Goal: Task Accomplishment & Management: Complete application form

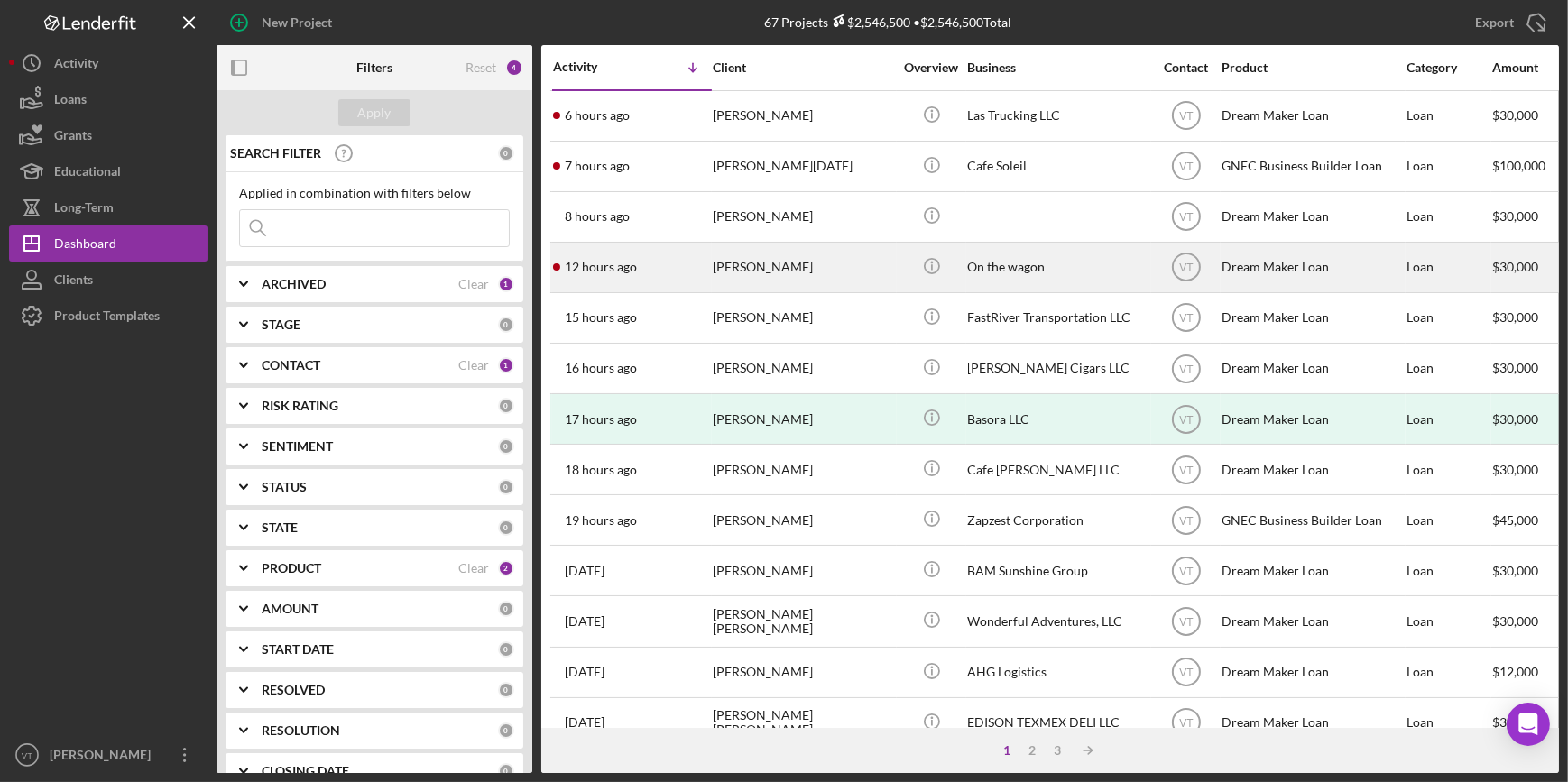
click at [693, 269] on div "12 hours ago Peter Steele" at bounding box center [631, 266] width 158 height 47
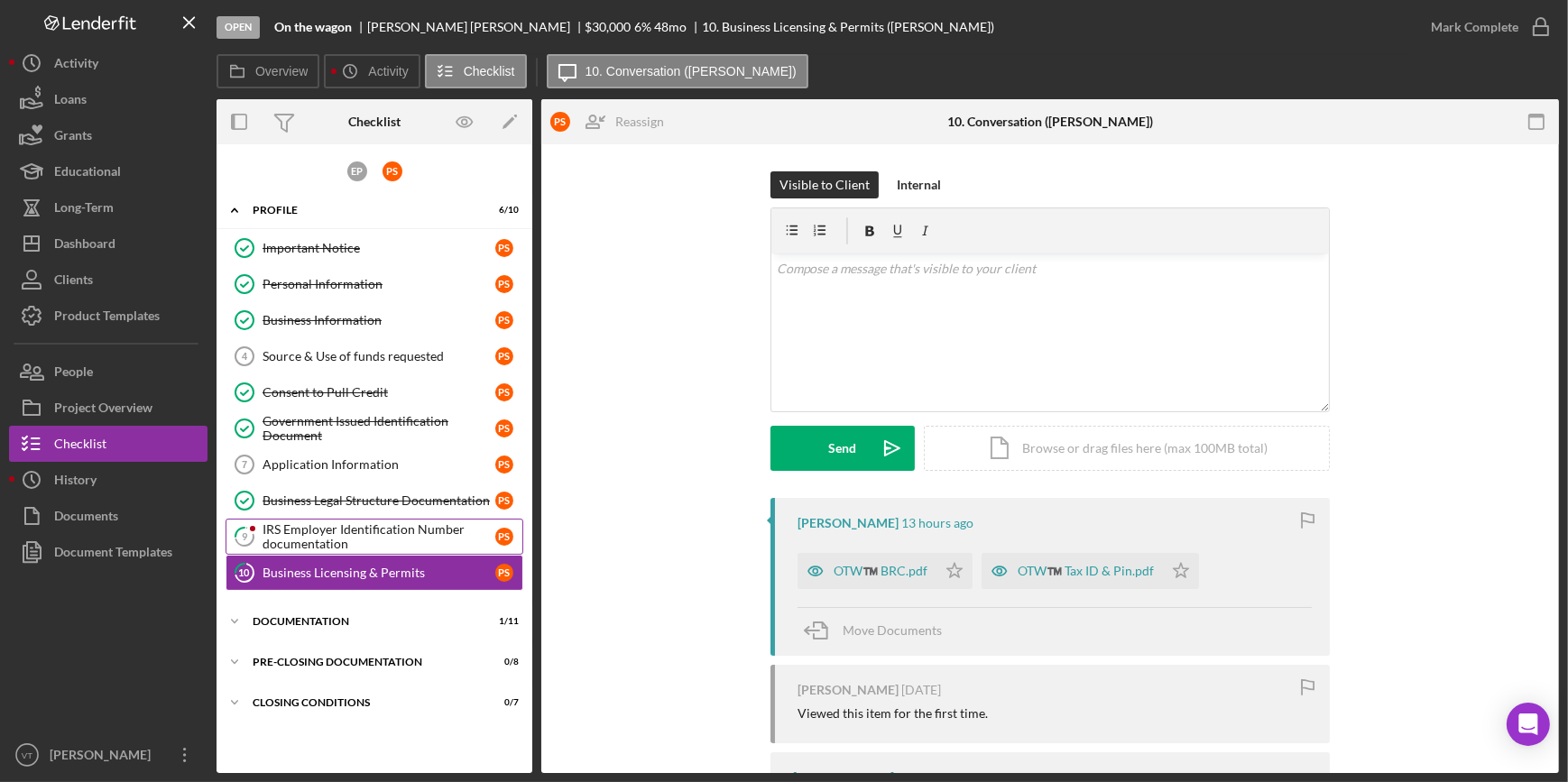
click at [346, 538] on div "IRS Employer Identification Number documentation" at bounding box center [379, 537] width 232 height 29
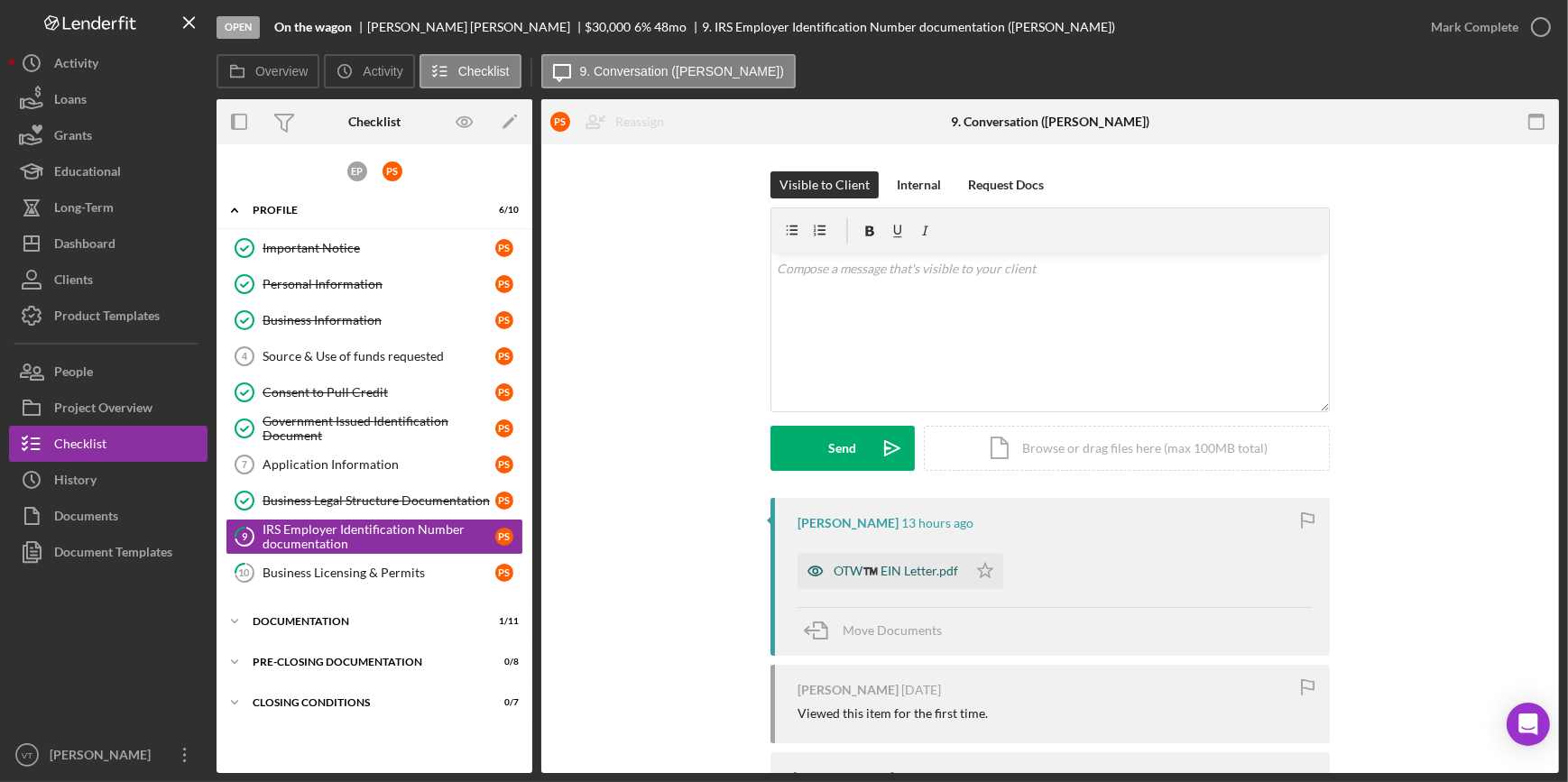
click at [893, 566] on div "OTW™️ EIN Letter.pdf" at bounding box center [896, 571] width 125 height 15
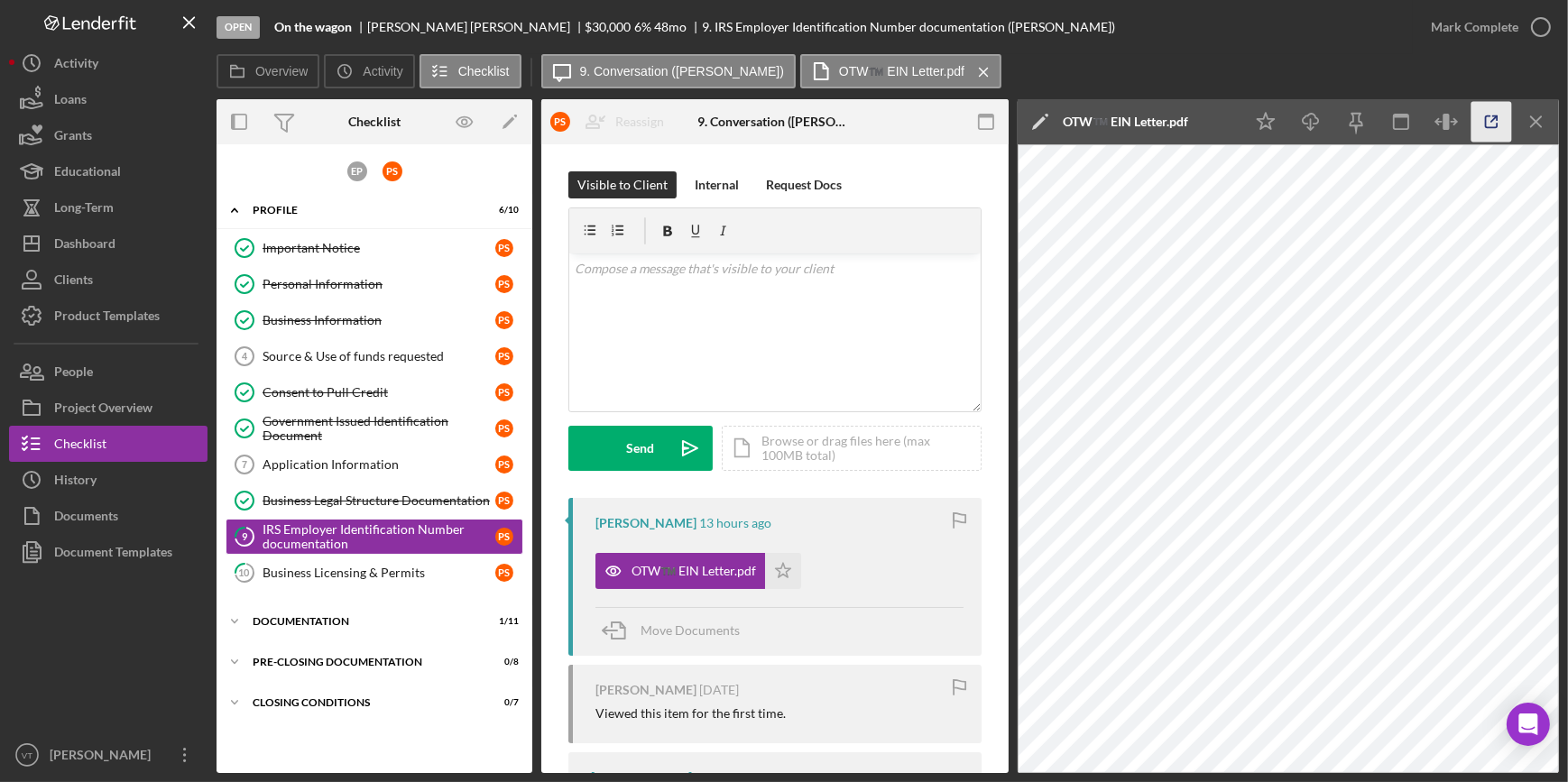
click at [1491, 122] on line "button" at bounding box center [1494, 119] width 6 height 6
click at [1471, 39] on div "Mark Complete" at bounding box center [1474, 26] width 87 height 36
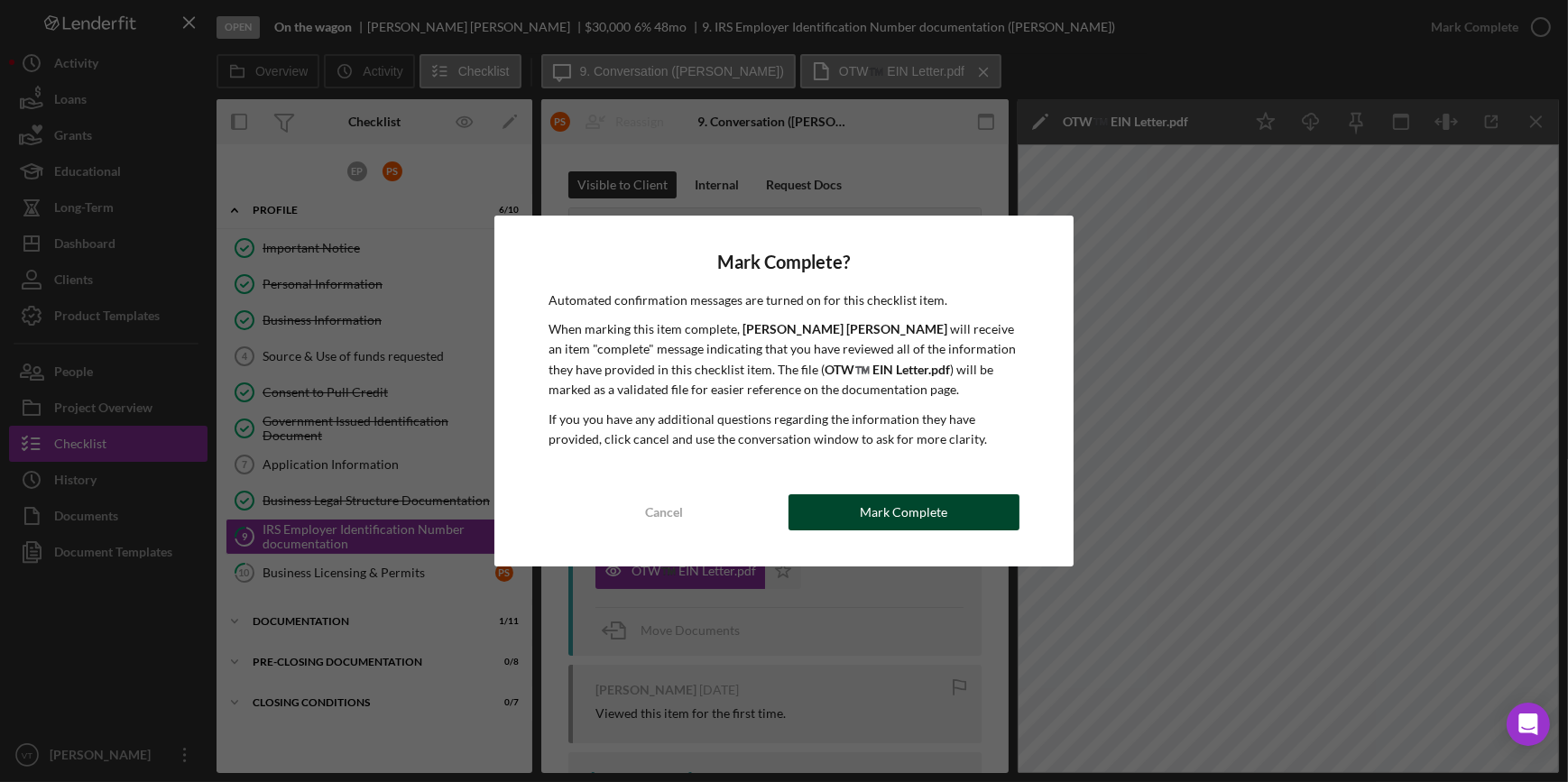
click at [899, 506] on div "Mark Complete" at bounding box center [904, 512] width 87 height 36
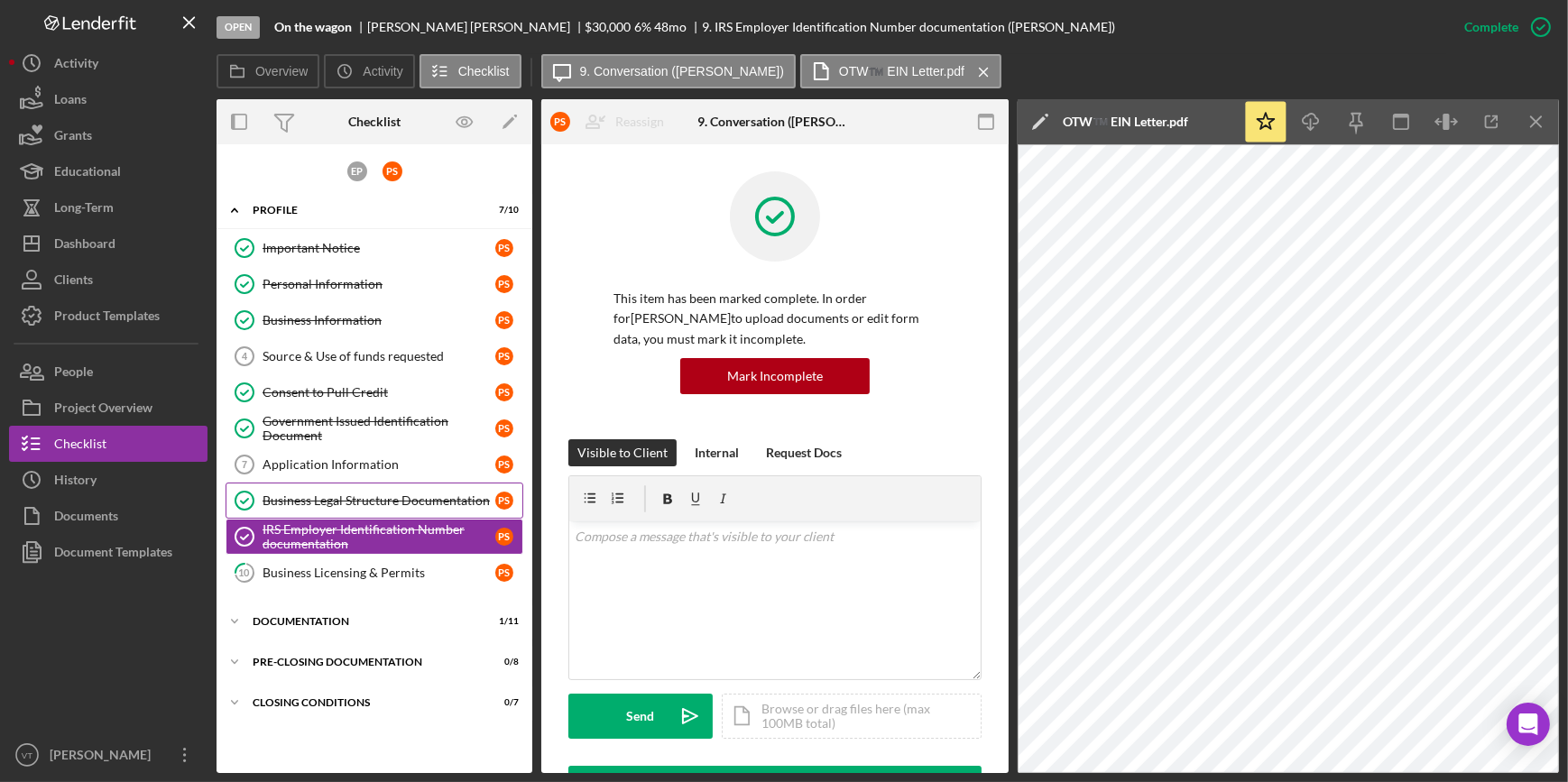
click at [295, 493] on div "Business Legal Structure Documentation" at bounding box center [379, 500] width 232 height 15
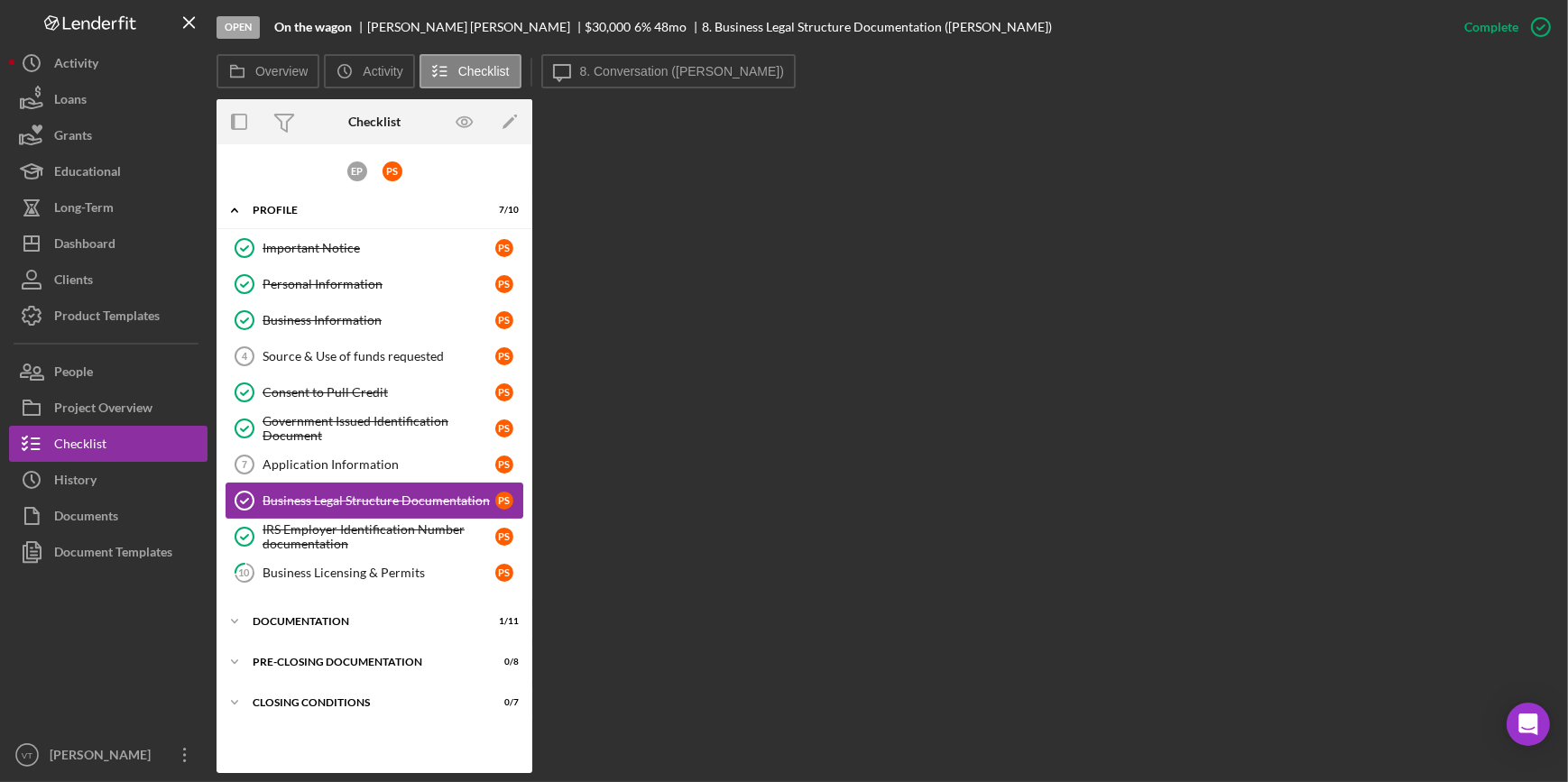
click at [280, 490] on link "Business Legal Structure Documentation Business Legal Structure Documentation P…" at bounding box center [374, 500] width 297 height 36
click at [340, 432] on div "Government Issued Identification Document" at bounding box center [379, 428] width 232 height 29
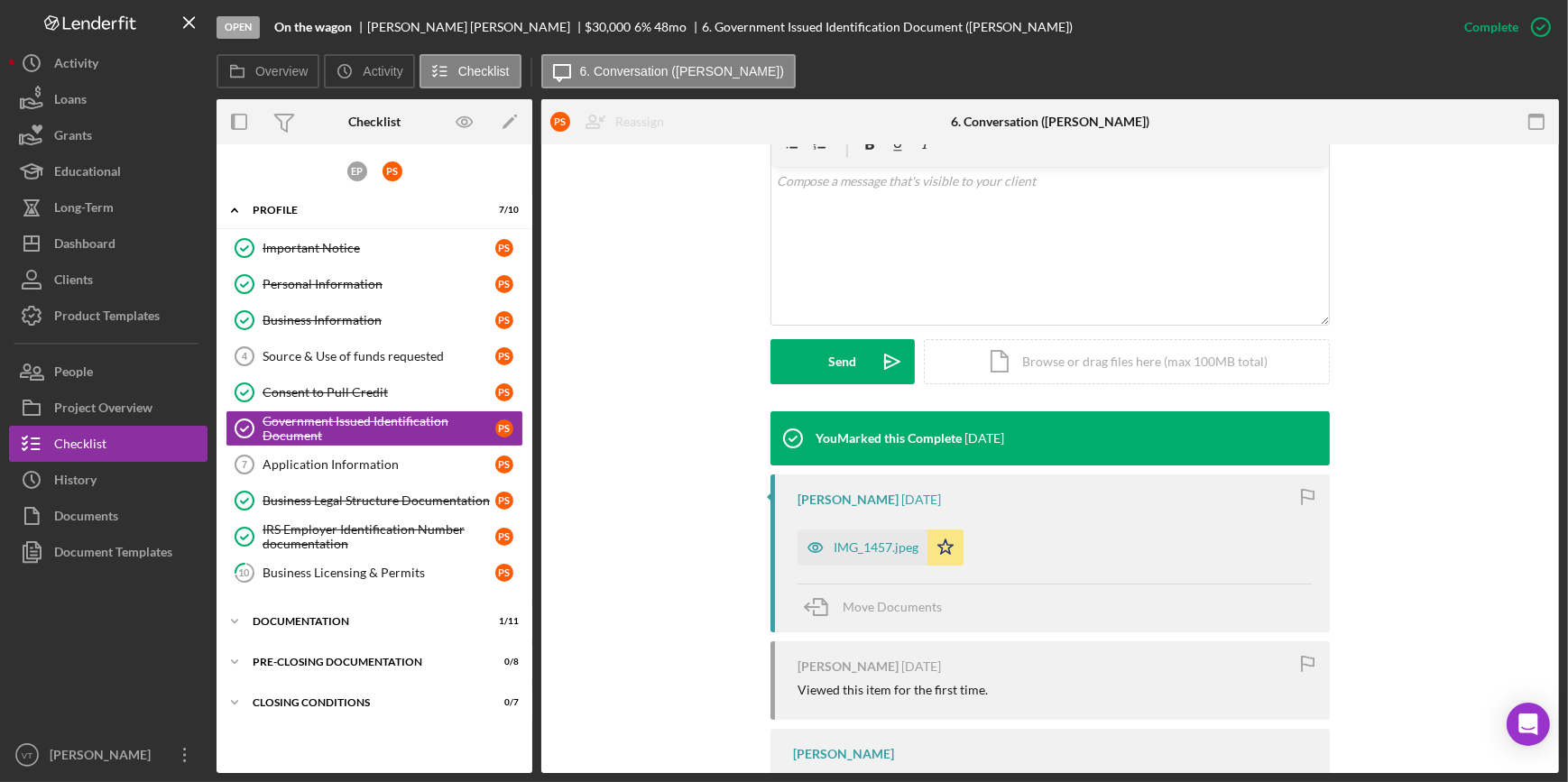
scroll to position [410, 0]
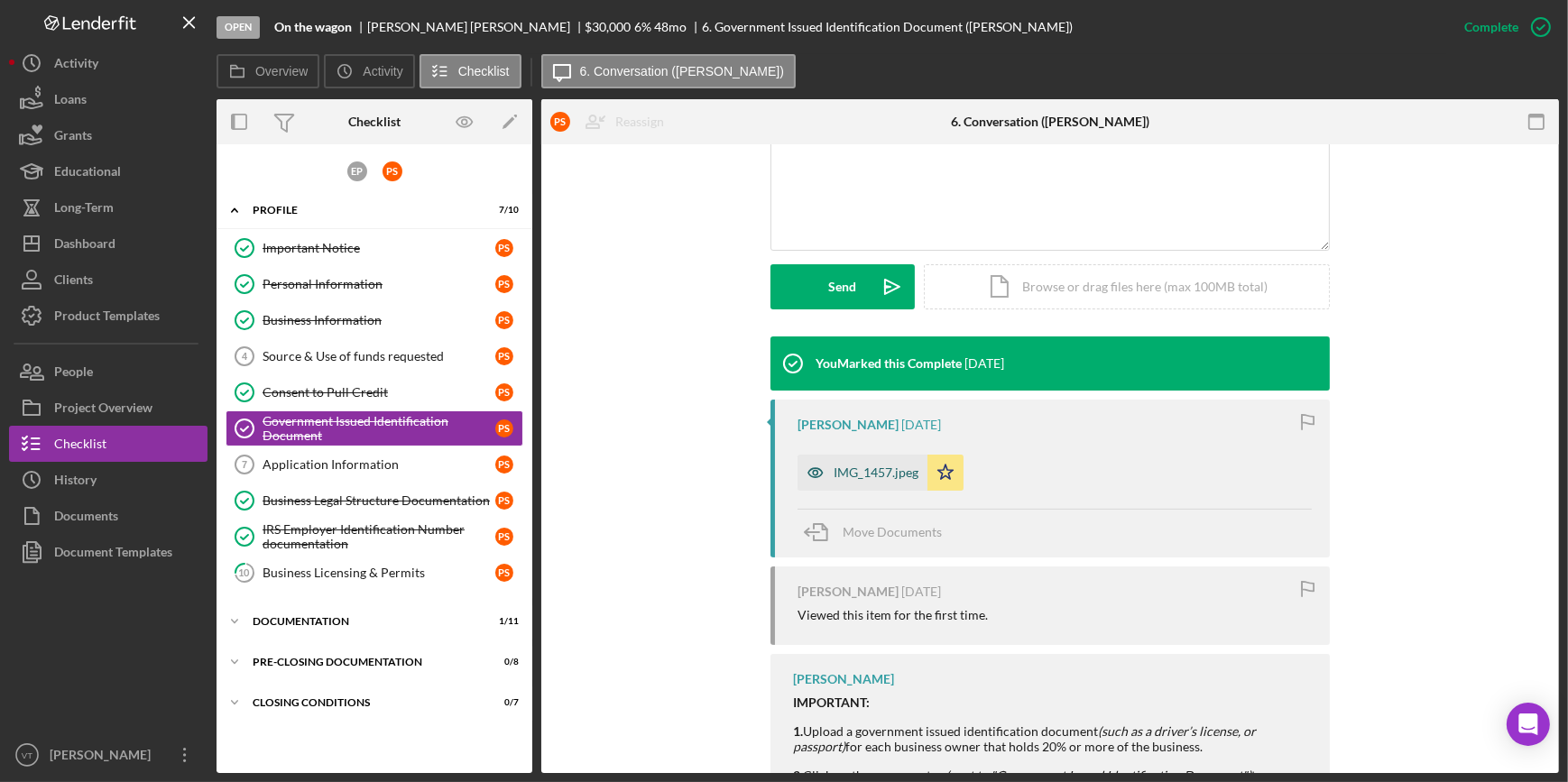
click at [865, 471] on div "IMG_1457.jpeg" at bounding box center [876, 473] width 85 height 15
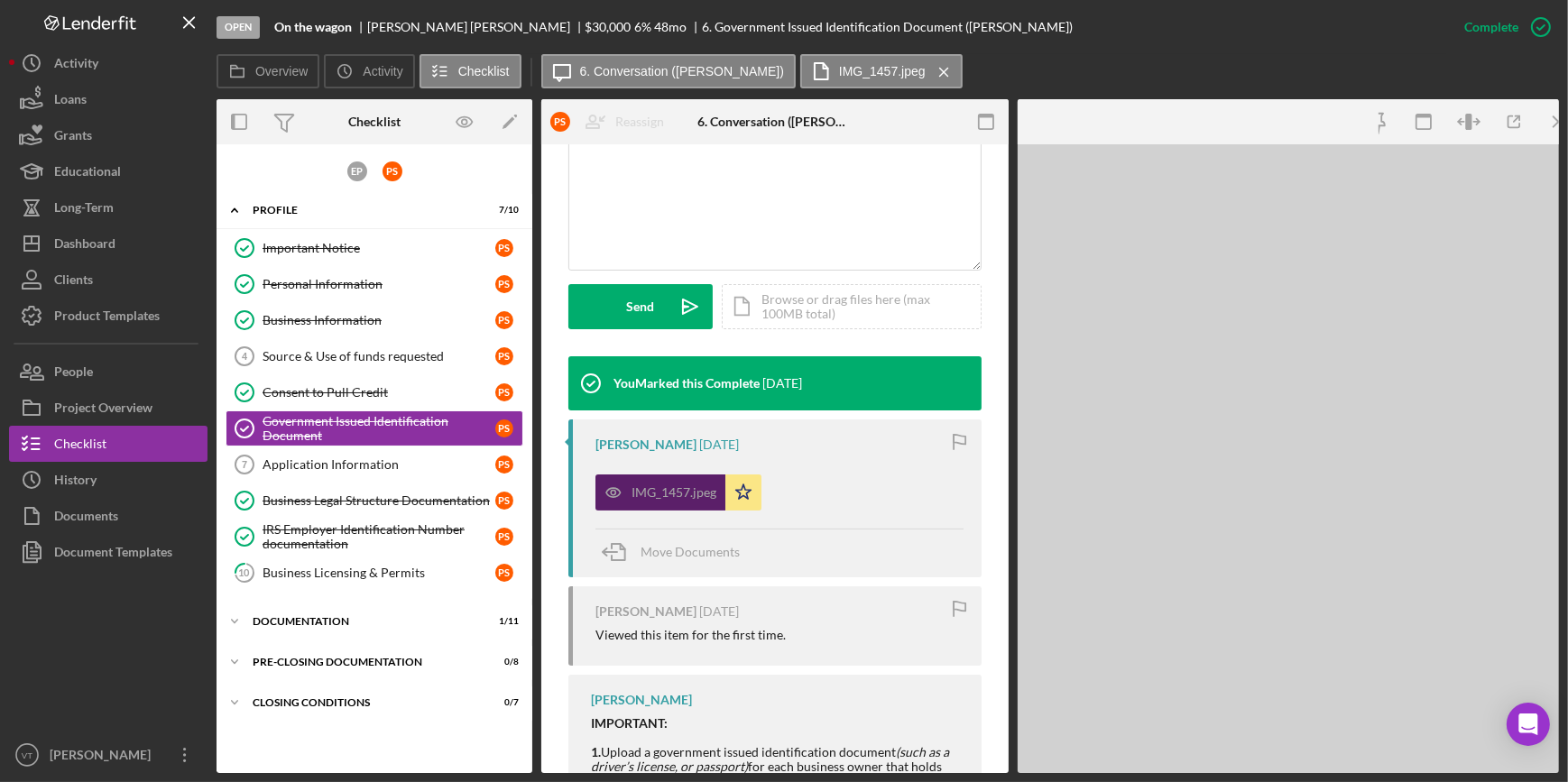
scroll to position [430, 0]
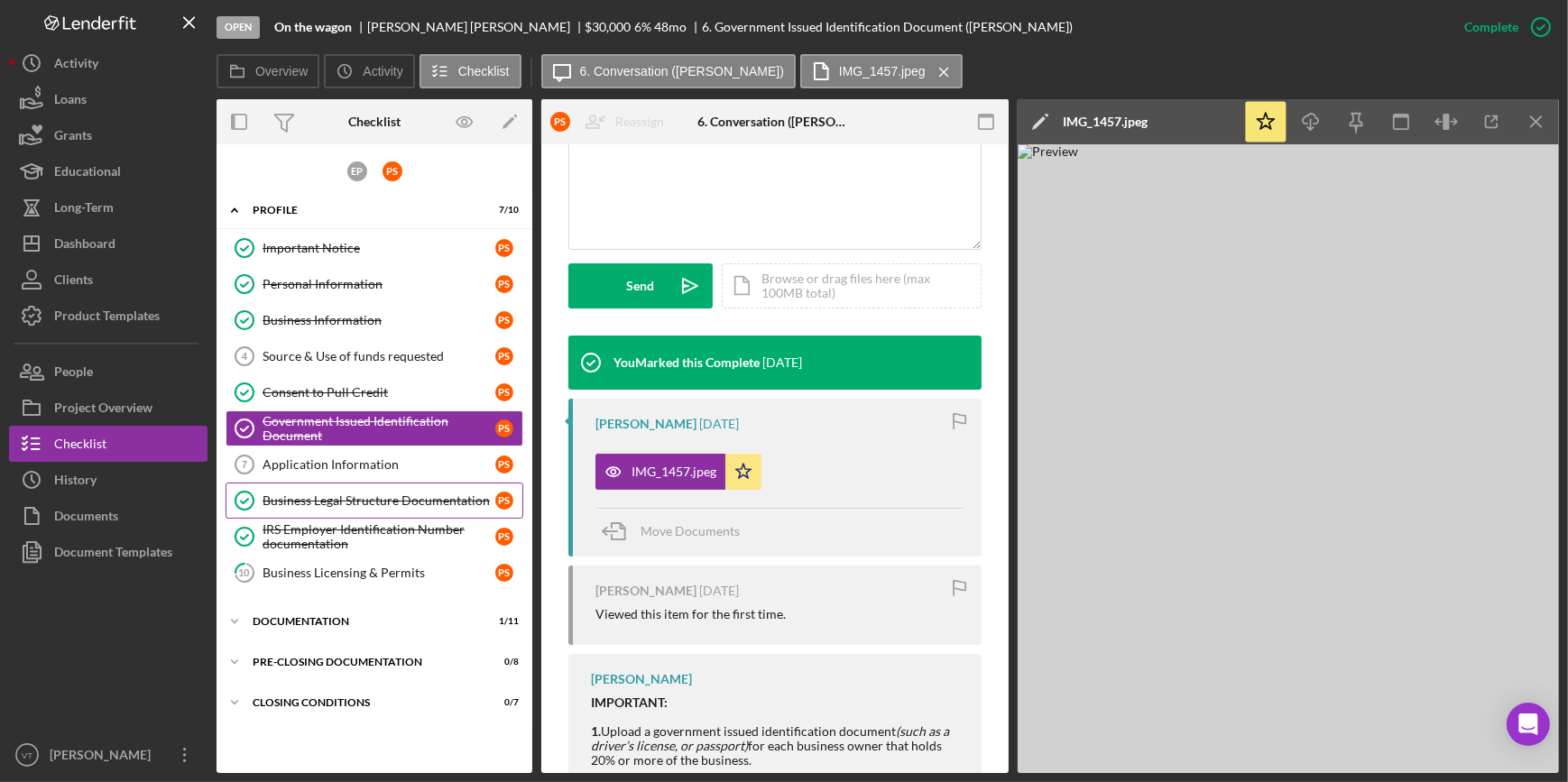
click at [324, 499] on div "Business Legal Structure Documentation" at bounding box center [379, 500] width 232 height 15
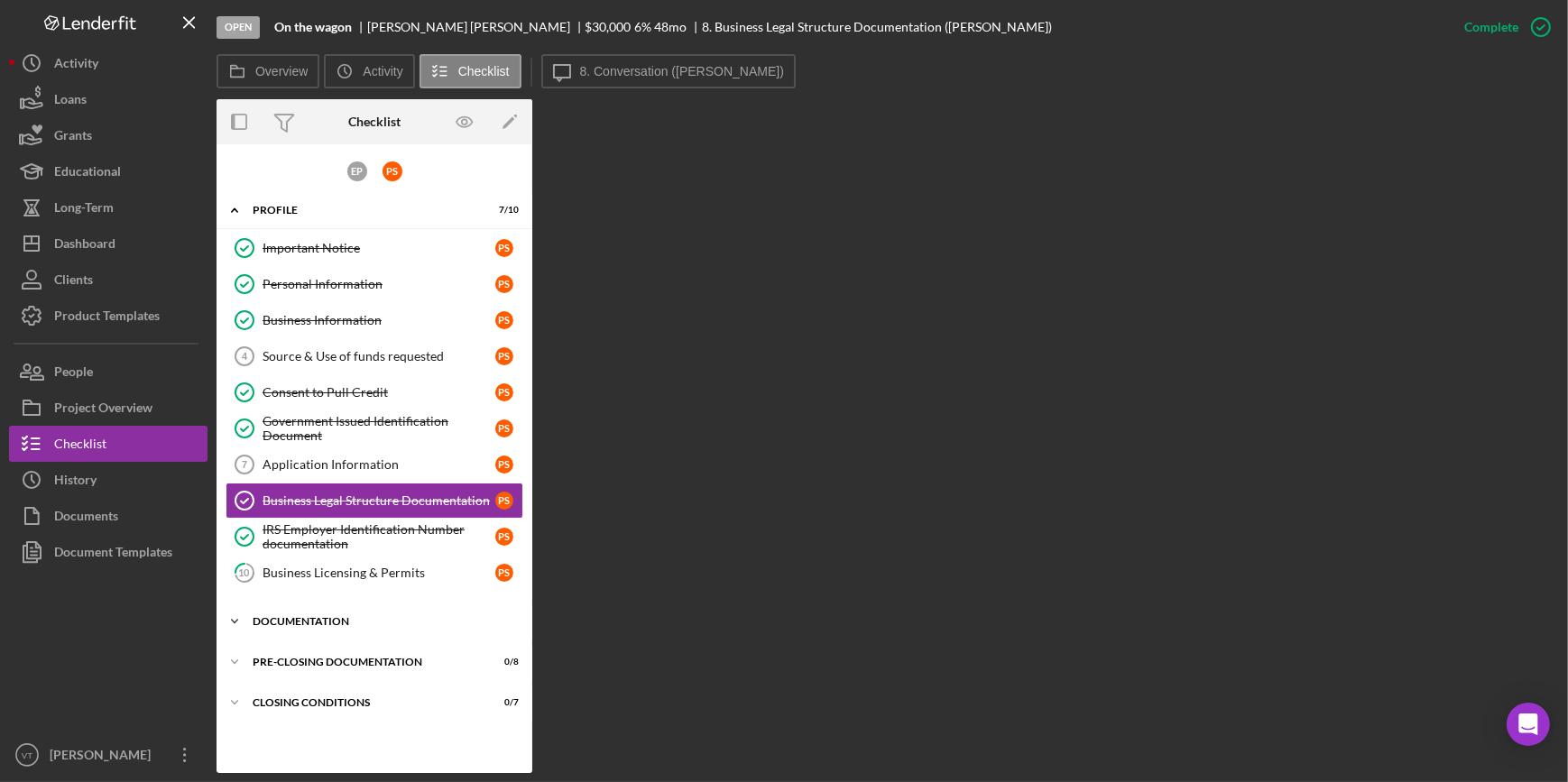
click at [234, 614] on icon "Icon/Expander" at bounding box center [234, 621] width 36 height 36
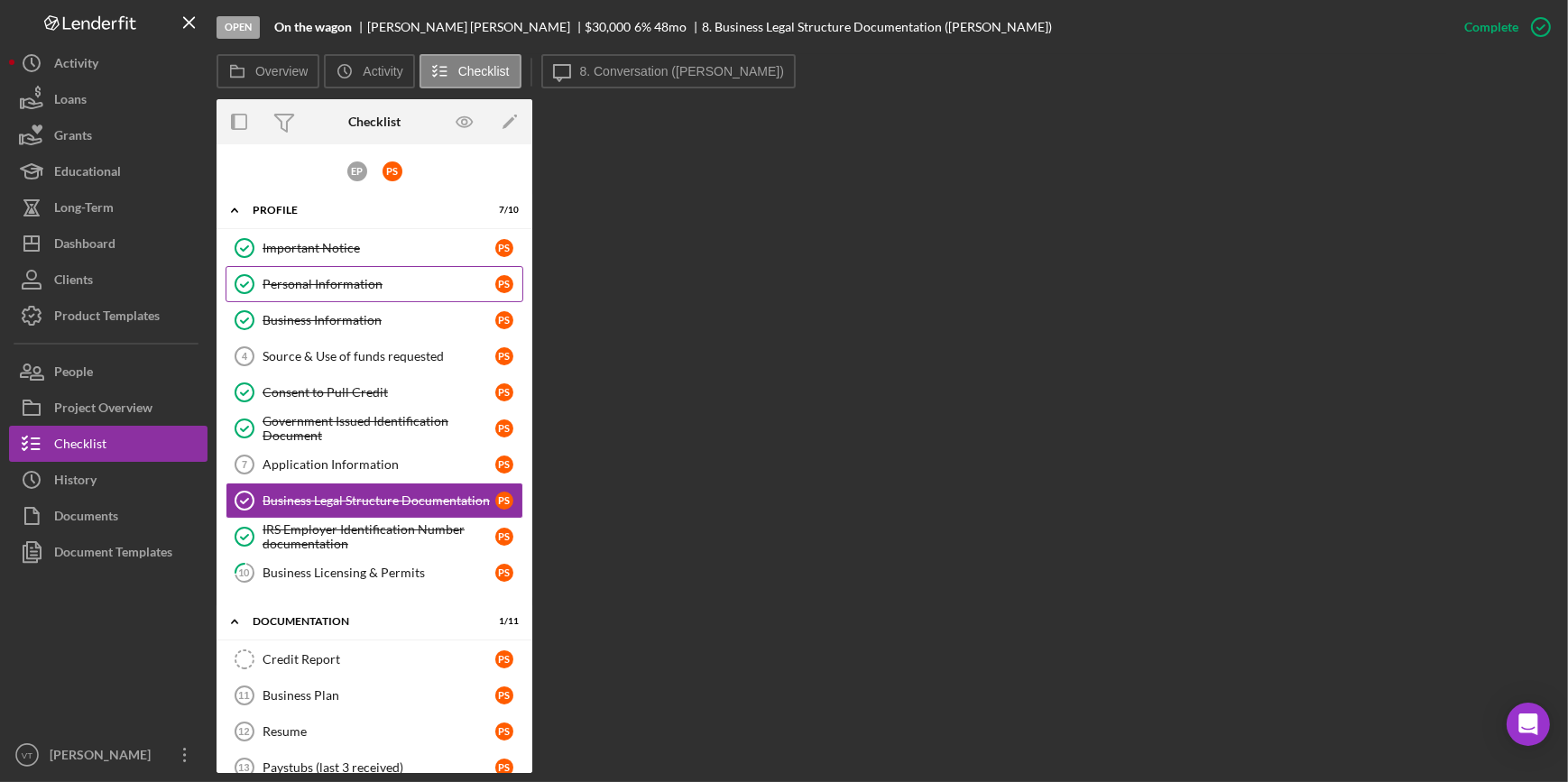
click at [339, 289] on div "Personal Information" at bounding box center [379, 284] width 232 height 15
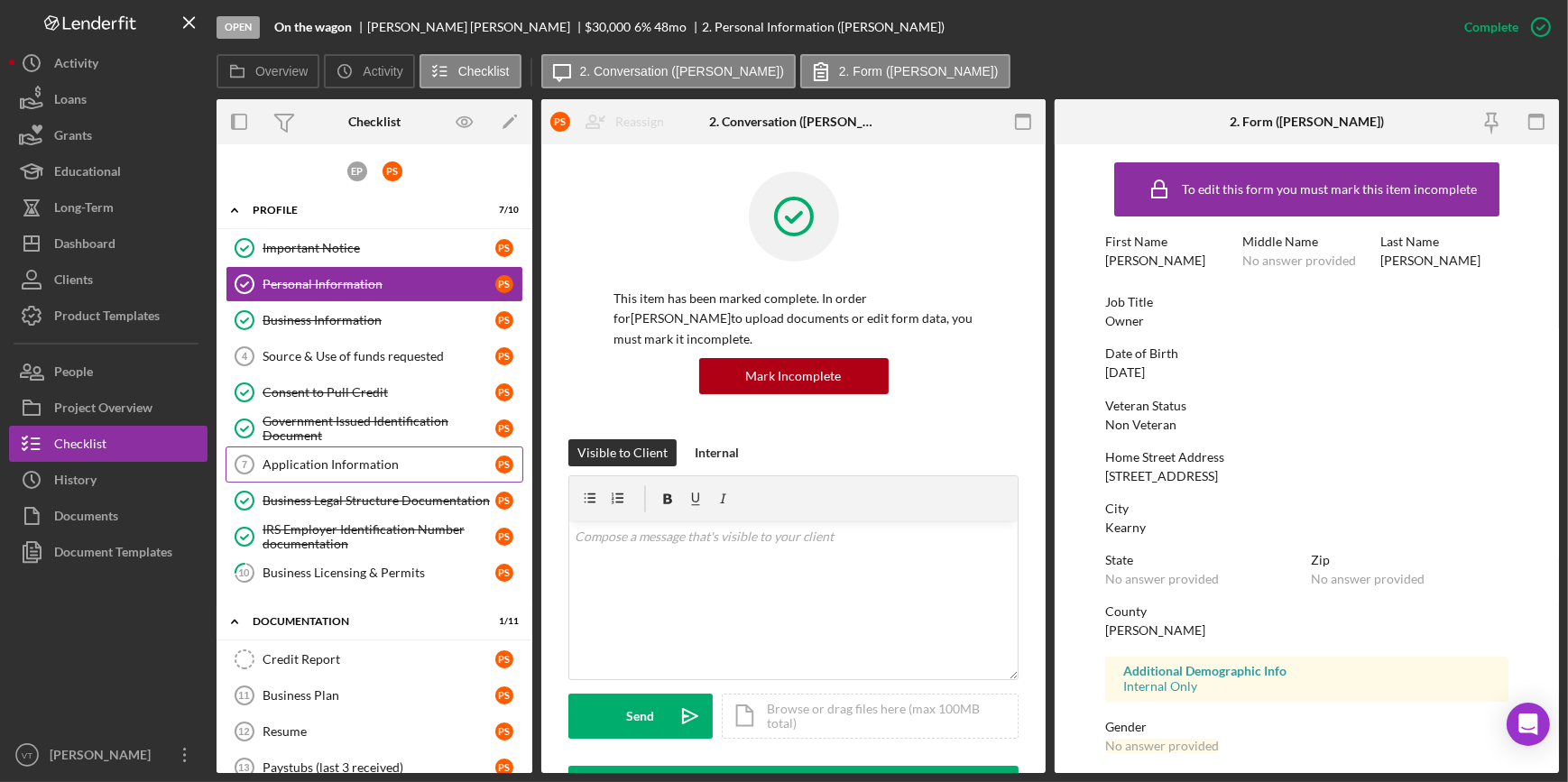
click at [313, 459] on div "Application Information" at bounding box center [379, 464] width 232 height 15
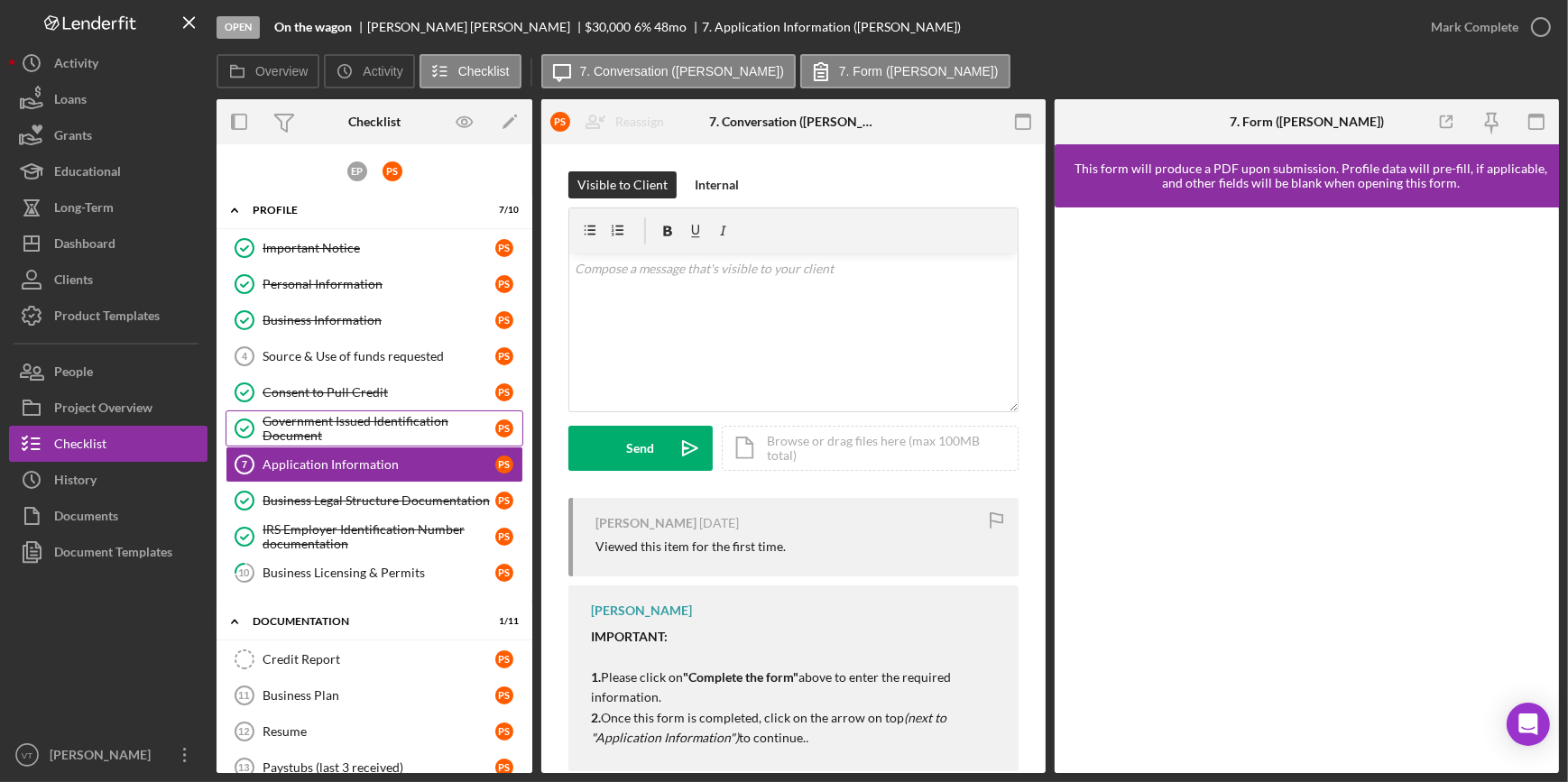
click at [308, 422] on div "Government Issued Identification Document" at bounding box center [379, 428] width 232 height 29
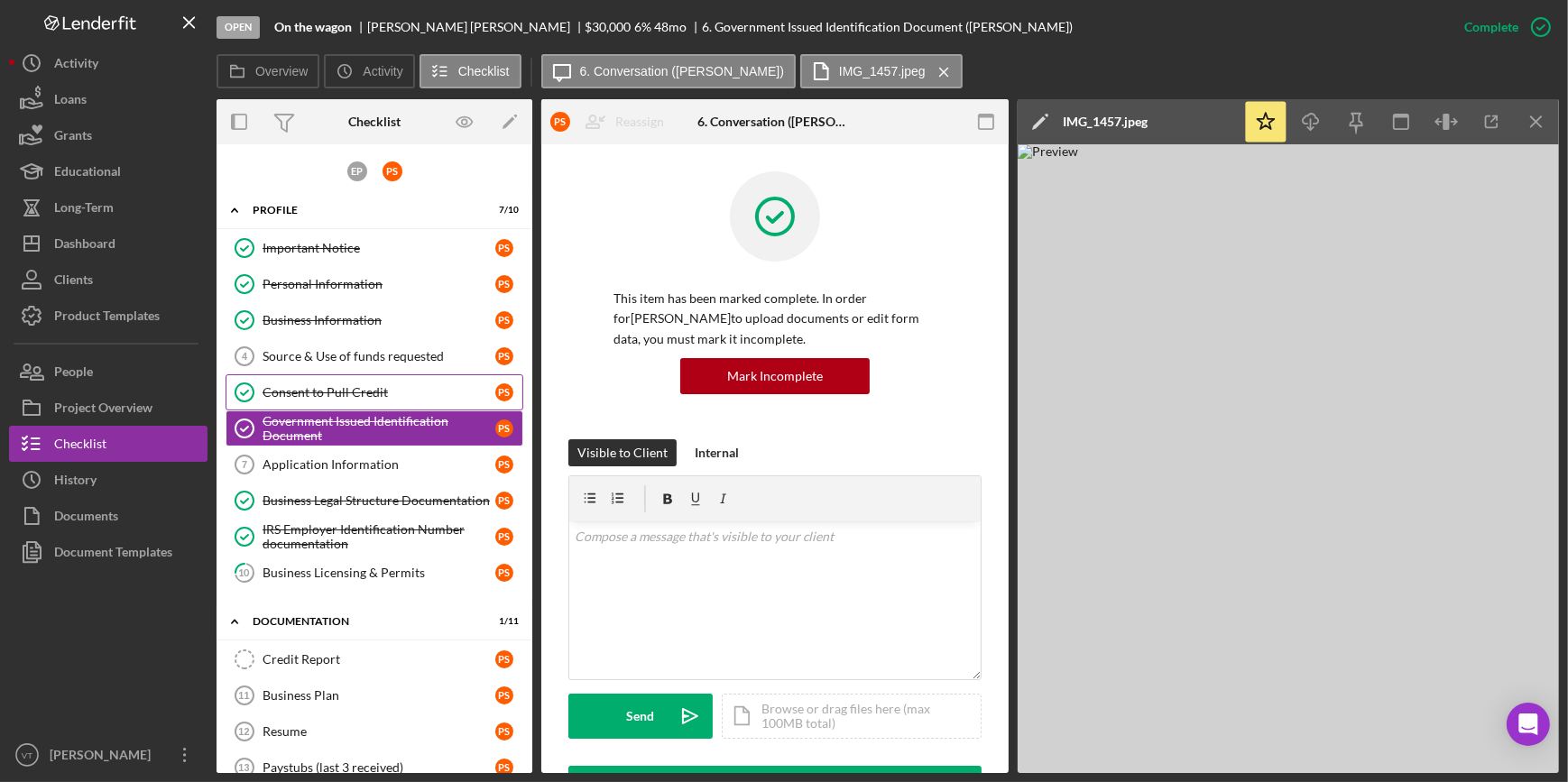
click at [324, 396] on div "Consent to Pull Credit" at bounding box center [379, 392] width 232 height 15
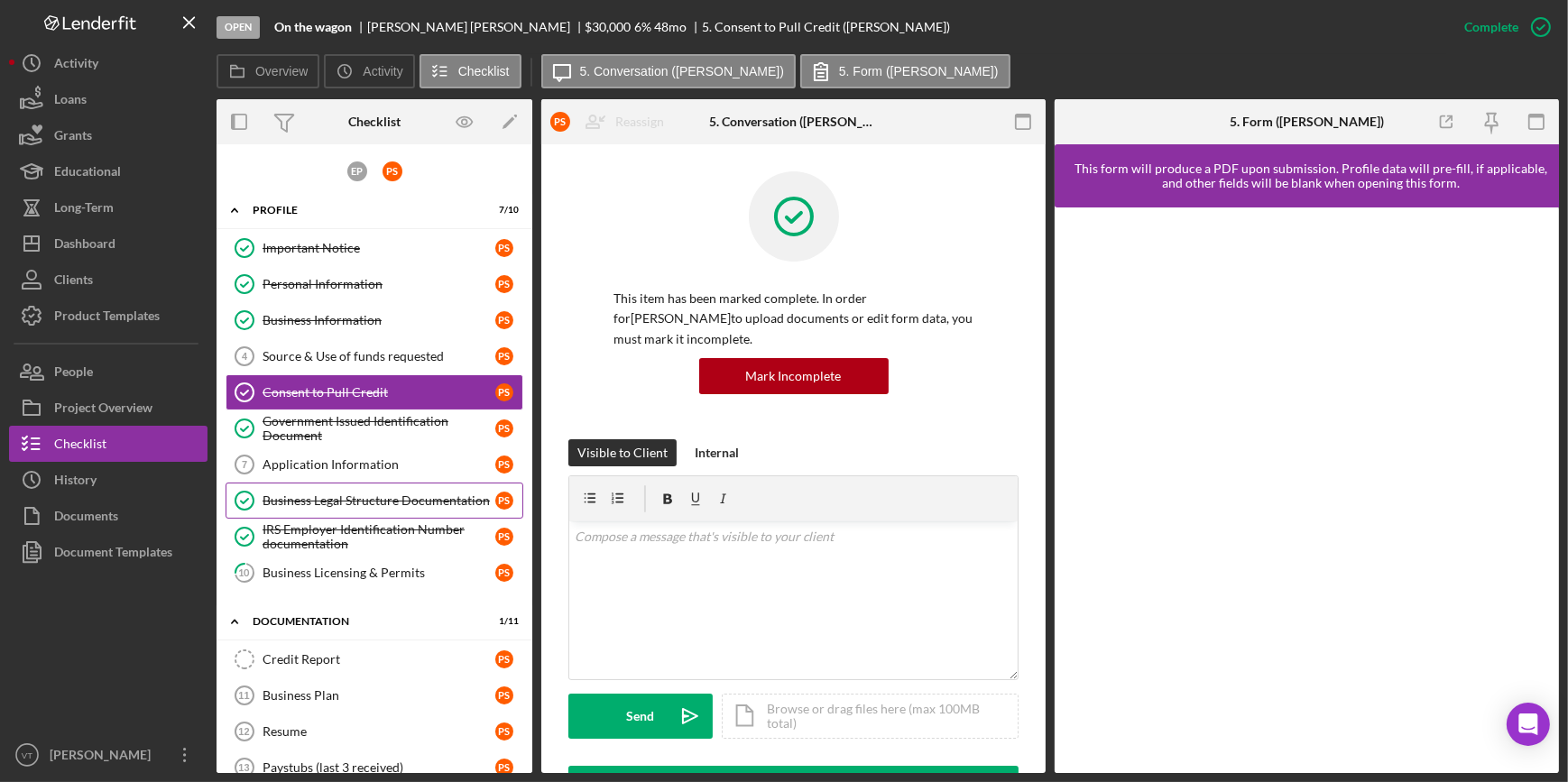
click at [341, 499] on div "Business Legal Structure Documentation" at bounding box center [379, 500] width 232 height 15
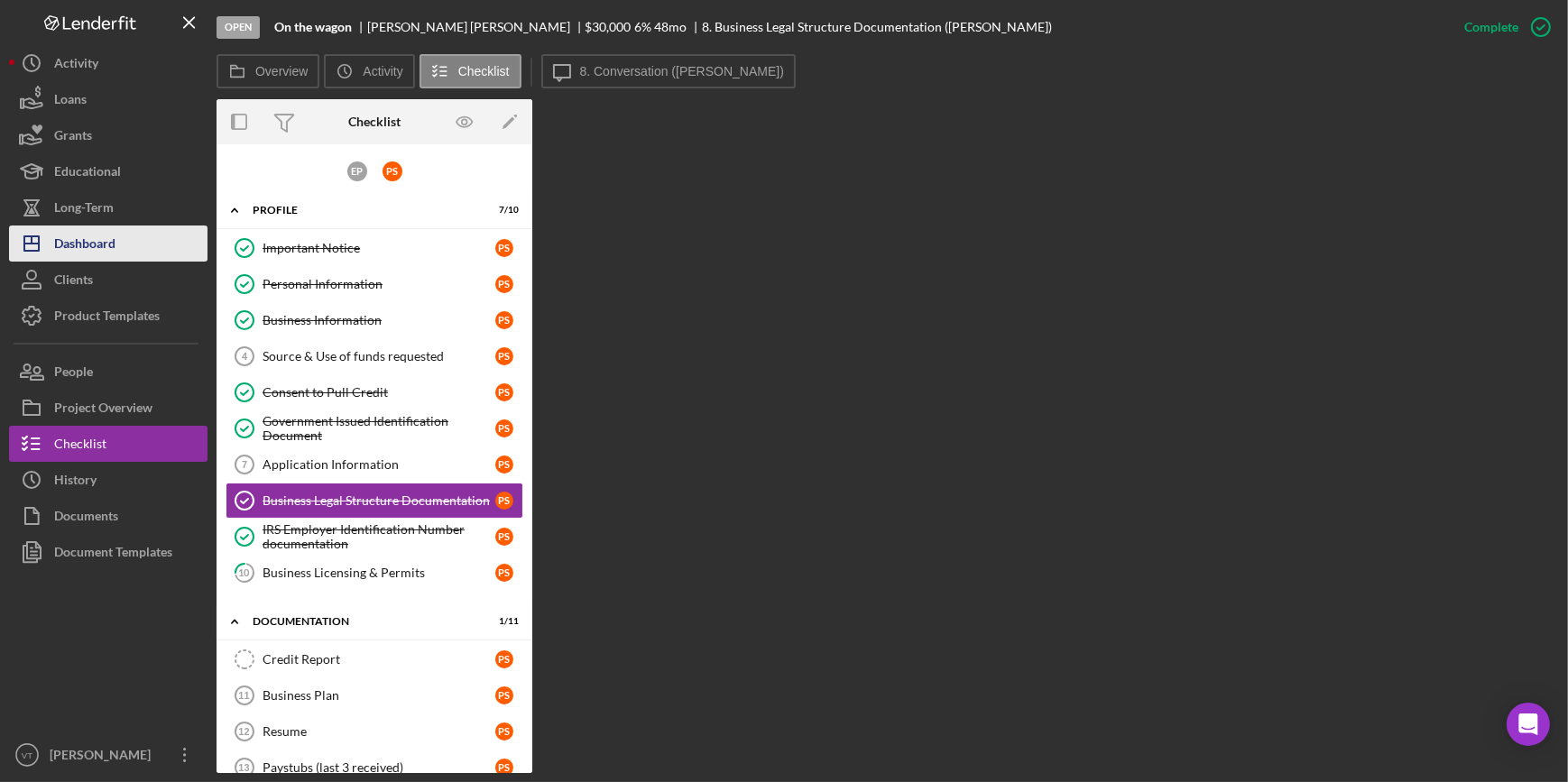
click at [101, 252] on div "Dashboard" at bounding box center [84, 246] width 61 height 41
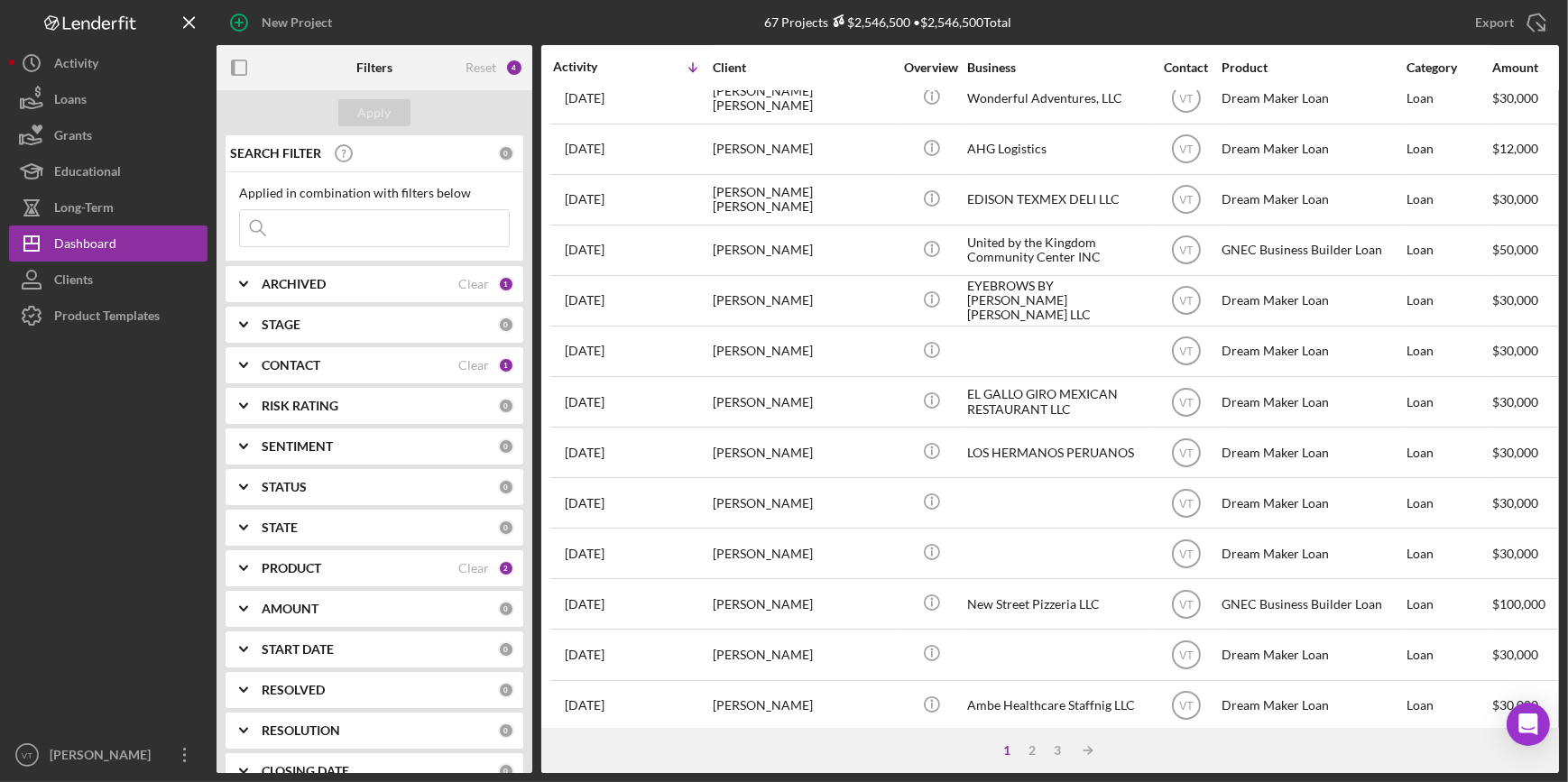
scroll to position [652, 0]
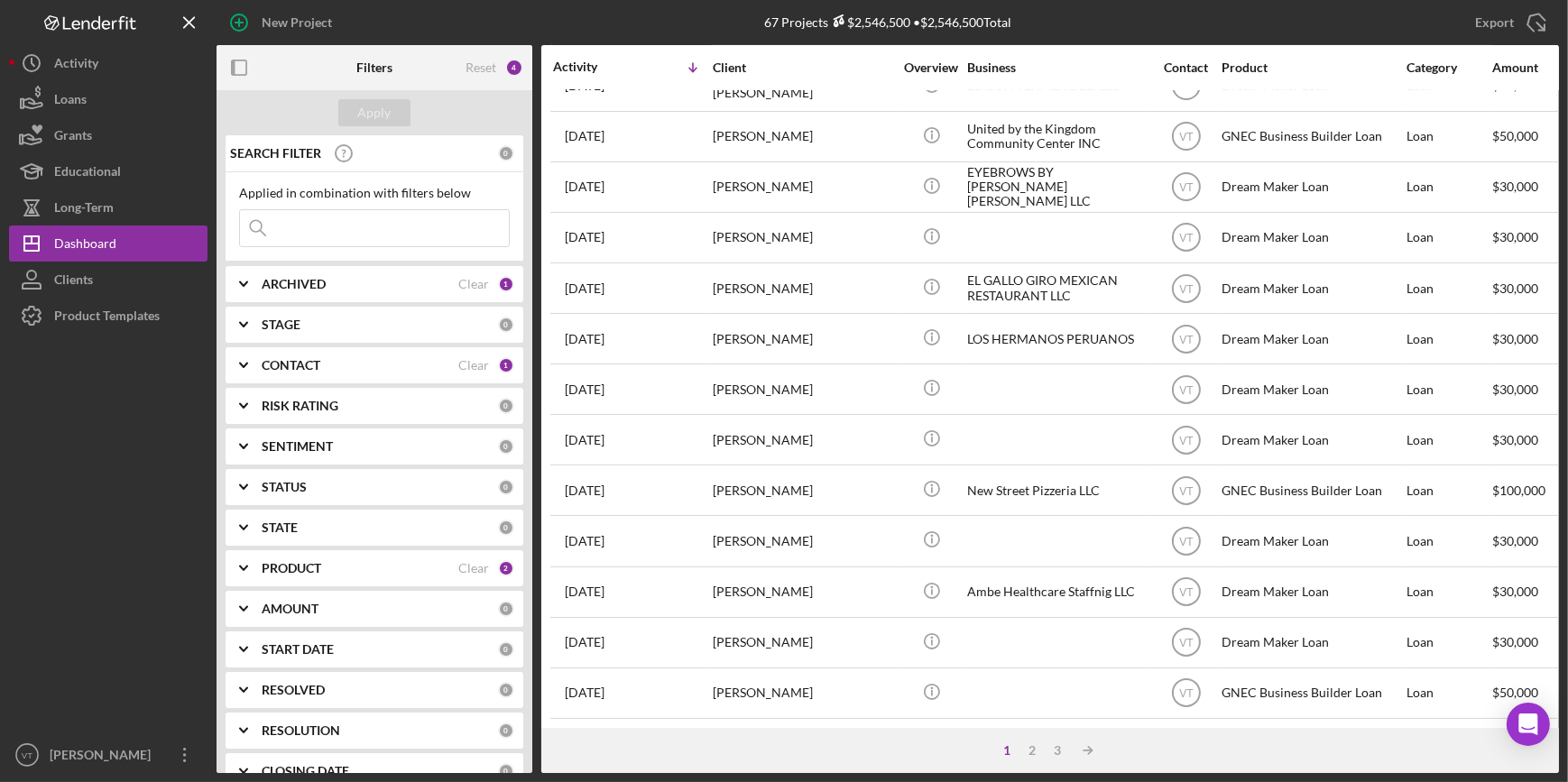
drag, startPoint x: 672, startPoint y: 714, endPoint x: 843, endPoint y: 719, distance: 171.1
click at [843, 719] on div "Activity Icon/Table Sort Arrow Client Overview Business Contact Product Categor…" at bounding box center [1050, 387] width 1018 height 683
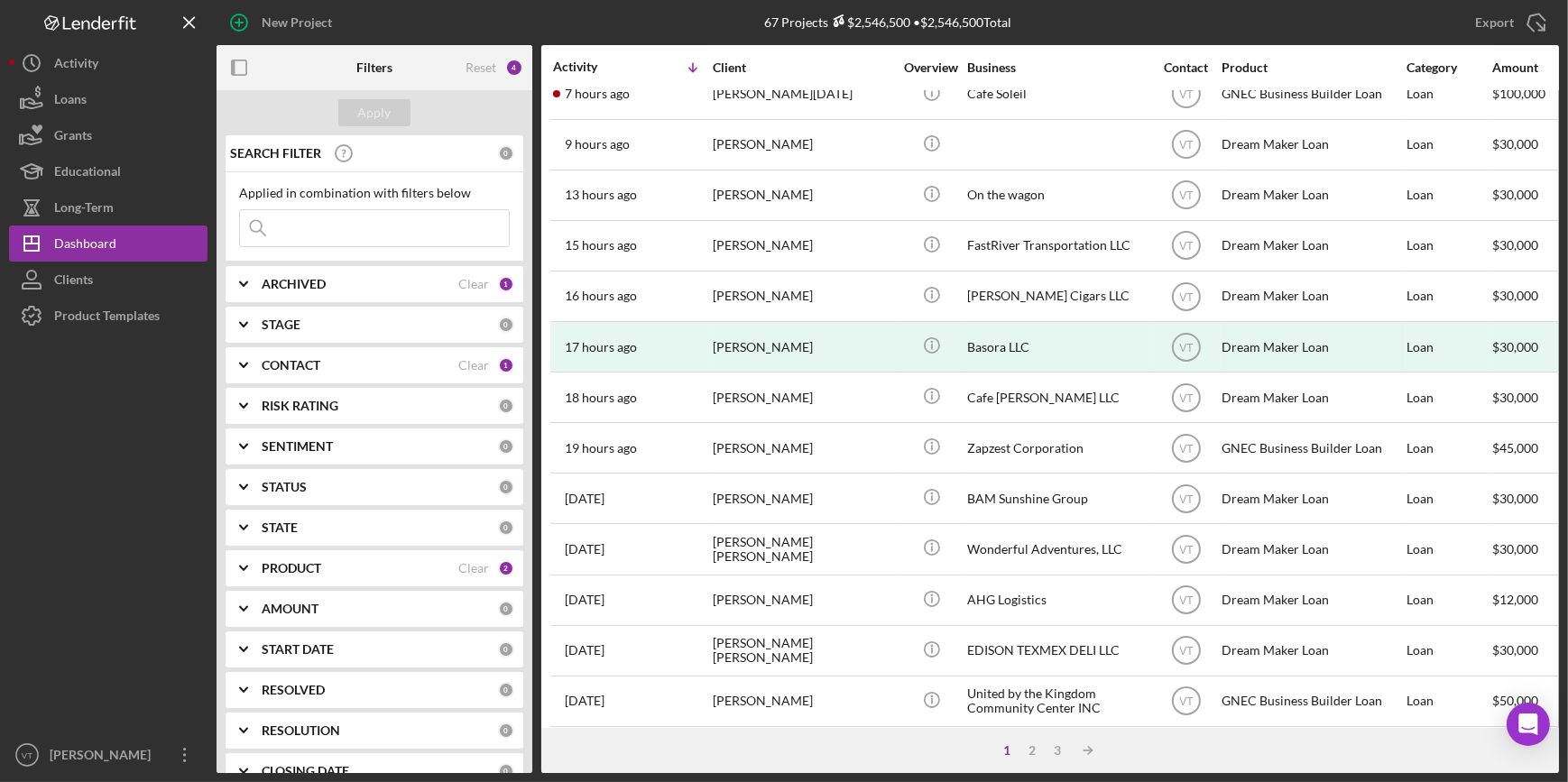
scroll to position [0, 0]
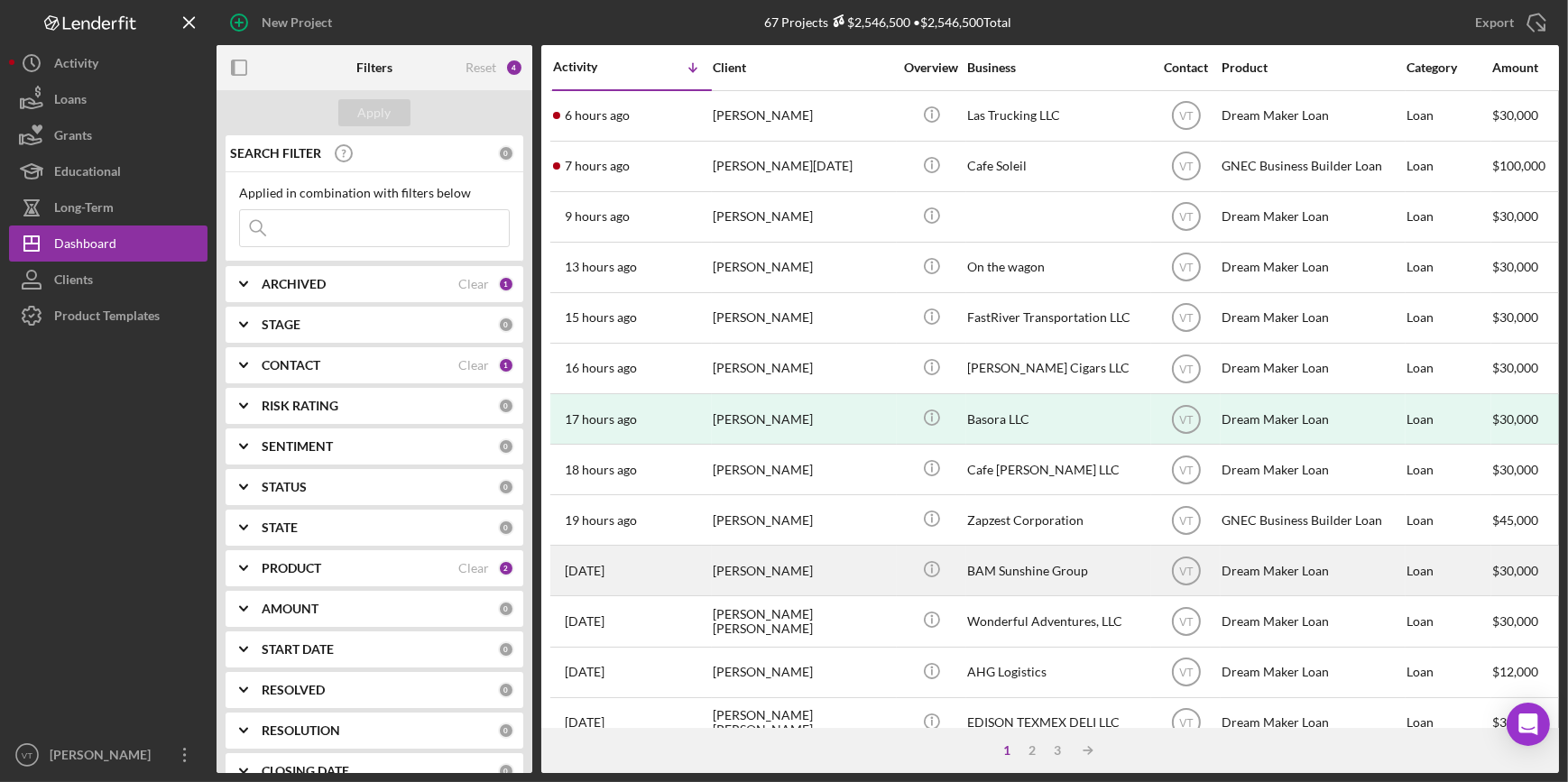
click at [837, 564] on div "Melissa Jenkins" at bounding box center [803, 570] width 180 height 47
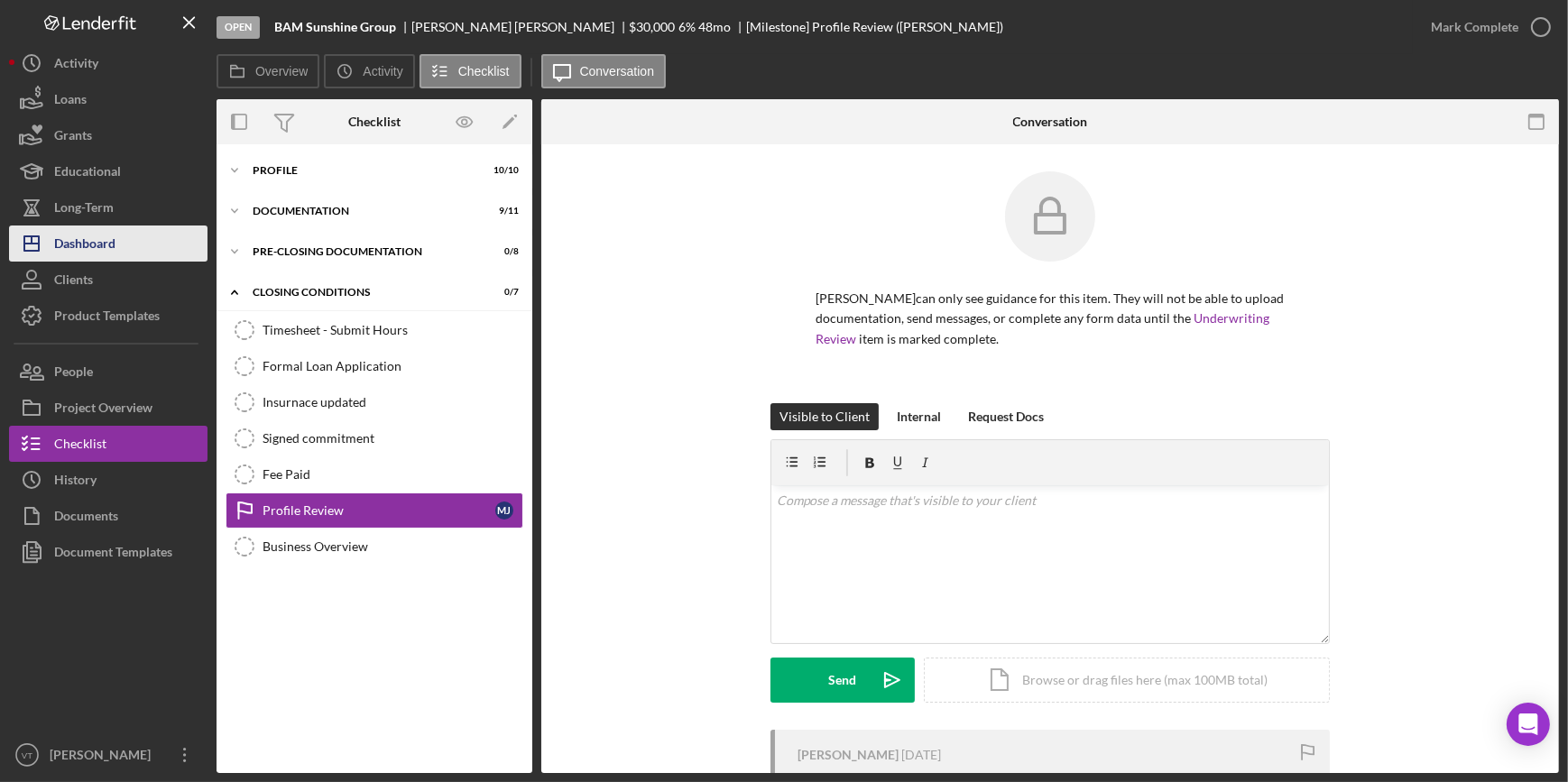
click at [98, 246] on div "Dashboard" at bounding box center [84, 246] width 61 height 41
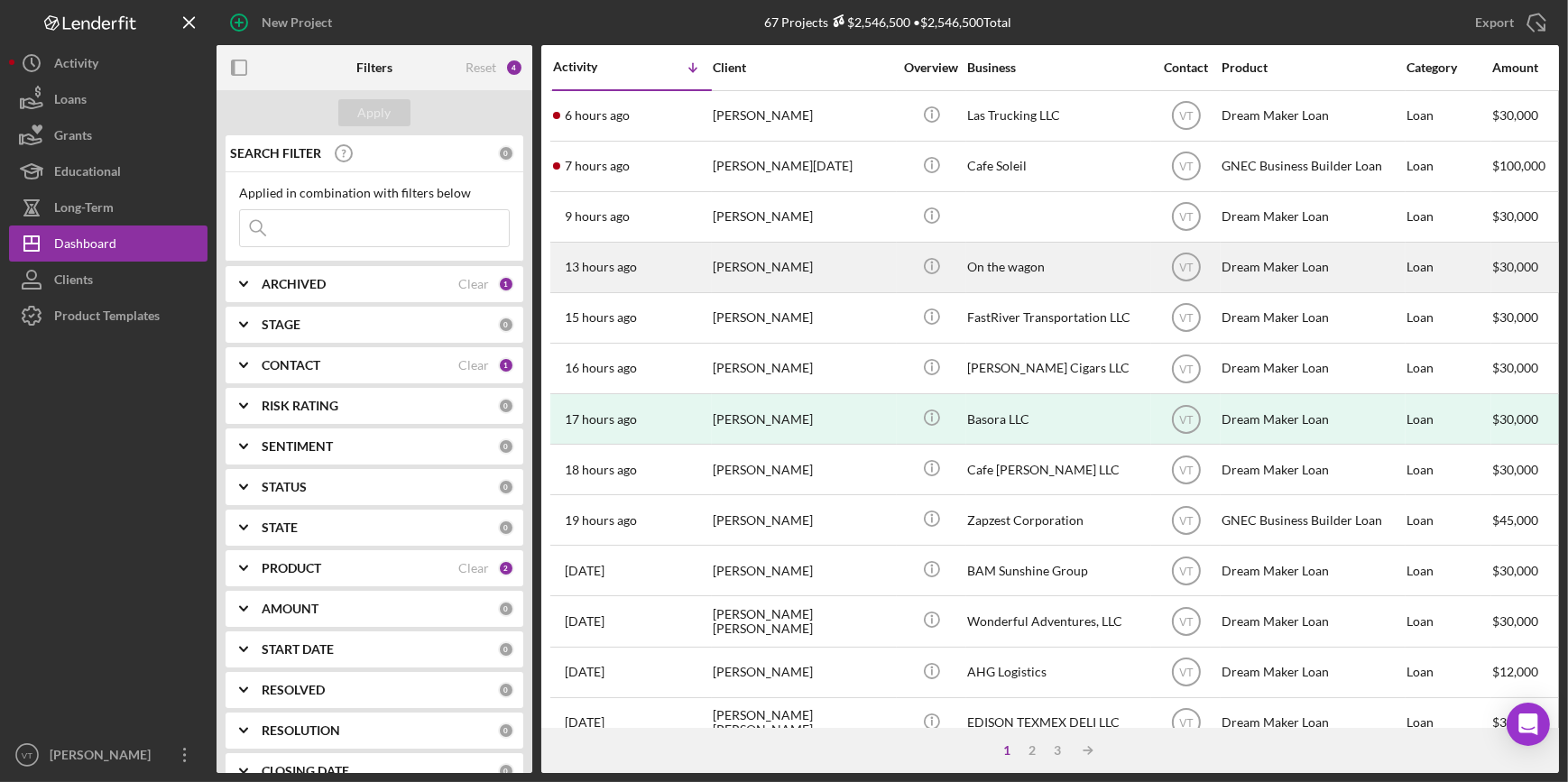
click at [624, 270] on time "13 hours ago" at bounding box center [600, 266] width 73 height 15
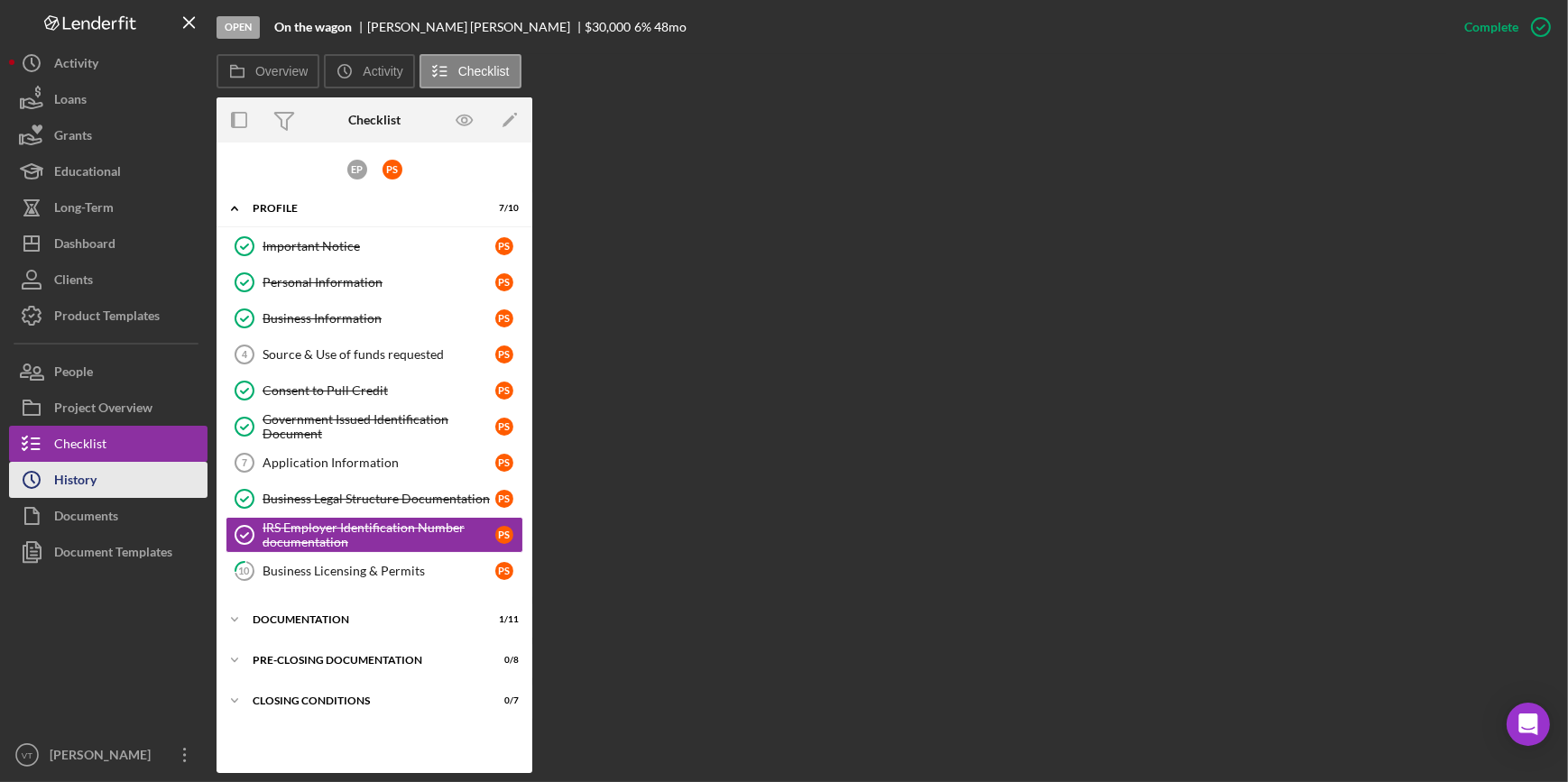
click at [107, 469] on button "Icon/History History" at bounding box center [108, 480] width 199 height 36
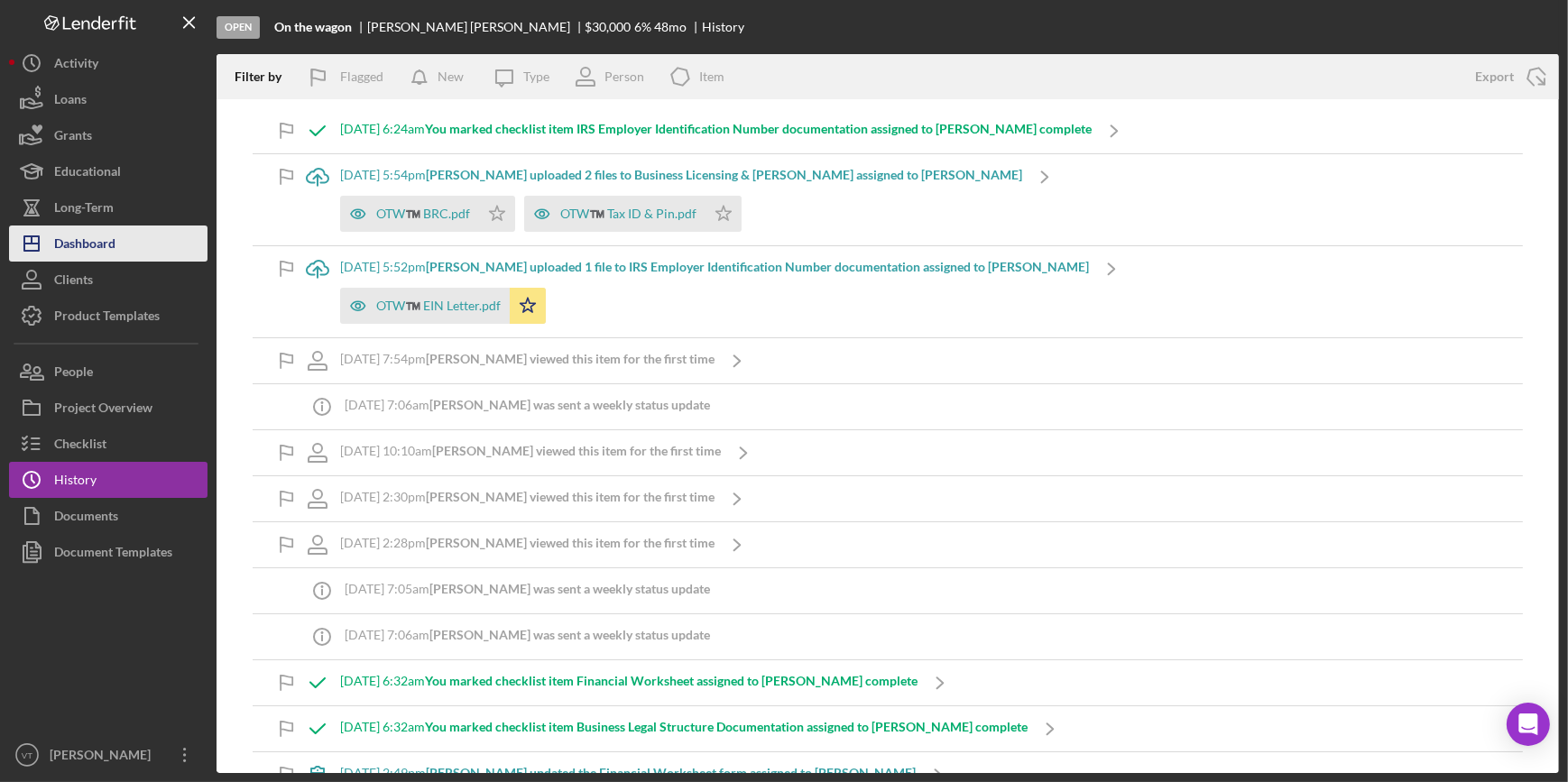
click at [144, 249] on button "Icon/Dashboard Dashboard" at bounding box center [108, 243] width 199 height 36
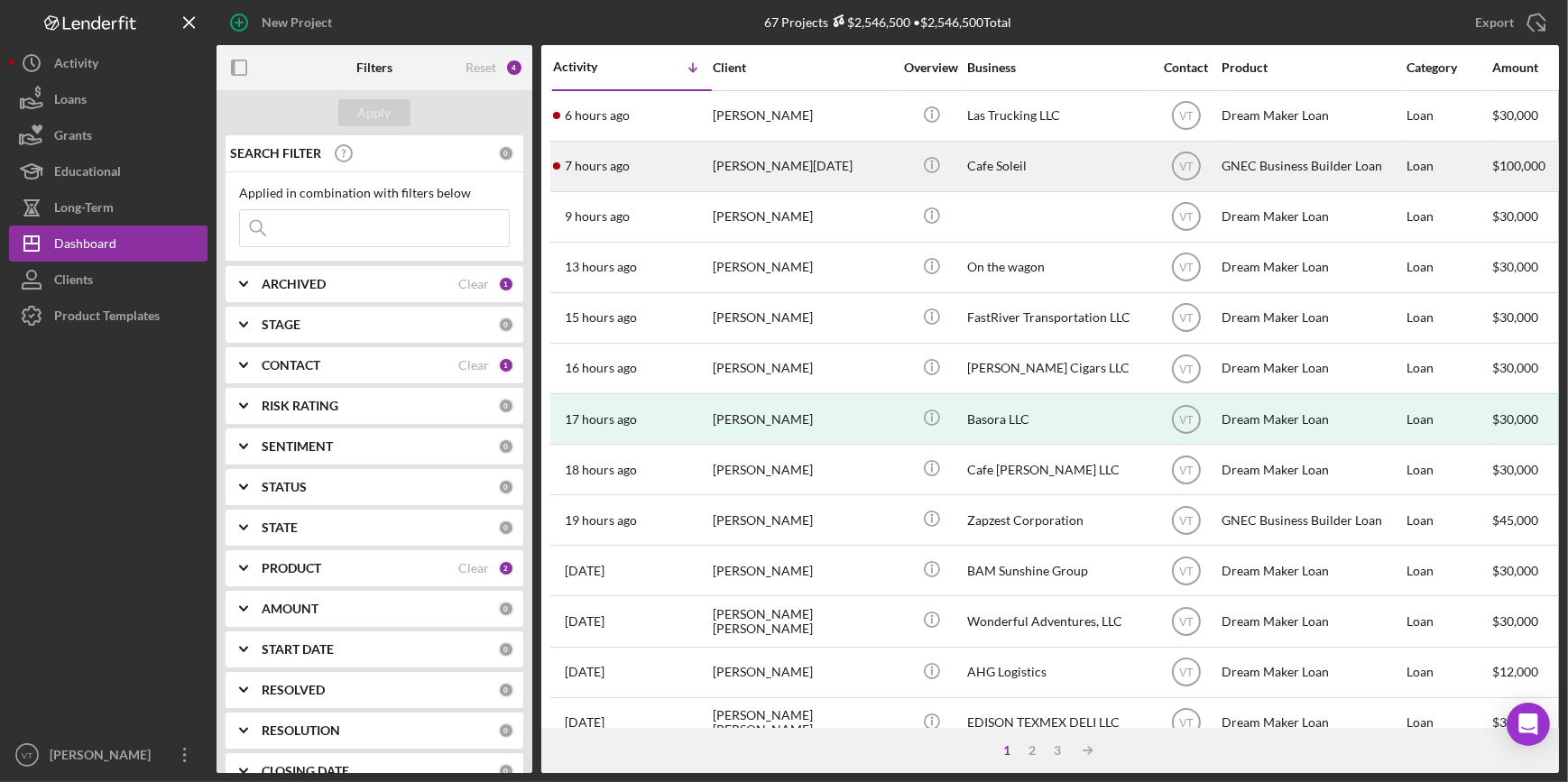
click at [753, 172] on div "[PERSON_NAME][DATE]" at bounding box center [803, 166] width 180 height 47
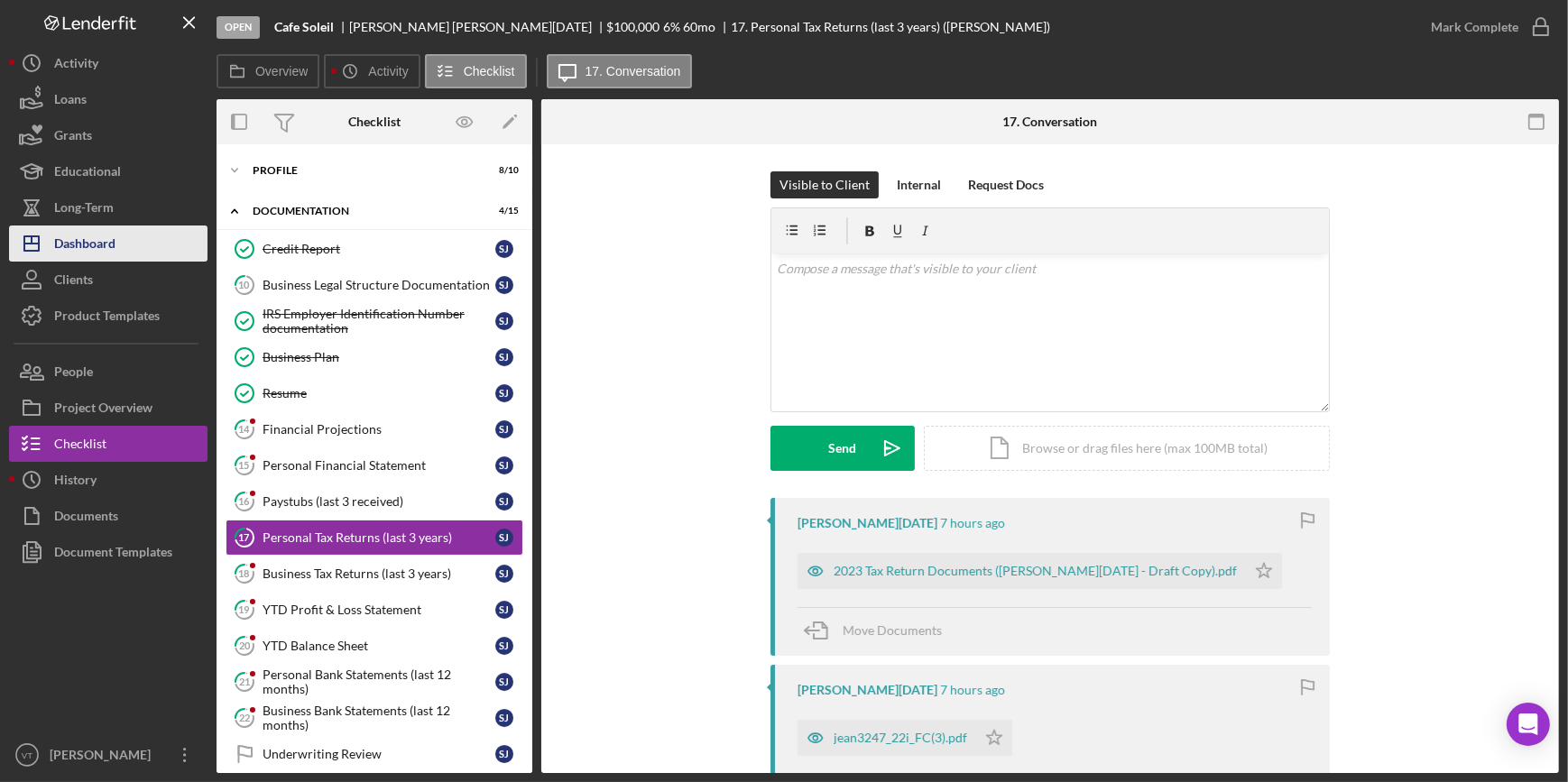
click at [79, 252] on div "Dashboard" at bounding box center [84, 246] width 61 height 41
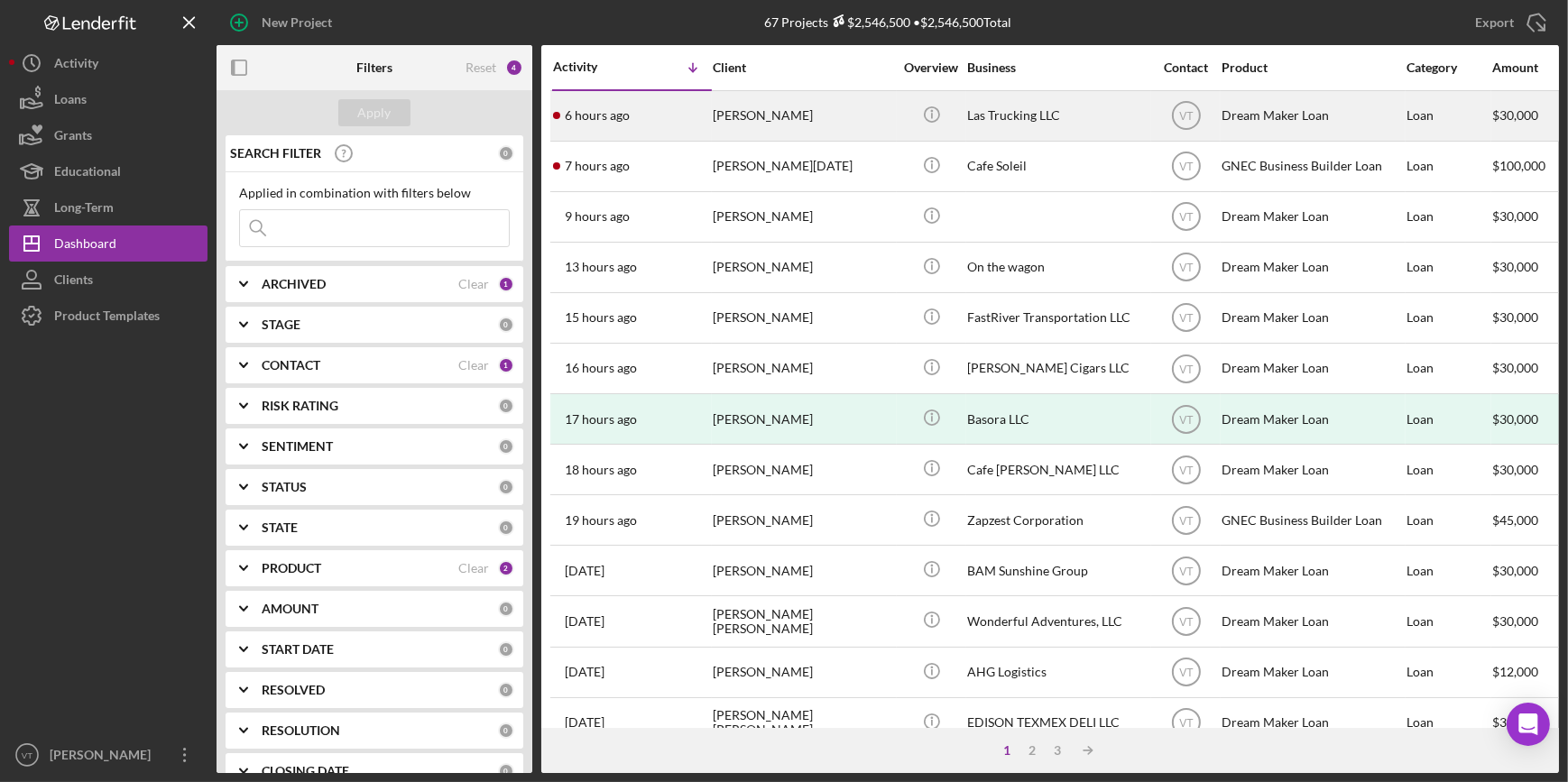
click at [707, 108] on div "6 hours ago Loammi Cuellar" at bounding box center [631, 115] width 158 height 47
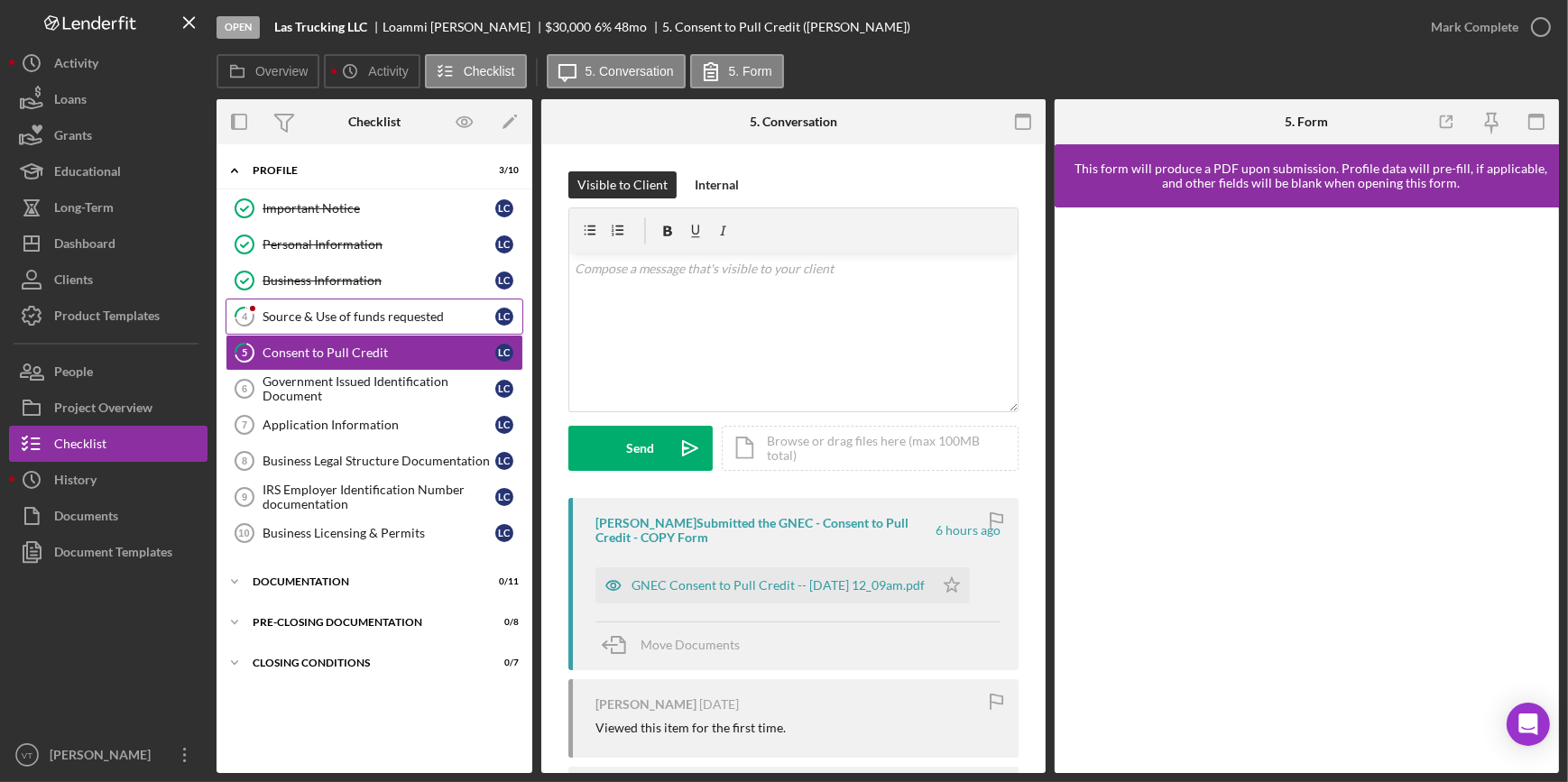
click at [353, 314] on div "Source & Use of funds requested" at bounding box center [379, 316] width 232 height 15
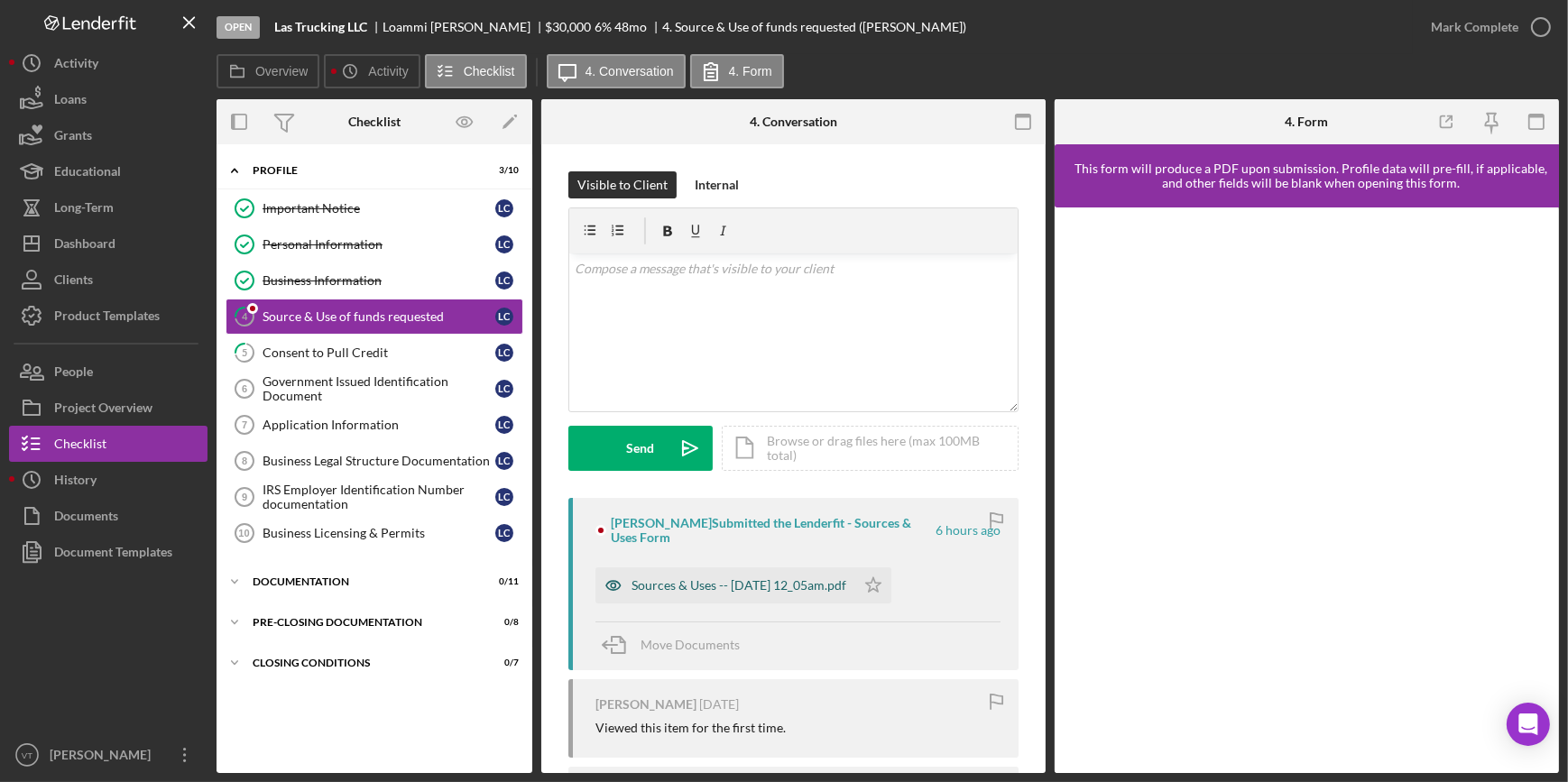
click at [711, 587] on div "Sources & Uses -- 2025-10-03 12_05am.pdf" at bounding box center [739, 585] width 215 height 15
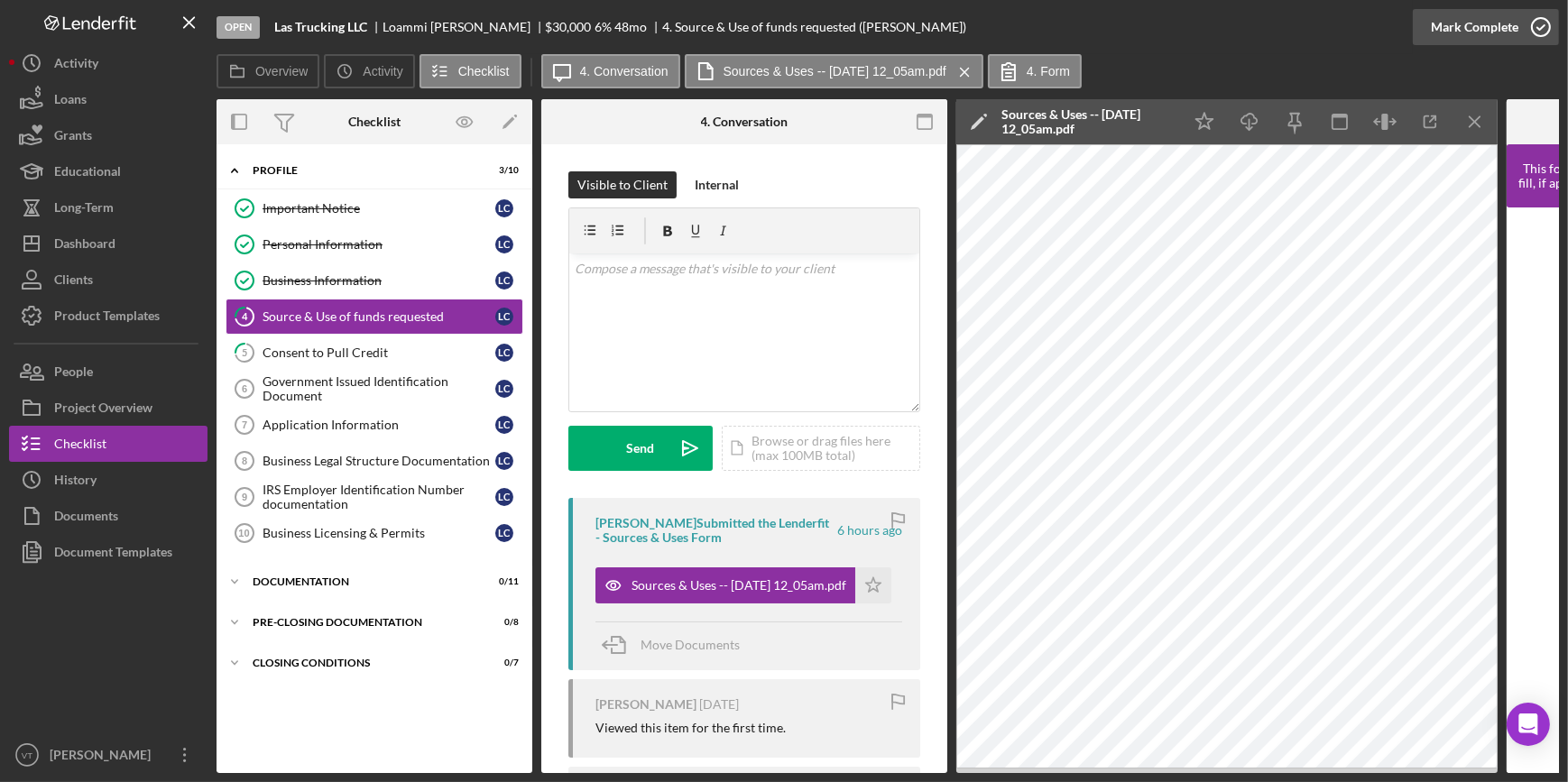
click at [1460, 27] on div "Mark Complete" at bounding box center [1474, 26] width 87 height 36
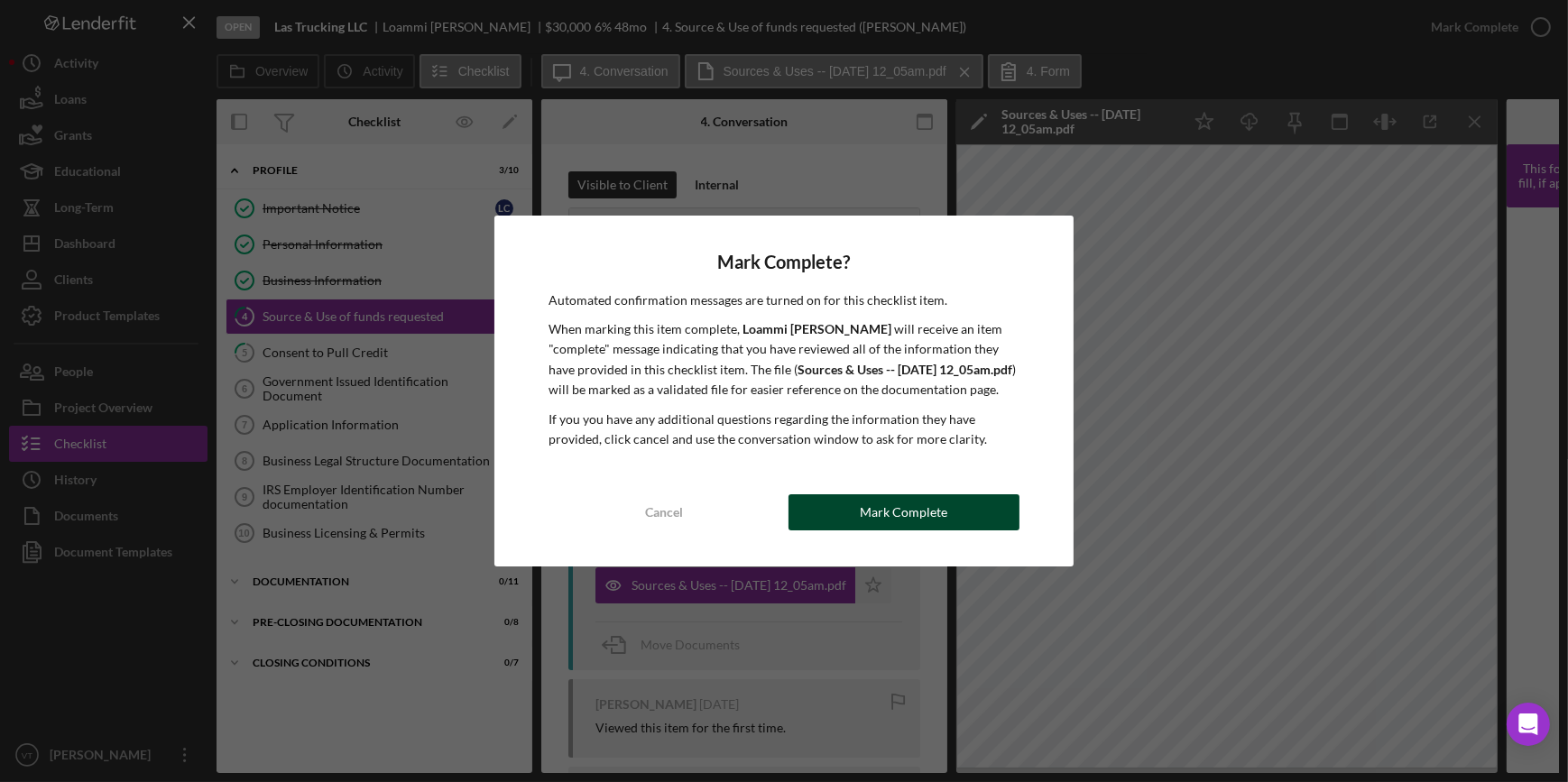
click at [859, 501] on button "Mark Complete" at bounding box center [904, 512] width 231 height 36
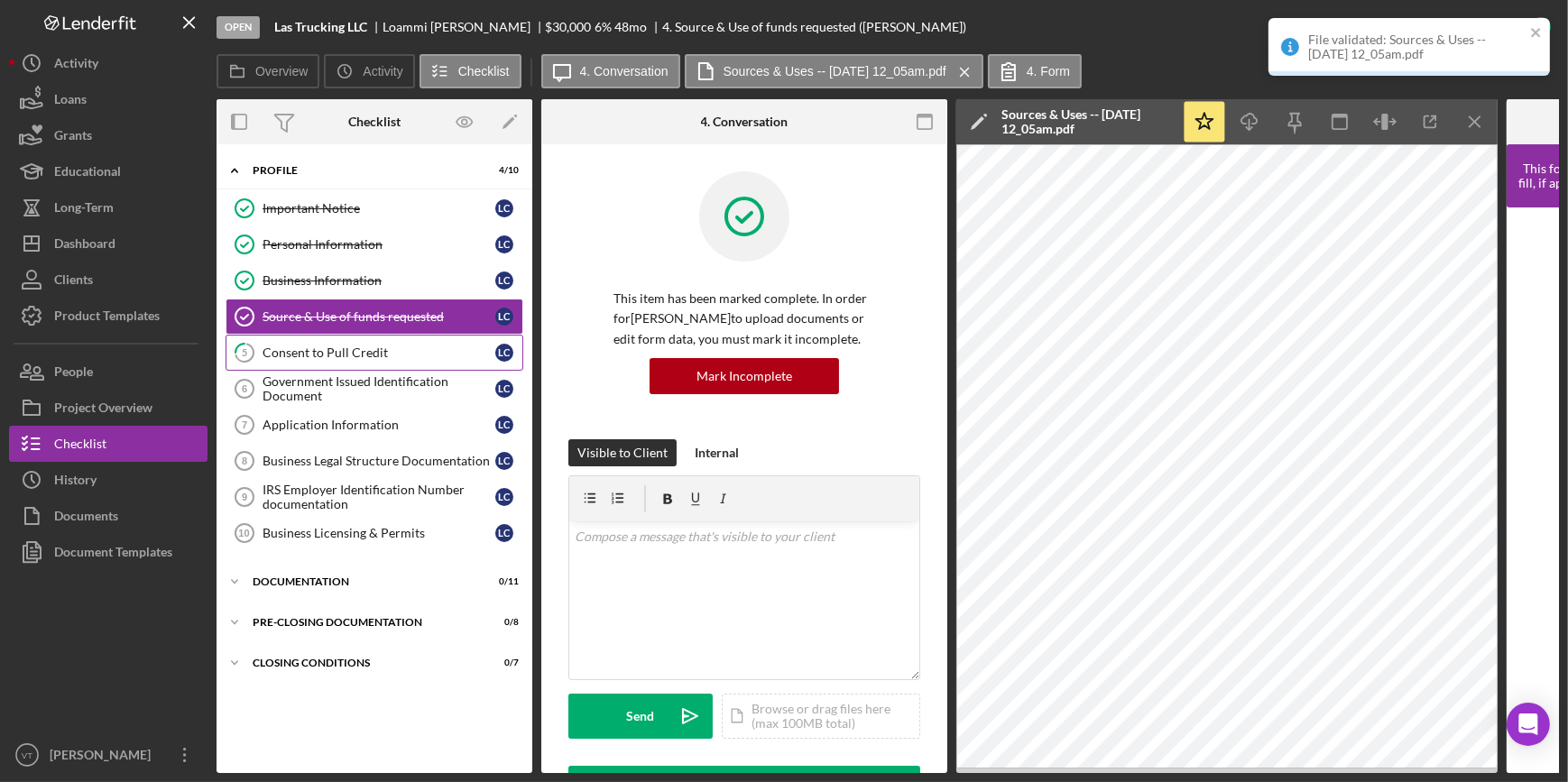
click at [339, 348] on div "Consent to Pull Credit" at bounding box center [379, 353] width 232 height 15
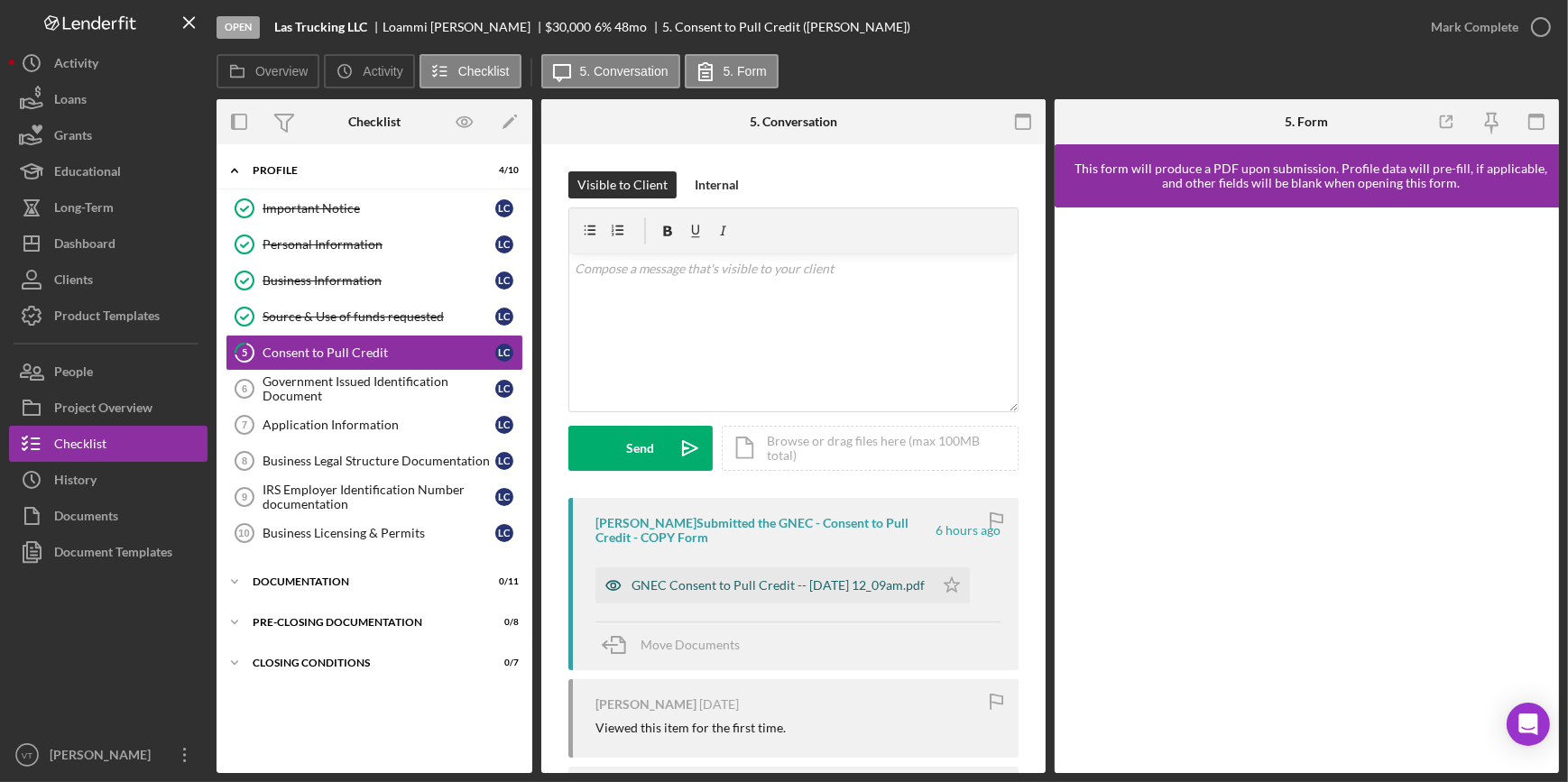
click at [723, 584] on div "GNEC Consent to Pull Credit -- 2025-10-03 12_09am.pdf" at bounding box center [778, 585] width 293 height 15
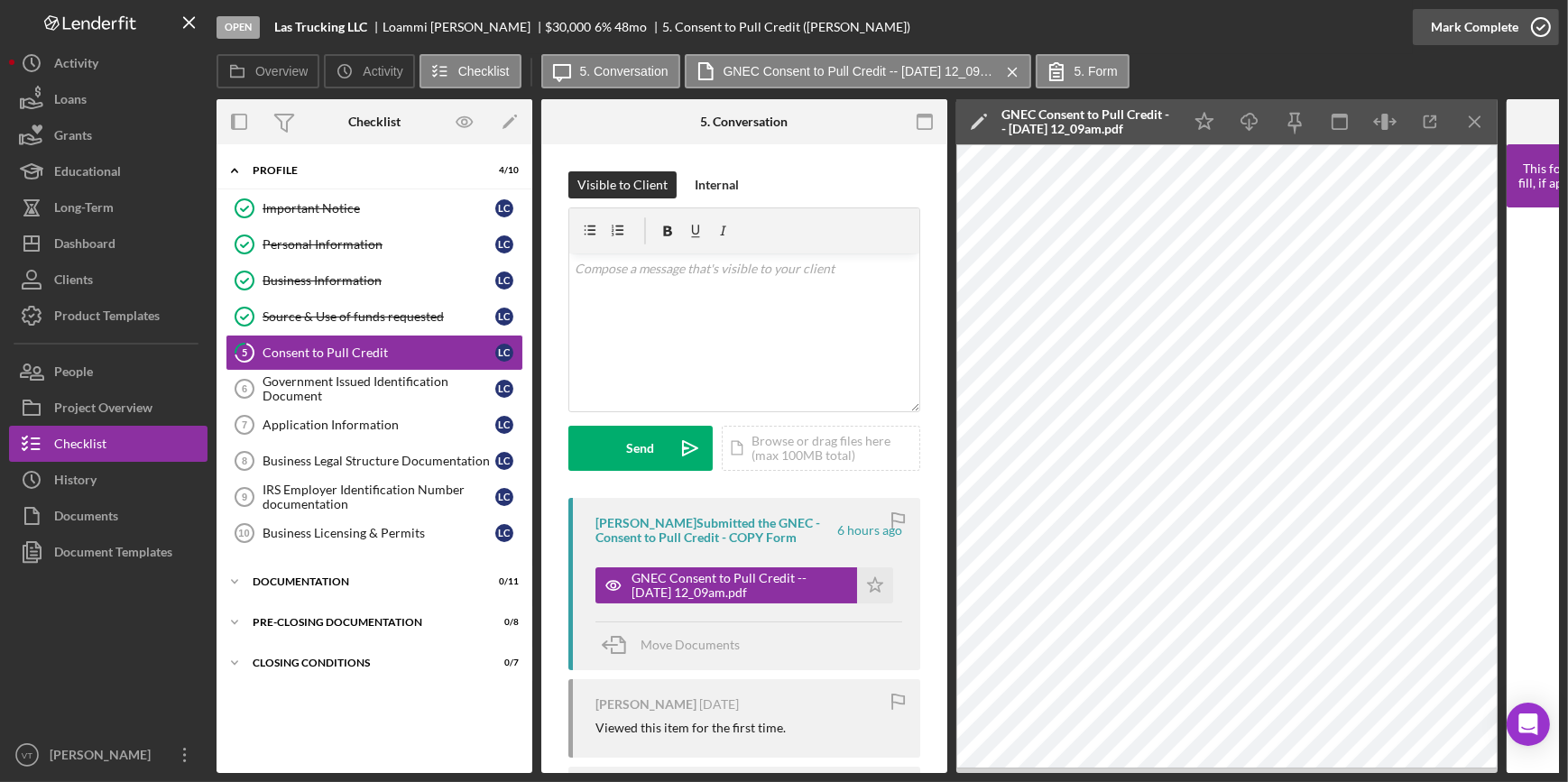
click at [1445, 36] on div "Mark Complete" at bounding box center [1474, 26] width 87 height 36
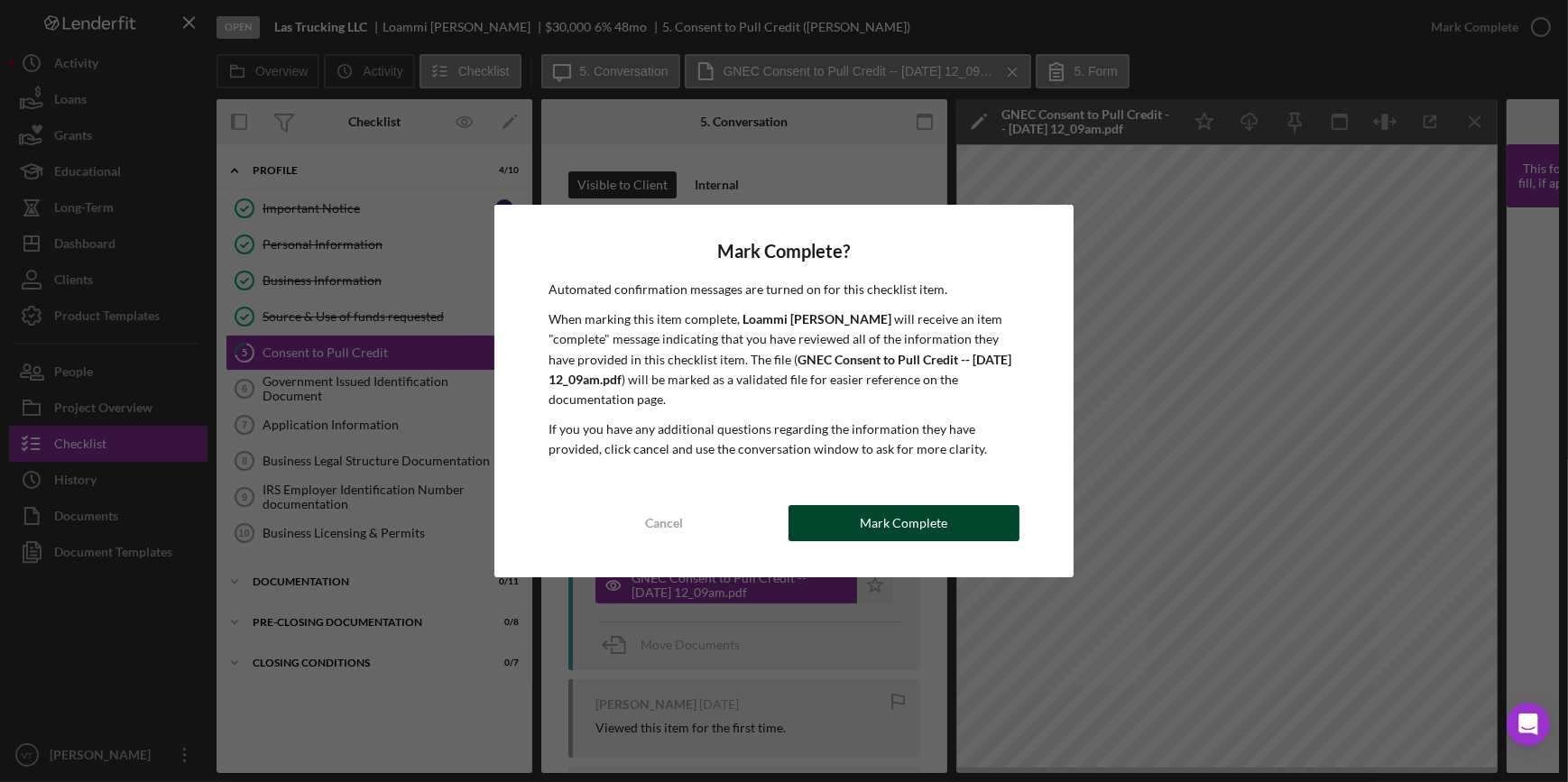
click at [894, 525] on div "Mark Complete" at bounding box center [904, 523] width 87 height 36
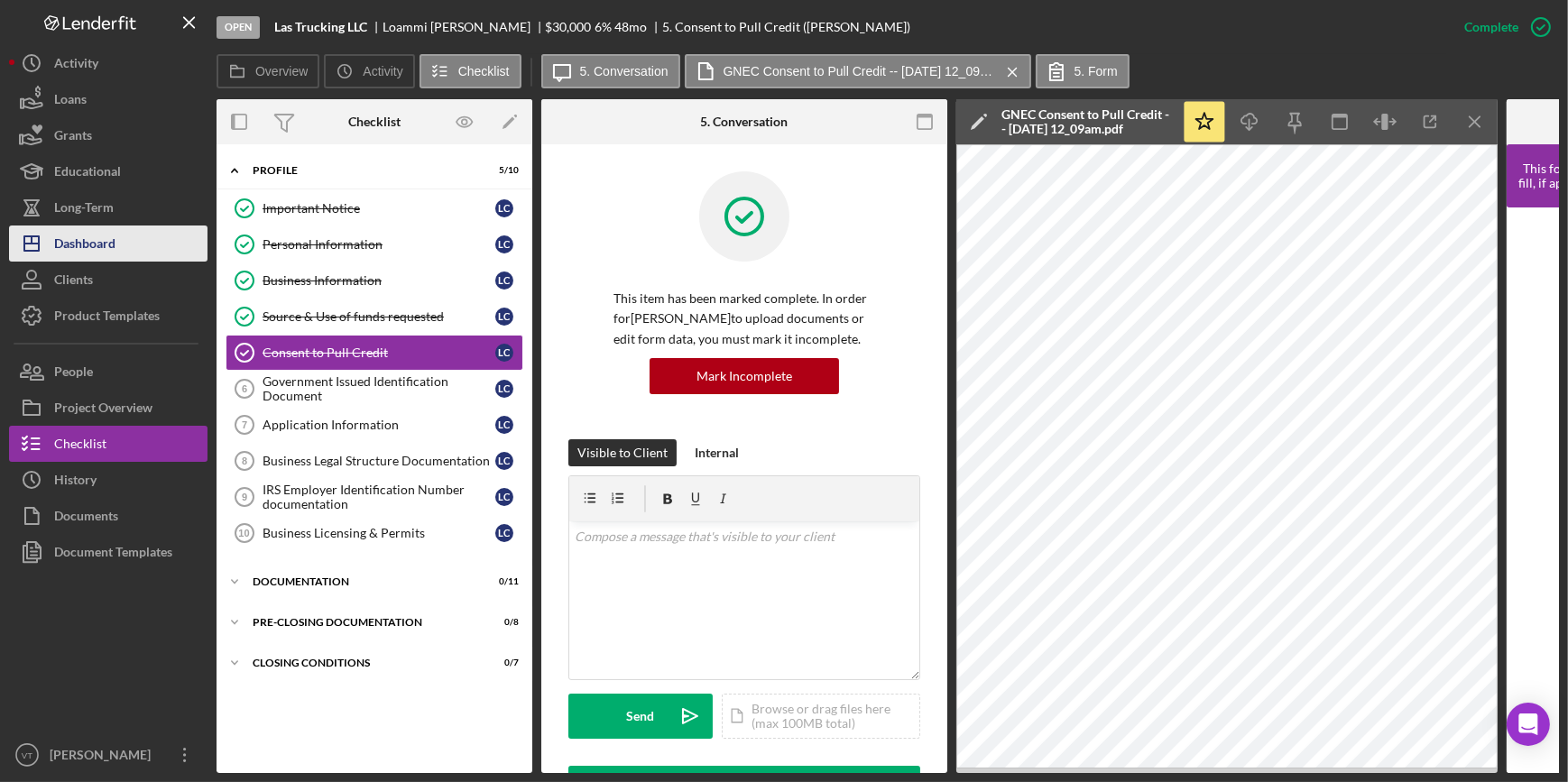
click at [99, 243] on div "Dashboard" at bounding box center [84, 246] width 61 height 41
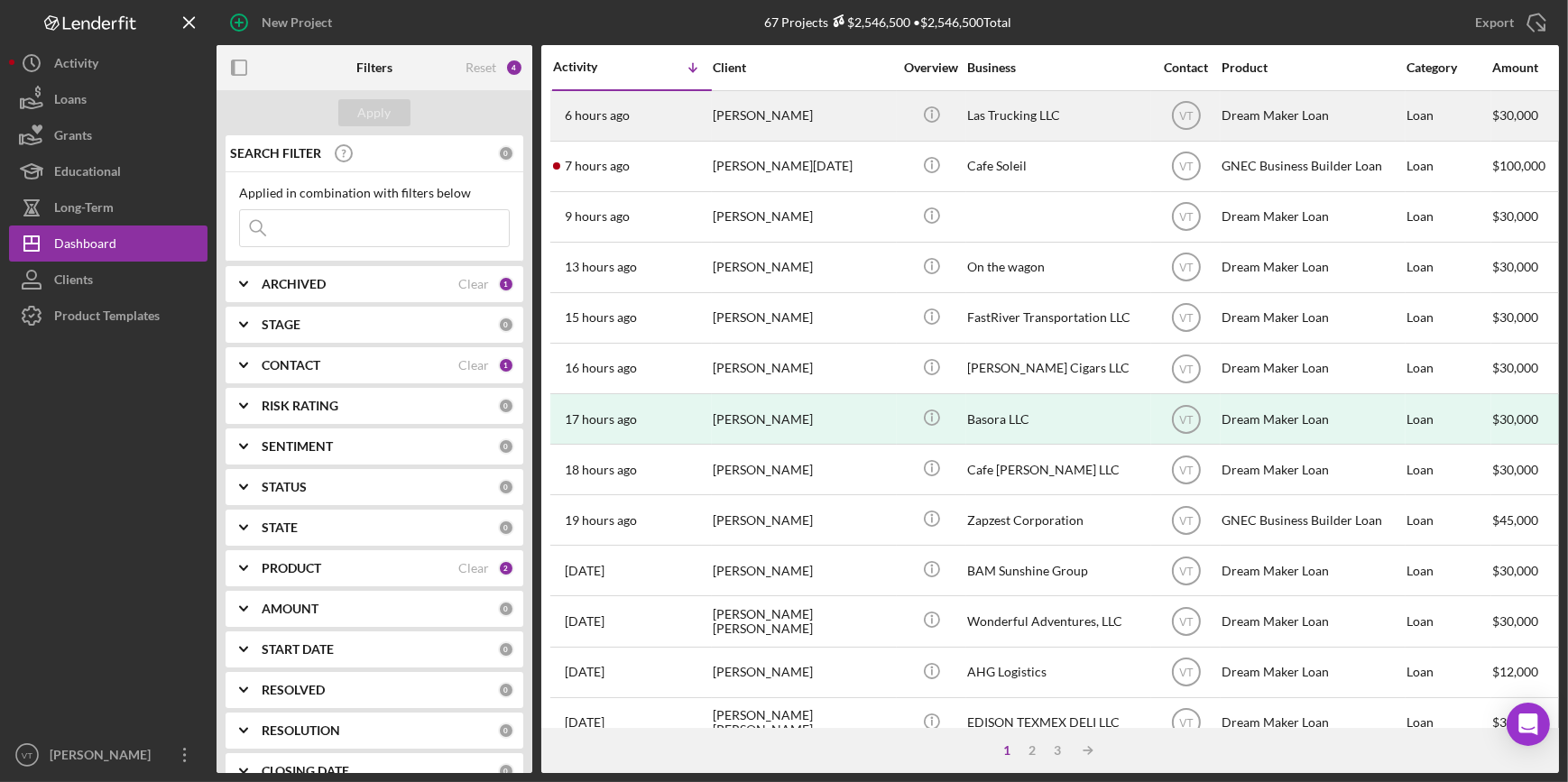
click at [750, 115] on div "Loammi Cuellar" at bounding box center [803, 115] width 180 height 47
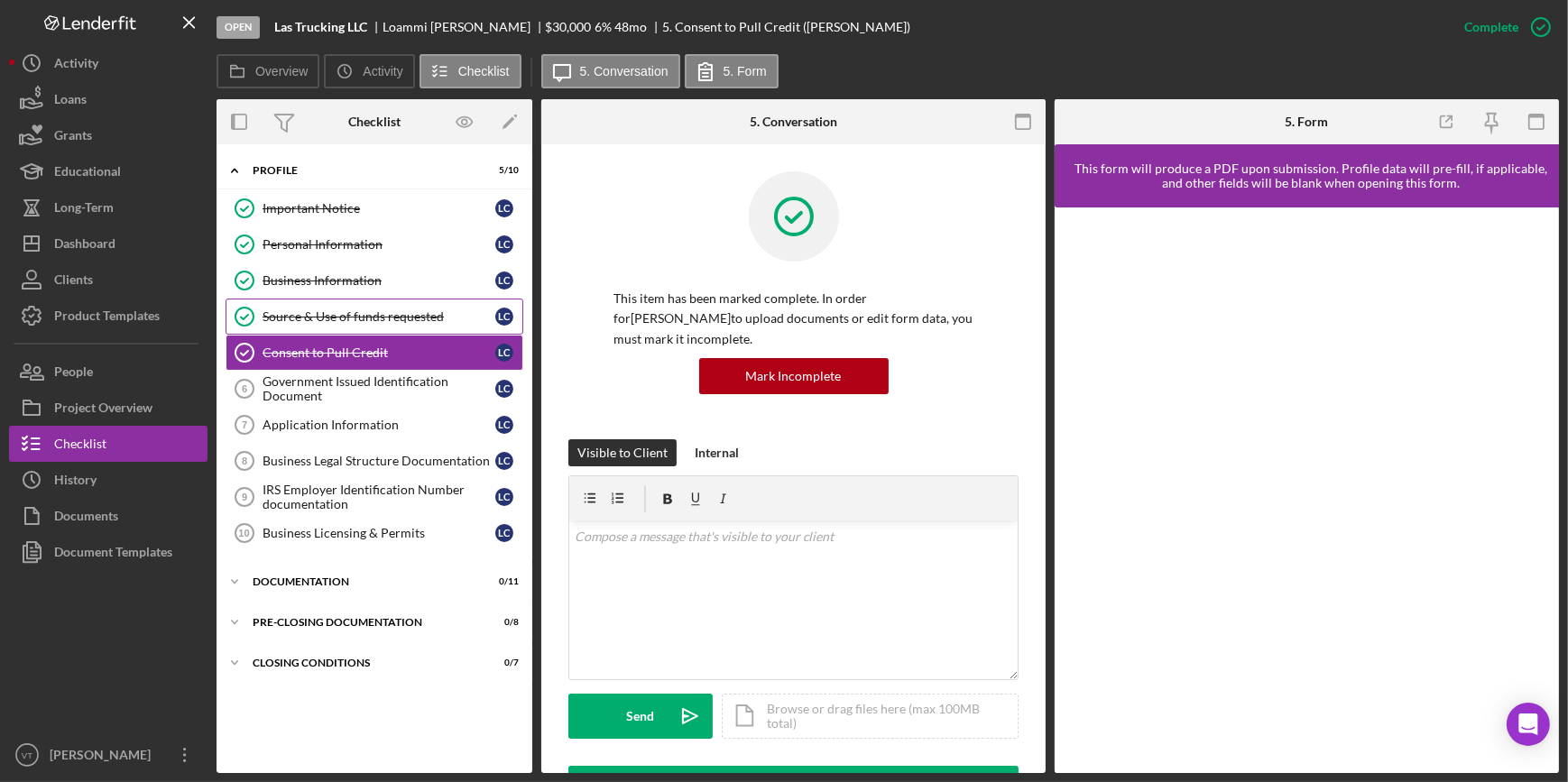
click at [309, 315] on div "Source & Use of funds requested" at bounding box center [379, 316] width 232 height 15
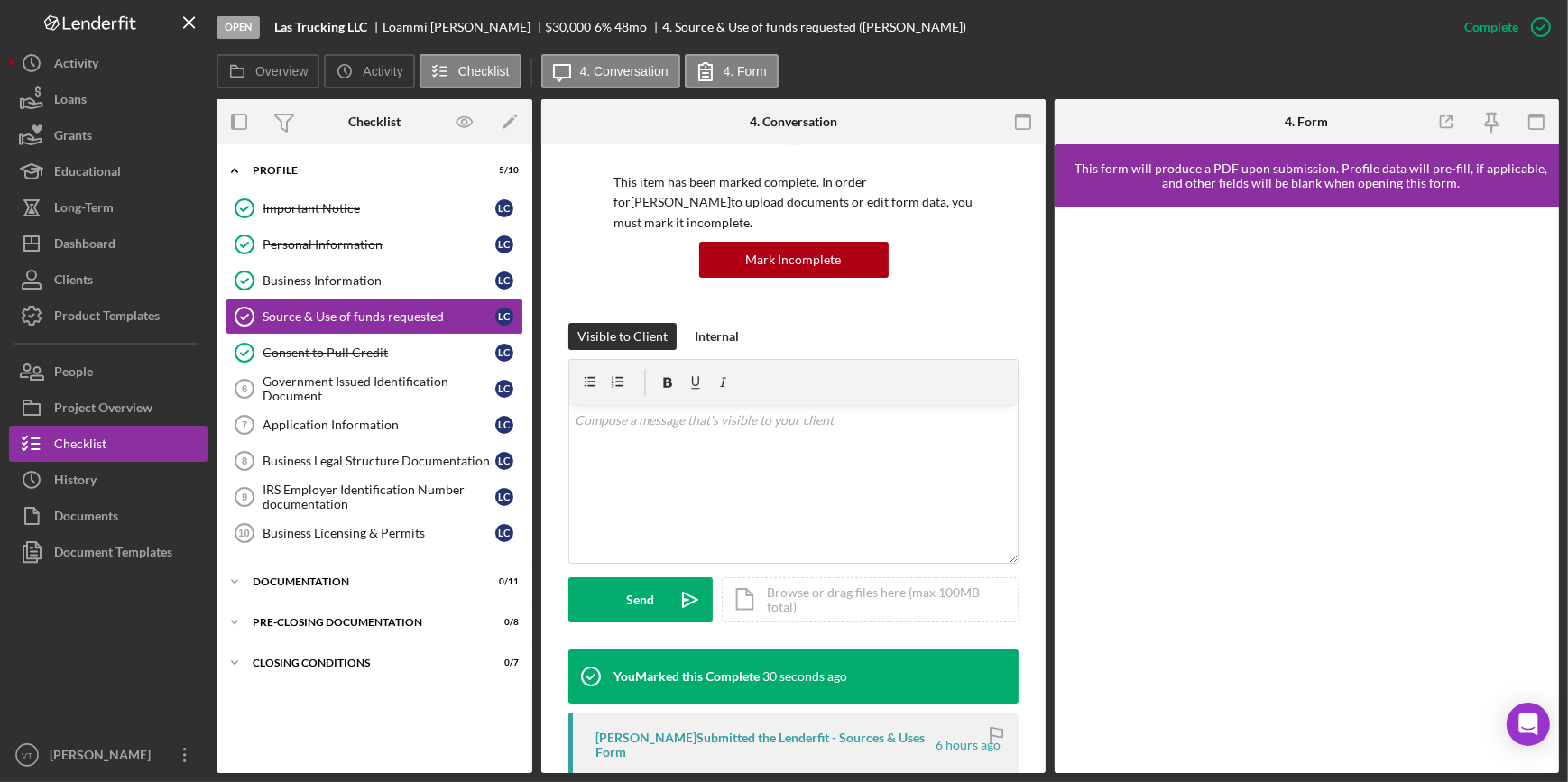
scroll to position [328, 0]
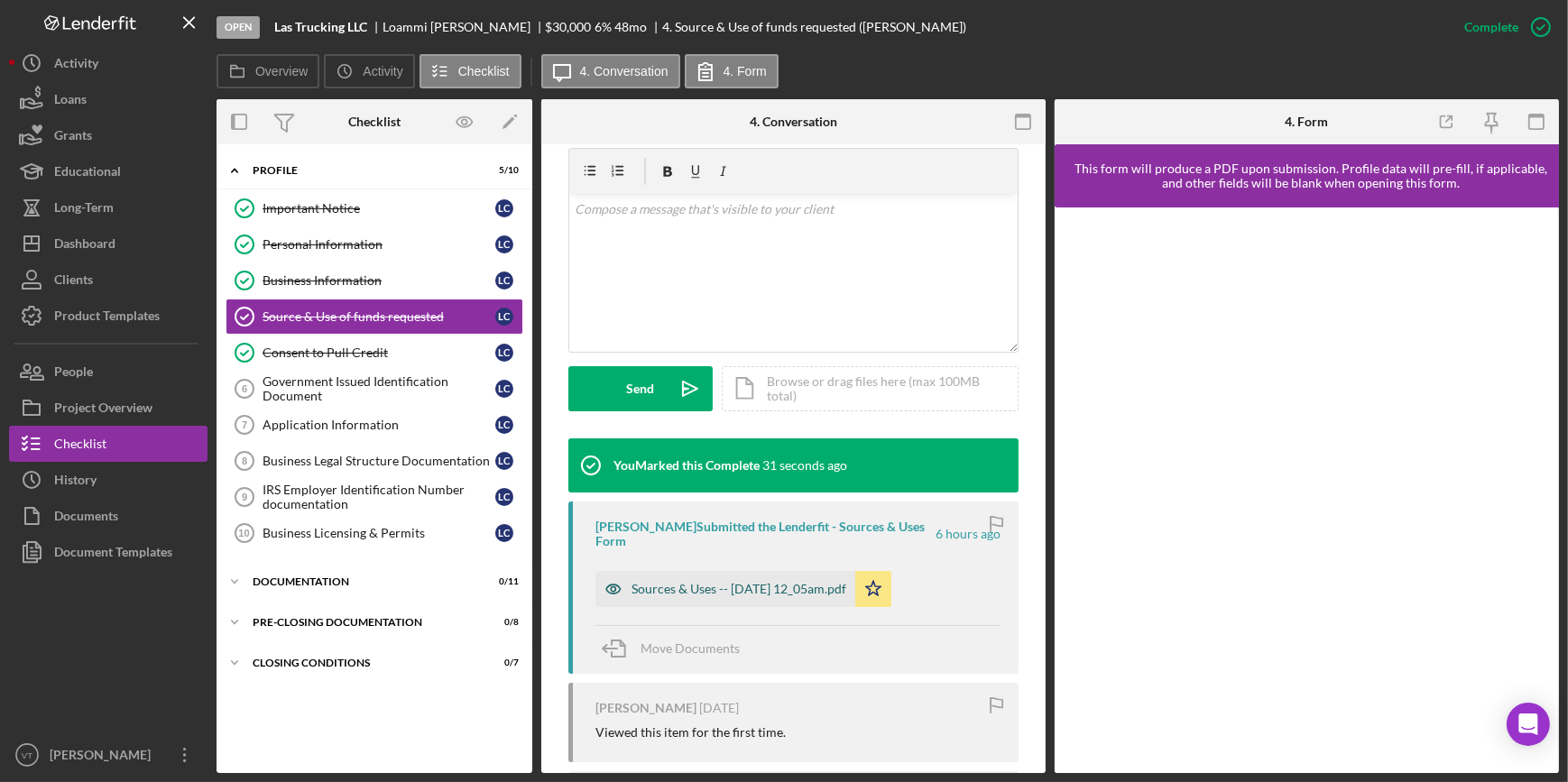
click at [681, 582] on div "Sources & Uses -- 2025-10-03 12_05am.pdf" at bounding box center [739, 589] width 215 height 15
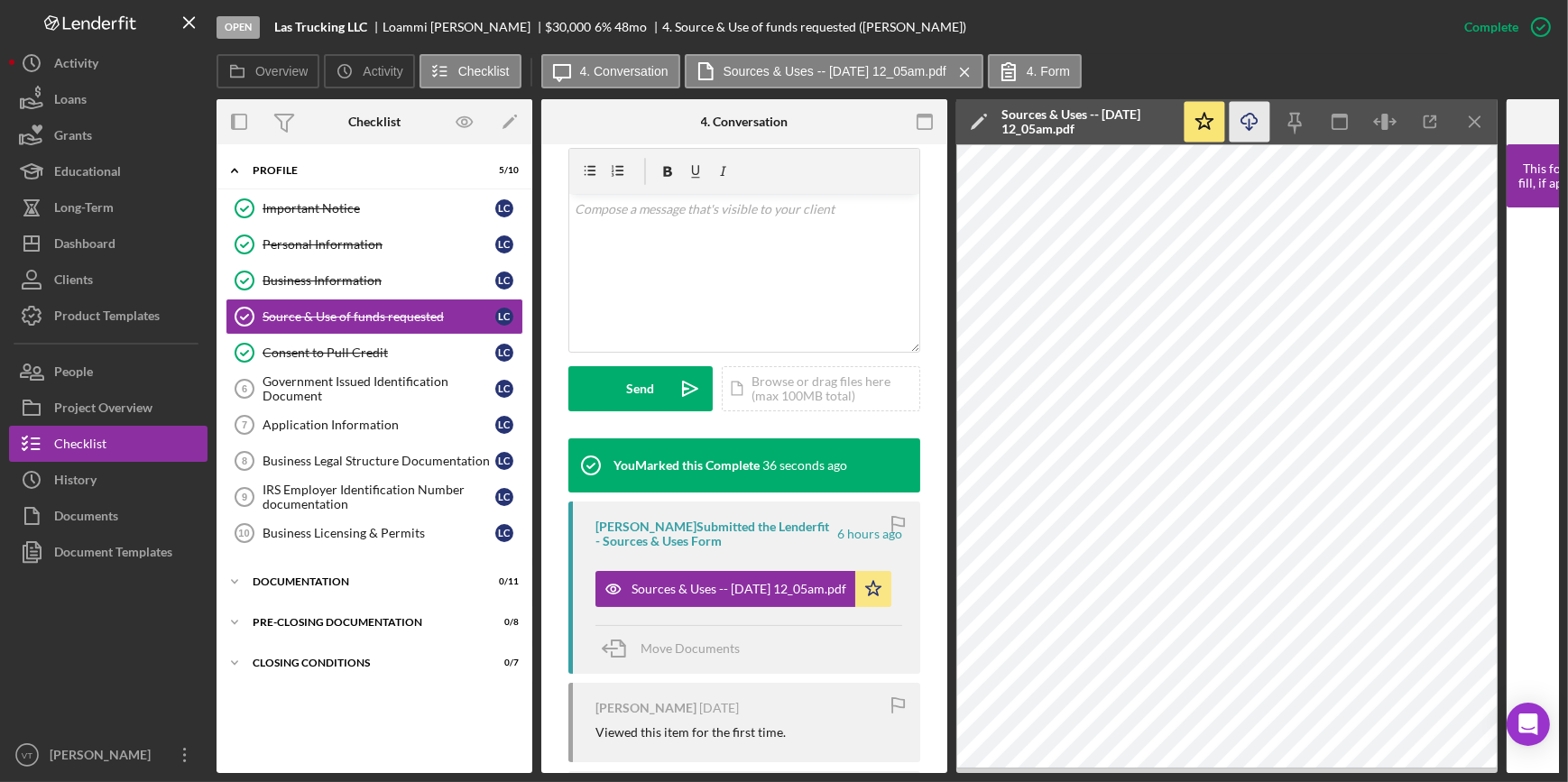
click at [1249, 119] on line "button" at bounding box center [1249, 124] width 0 height 10
click at [131, 253] on button "Icon/Dashboard Dashboard" at bounding box center [108, 243] width 199 height 36
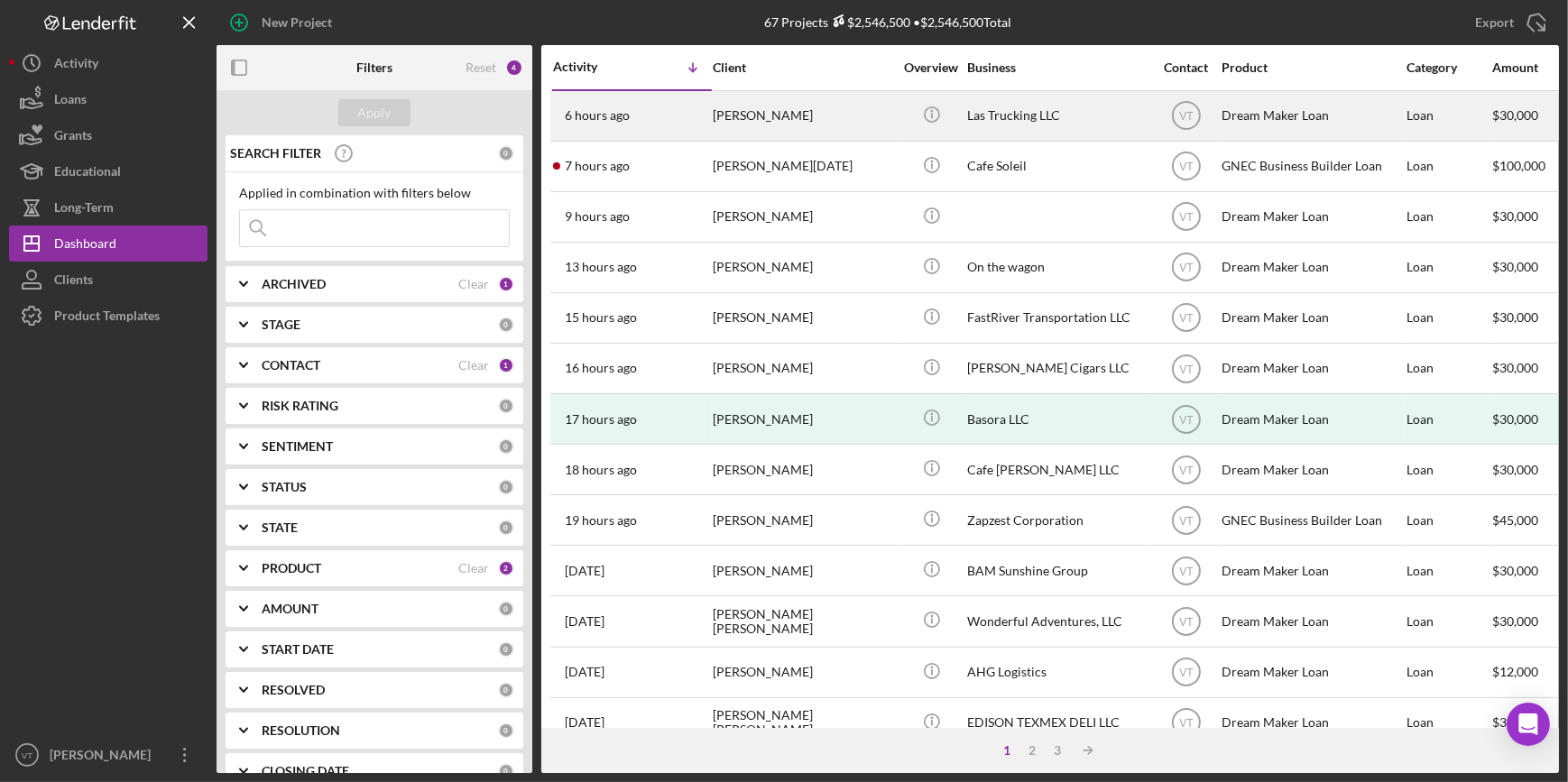
click at [820, 126] on div "Loammi Cuellar" at bounding box center [803, 115] width 180 height 47
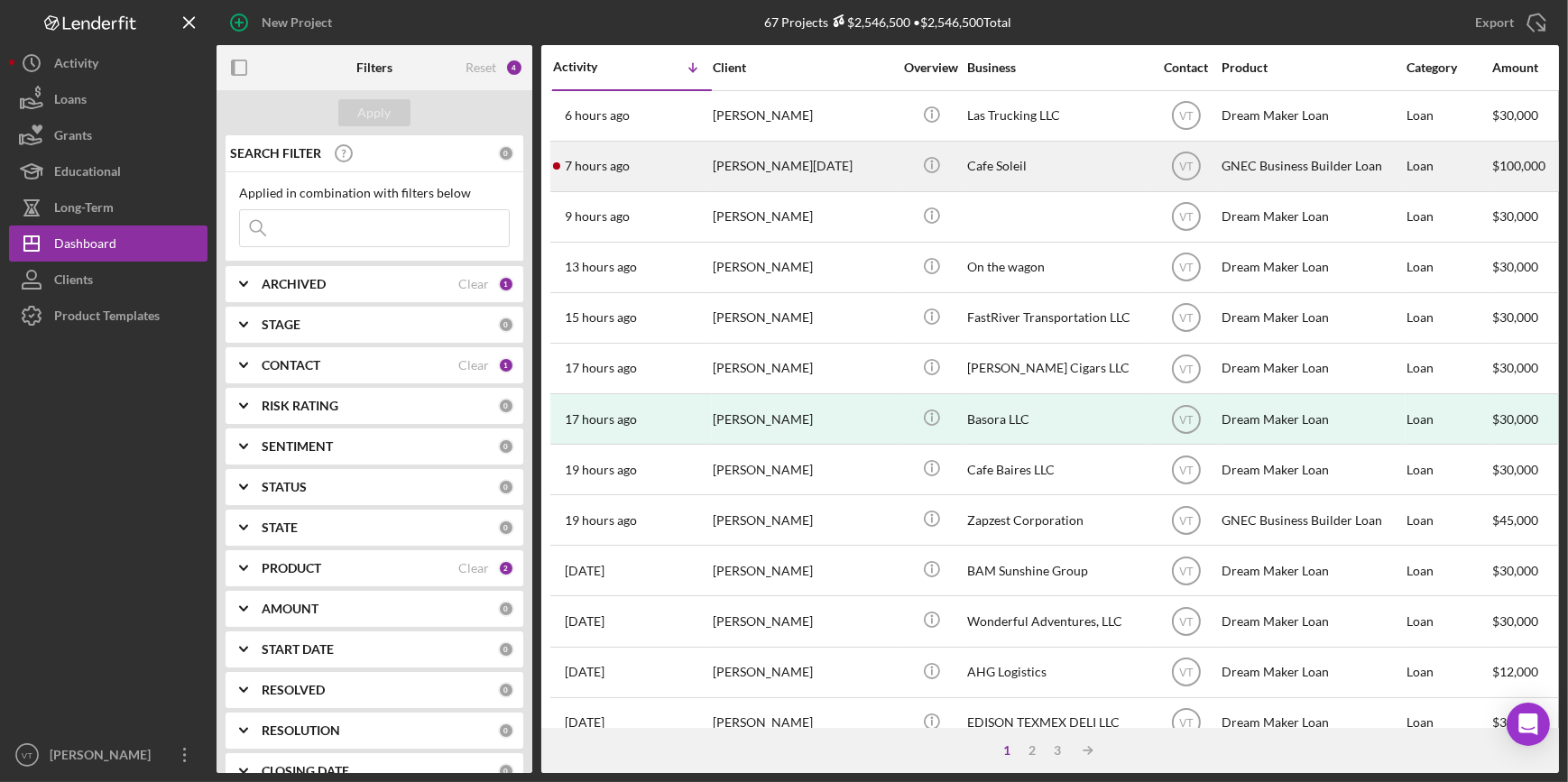
click at [716, 165] on div "[PERSON_NAME][DATE]" at bounding box center [803, 166] width 180 height 47
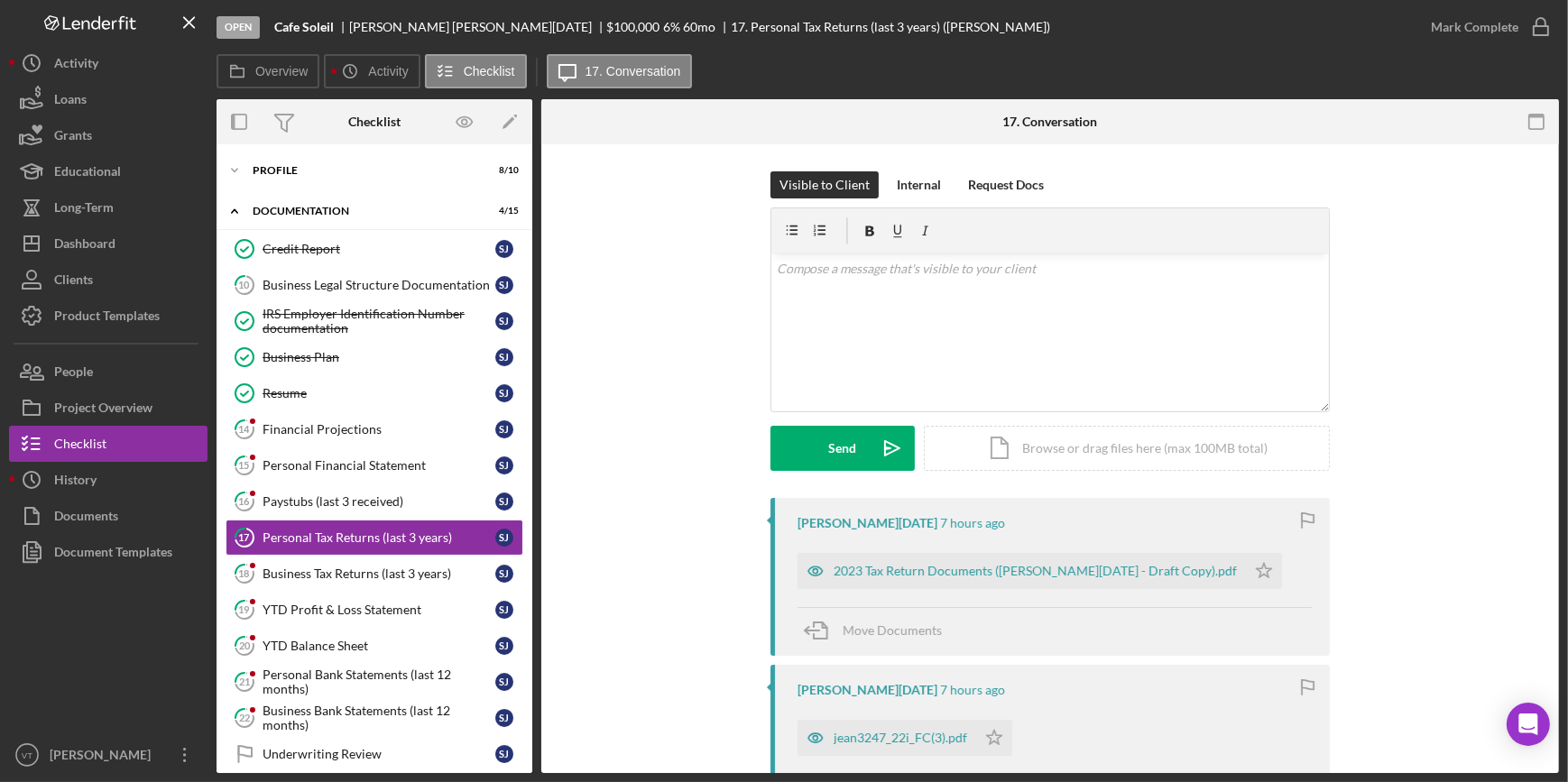
scroll to position [77, 0]
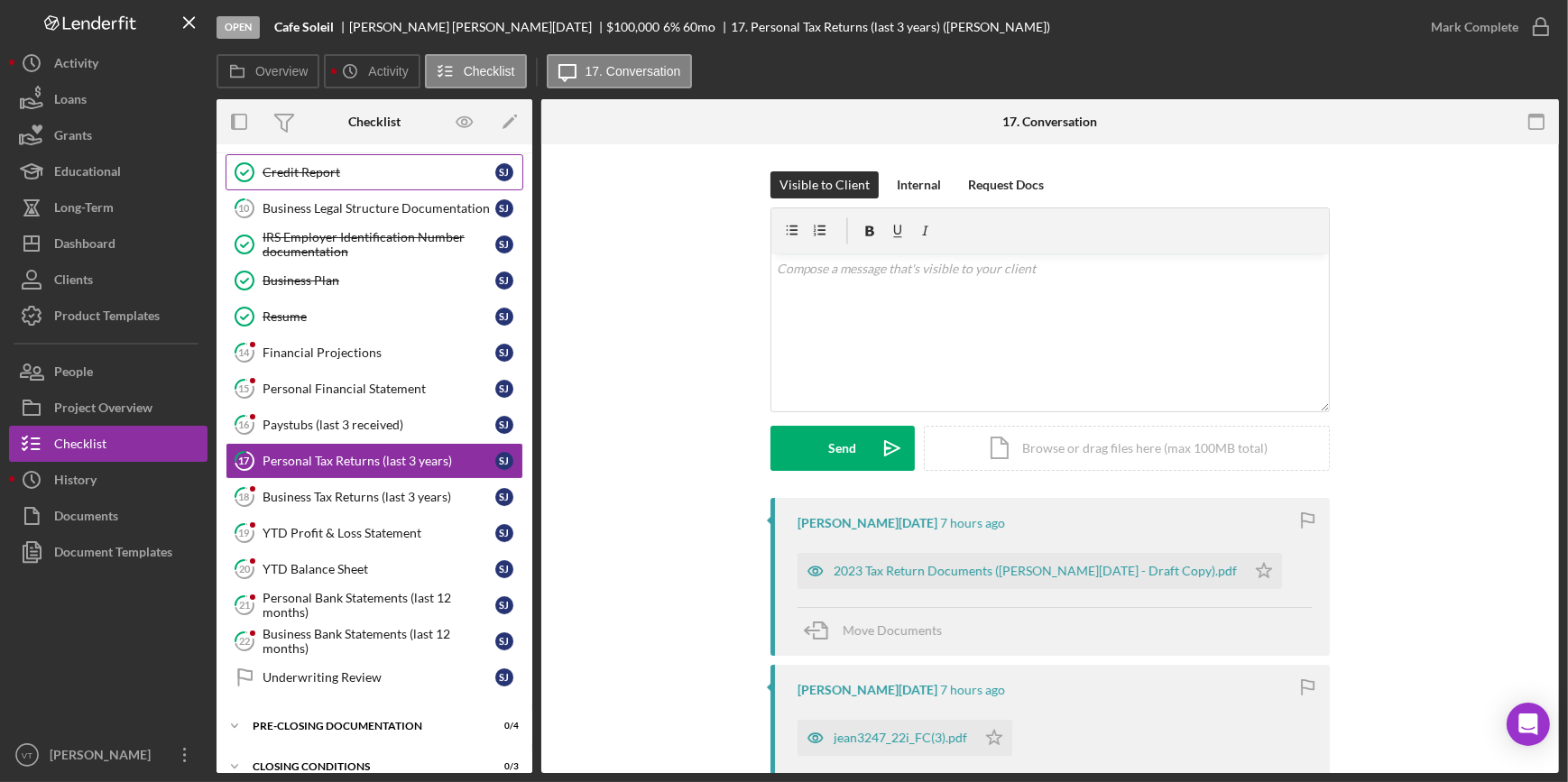
click at [293, 172] on div "Credit Report" at bounding box center [379, 172] width 232 height 15
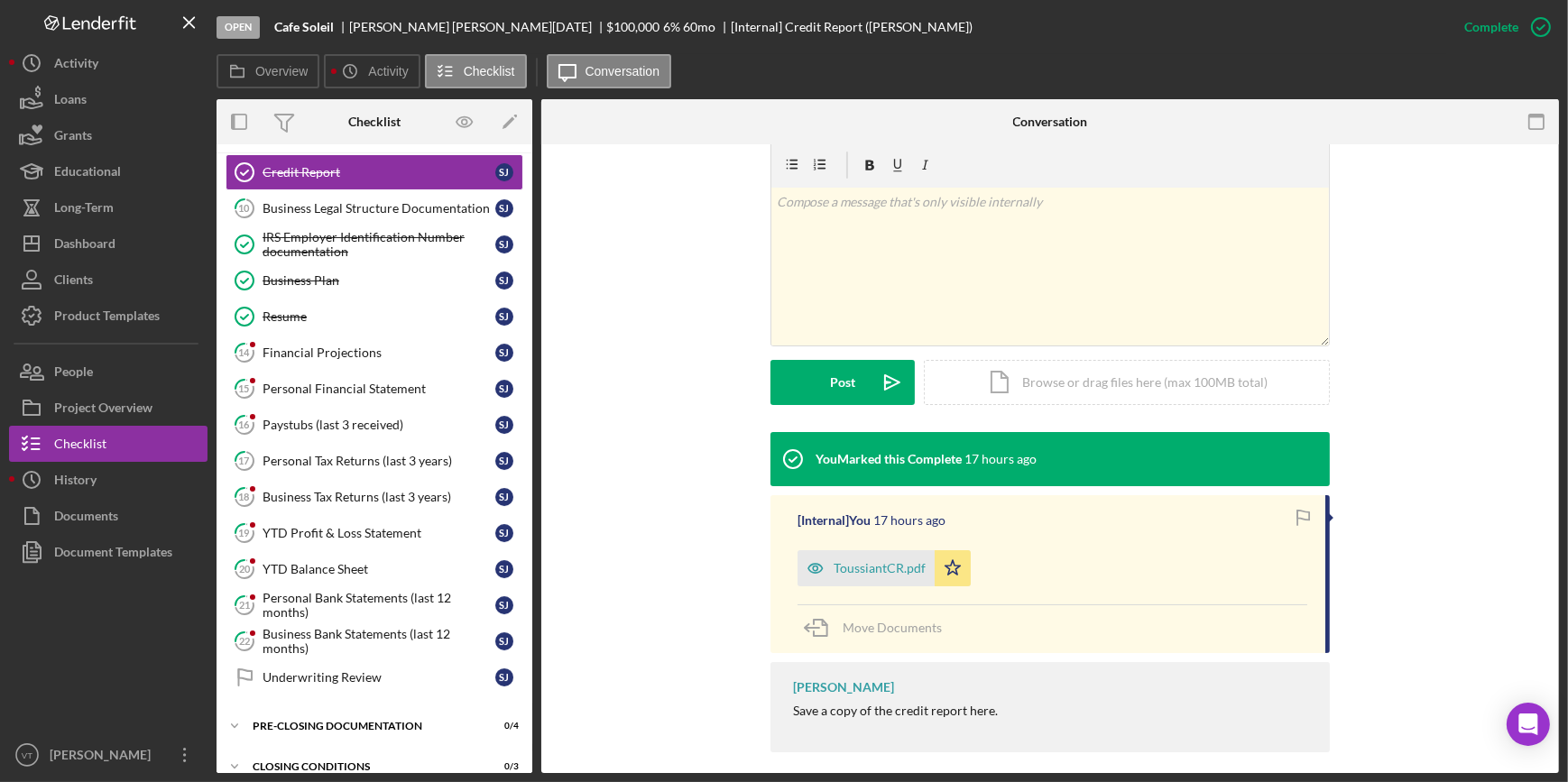
scroll to position [293, 0]
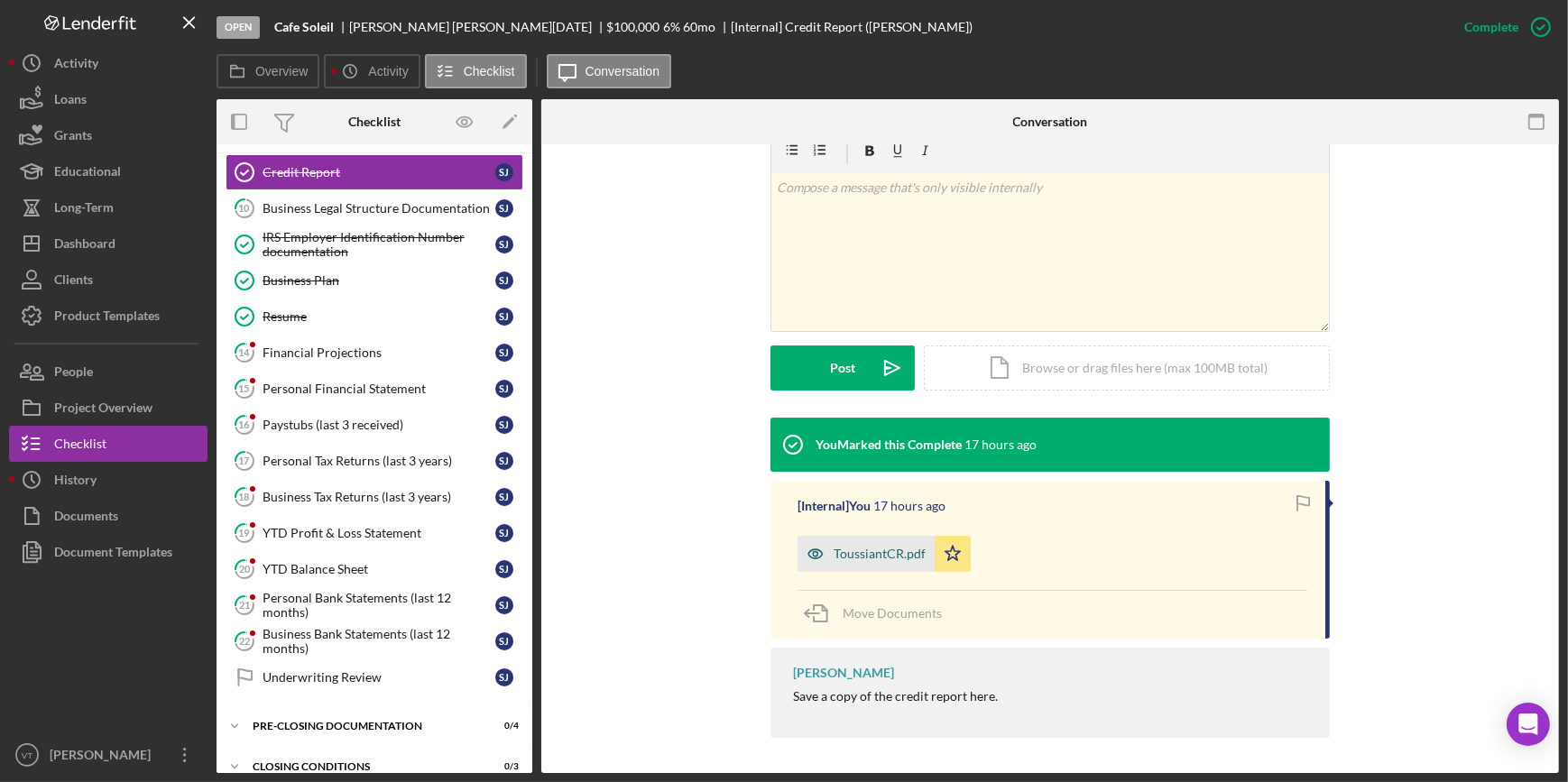
click at [852, 548] on div "ToussiantCR.pdf" at bounding box center [879, 553] width 92 height 15
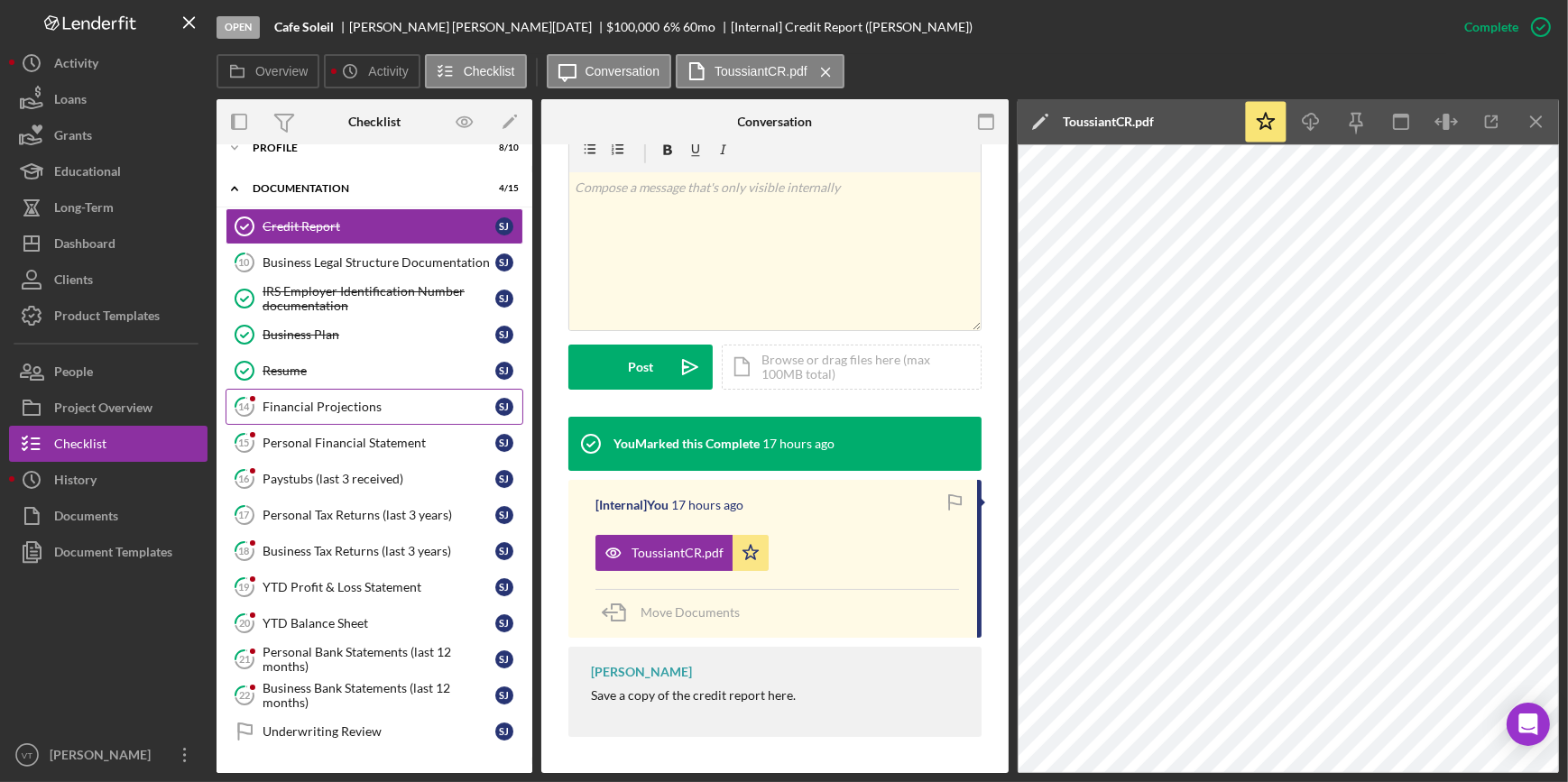
scroll to position [0, 0]
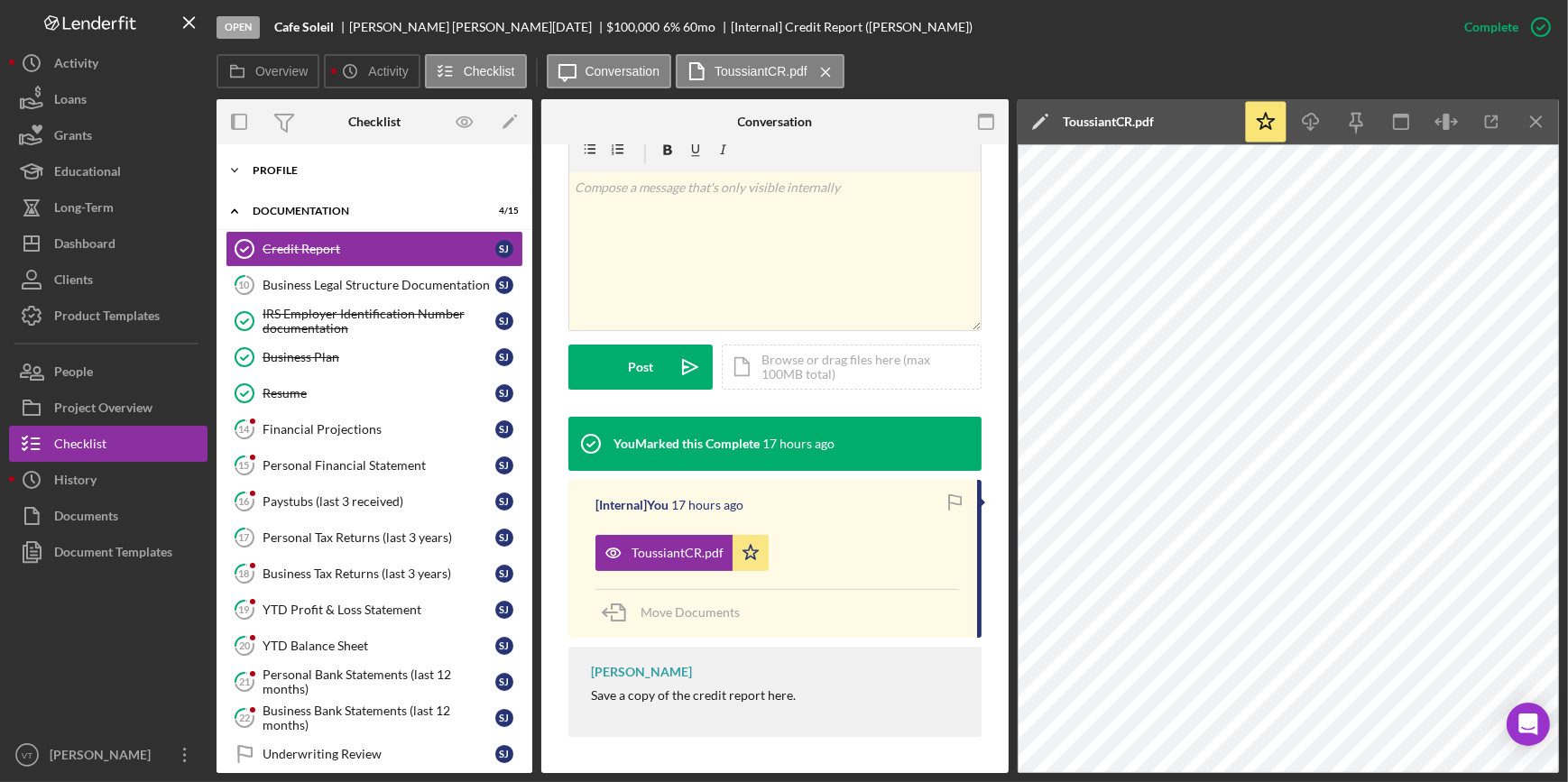
click at [231, 172] on icon "Icon/Expander" at bounding box center [234, 170] width 36 height 36
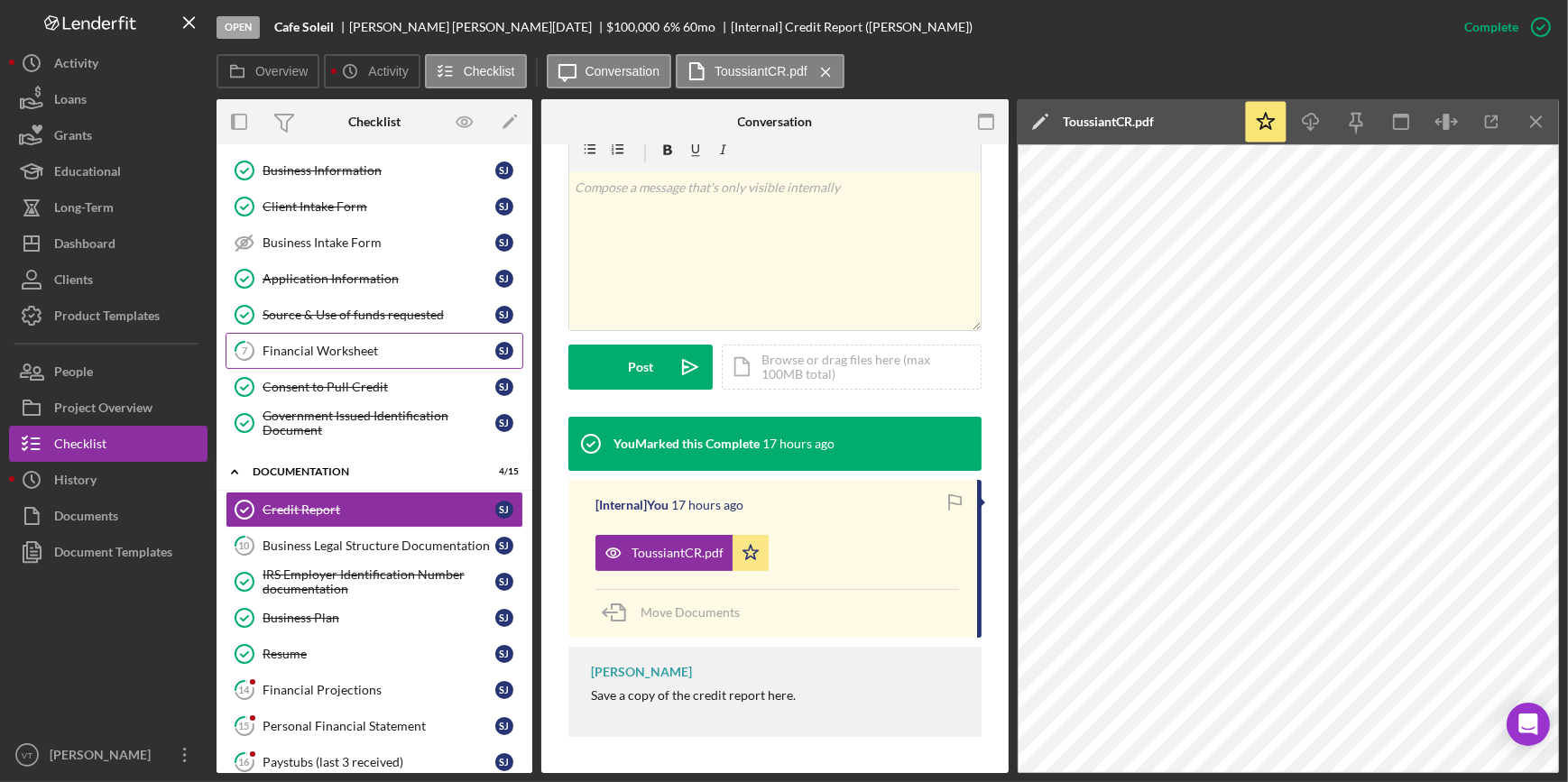
scroll to position [245, 0]
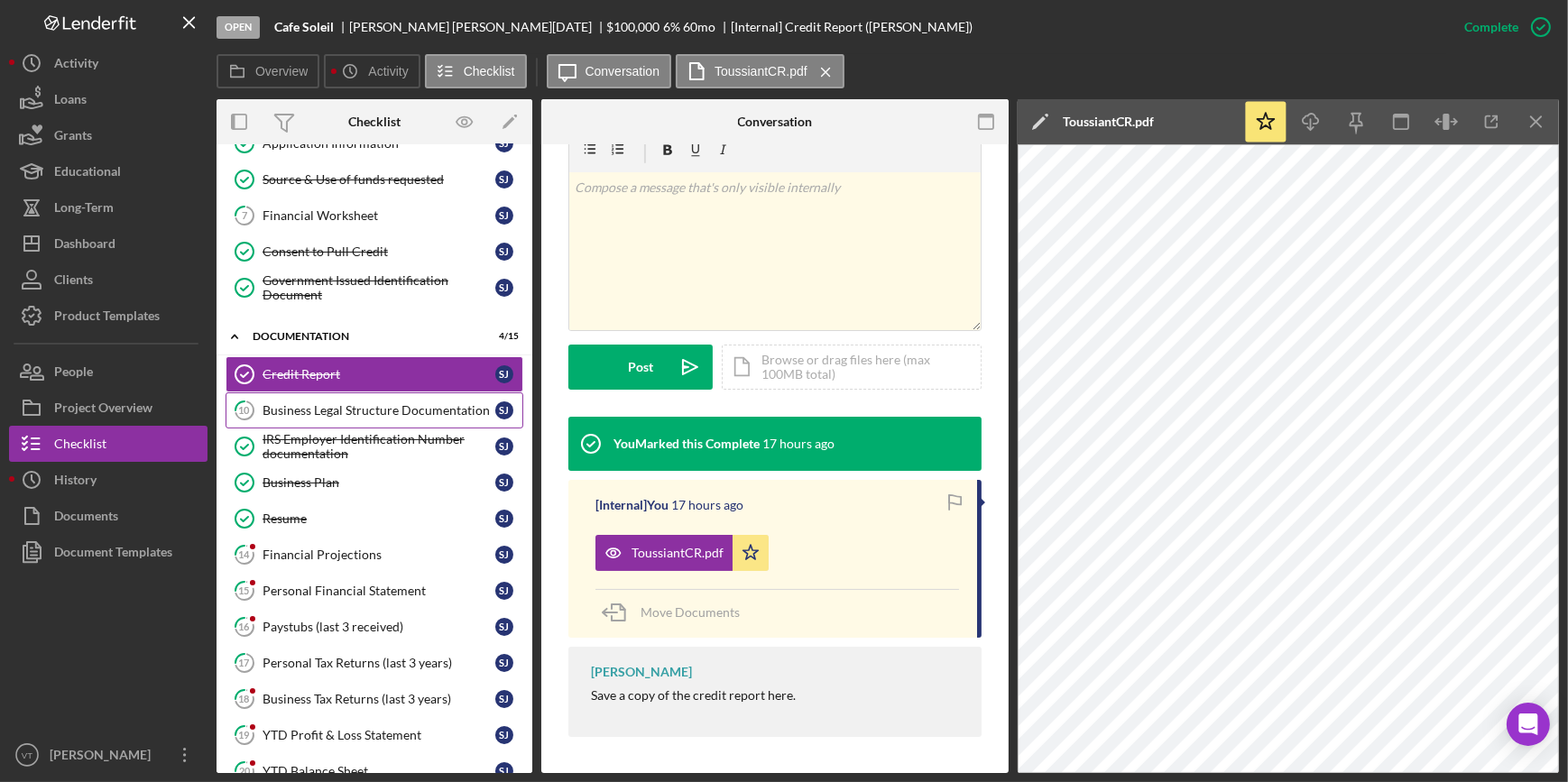
click at [311, 416] on link "10 Business Legal Structure Documentation S J" at bounding box center [374, 410] width 297 height 36
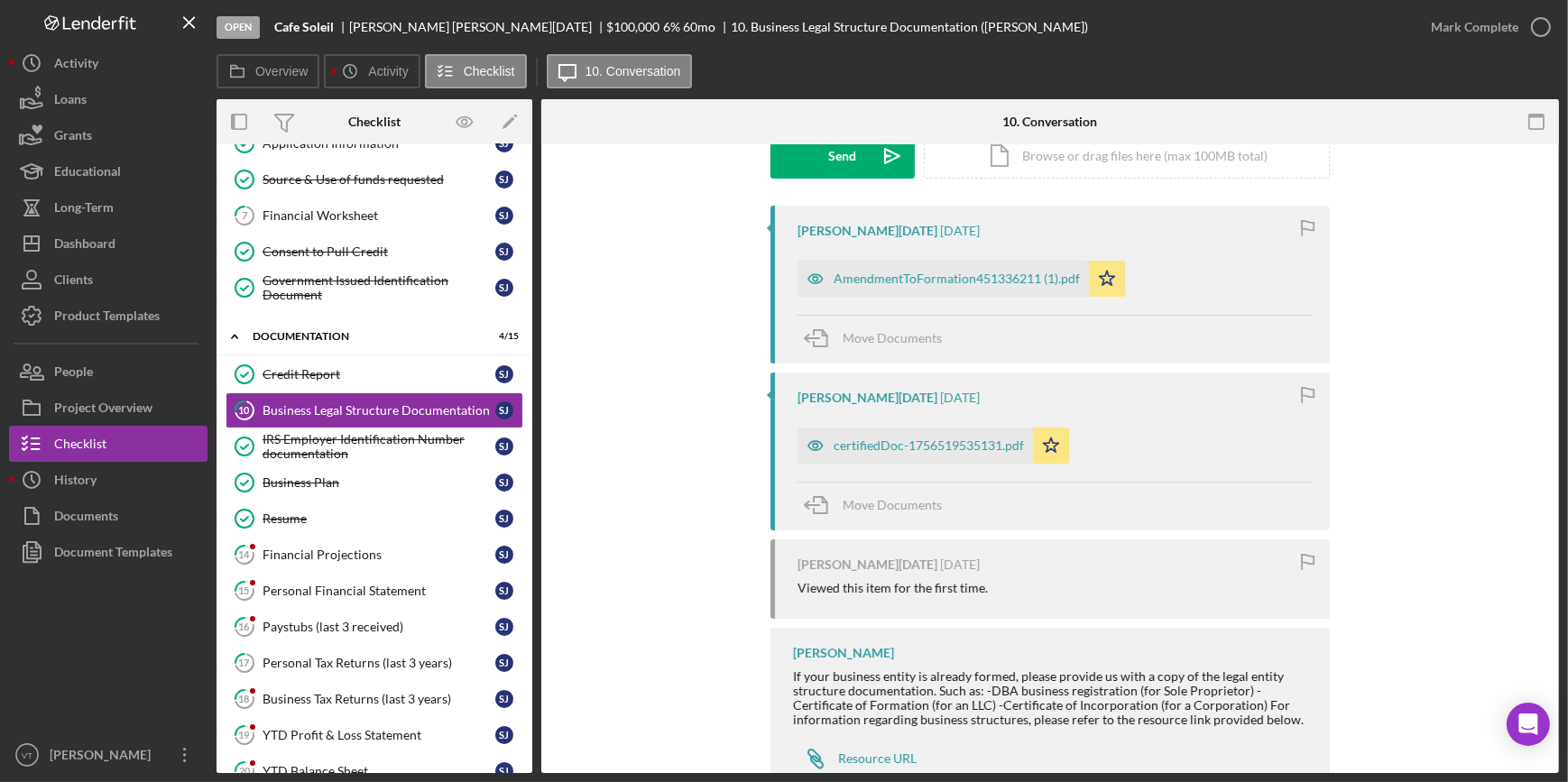
scroll to position [328, 0]
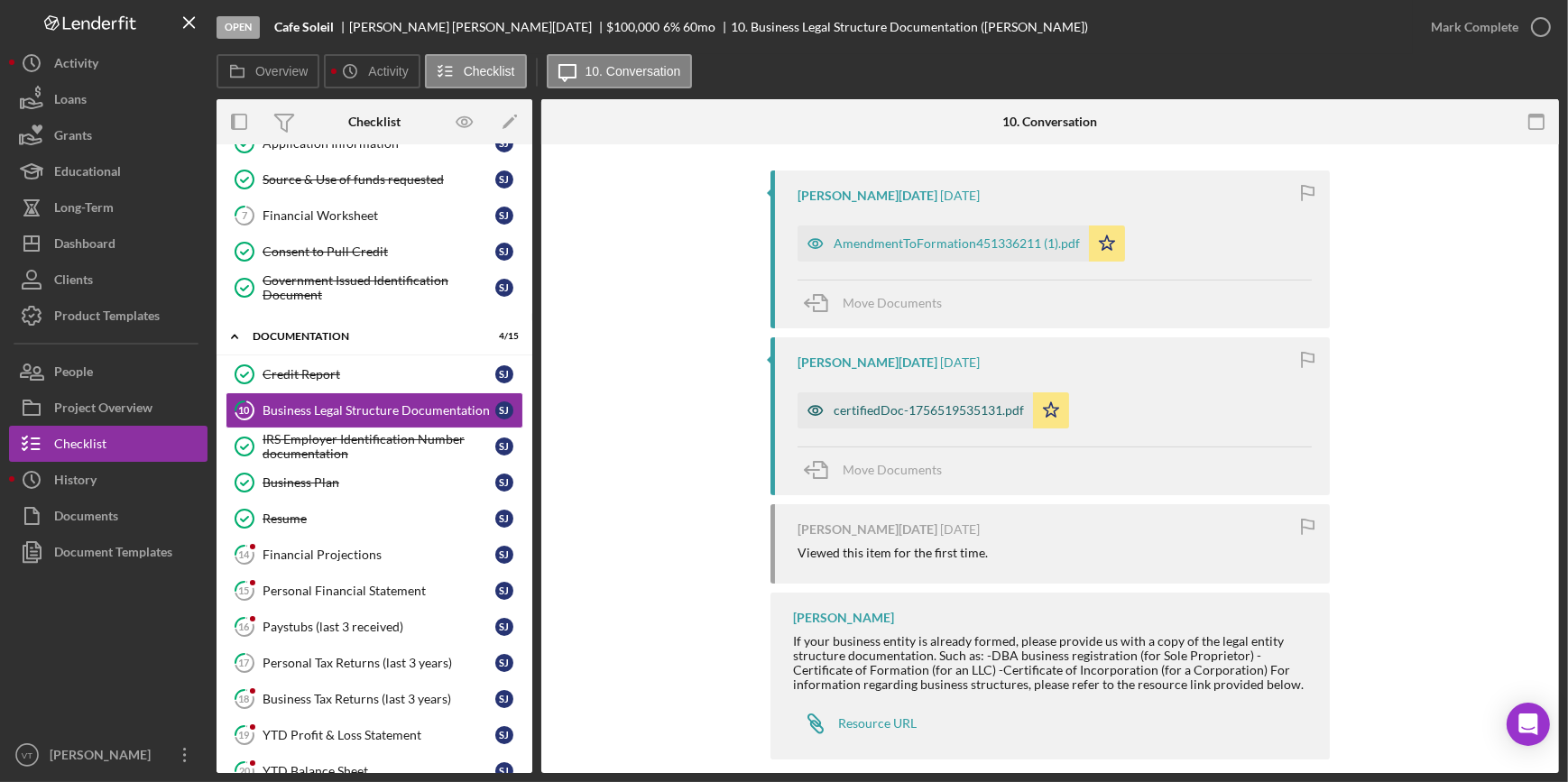
click at [877, 400] on div "certifiedDoc-1756519535131.pdf" at bounding box center [914, 410] width 235 height 36
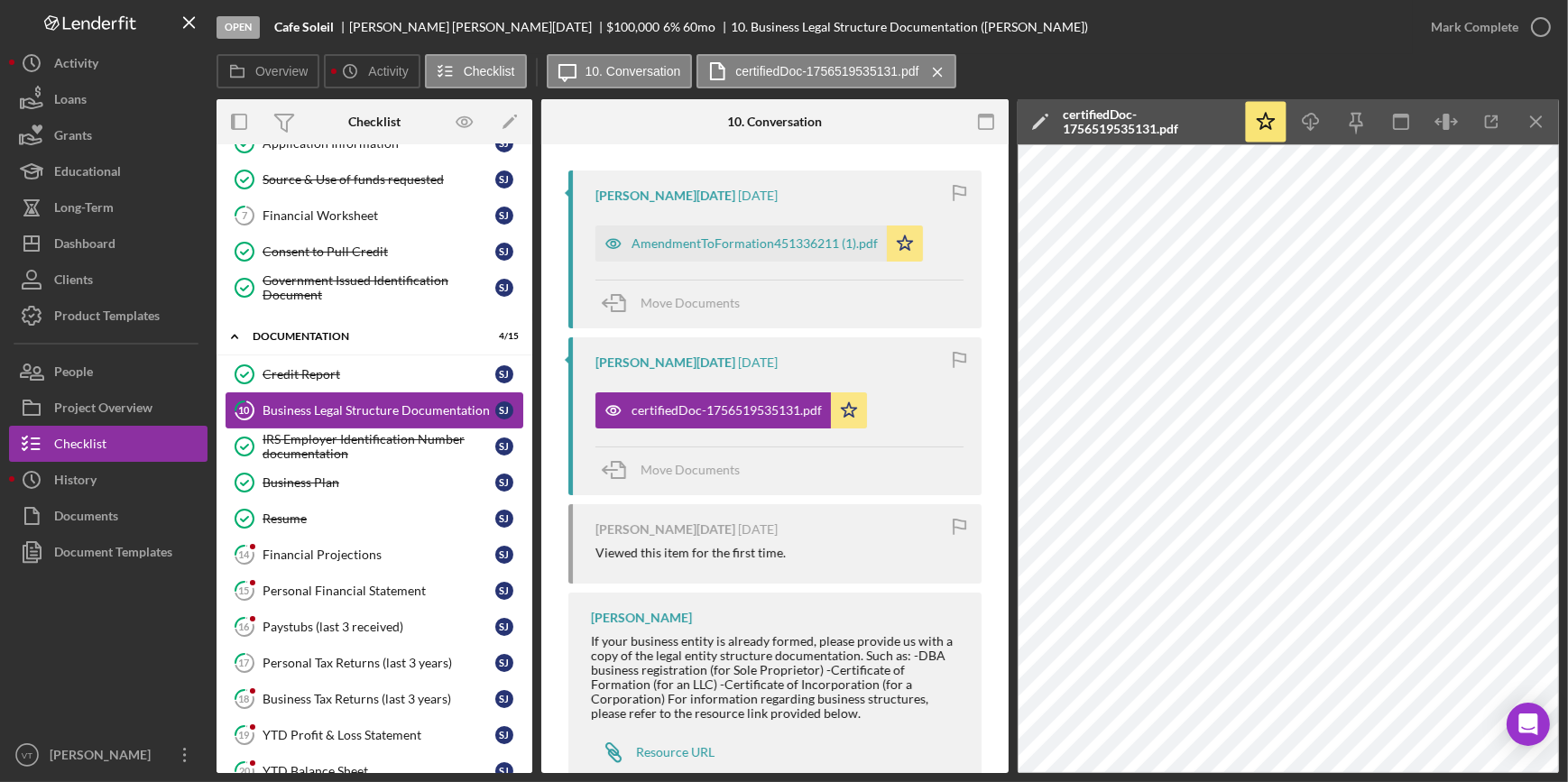
click at [387, 422] on link "10 Business Legal Structure Documentation S J" at bounding box center [374, 410] width 297 height 36
click at [385, 432] on div "IRS Employer Identification Number documentation" at bounding box center [379, 447] width 232 height 29
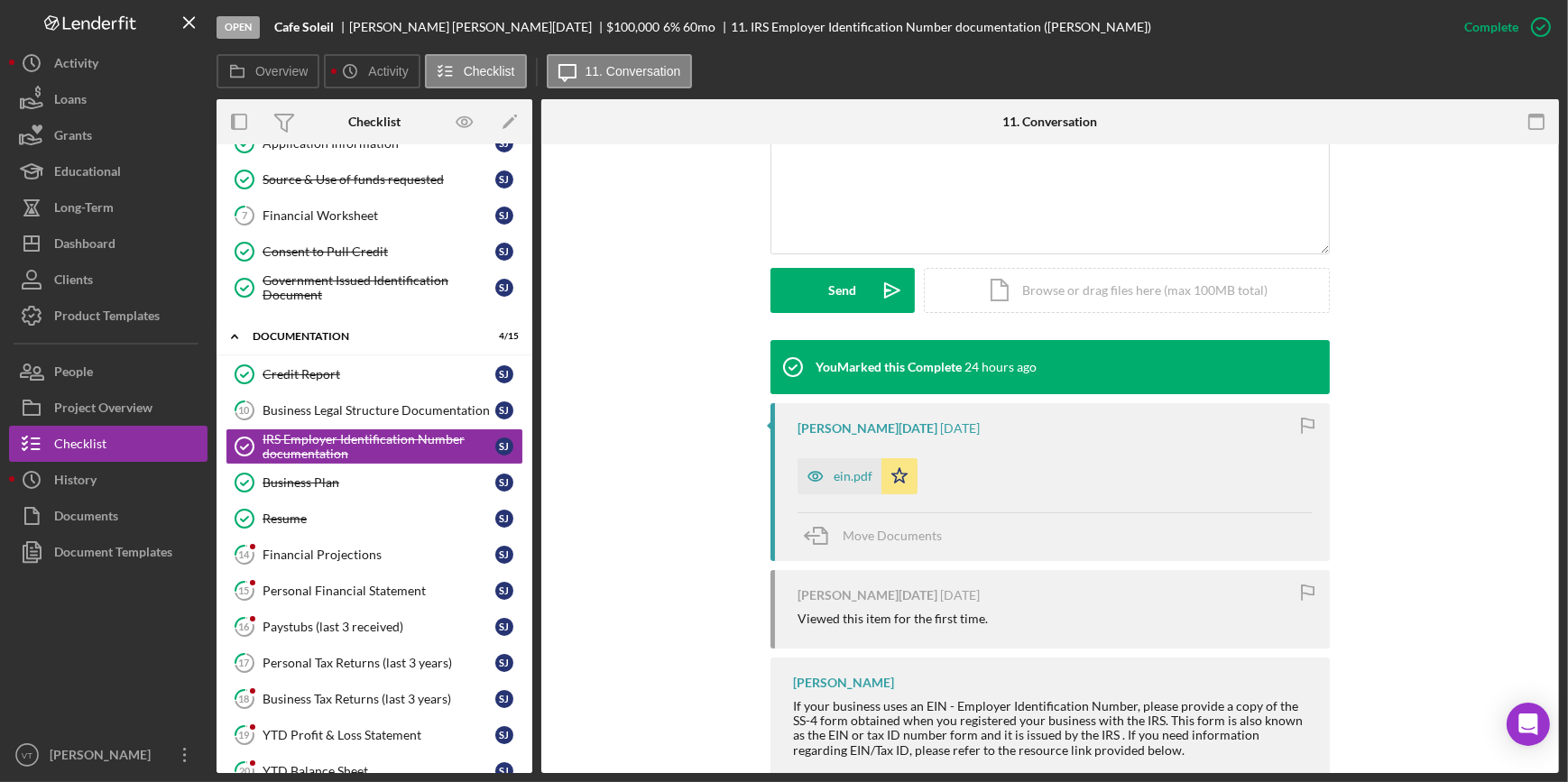
scroll to position [410, 0]
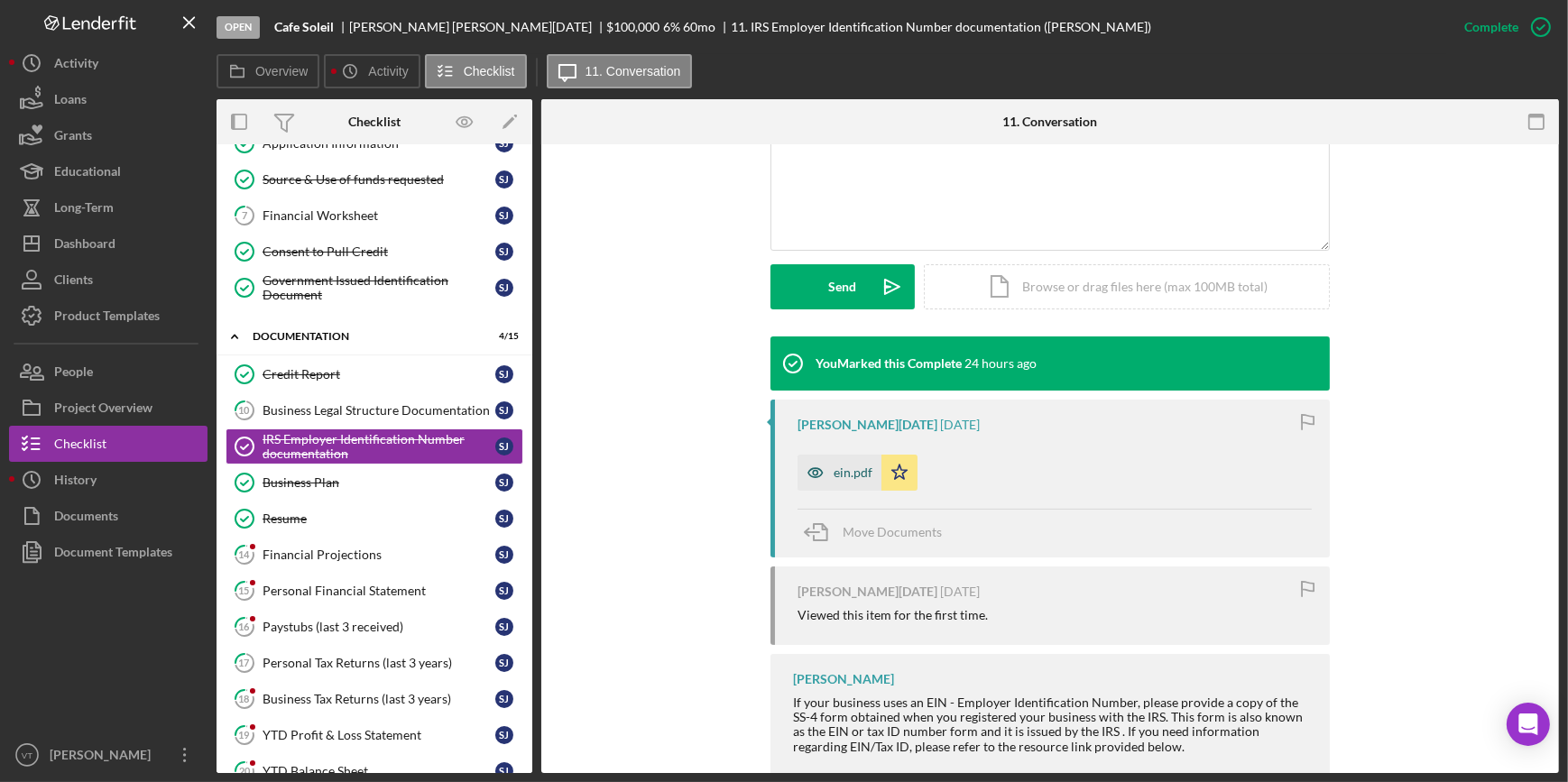
click at [815, 465] on icon "button" at bounding box center [815, 472] width 36 height 36
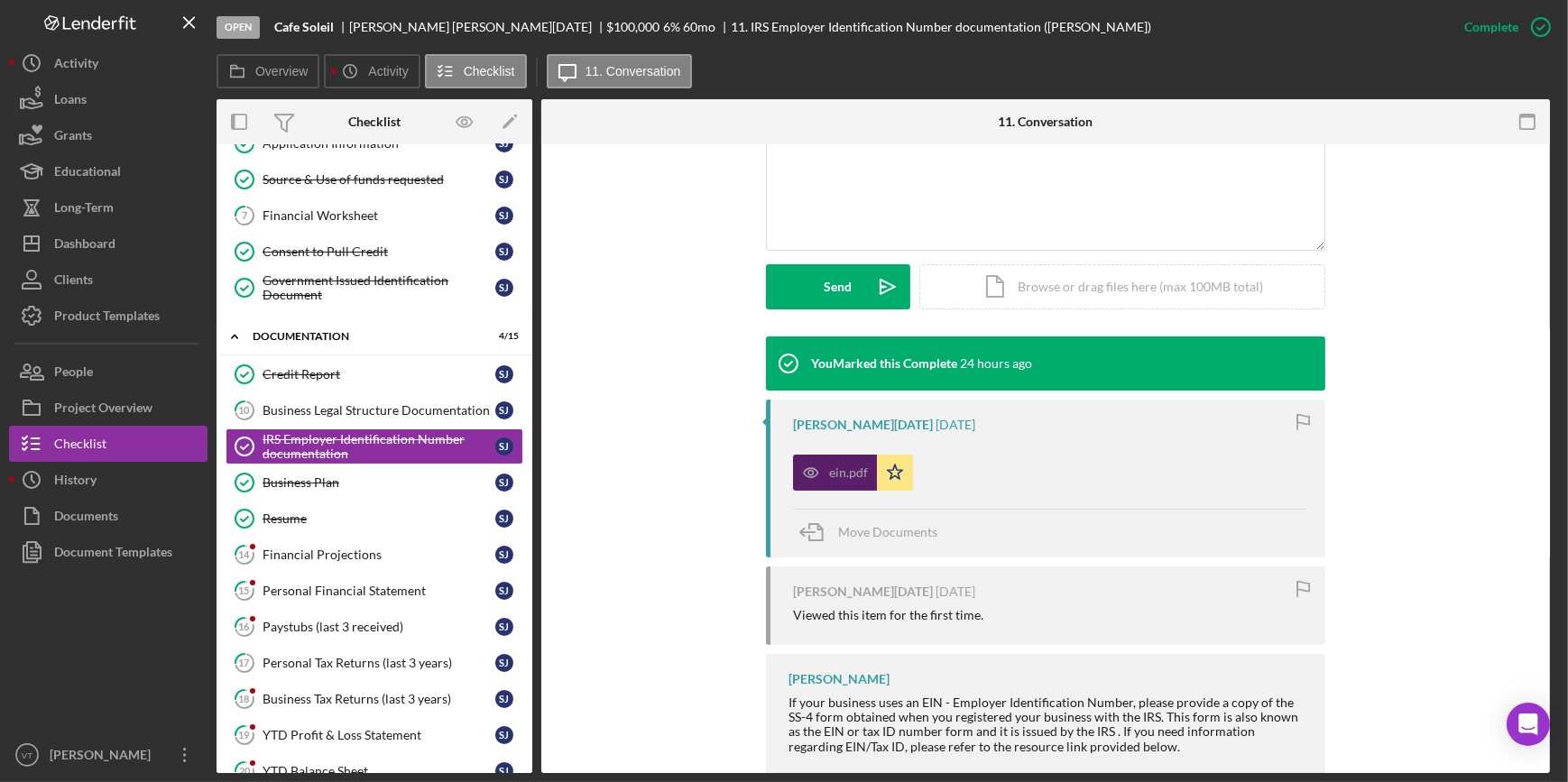
scroll to position [430, 0]
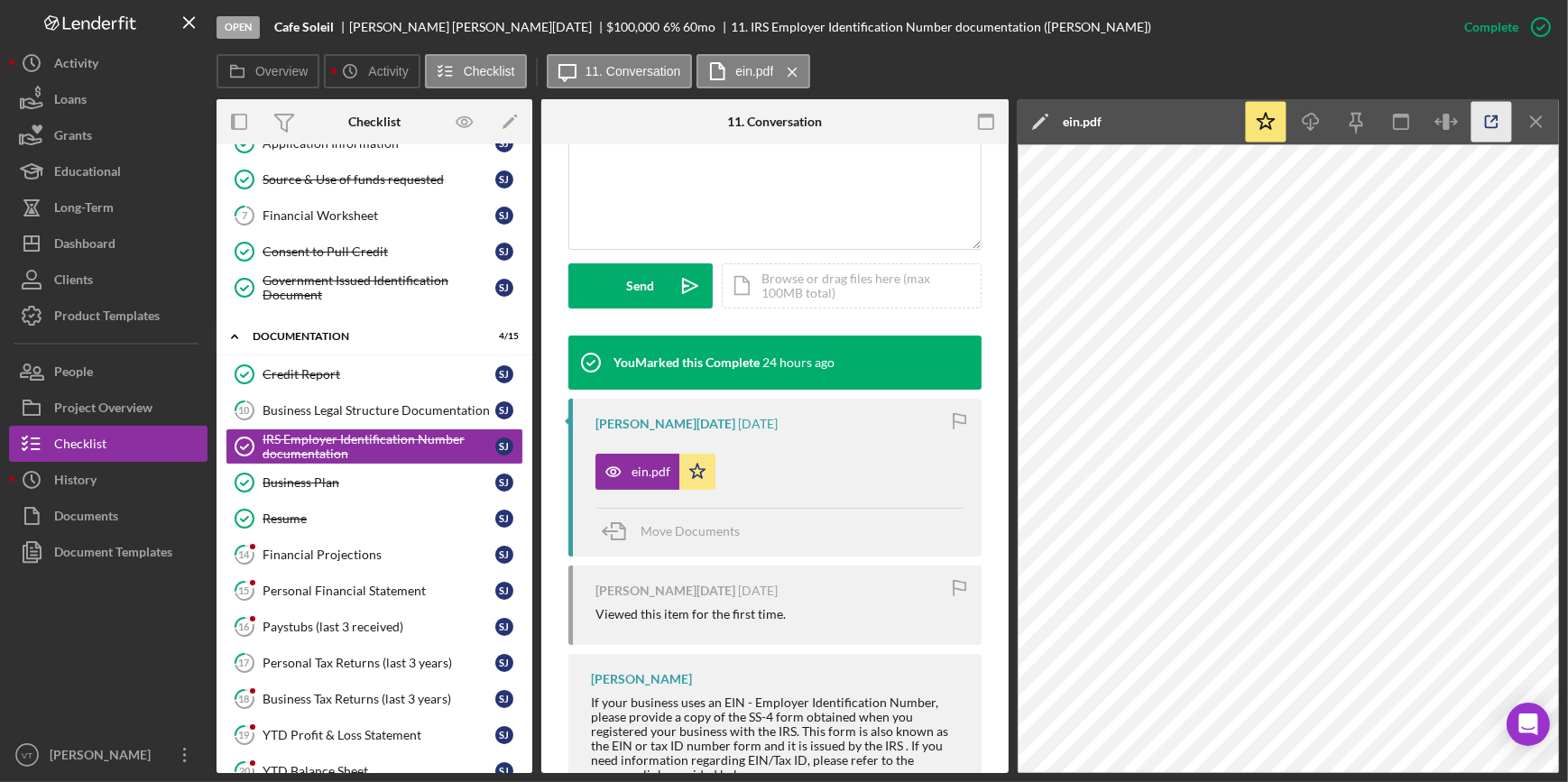
click at [1495, 126] on icon "button" at bounding box center [1491, 122] width 41 height 41
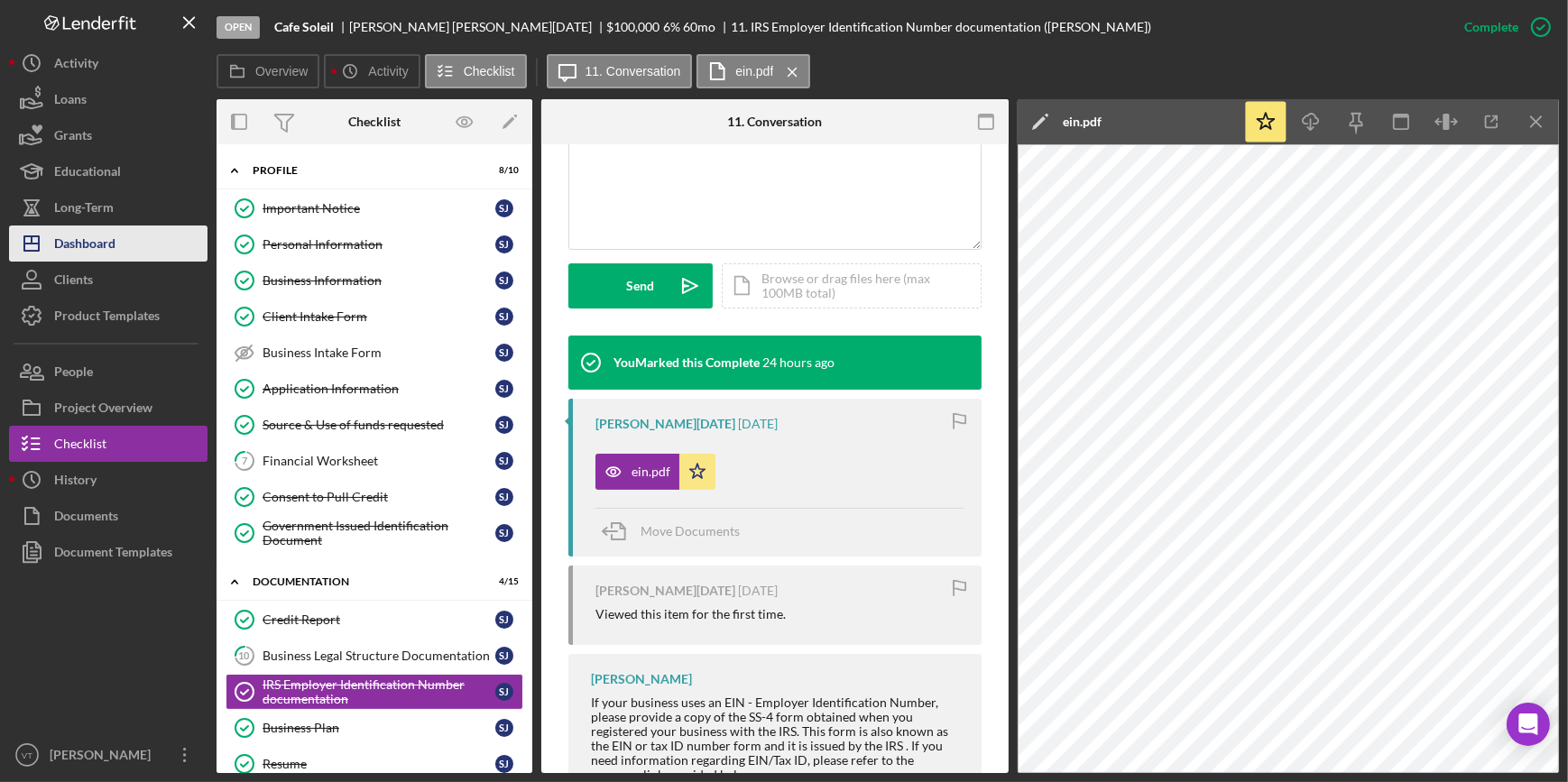
click at [111, 246] on div "Dashboard" at bounding box center [84, 246] width 61 height 41
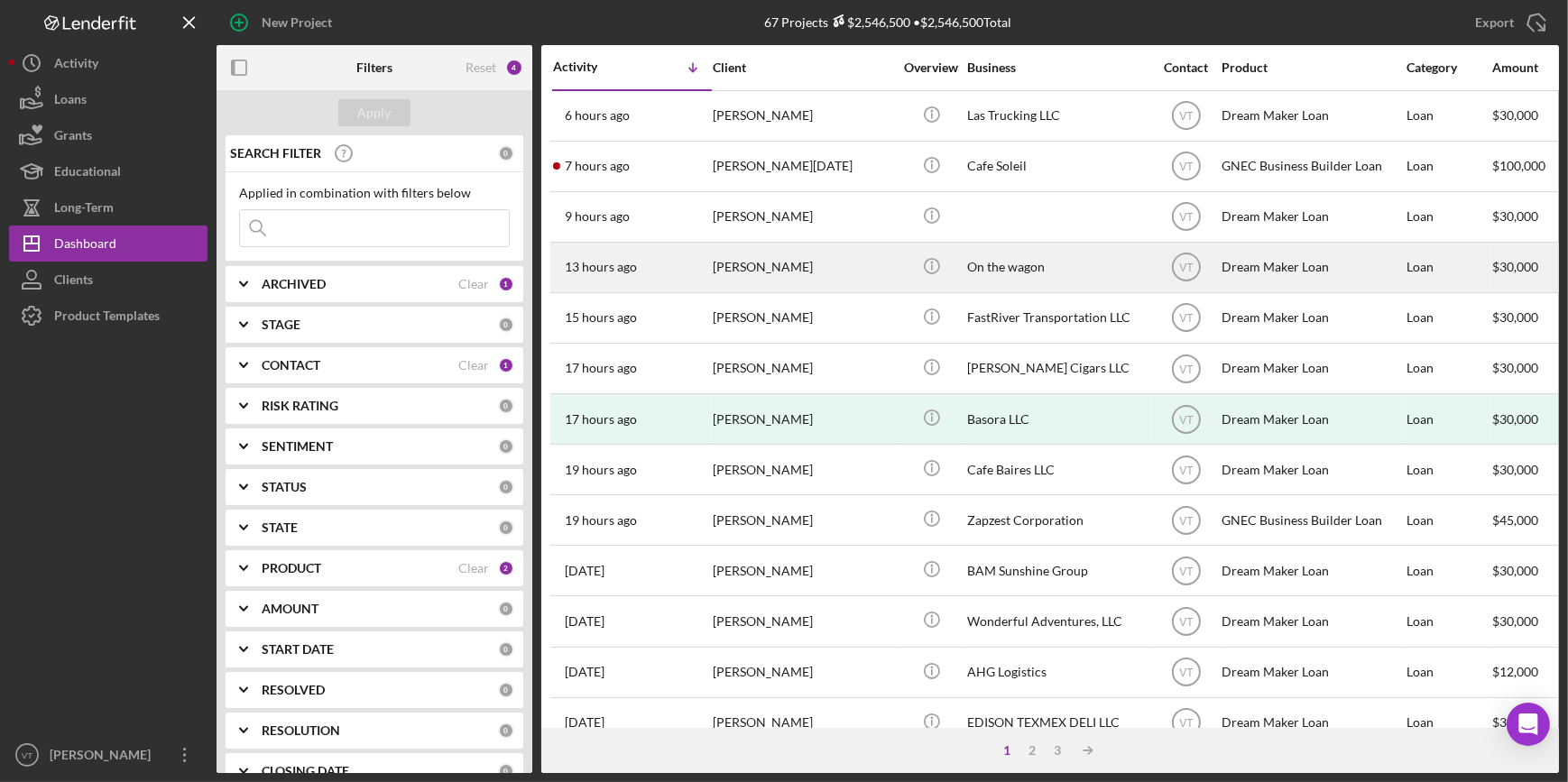
click at [721, 272] on div "Peter Steele" at bounding box center [803, 266] width 180 height 47
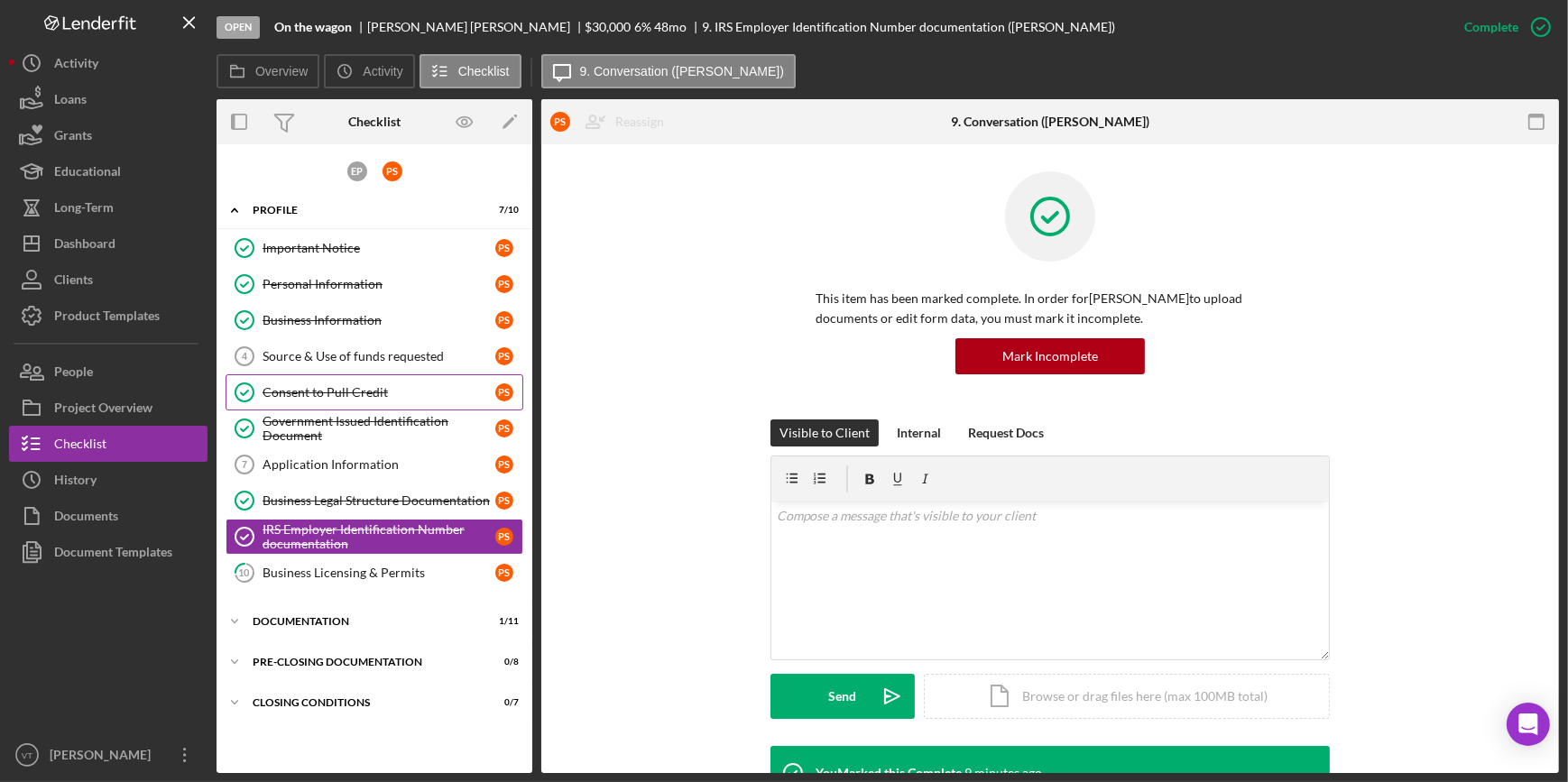
click at [365, 388] on div "Consent to Pull Credit" at bounding box center [379, 392] width 232 height 15
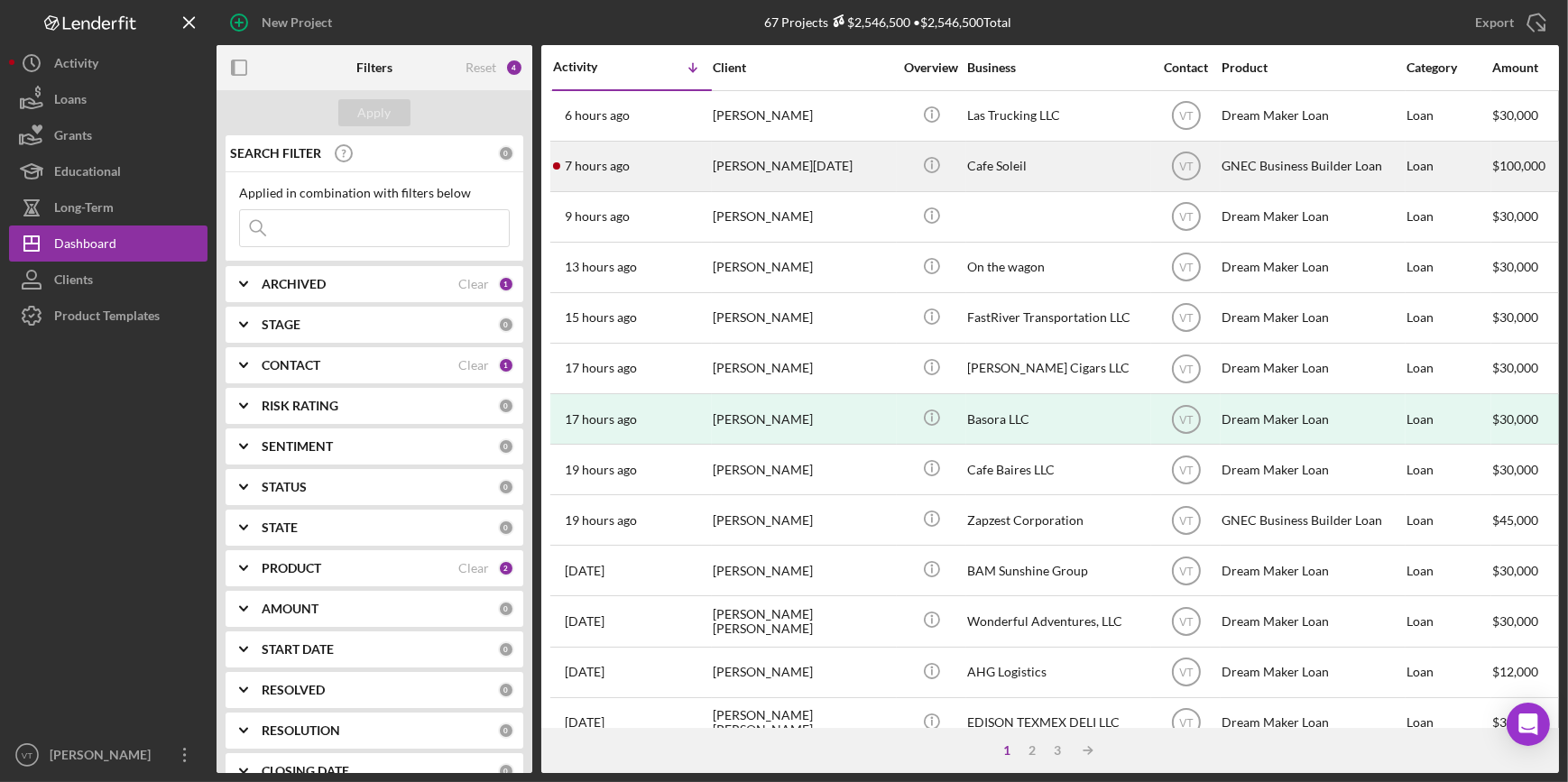
click at [703, 162] on div "7 hours ago Shirlene Jean-Toussaint" at bounding box center [631, 166] width 158 height 47
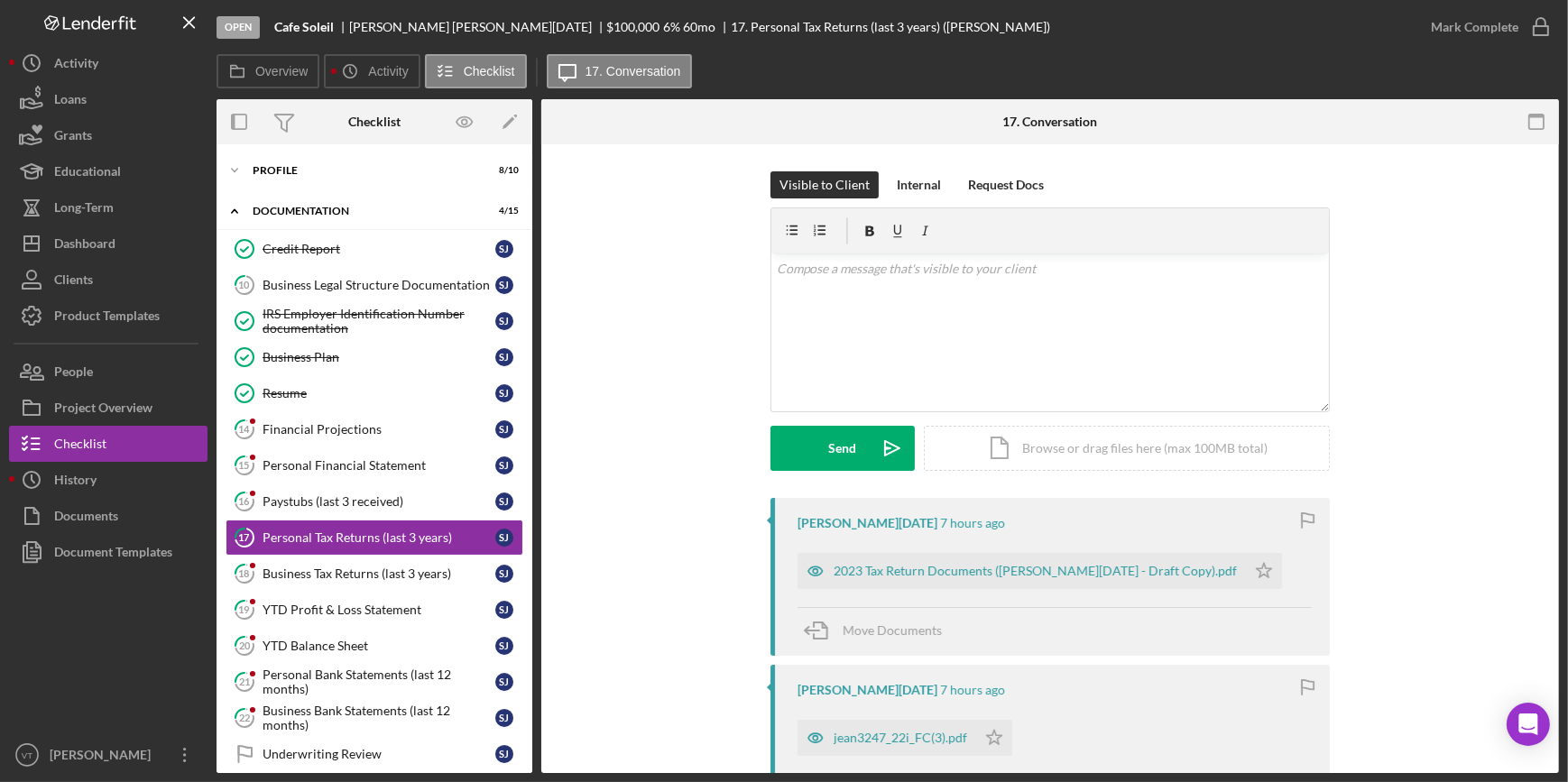
scroll to position [77, 0]
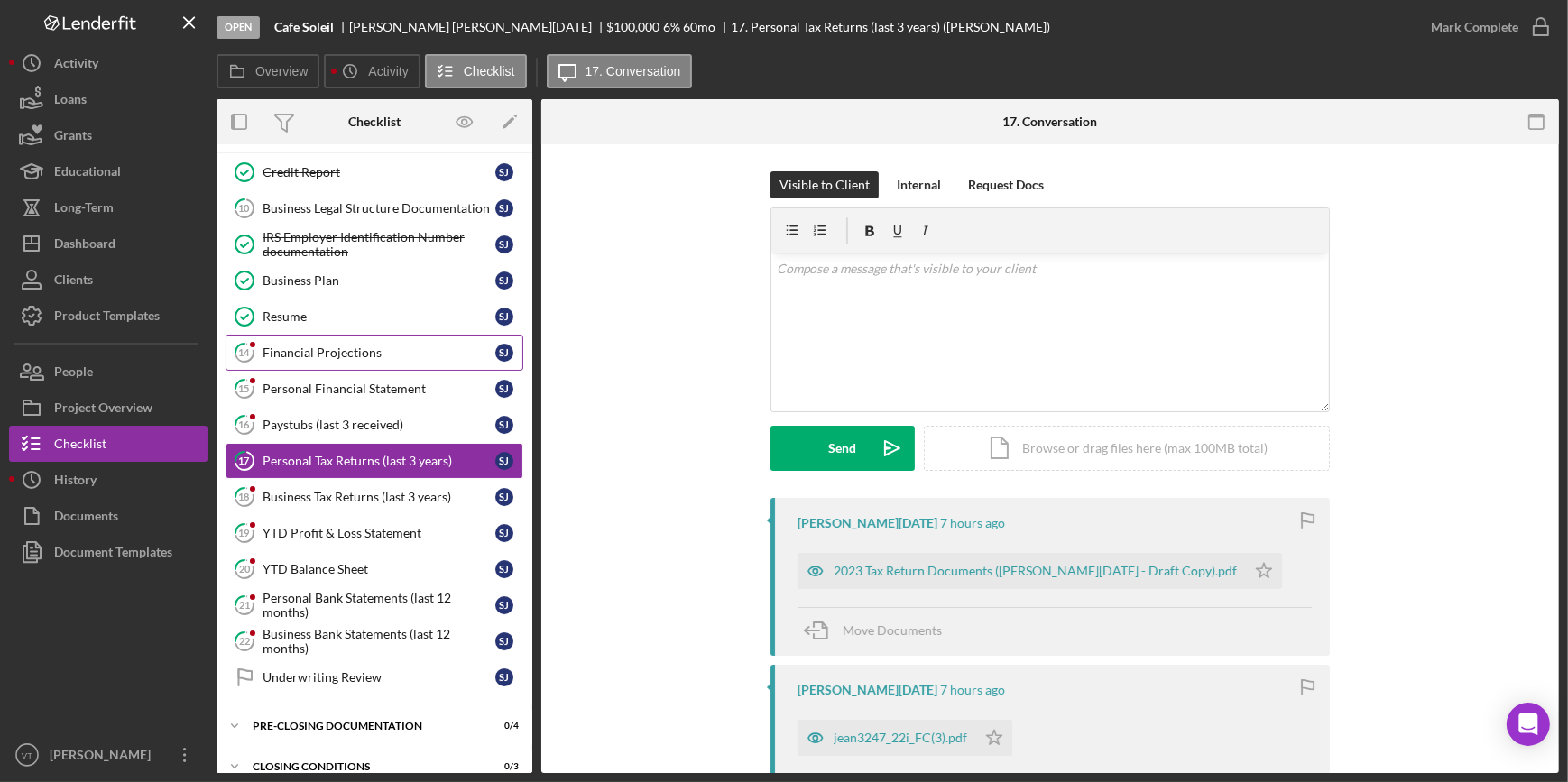
click at [316, 352] on div "Financial Projections" at bounding box center [379, 353] width 232 height 15
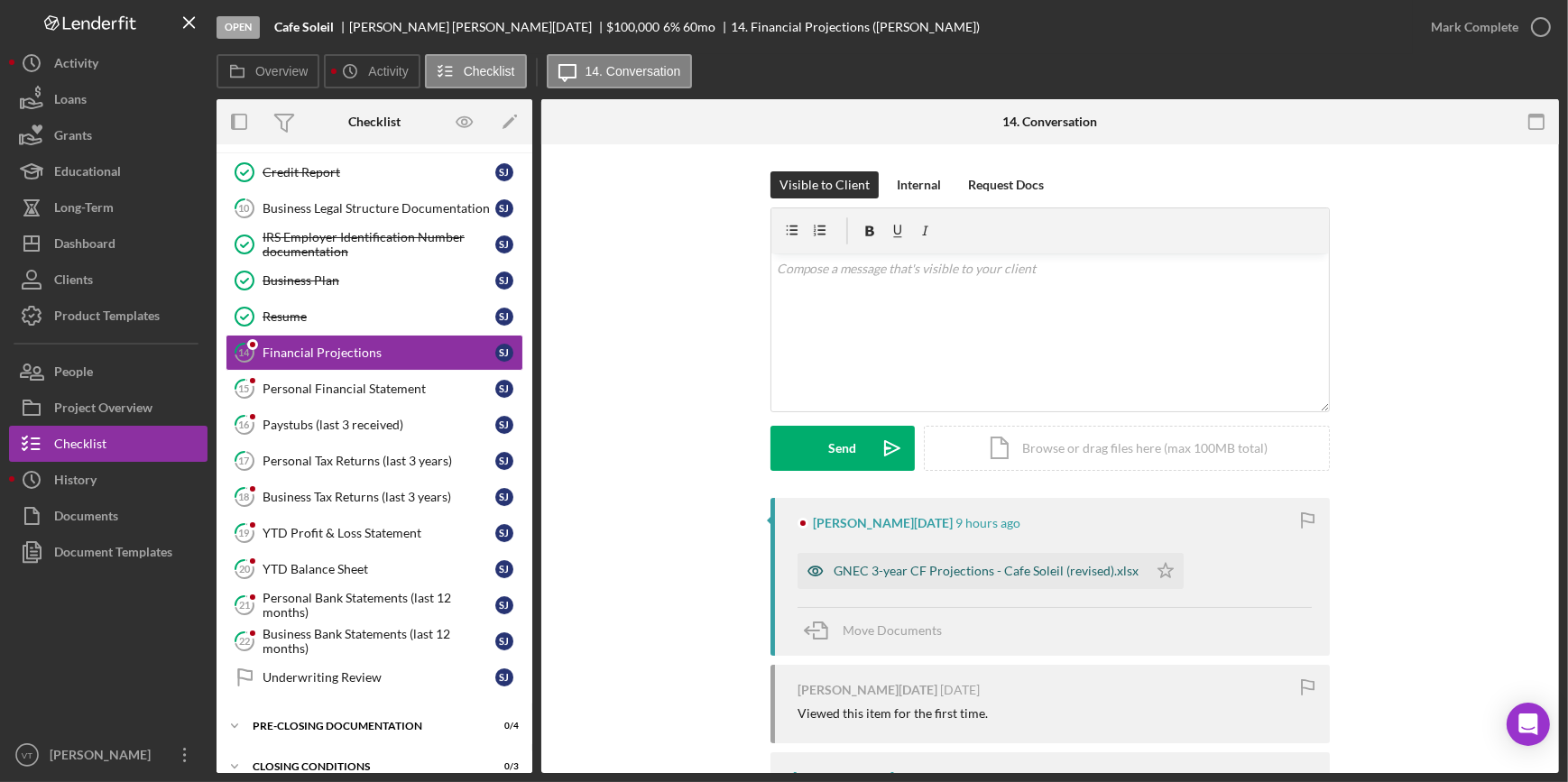
click at [883, 564] on div "GNEC 3-year CF Projections - Cafe Soleil (revised).xlsx" at bounding box center [986, 571] width 305 height 15
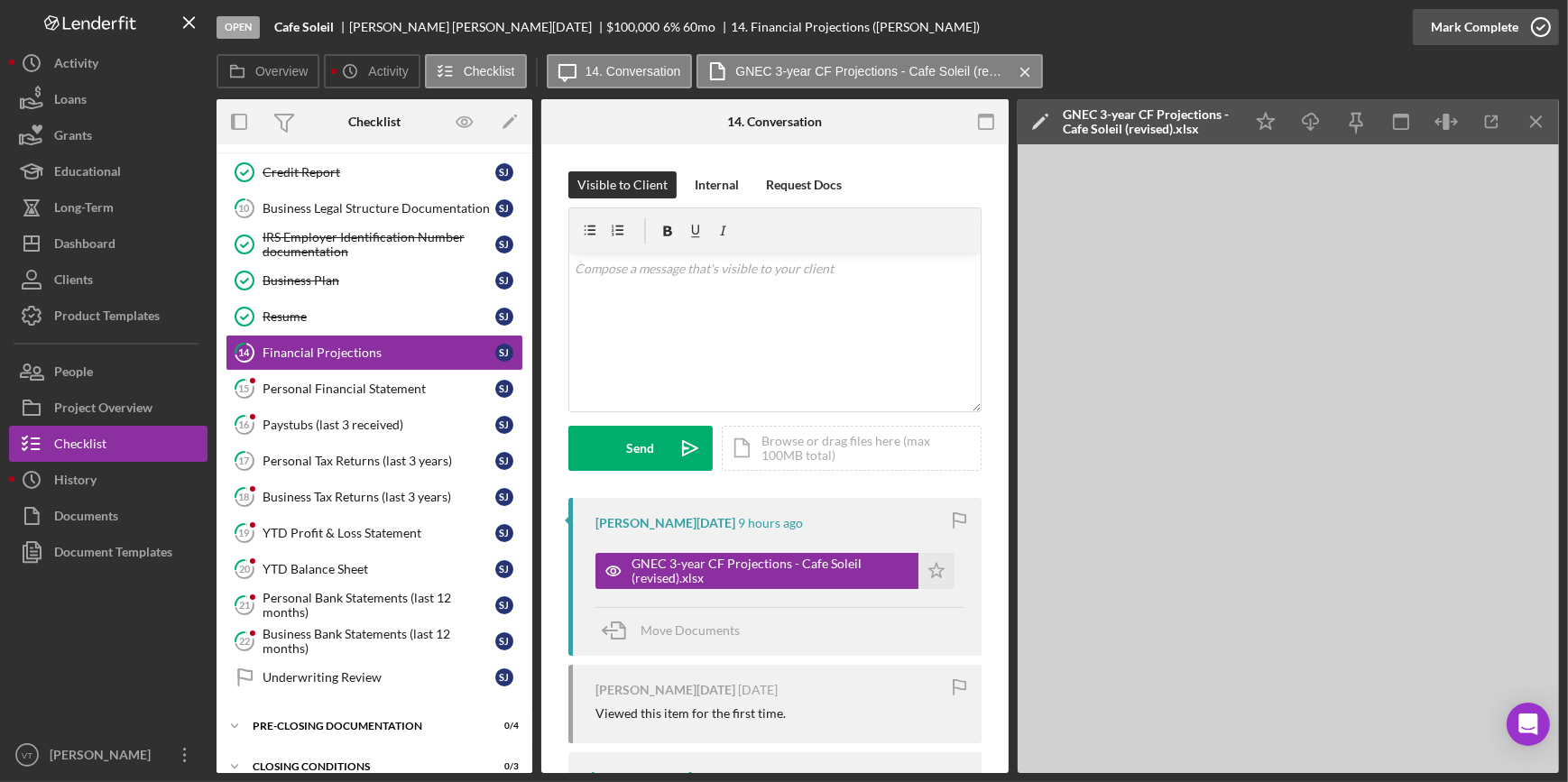
click at [1491, 26] on div "Mark Complete" at bounding box center [1474, 26] width 87 height 36
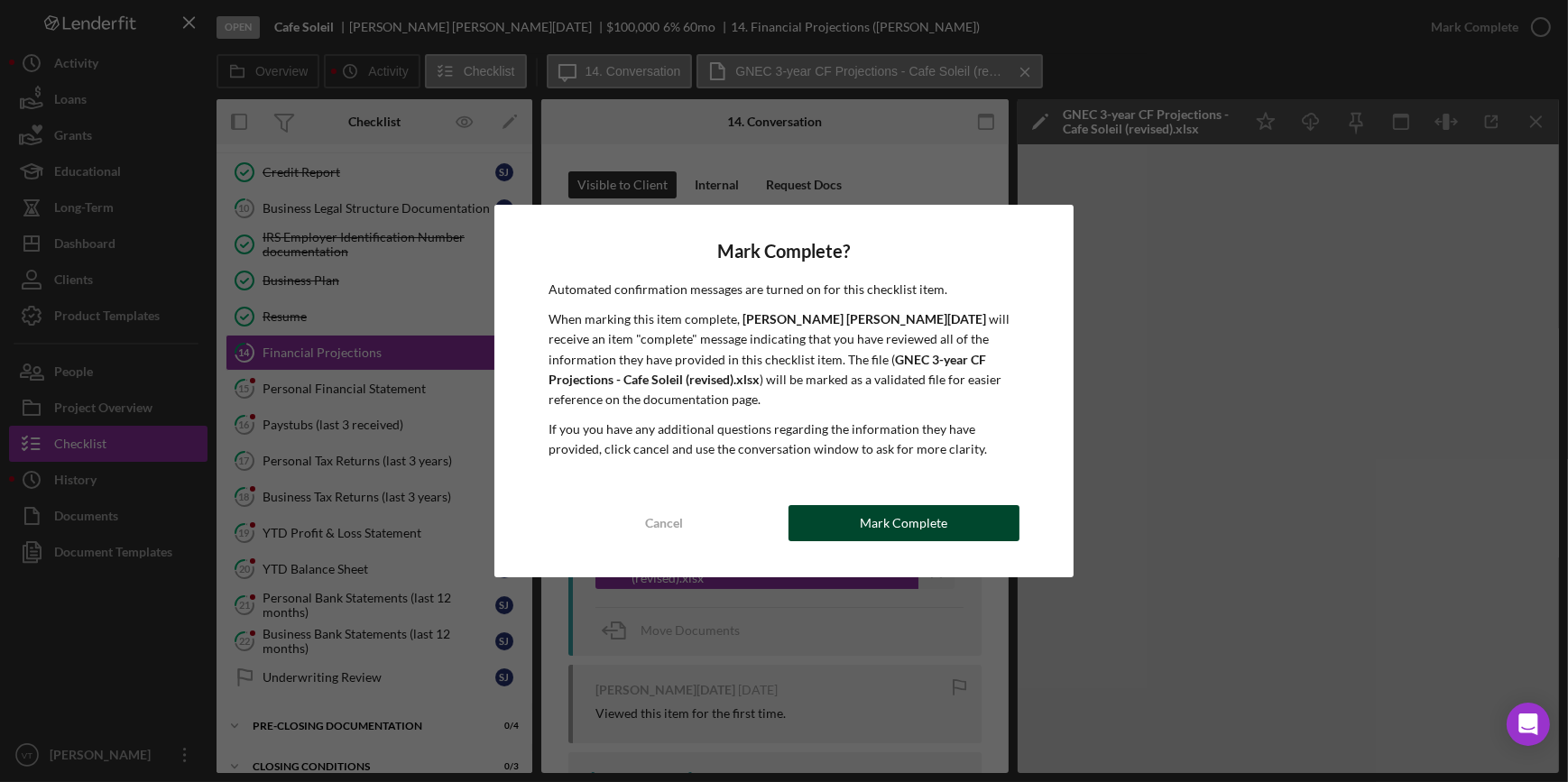
click at [876, 512] on div "Mark Complete" at bounding box center [904, 523] width 87 height 36
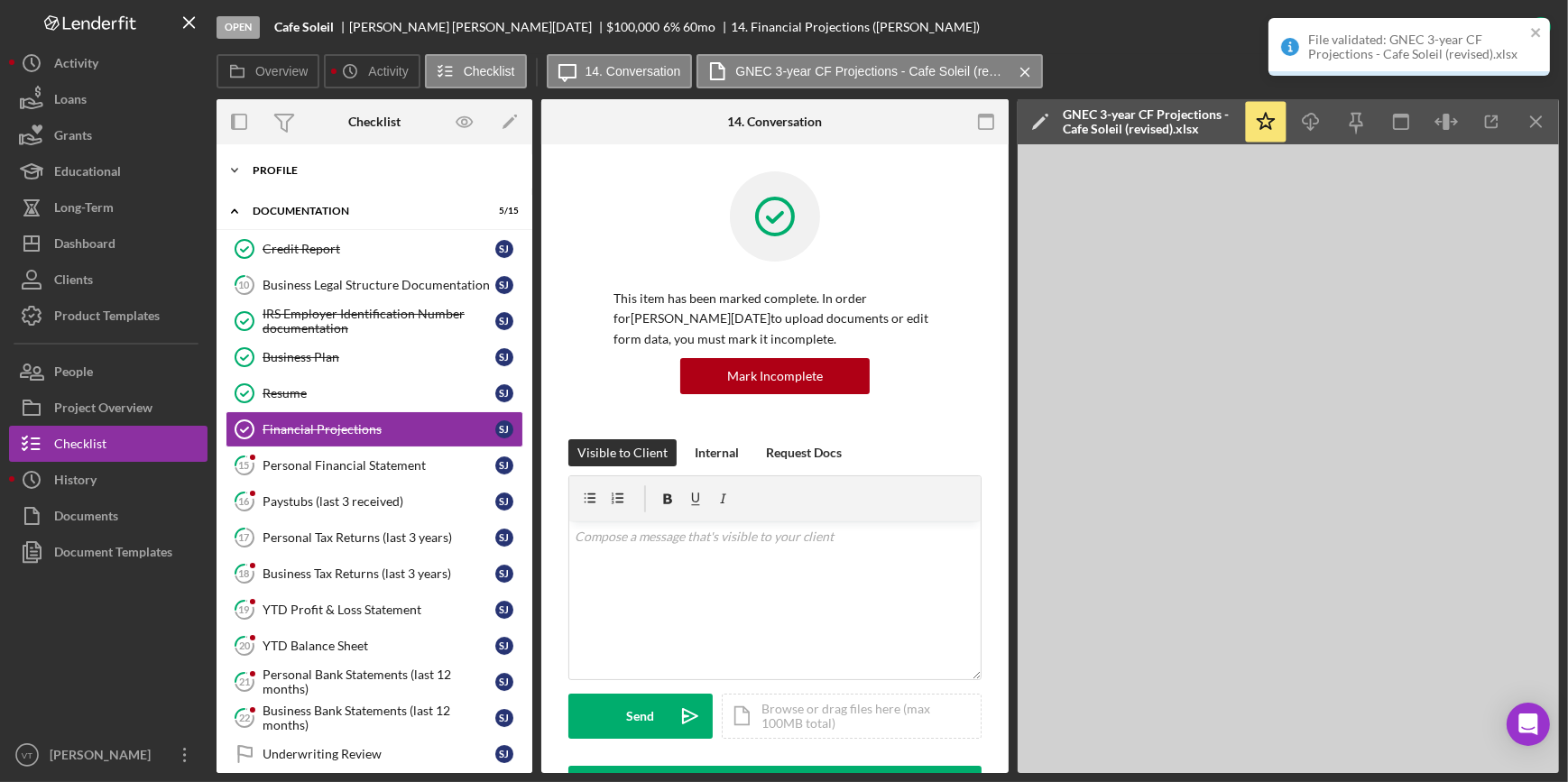
click at [244, 165] on icon "Icon/Expander" at bounding box center [234, 170] width 36 height 36
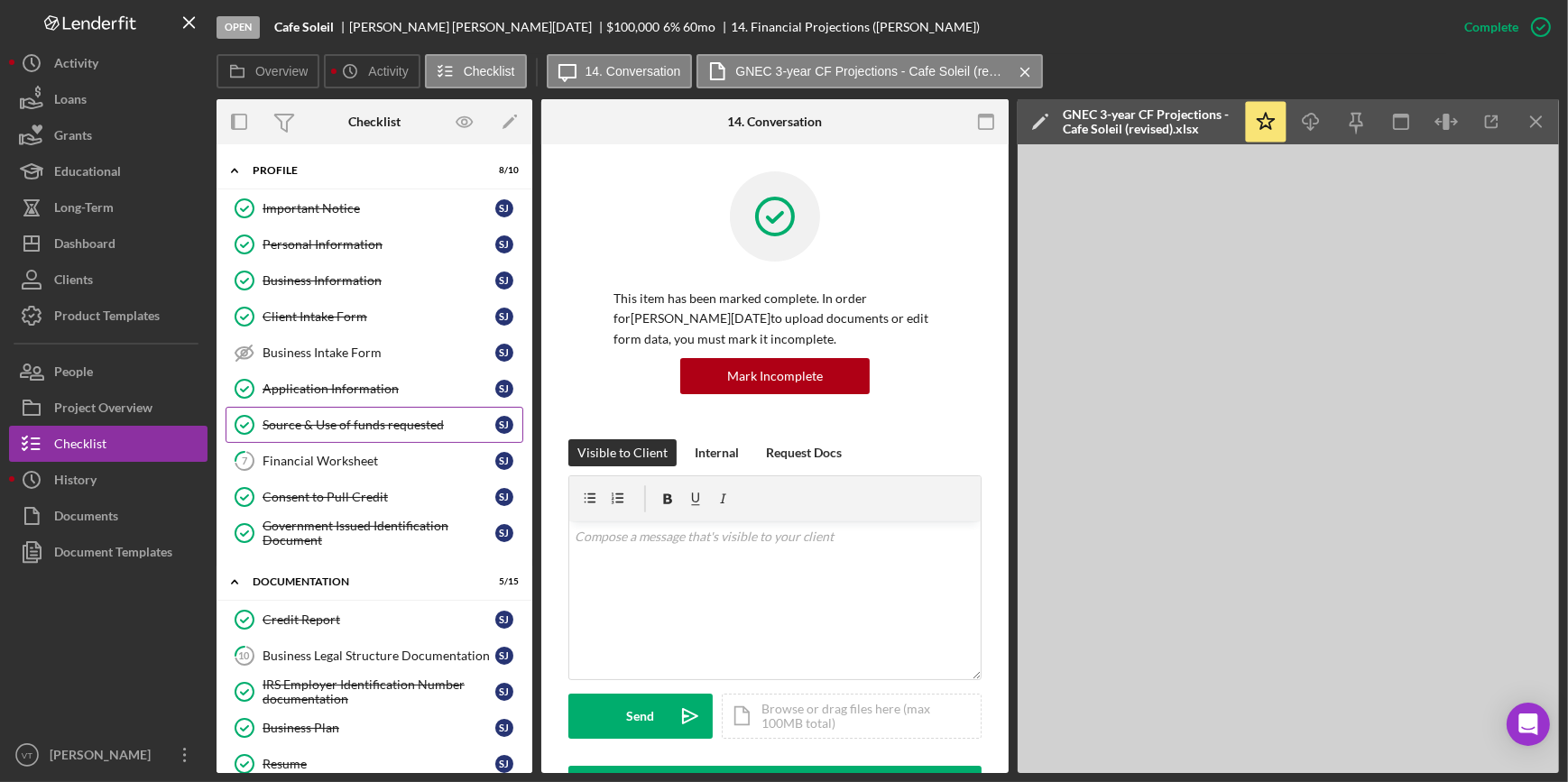
click at [283, 431] on link "Source & Use of funds requested Source & Use of funds requested S J" at bounding box center [374, 424] width 297 height 36
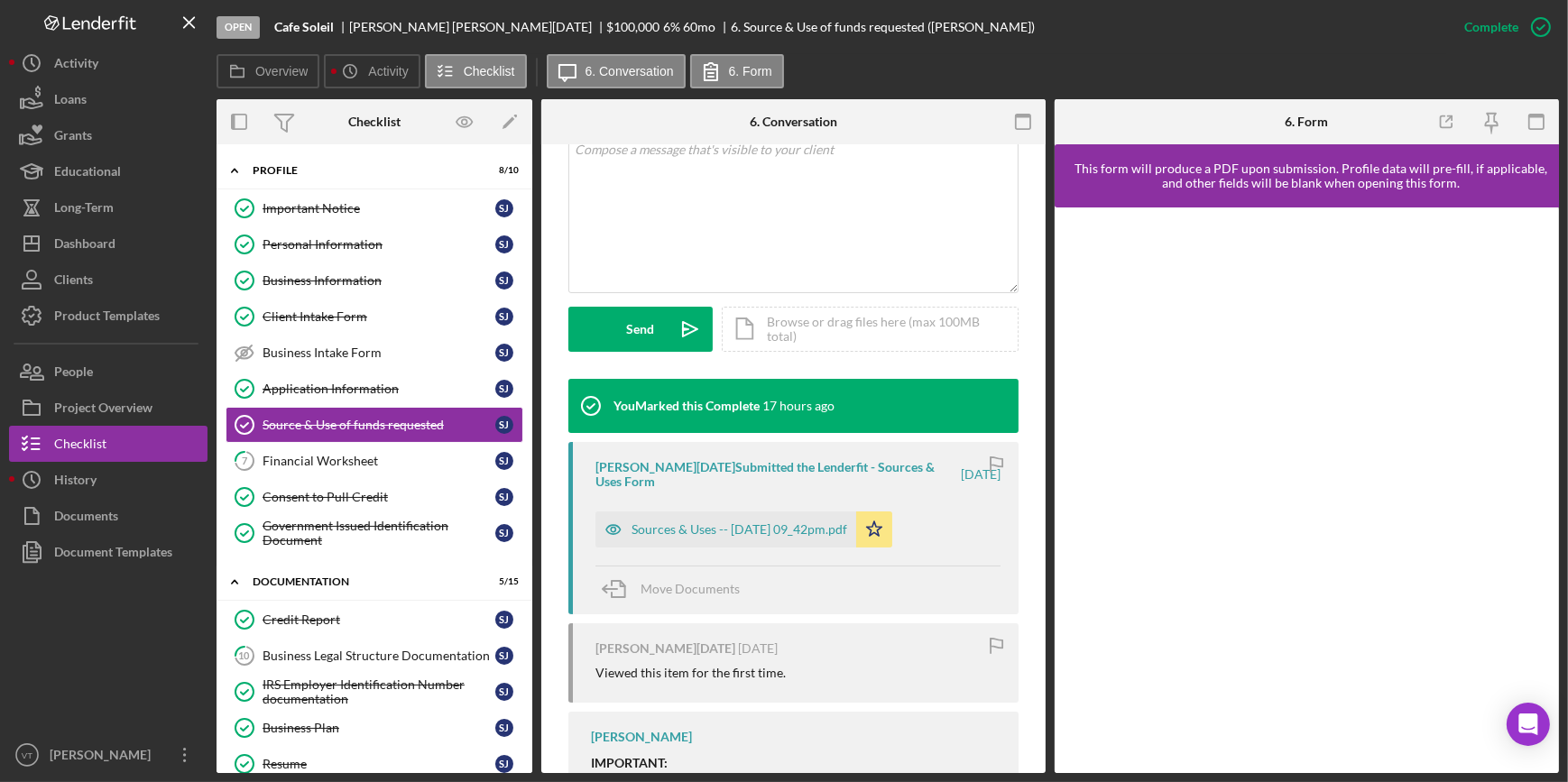
scroll to position [492, 0]
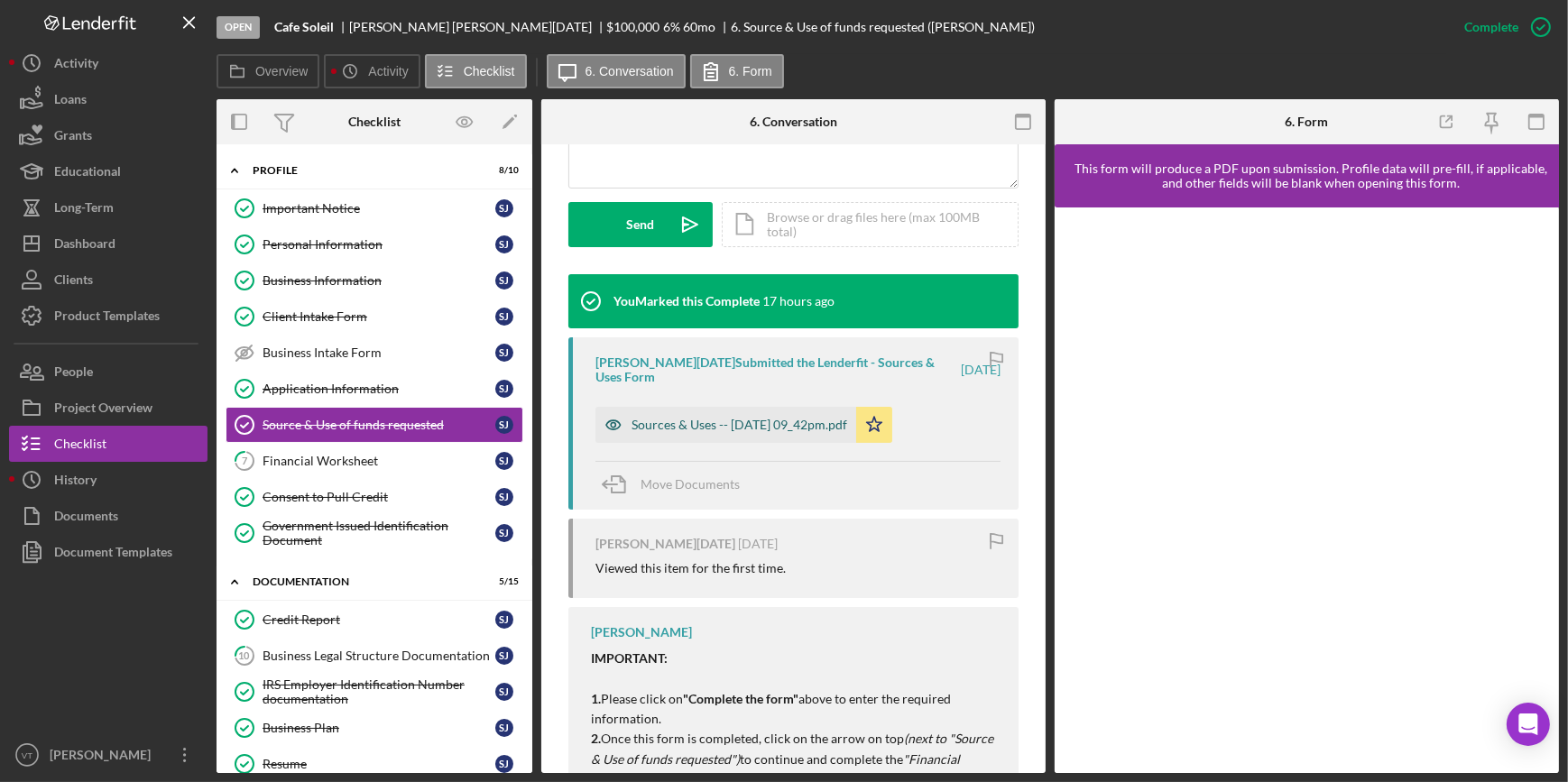
click at [694, 419] on div "Sources & Uses -- [DATE] 09_42pm.pdf" at bounding box center [739, 424] width 216 height 15
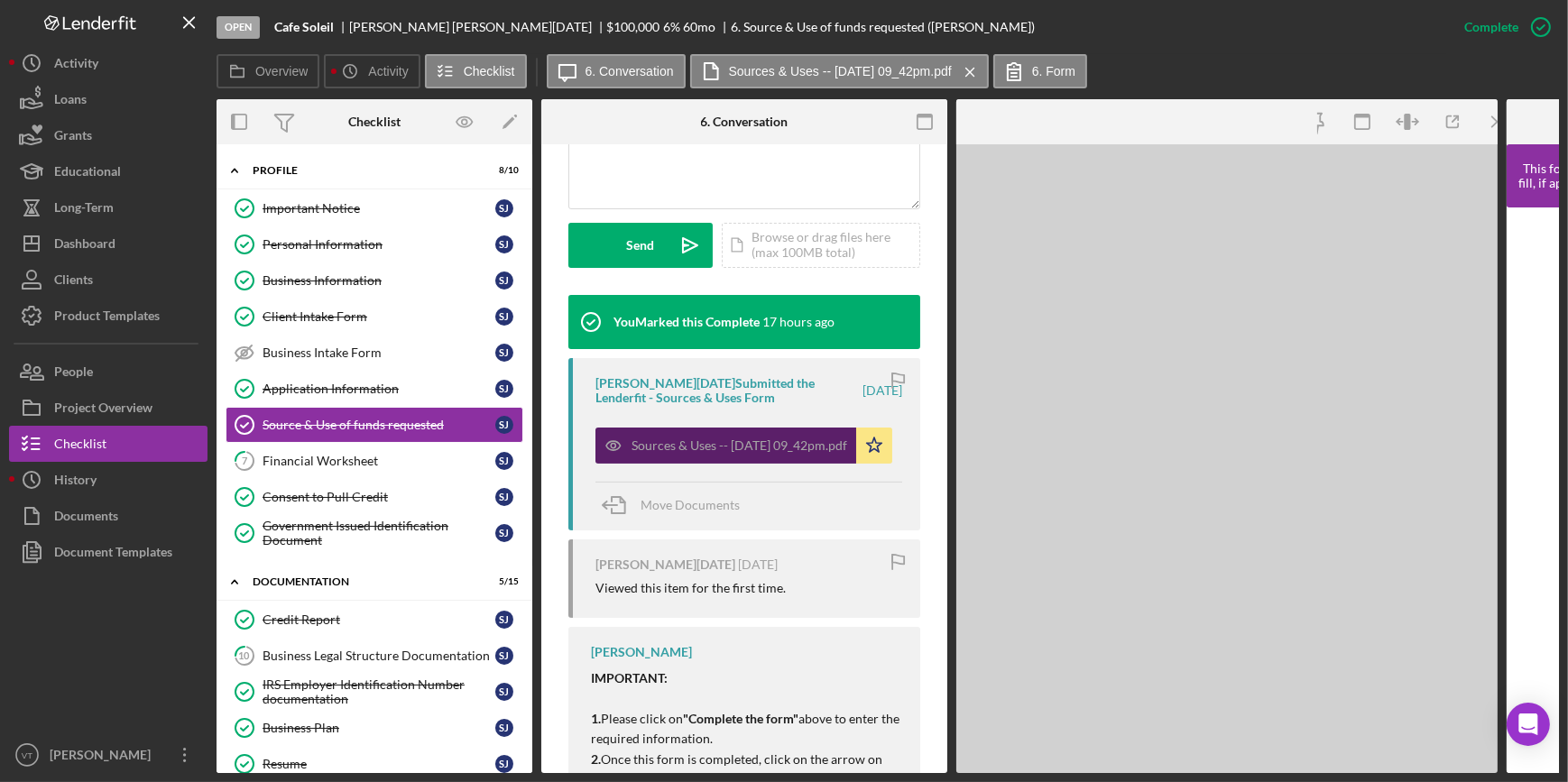
scroll to position [513, 0]
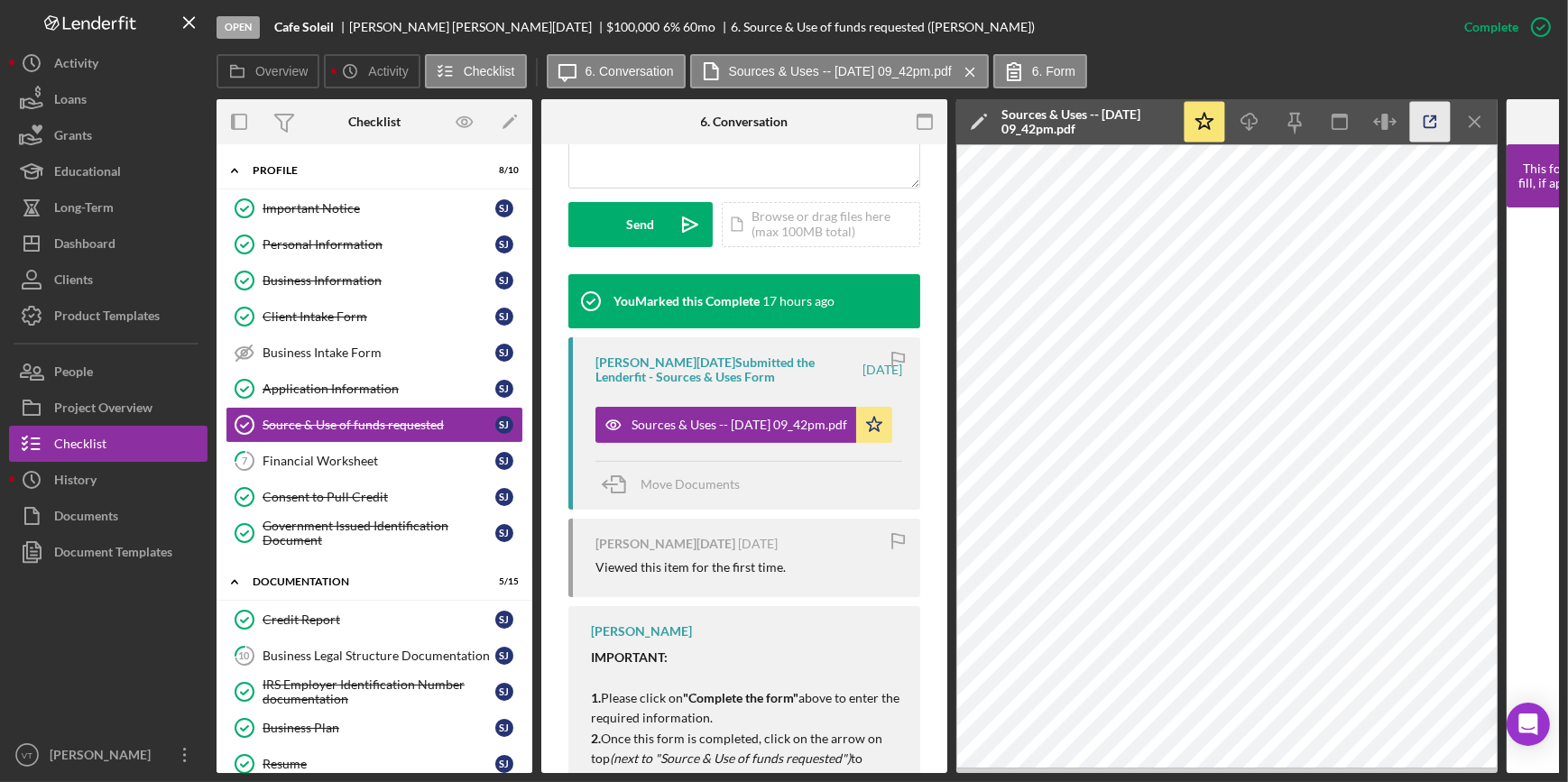
click at [1431, 118] on line "button" at bounding box center [1432, 119] width 6 height 6
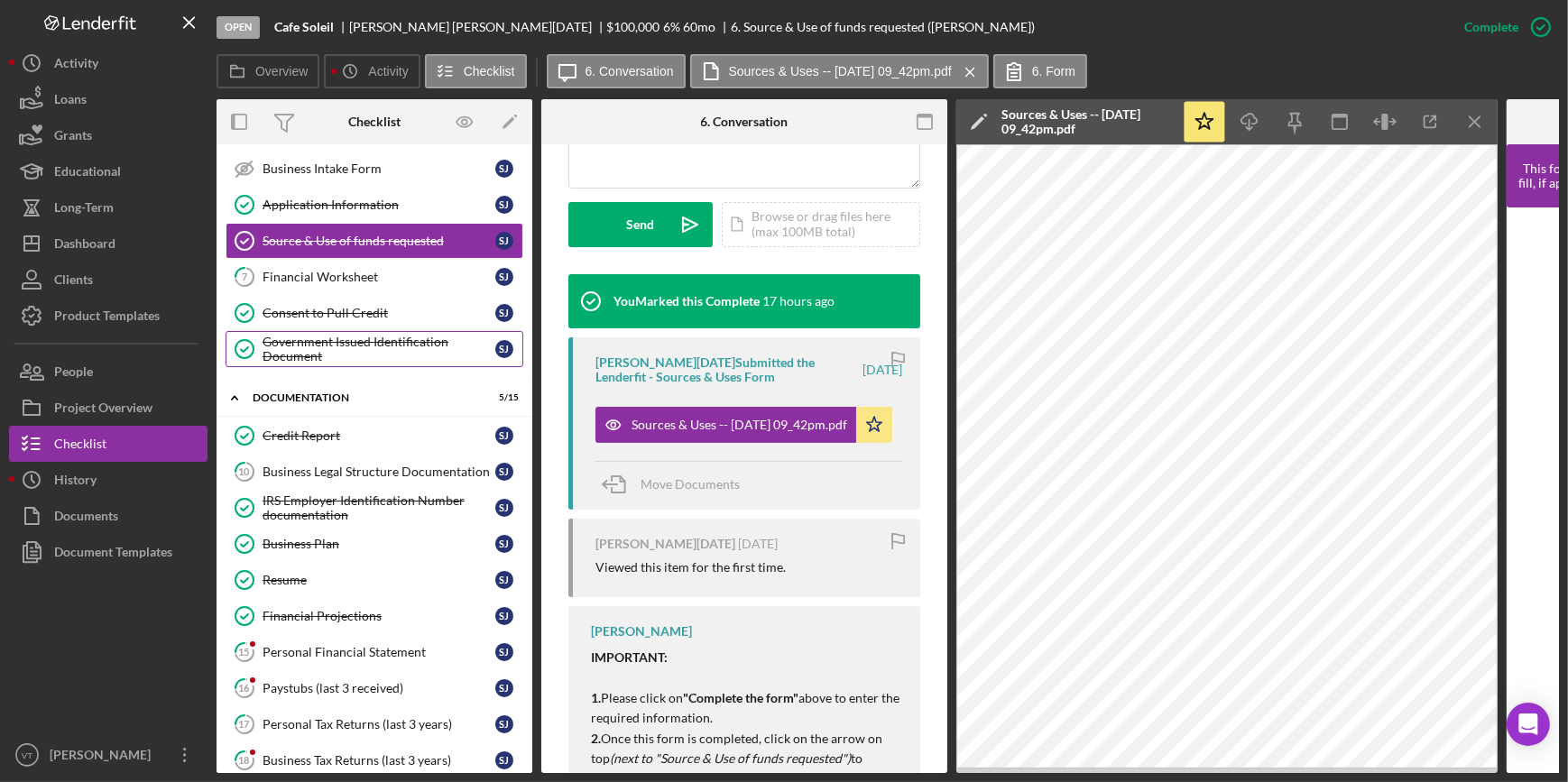
scroll to position [245, 0]
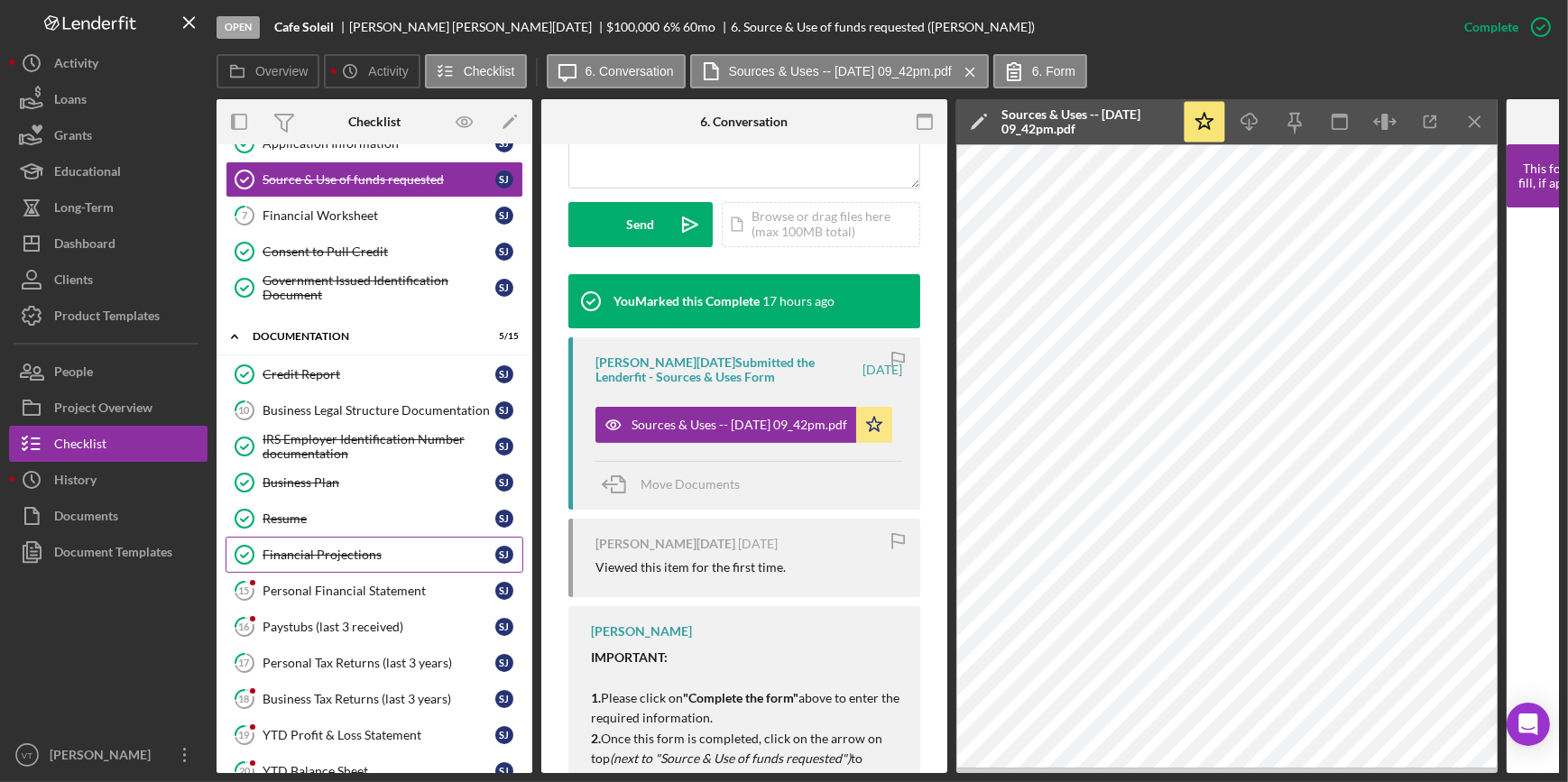
click at [335, 551] on div "Financial Projections" at bounding box center [379, 554] width 232 height 15
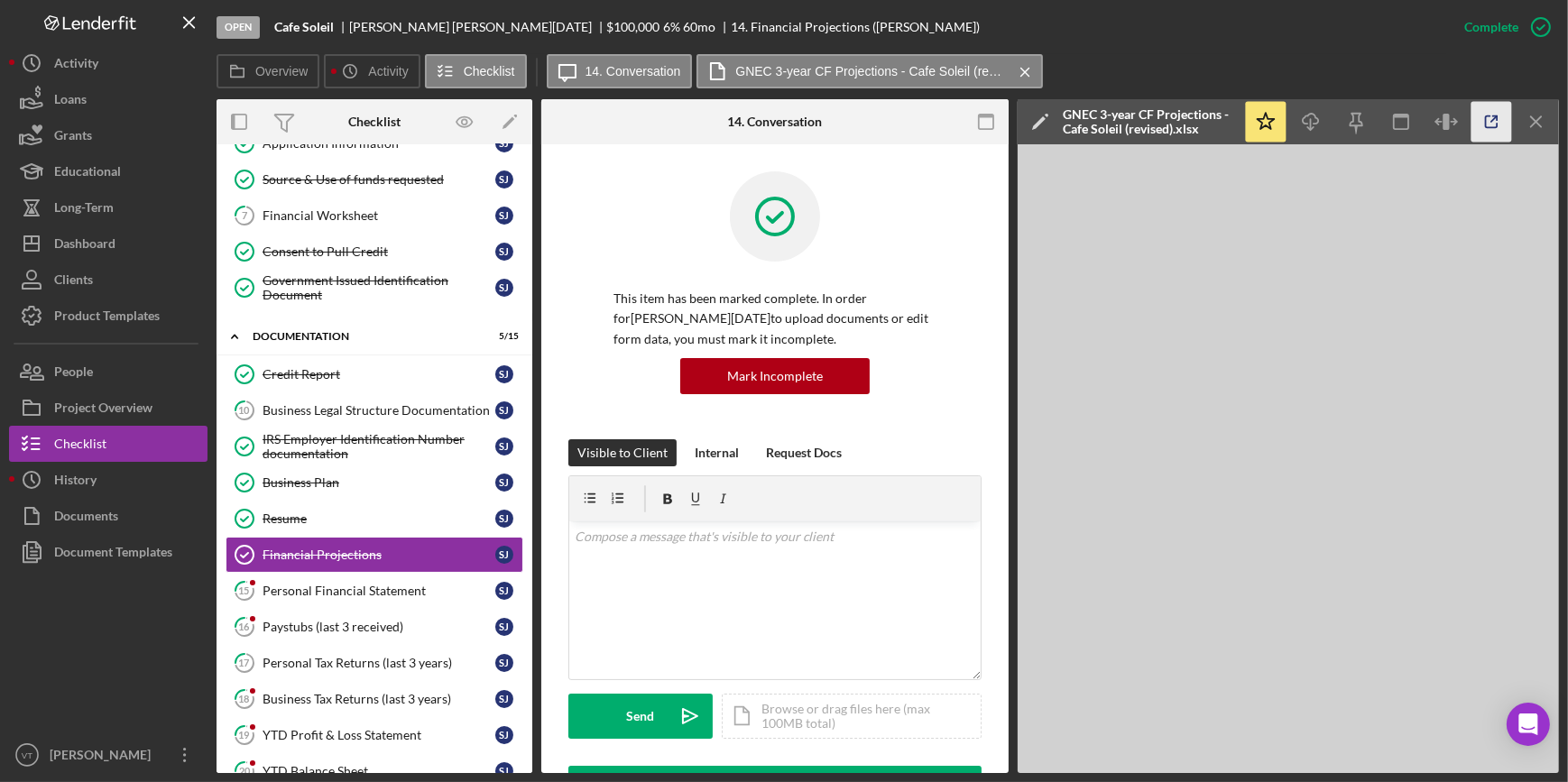
click at [1491, 131] on icon "button" at bounding box center [1491, 122] width 41 height 41
click at [317, 585] on div "Personal Financial Statement" at bounding box center [379, 591] width 232 height 15
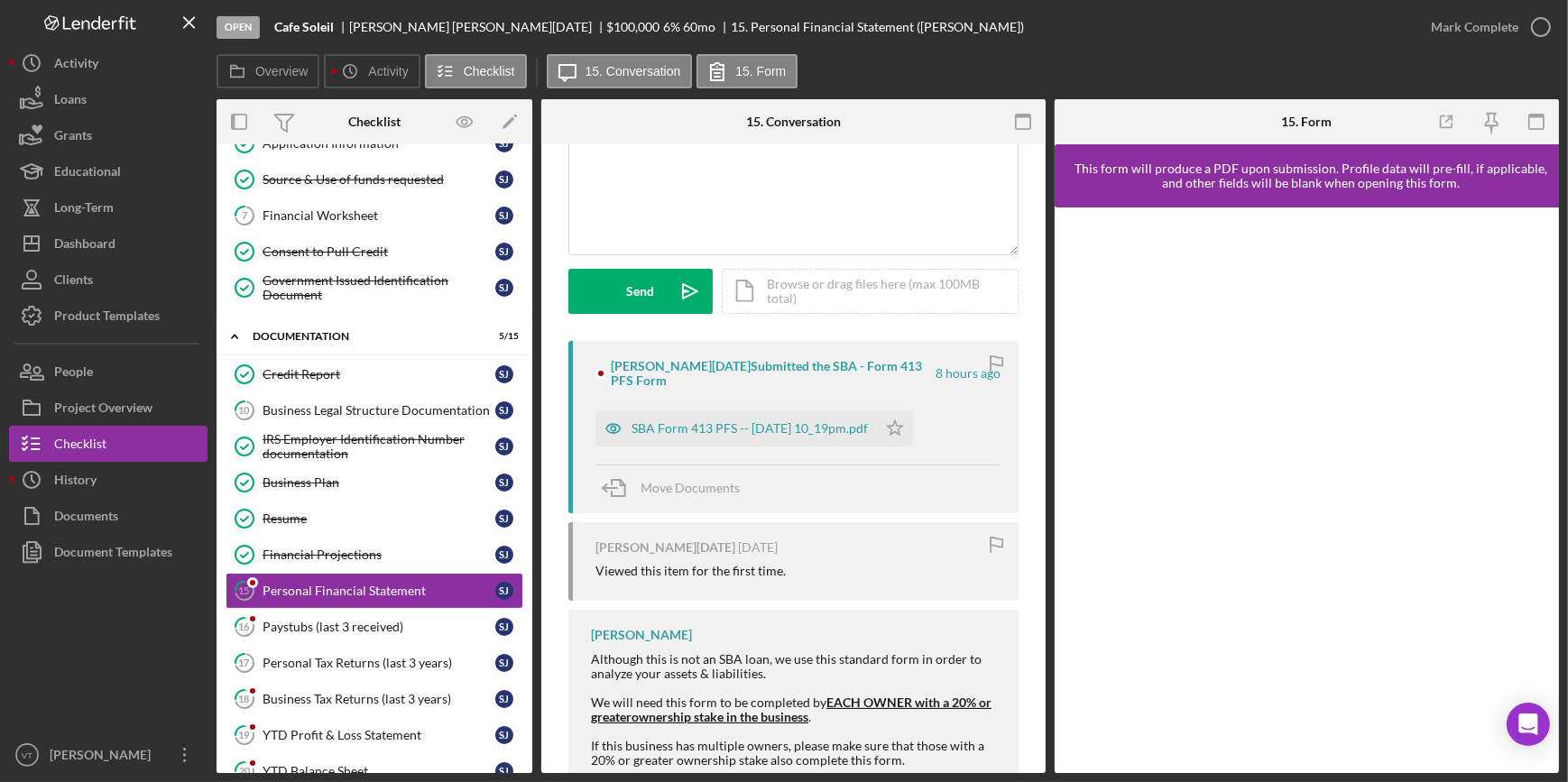
scroll to position [164, 0]
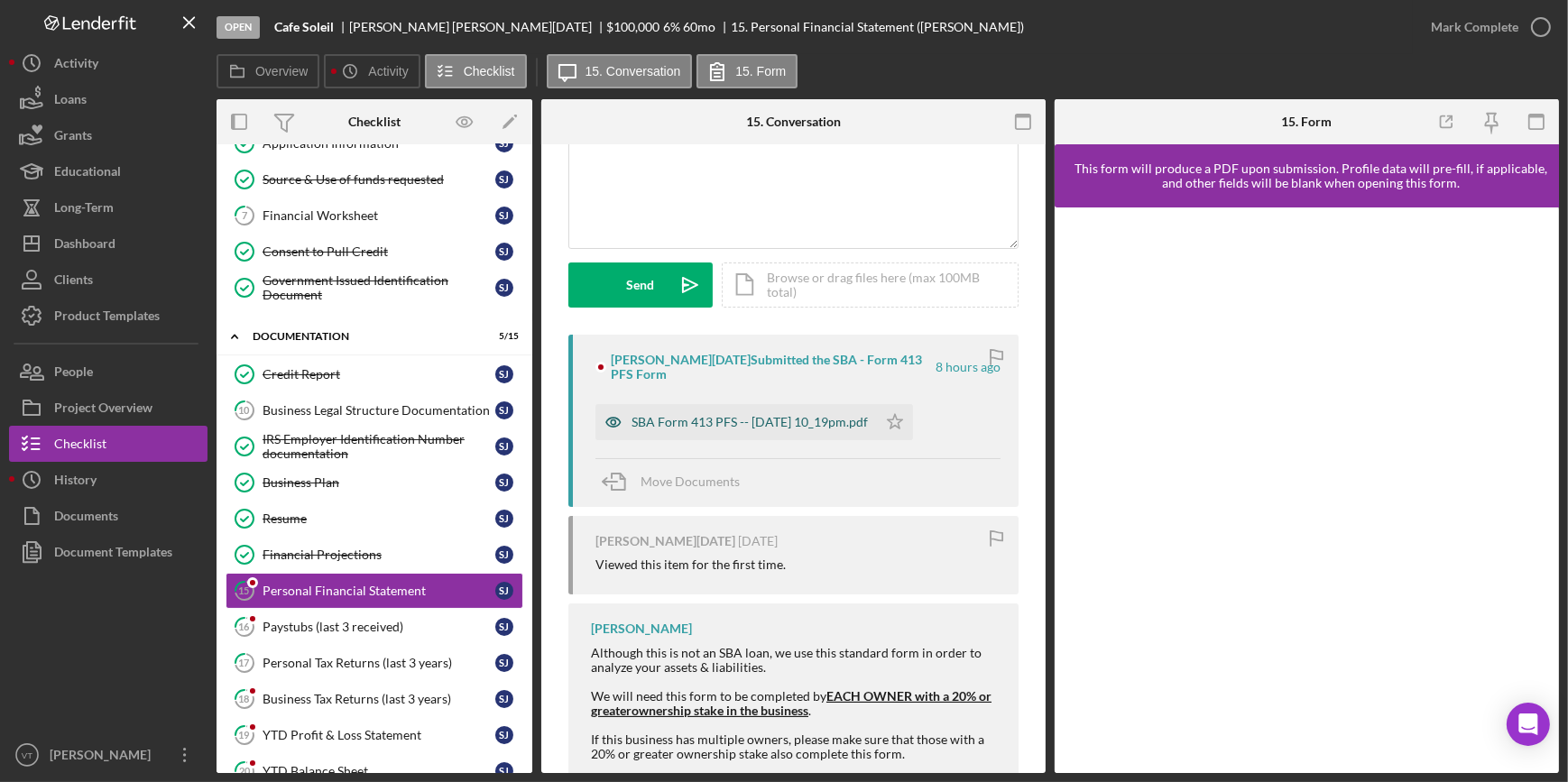
click at [678, 418] on div "SBA Form 413 PFS -- 2025-10-02 10_19pm.pdf" at bounding box center [750, 422] width 236 height 15
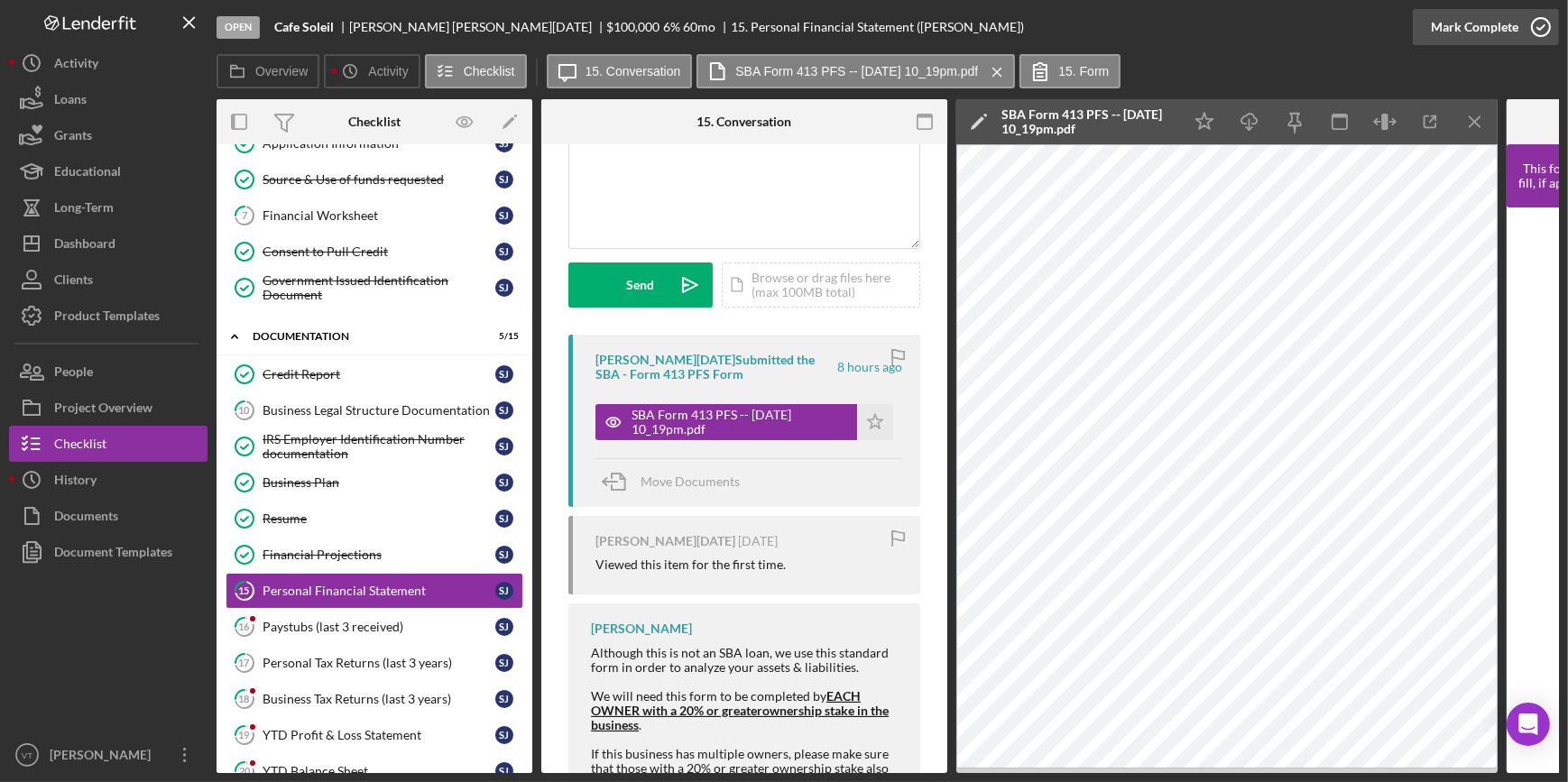
click at [1472, 28] on div "Mark Complete" at bounding box center [1474, 26] width 87 height 36
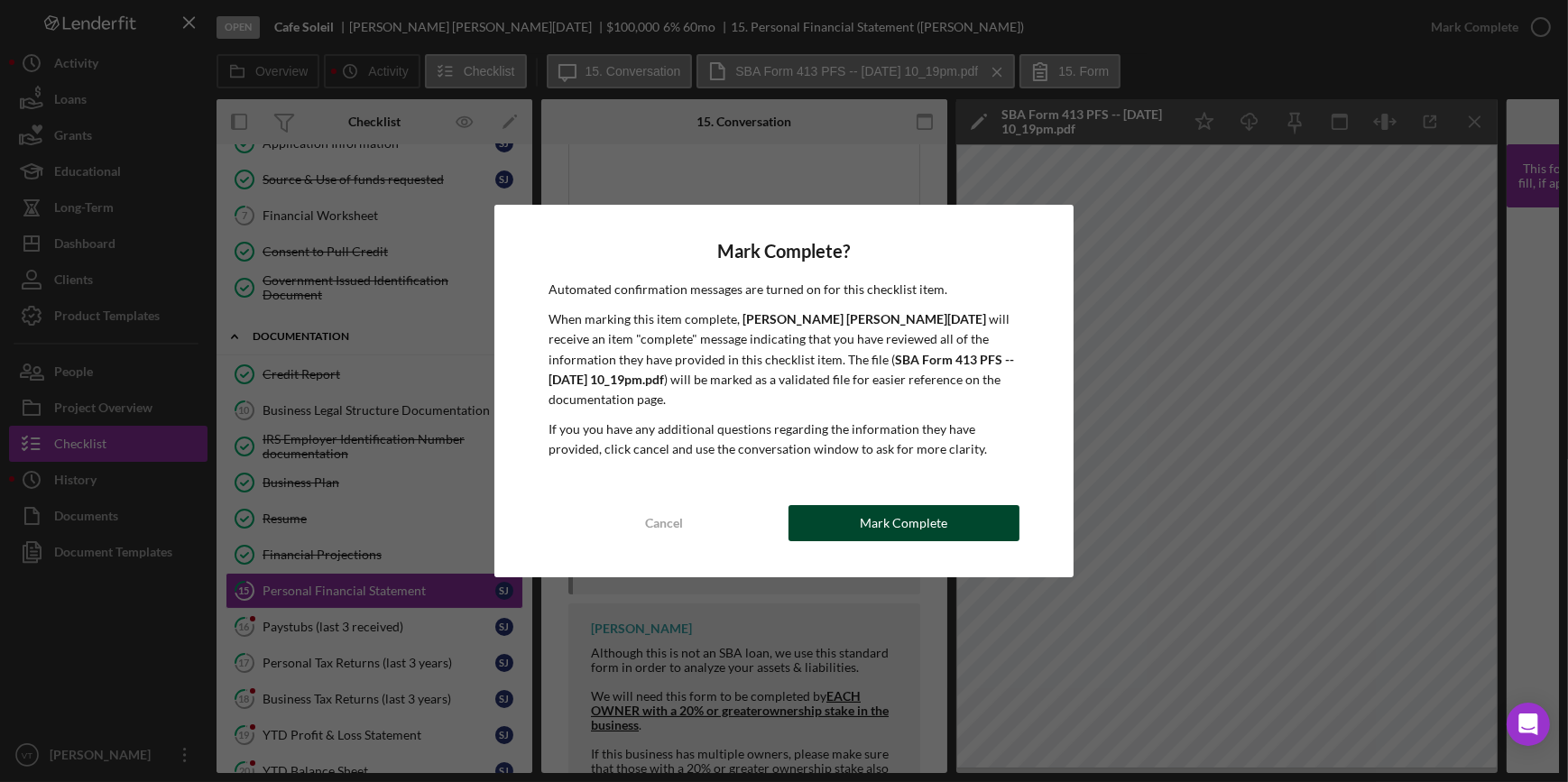
click at [824, 506] on button "Mark Complete" at bounding box center [904, 523] width 231 height 36
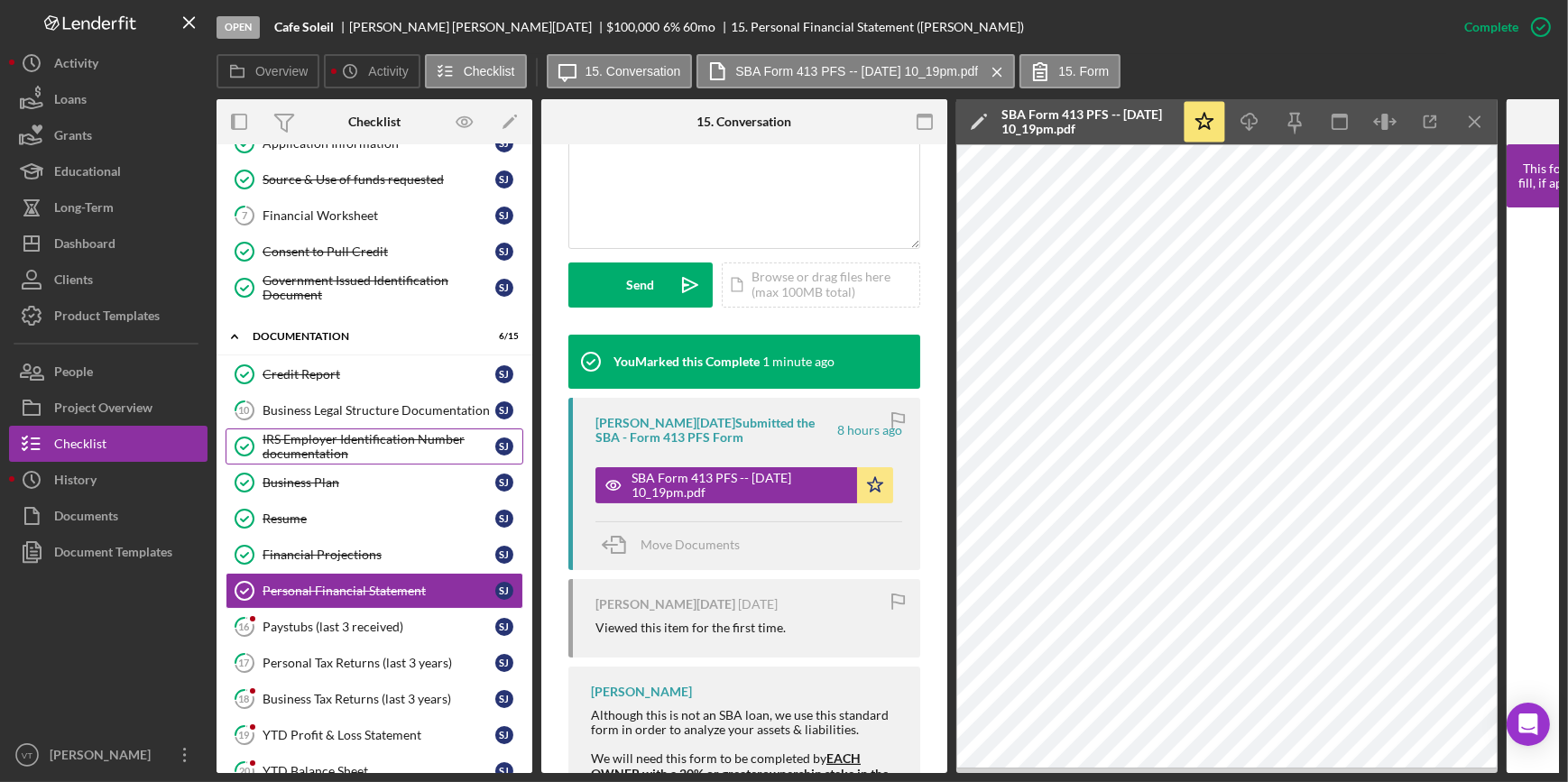
scroll to position [469, 0]
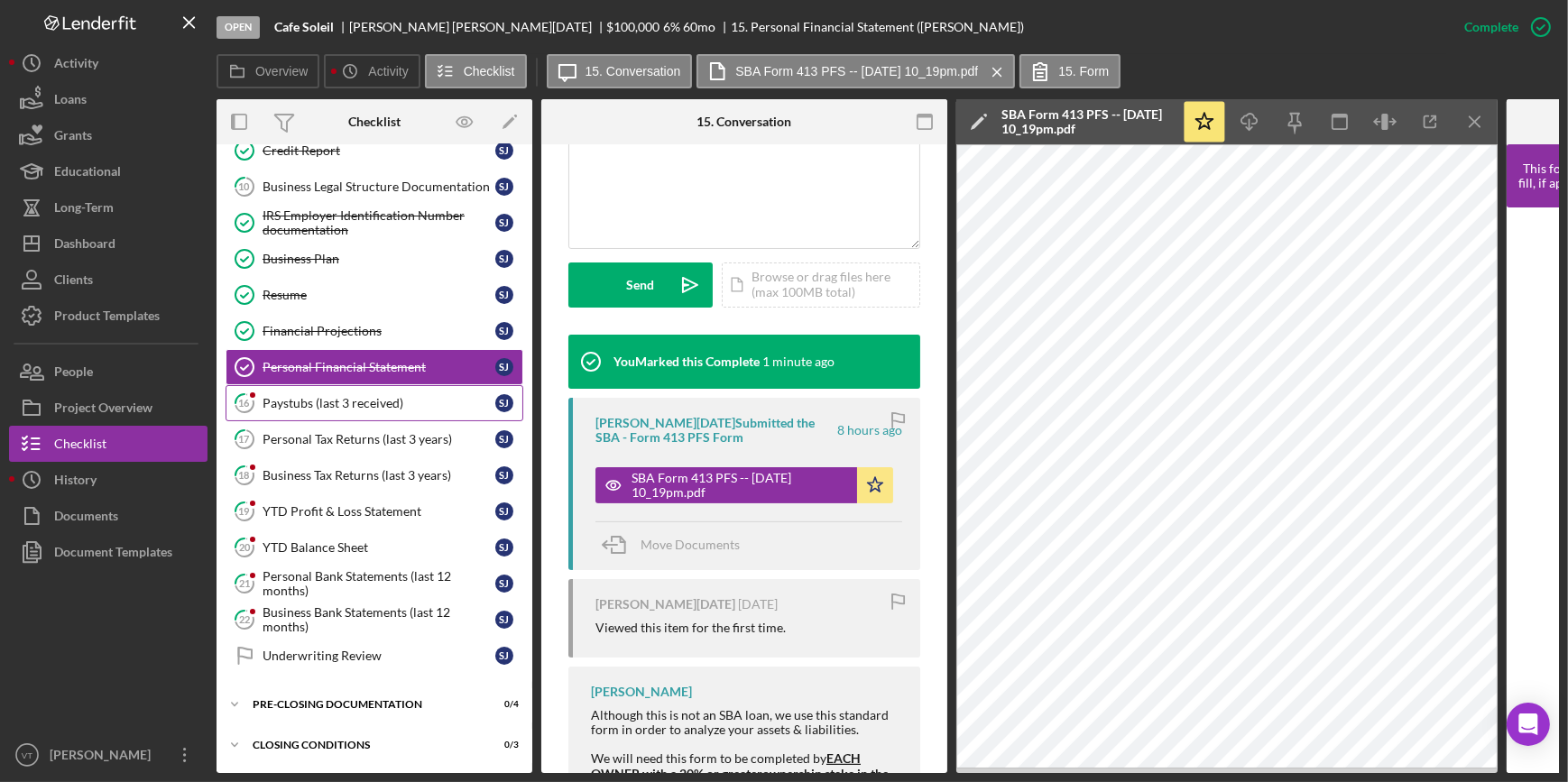
click at [318, 404] on div "Paystubs (last 3 received)" at bounding box center [379, 403] width 232 height 15
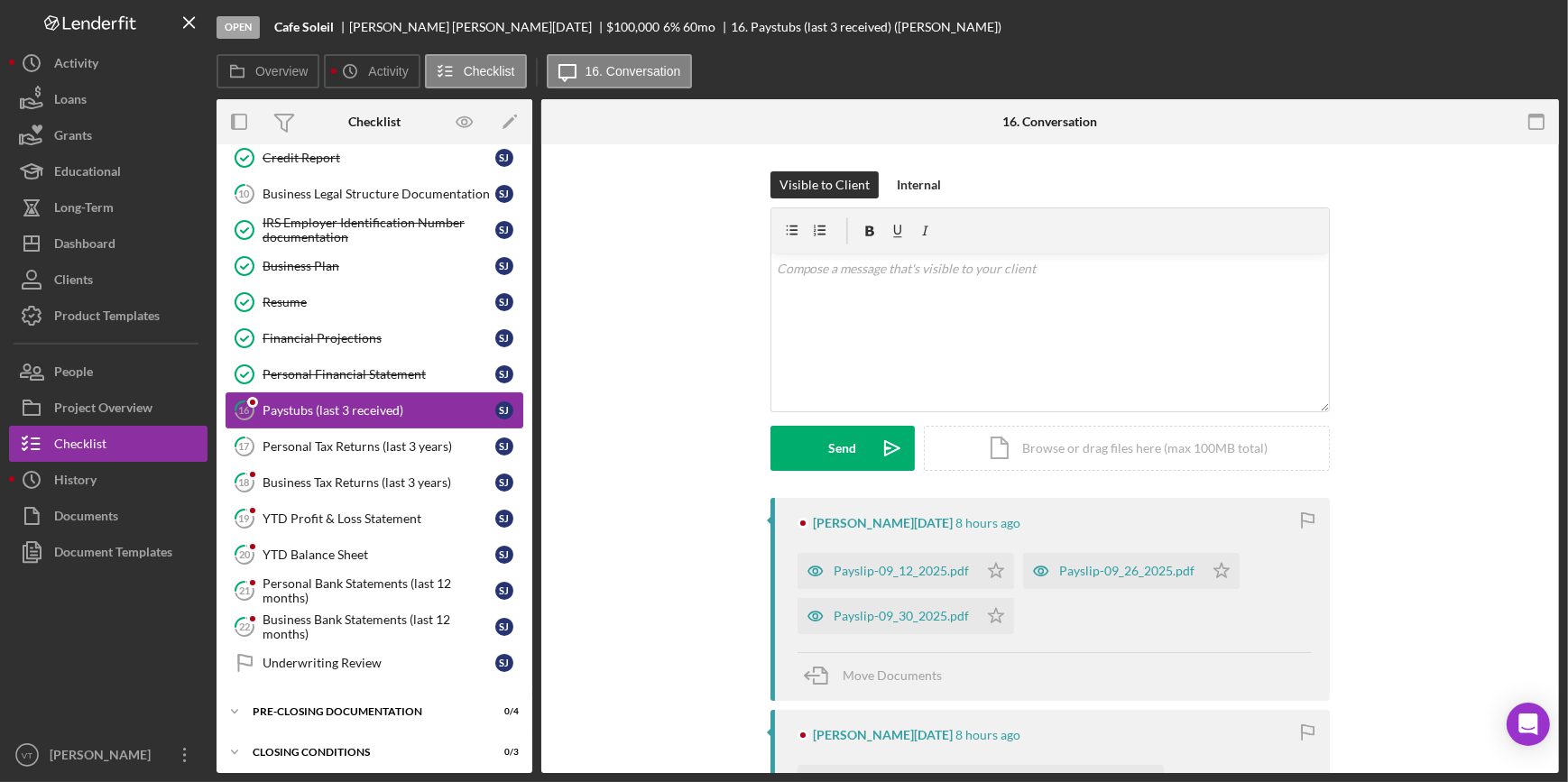
scroll to position [464, 0]
click at [988, 569] on icon "Icon/Star" at bounding box center [996, 571] width 36 height 36
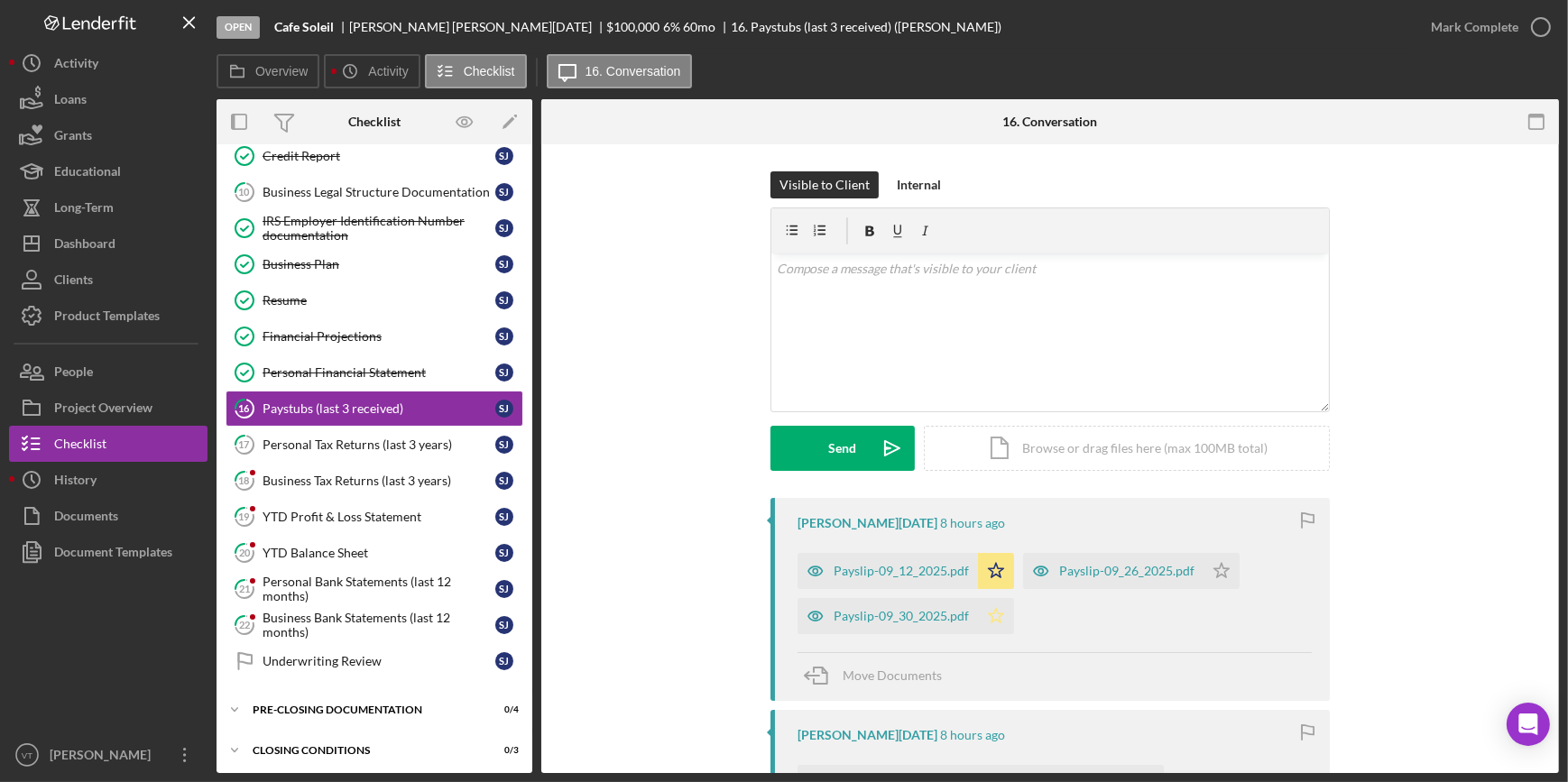
click at [993, 614] on icon "Icon/Star" at bounding box center [996, 615] width 36 height 36
click at [1206, 568] on icon "Icon/Star" at bounding box center [1220, 571] width 36 height 36
click at [874, 610] on div "Payslip-09_30_2025.pdf" at bounding box center [902, 616] width 136 height 15
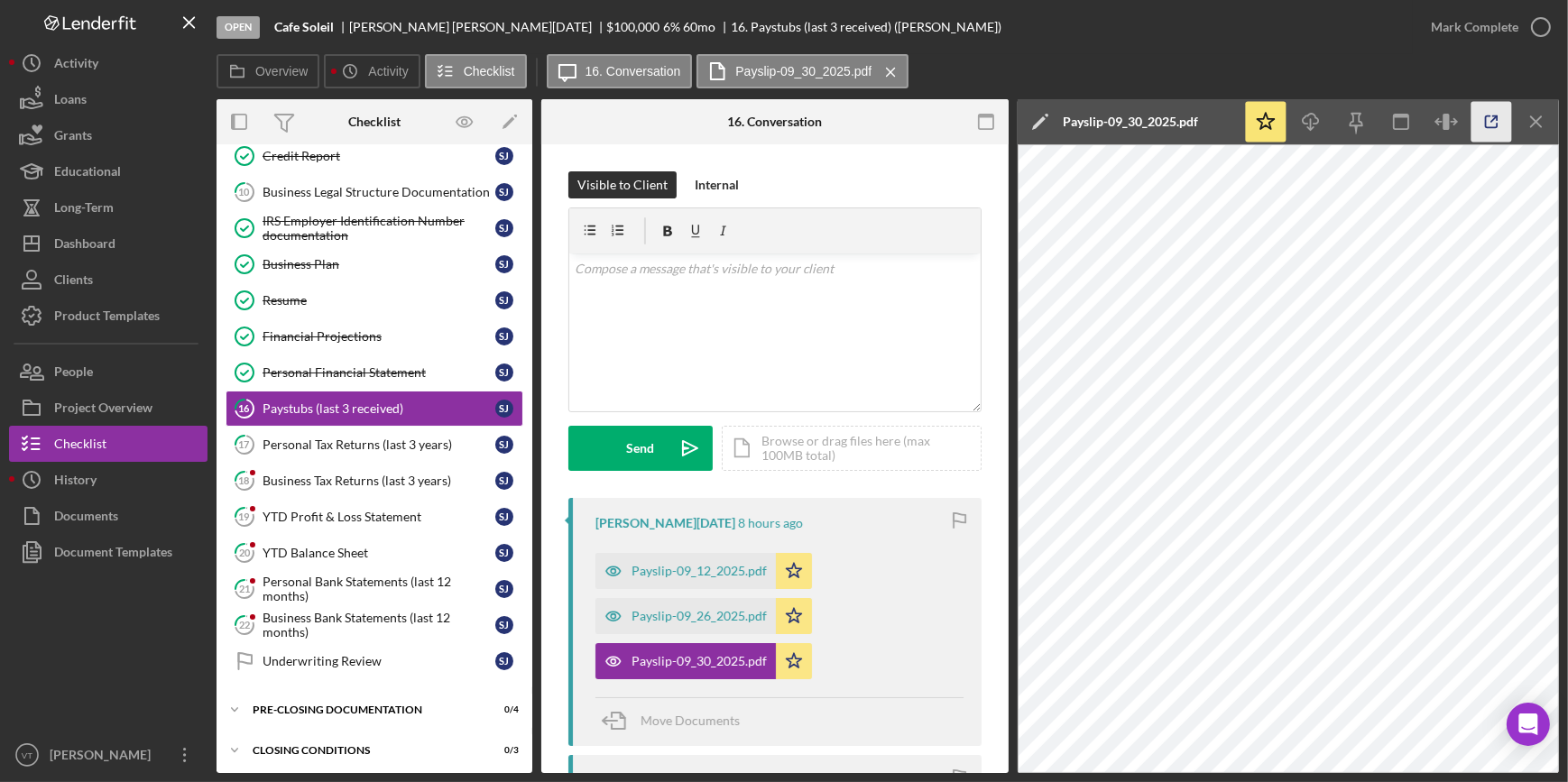
click at [1495, 124] on icon "button" at bounding box center [1491, 122] width 41 height 41
click at [1497, 23] on div "Mark Complete" at bounding box center [1474, 26] width 87 height 36
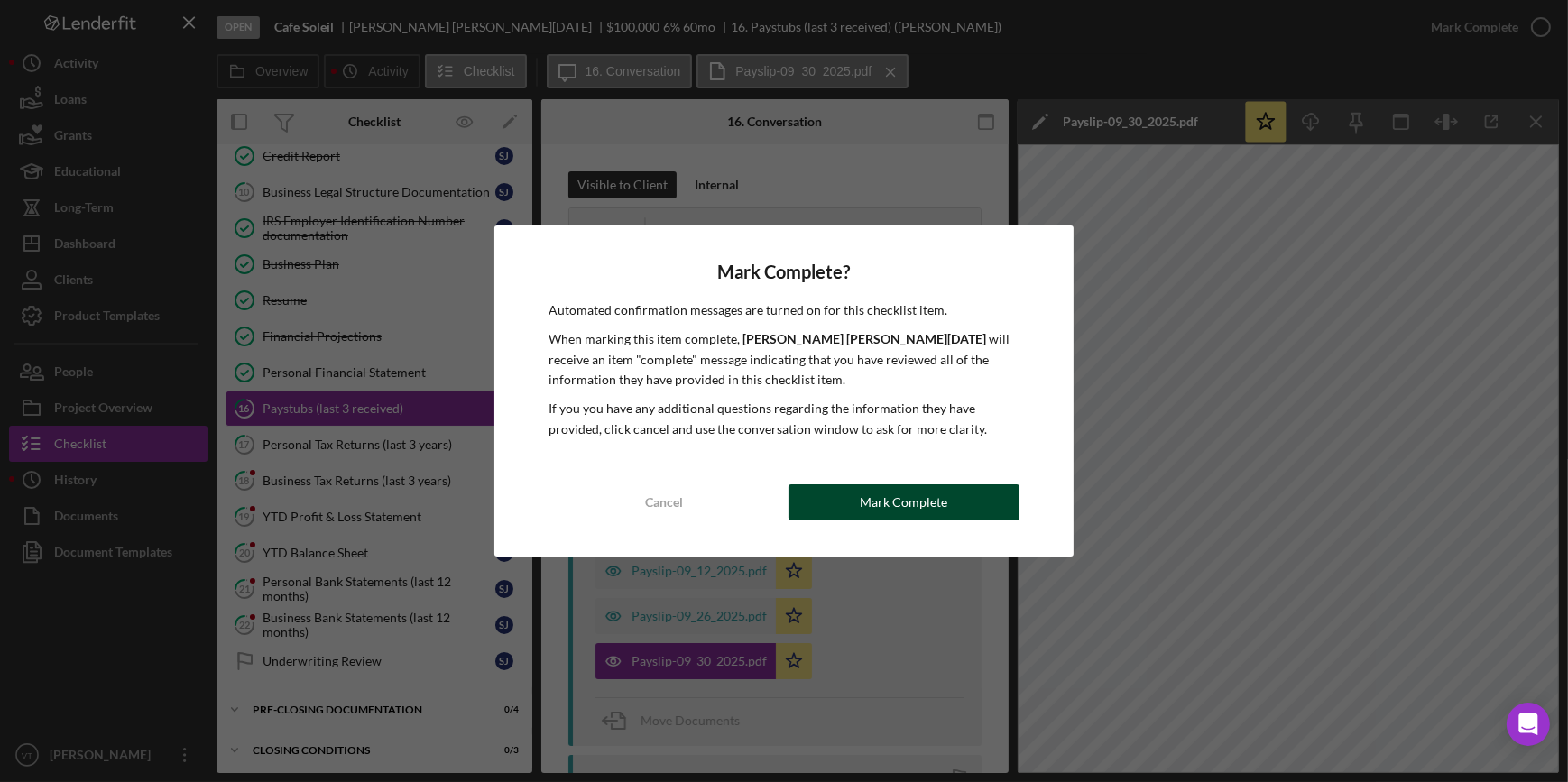
click at [900, 508] on div "Mark Complete" at bounding box center [904, 502] width 87 height 36
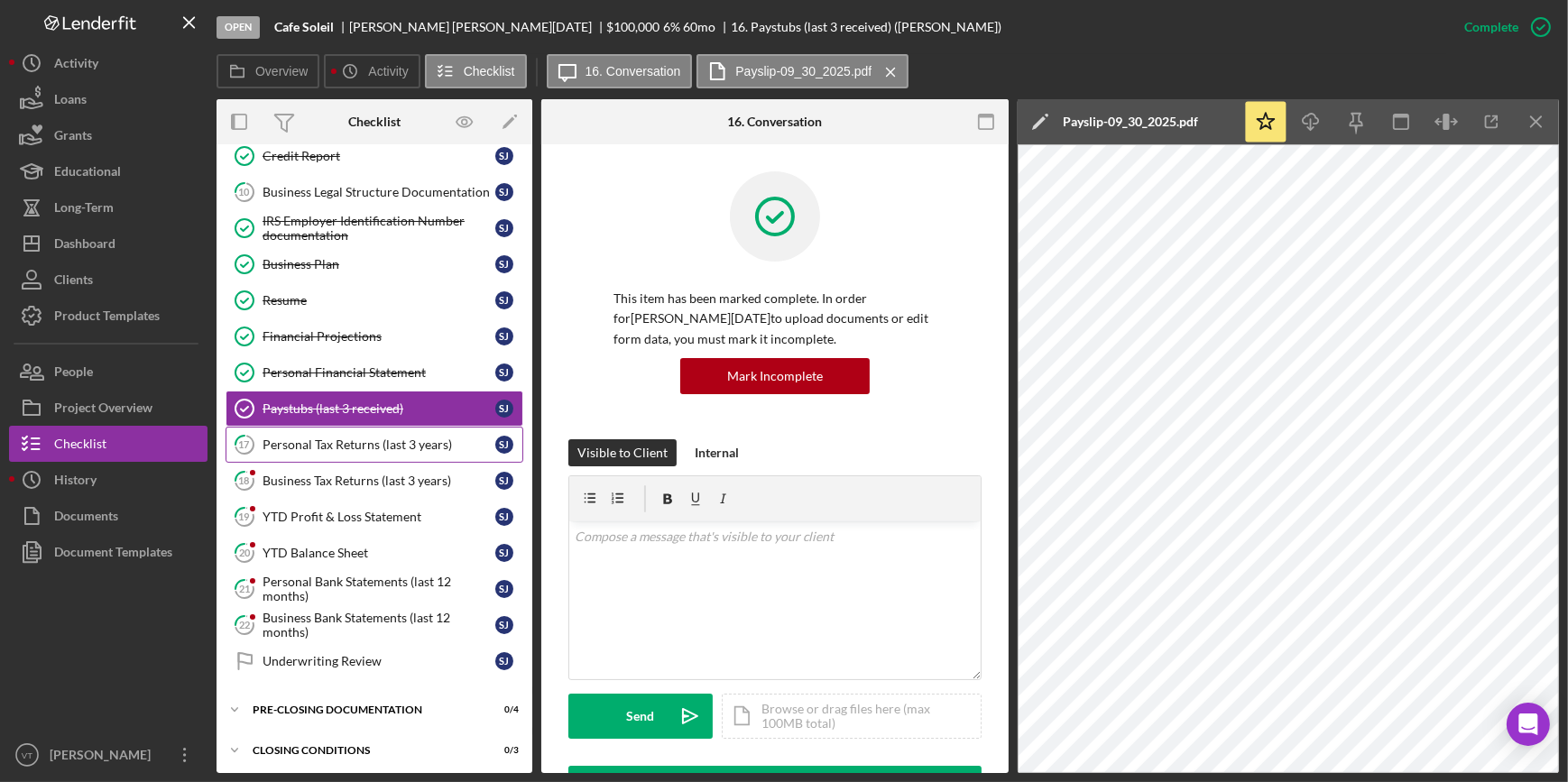
click at [338, 443] on div "Personal Tax Returns (last 3 years)" at bounding box center [379, 445] width 232 height 15
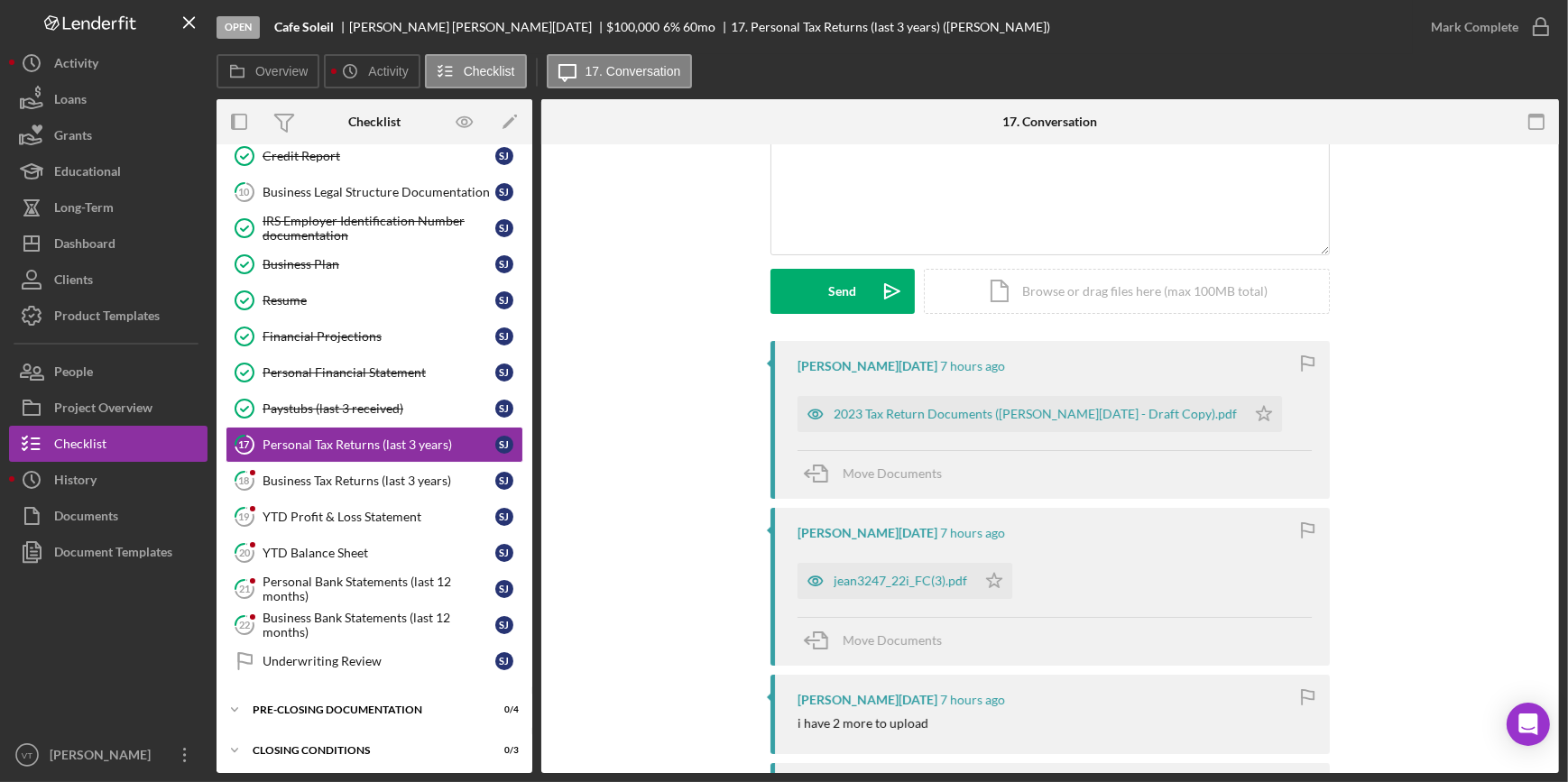
scroll to position [245, 0]
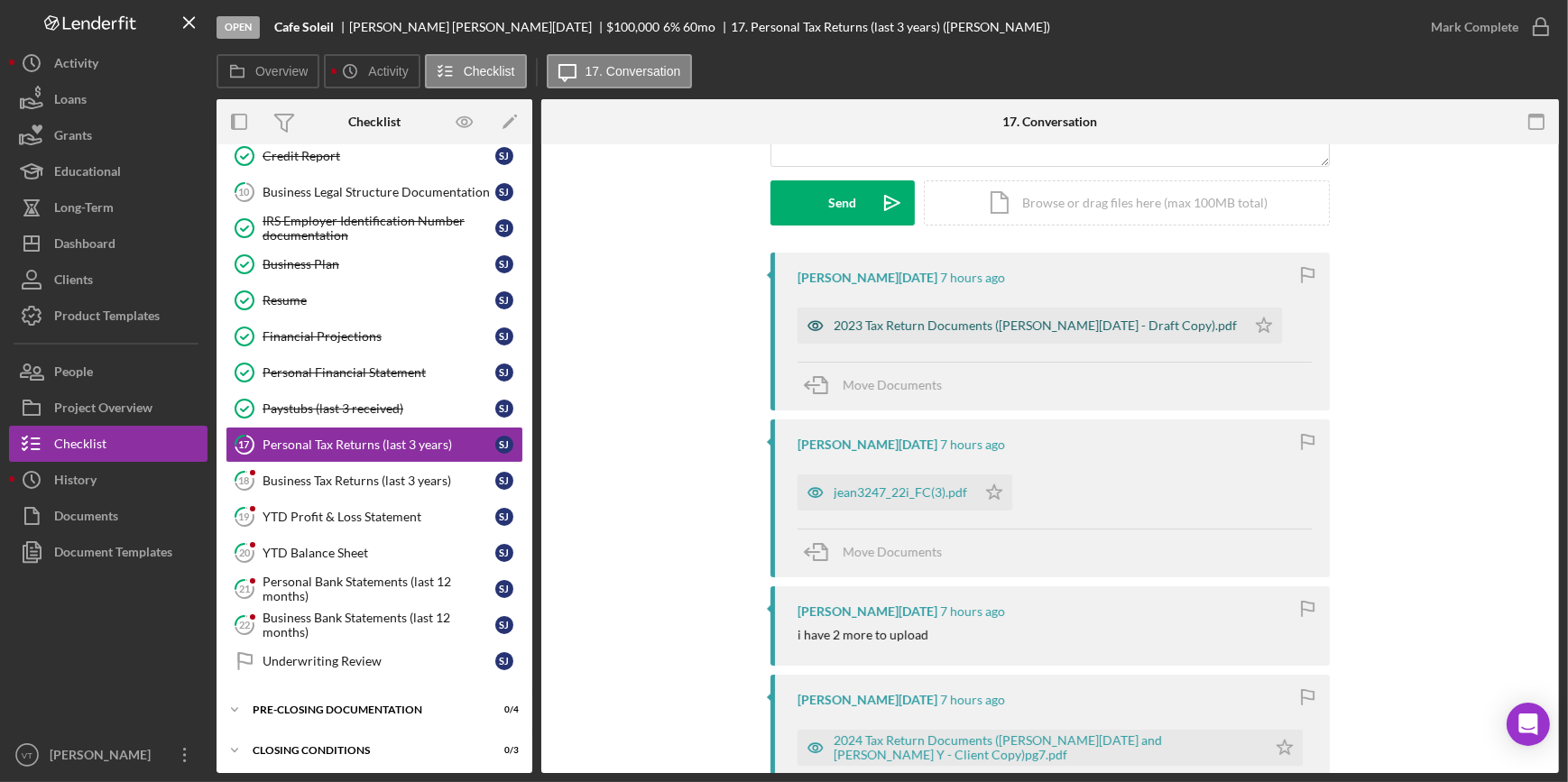
click at [984, 328] on div "2023 Tax Return Documents (JEAN-TOUSSAINT DANIEL - Draft Copy).pdf" at bounding box center [1035, 326] width 403 height 15
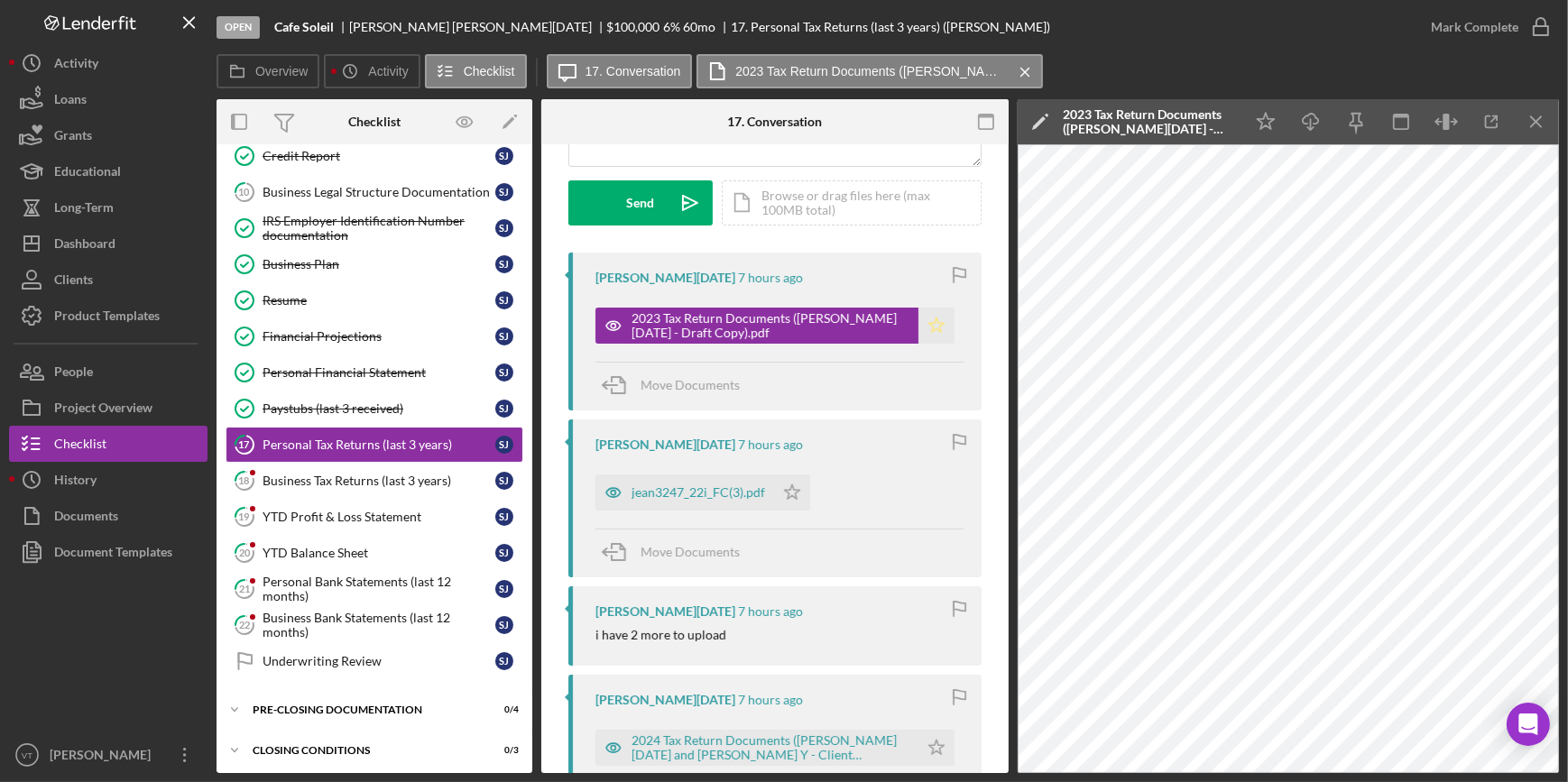
click at [931, 330] on icon "Icon/Star" at bounding box center [936, 326] width 36 height 36
click at [799, 490] on icon "Icon/Star" at bounding box center [791, 492] width 36 height 36
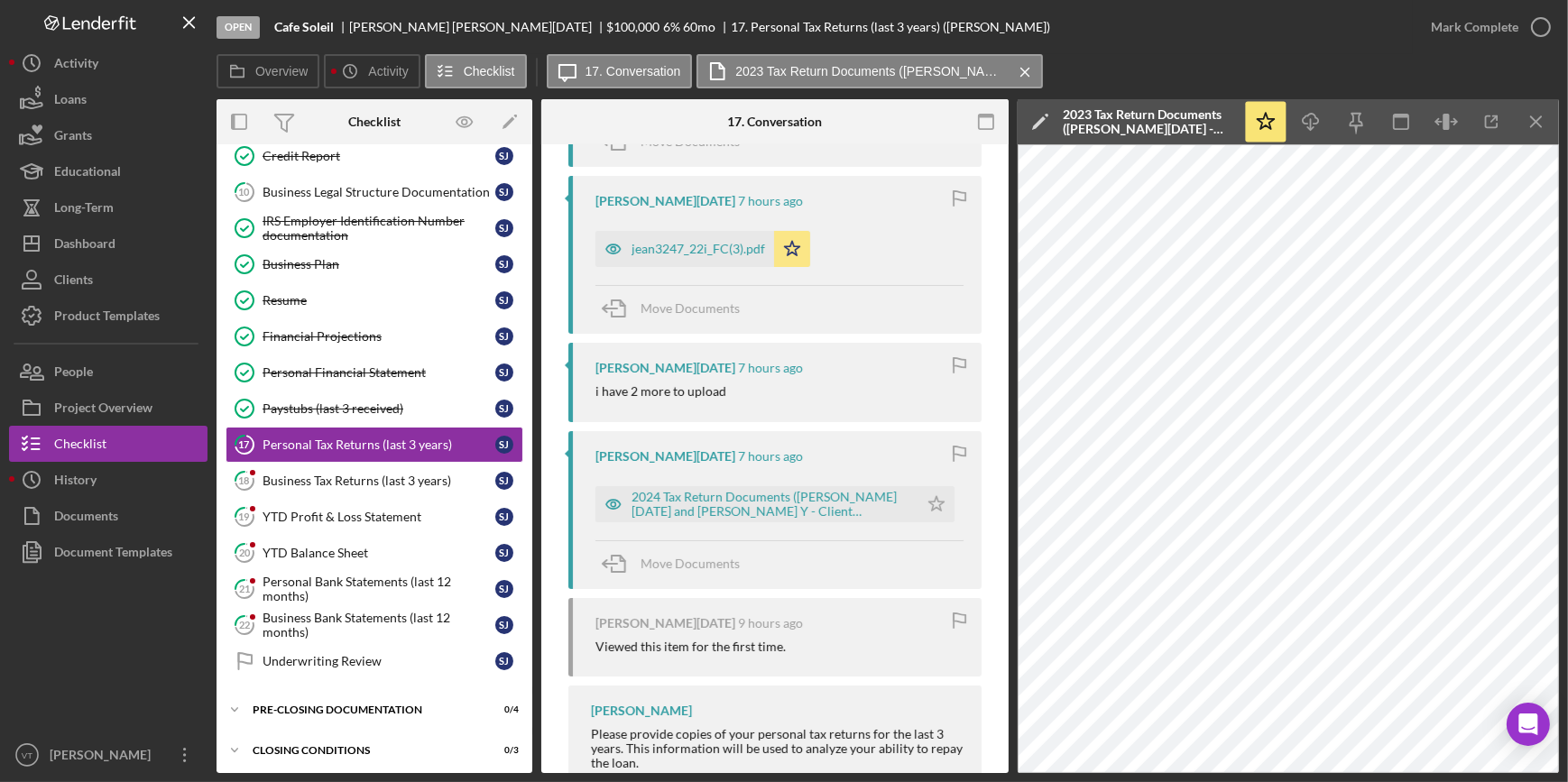
scroll to position [546, 0]
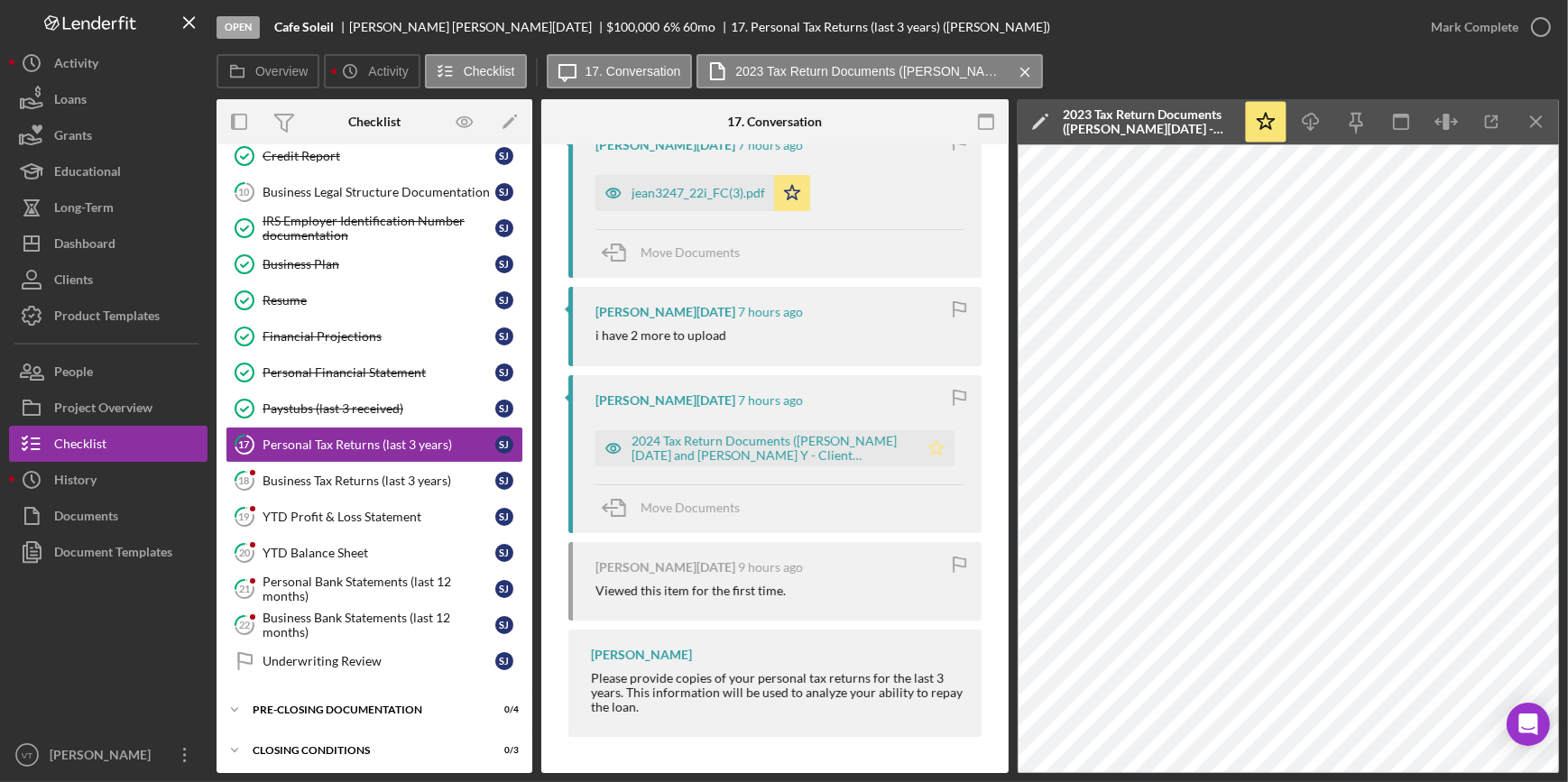
click at [933, 446] on icon "Icon/Star" at bounding box center [936, 448] width 36 height 36
click at [776, 450] on div "2024 Tax Return Documents (JEAN-TOUSSAINT DANIEL and SHIRLENE Y - Client Copy)p…" at bounding box center [770, 449] width 278 height 29
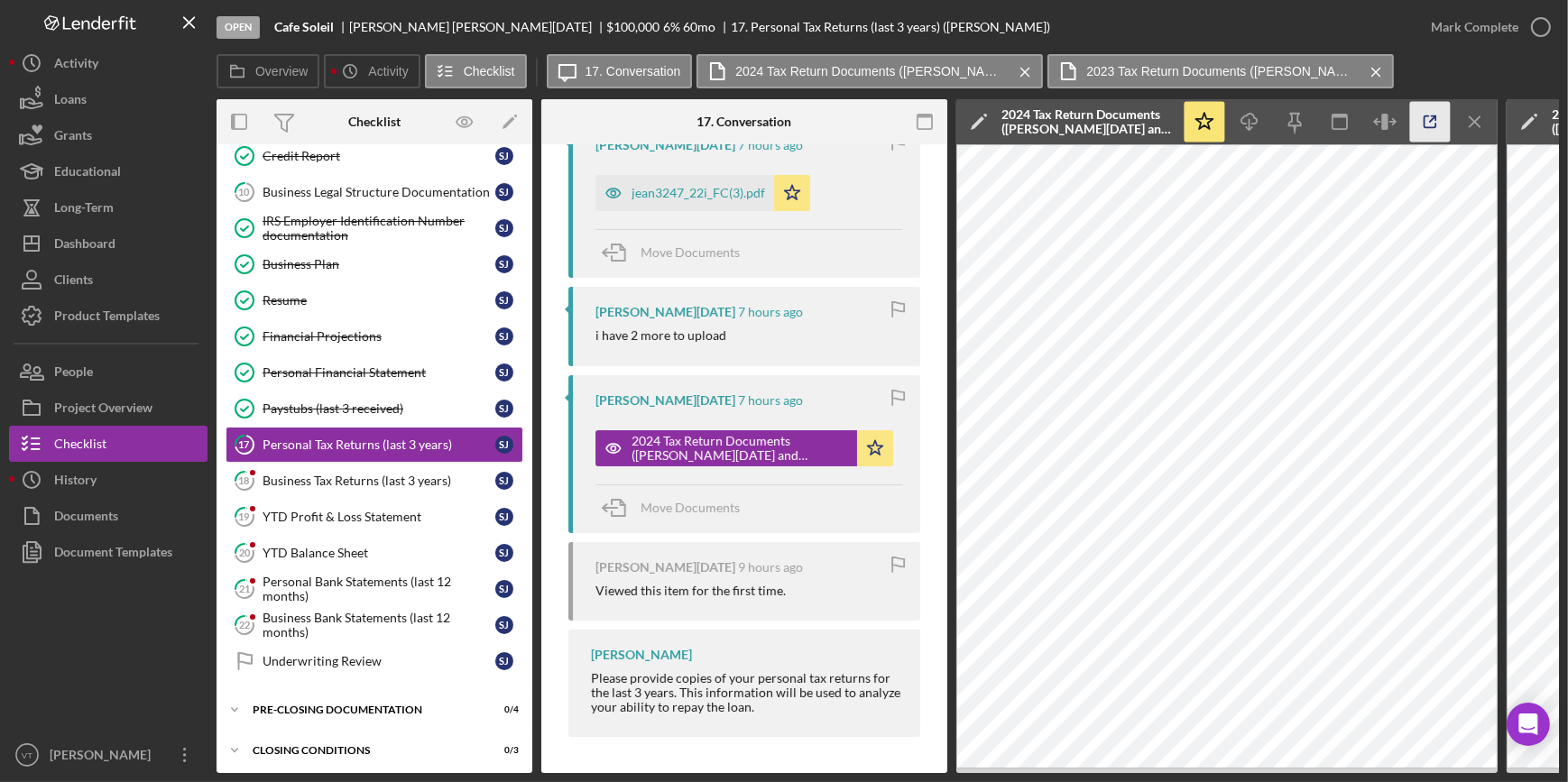
click at [1426, 110] on icon "button" at bounding box center [1430, 122] width 41 height 41
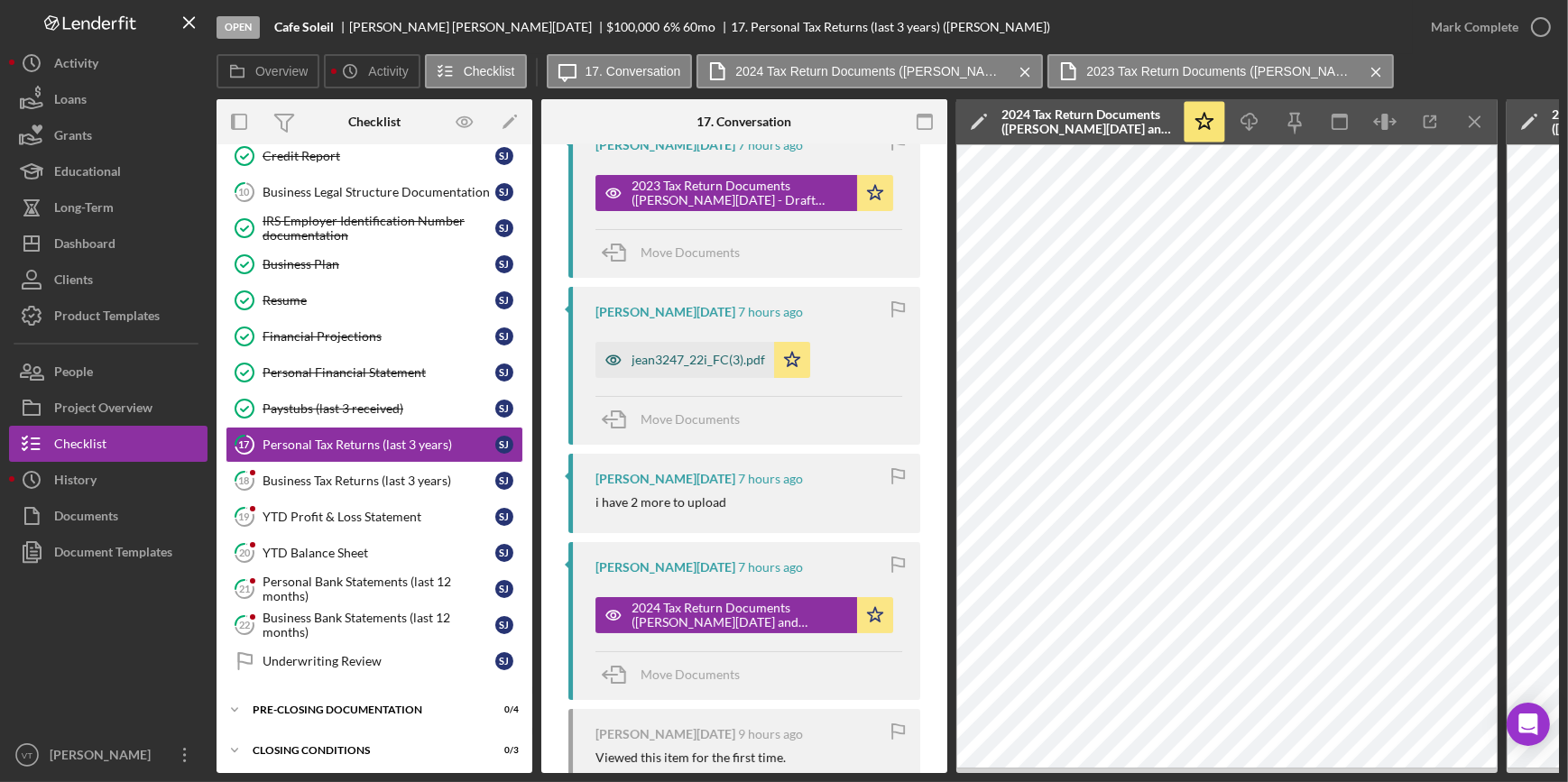
scroll to position [217, 0]
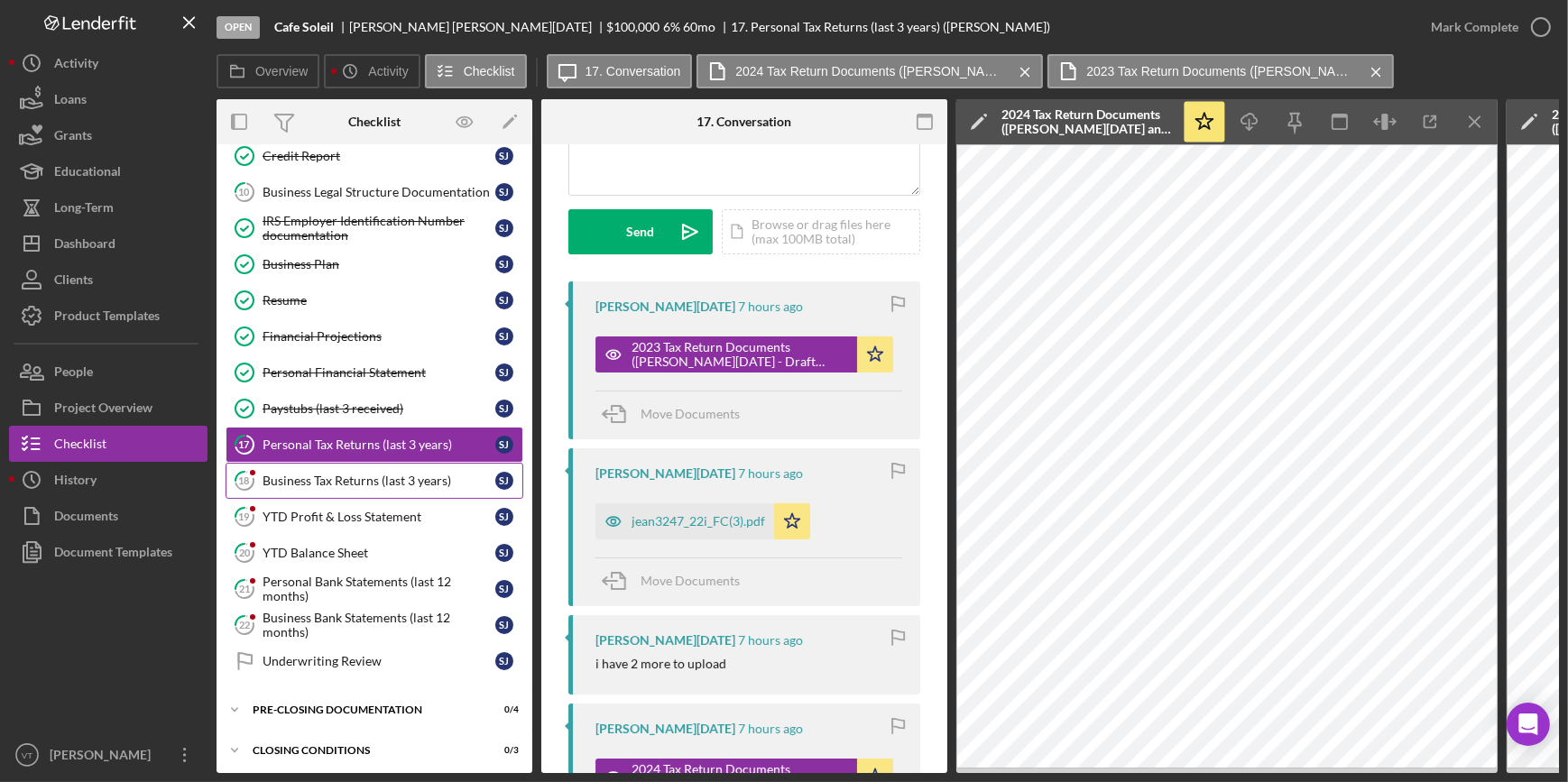
click at [323, 475] on div "Business Tax Returns (last 3 years)" at bounding box center [379, 481] width 232 height 15
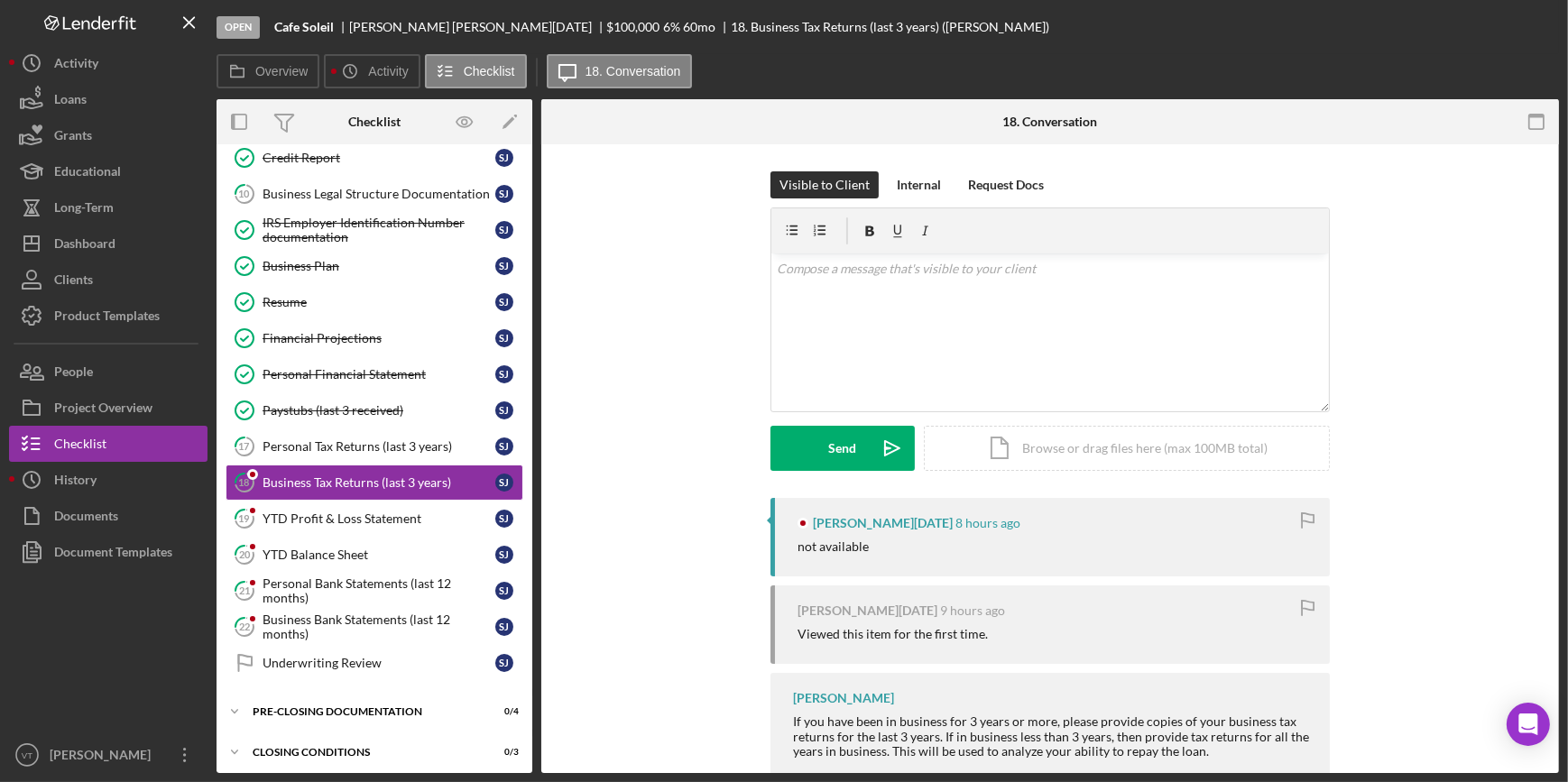
scroll to position [464, 0]
click at [359, 510] on div "YTD Profit & Loss Statement" at bounding box center [379, 516] width 232 height 15
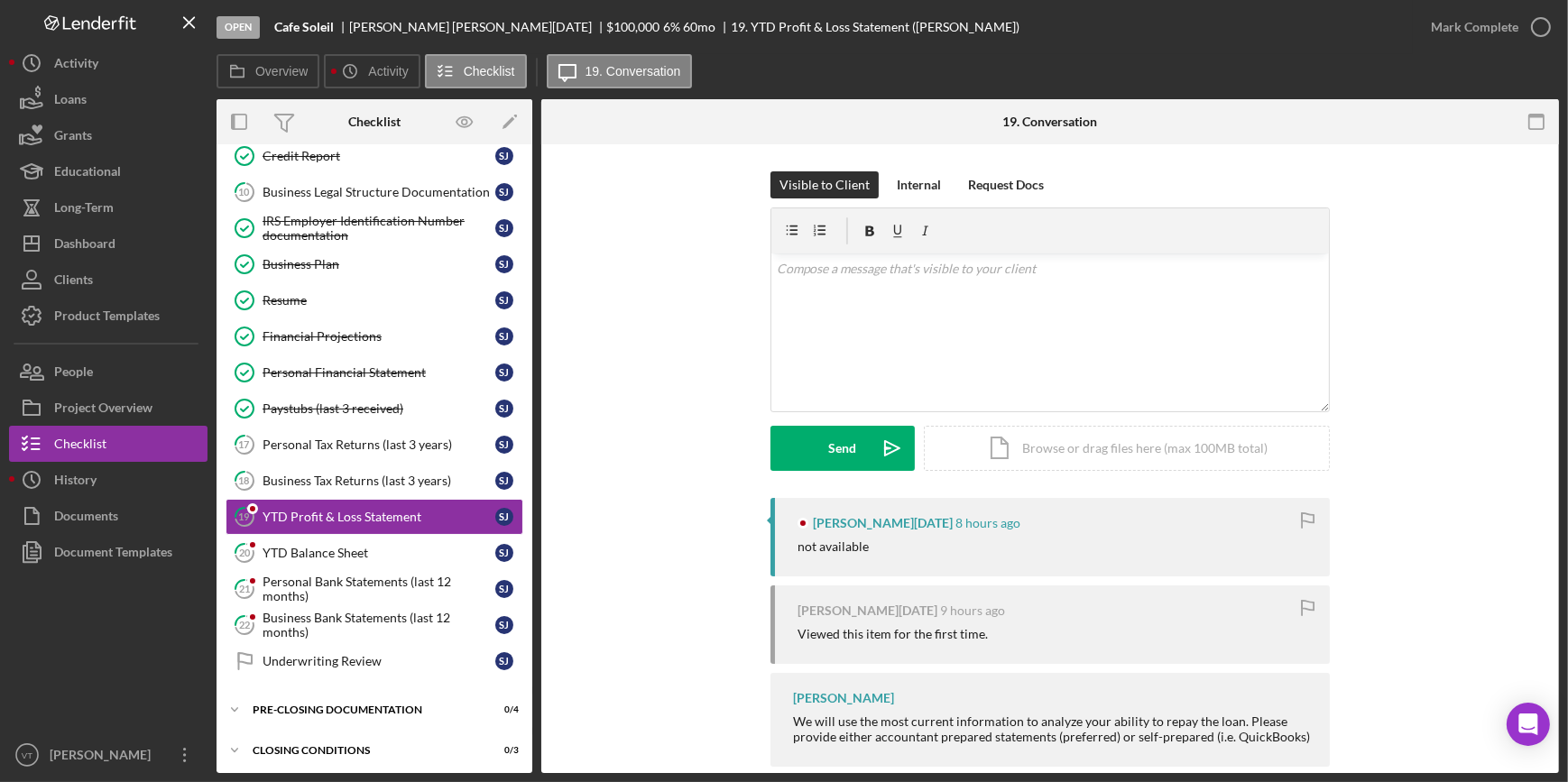
scroll to position [28, 0]
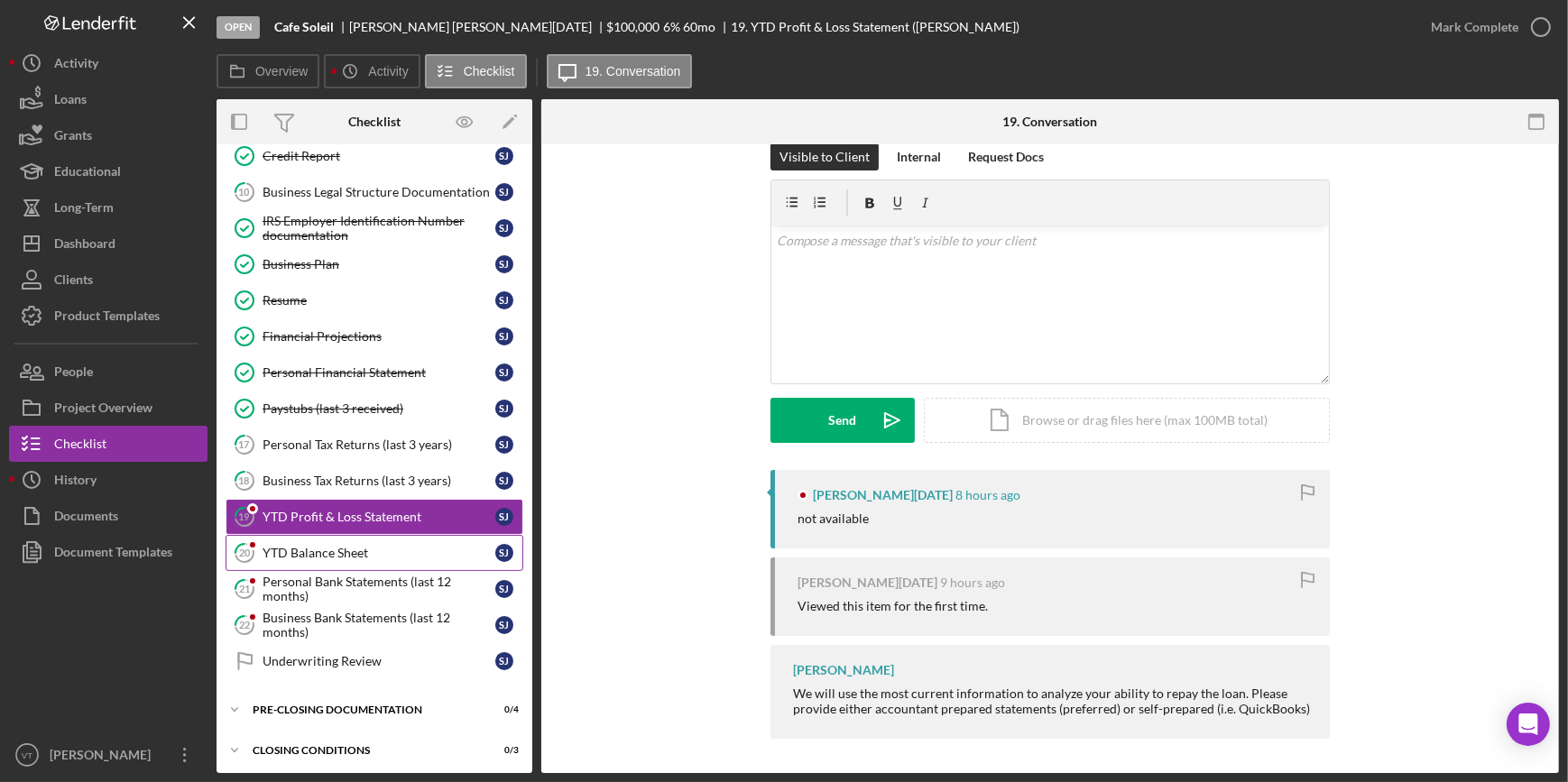
click at [286, 556] on link "20 YTD Balance Sheet S J" at bounding box center [374, 552] width 297 height 36
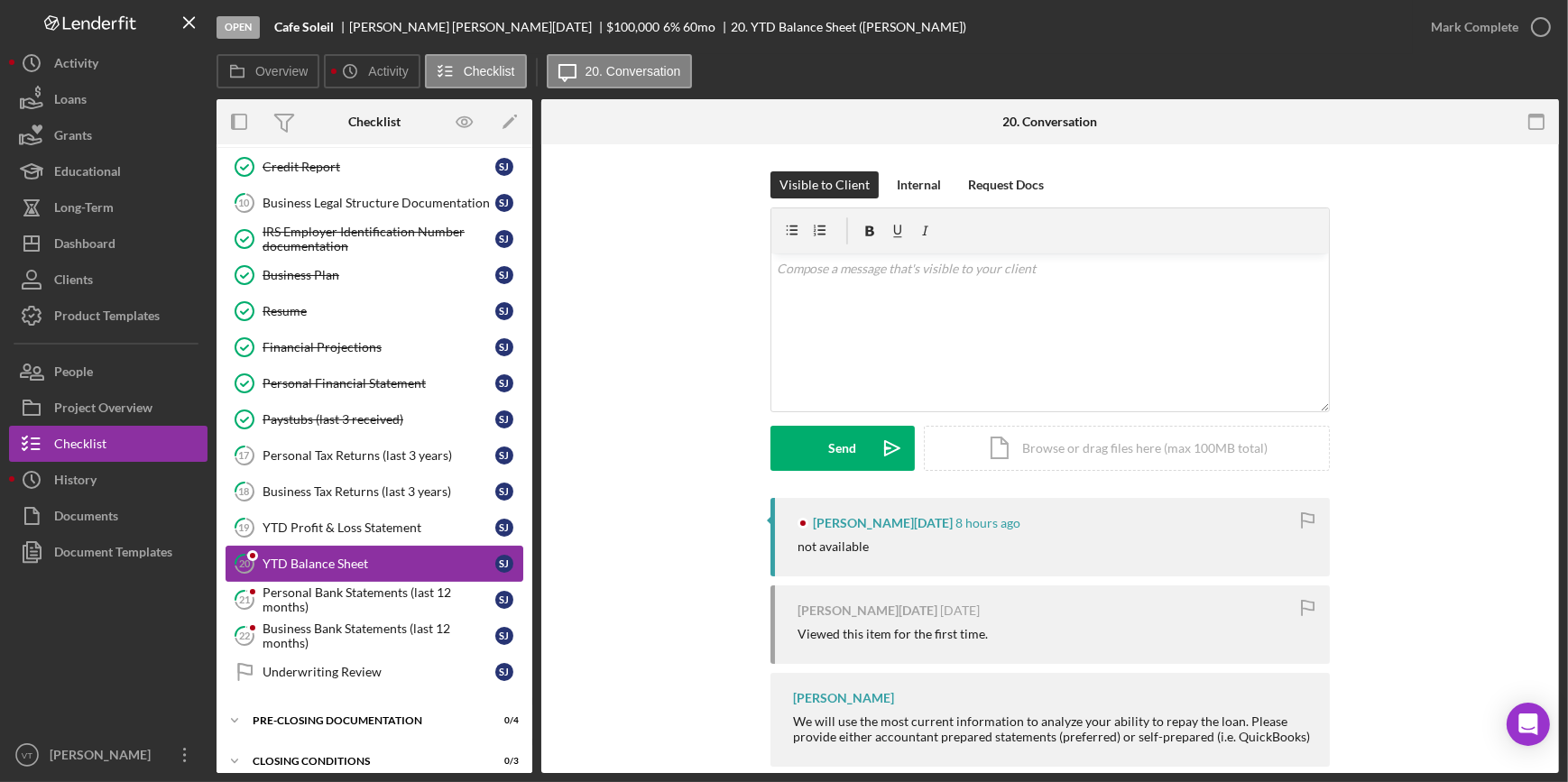
scroll to position [464, 0]
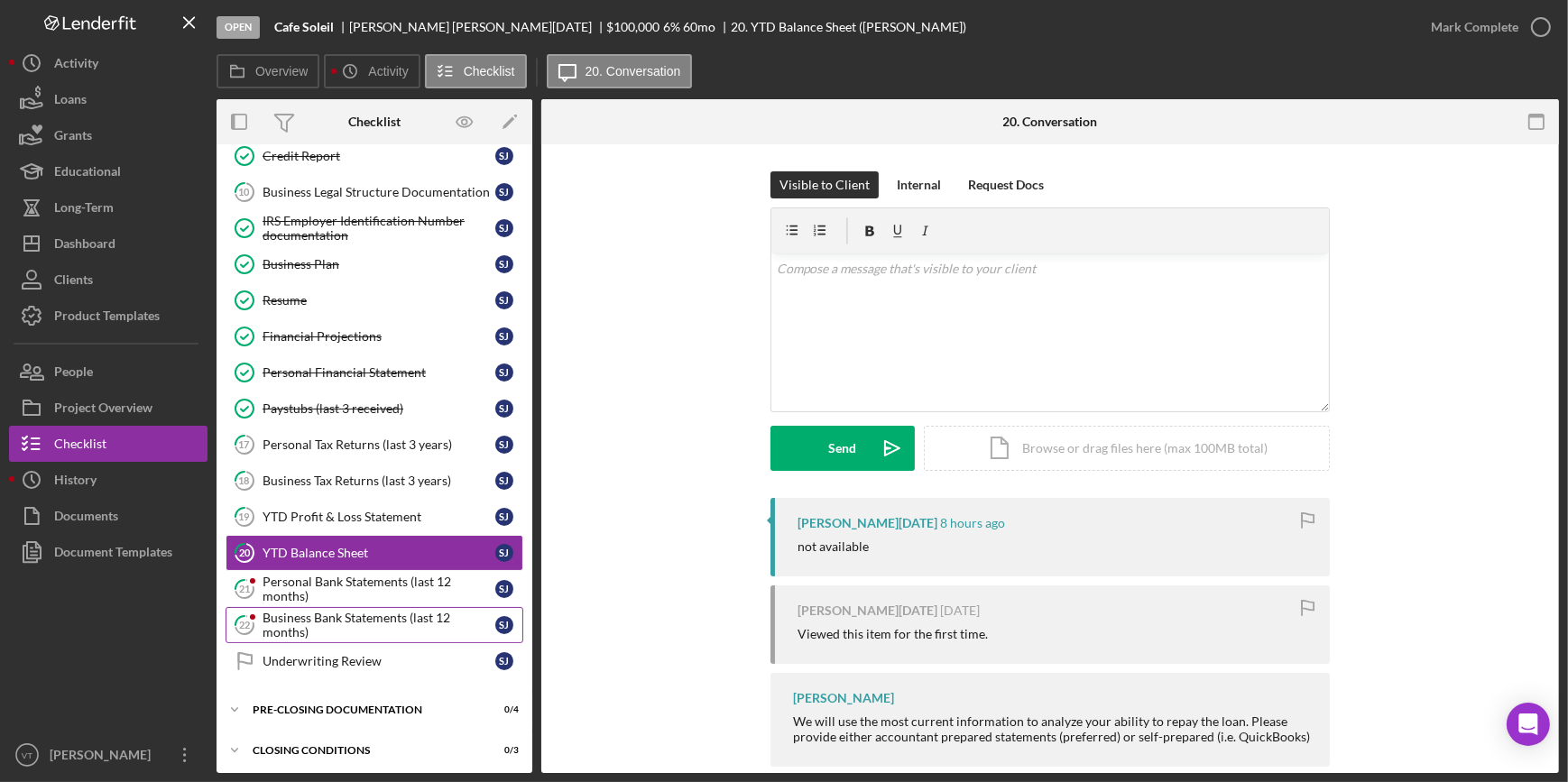
click at [343, 616] on div "Business Bank Statements (last 12 months)" at bounding box center [379, 626] width 232 height 29
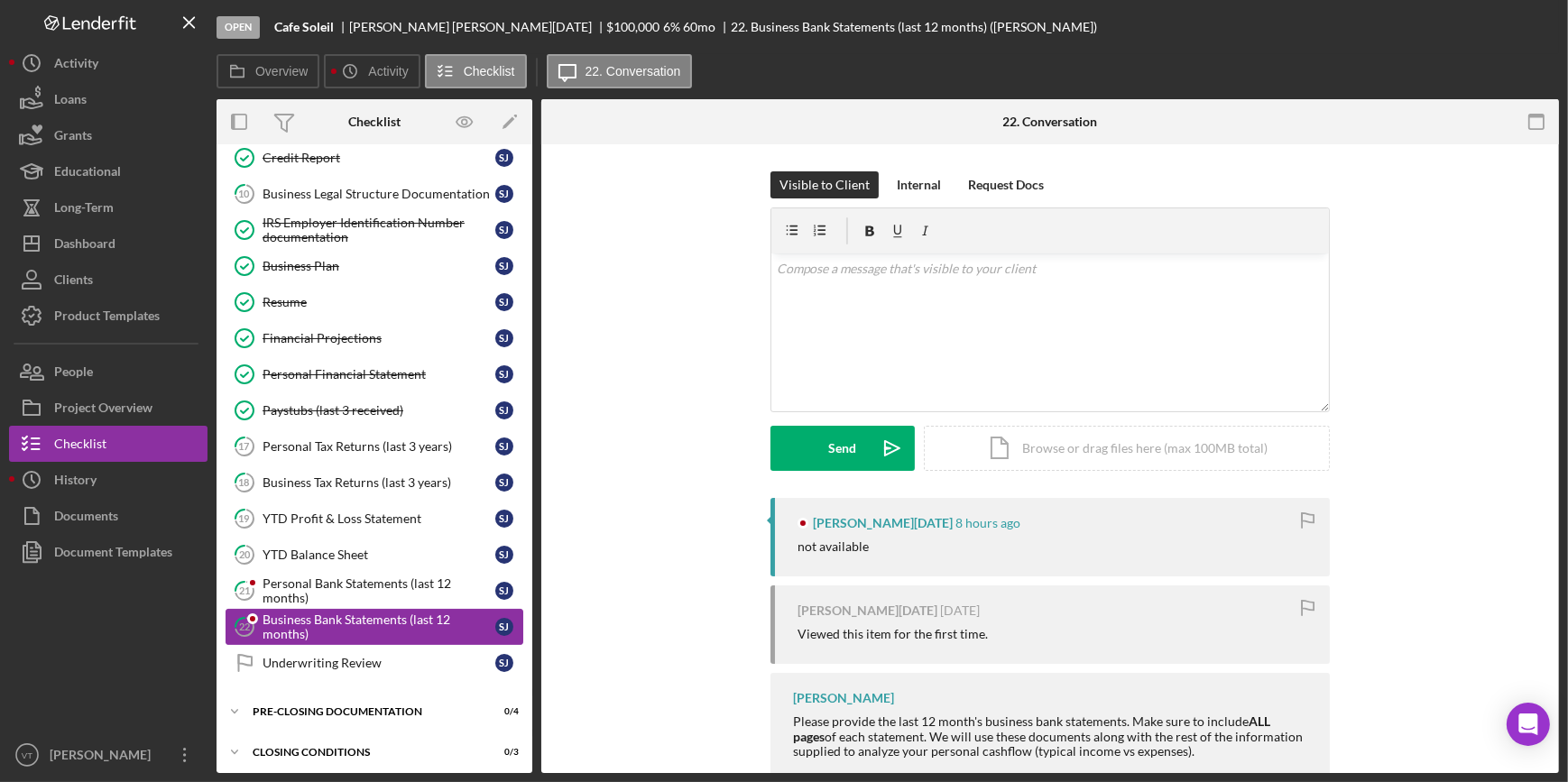
scroll to position [464, 0]
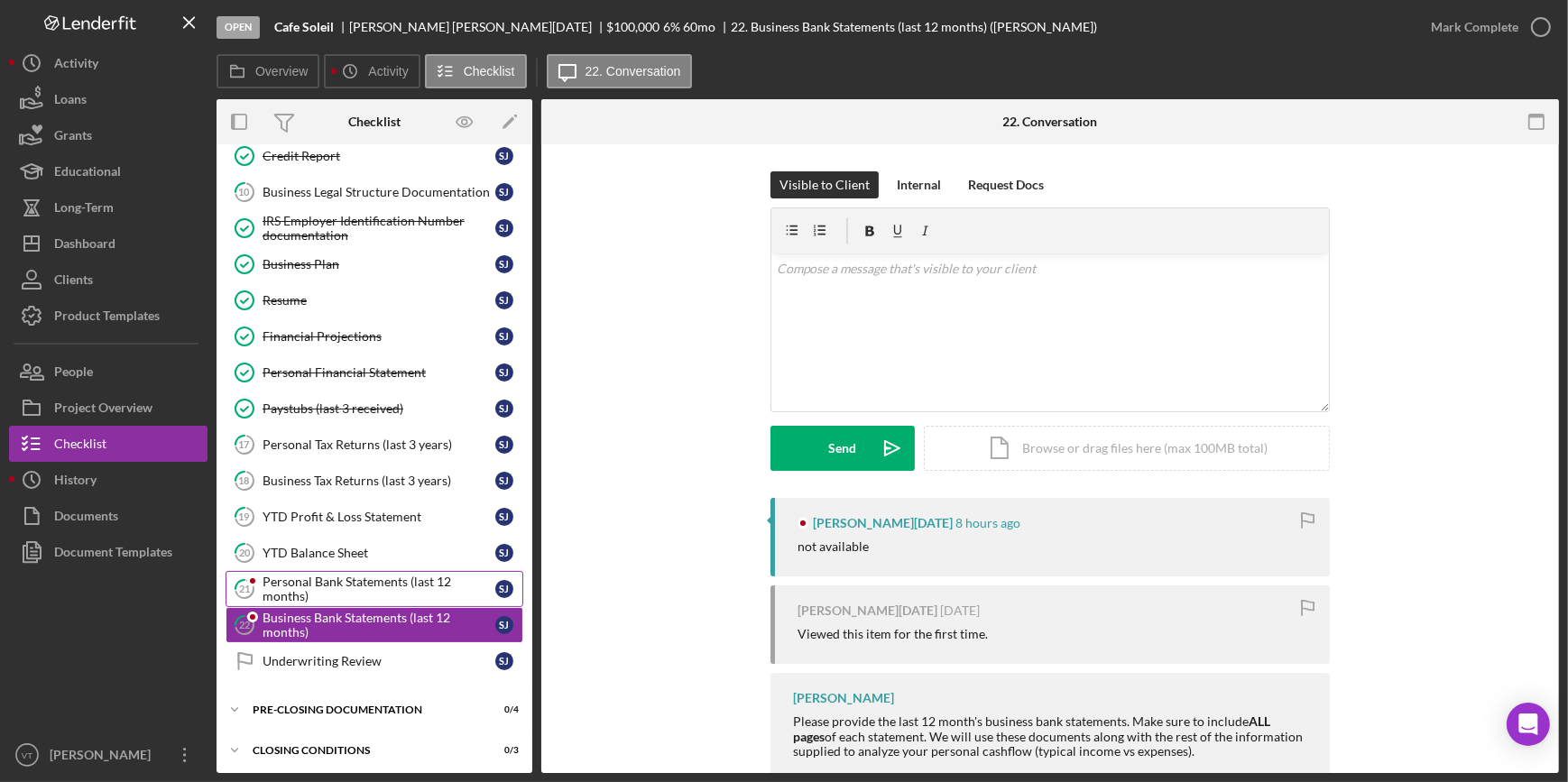
click at [359, 580] on div "Personal Bank Statements (last 12 months)" at bounding box center [379, 589] width 232 height 29
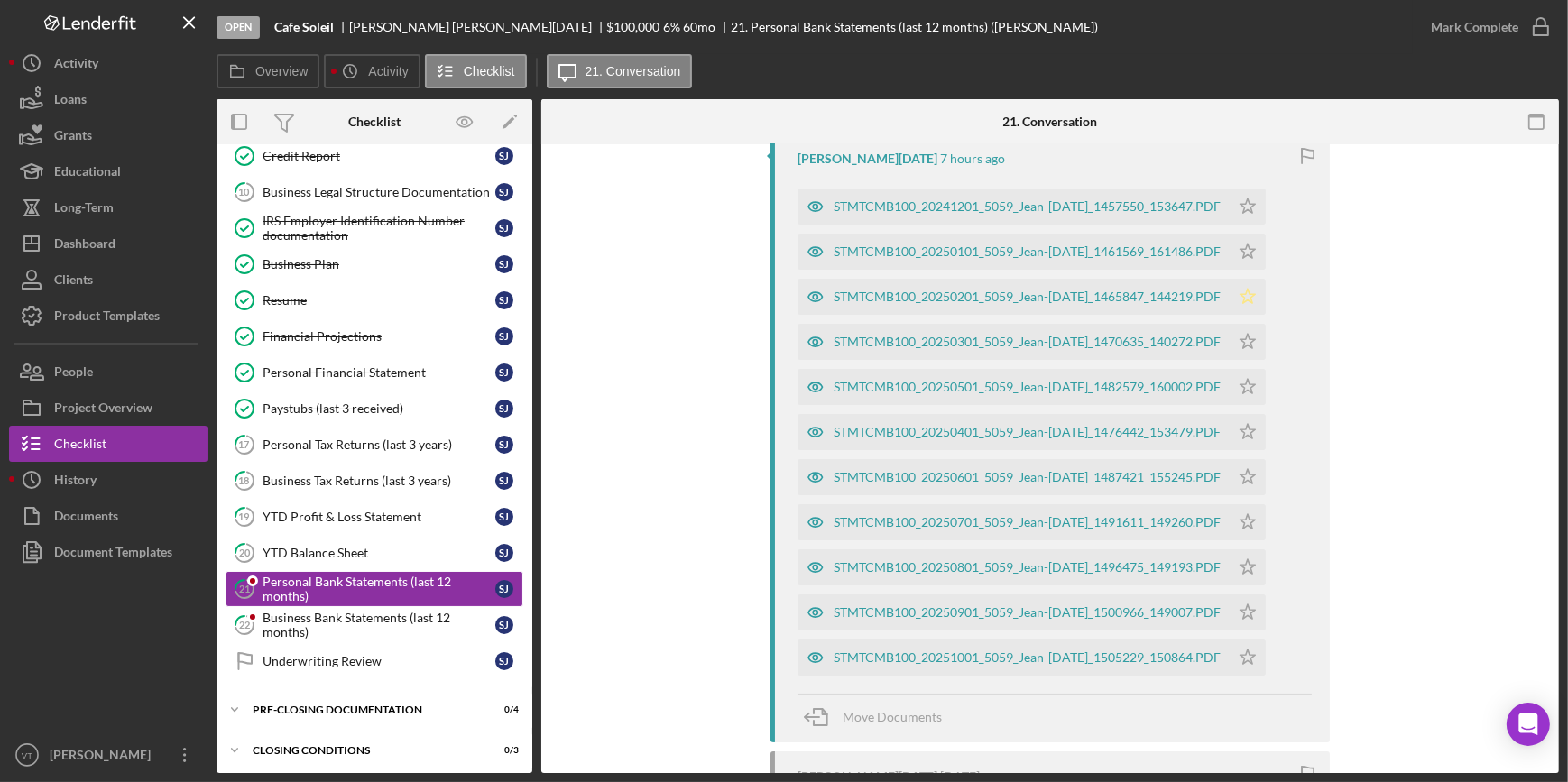
scroll to position [328, 0]
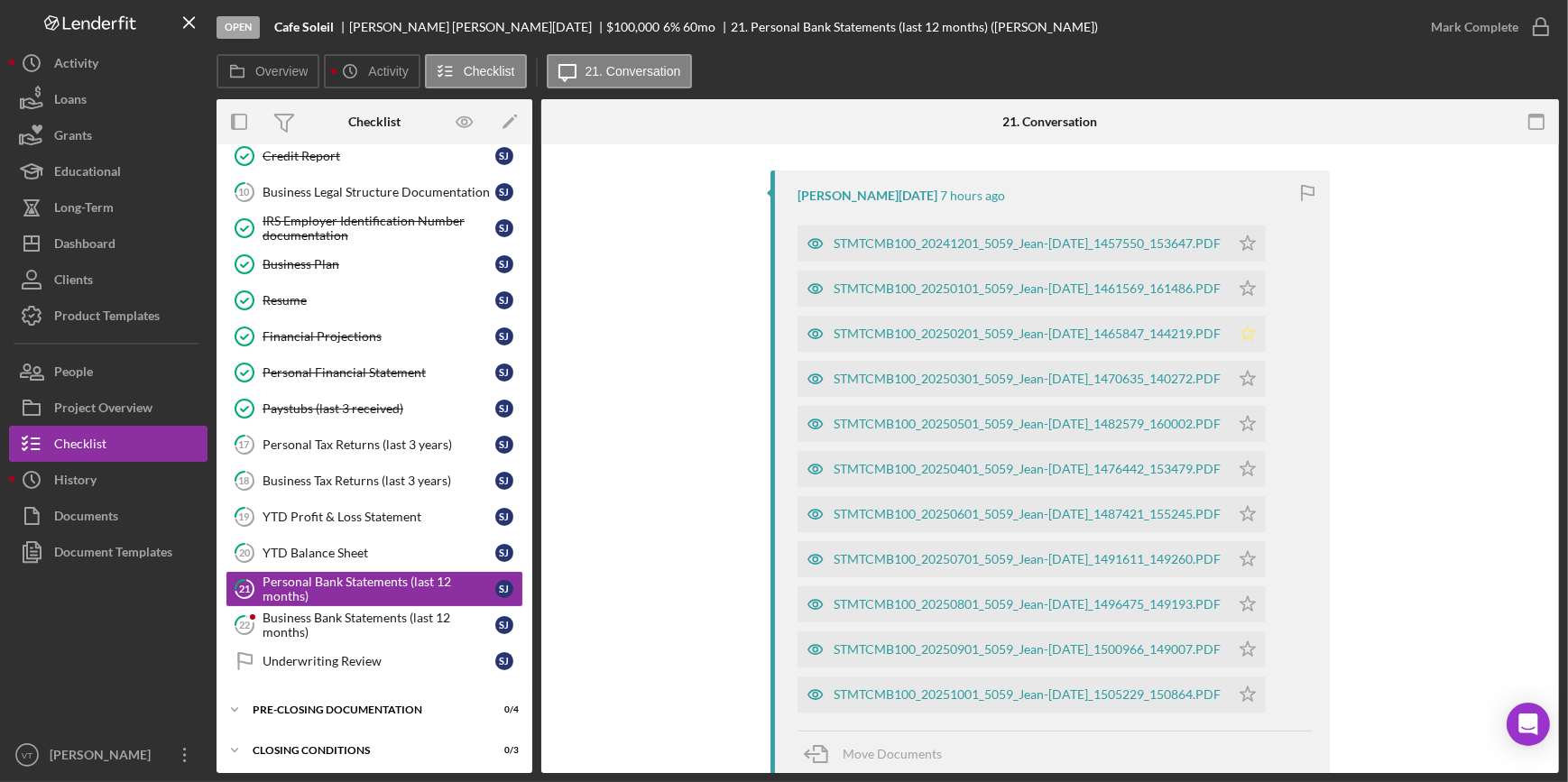
click at [1254, 254] on icon "Icon/Star" at bounding box center [1246, 243] width 36 height 36
click at [1255, 285] on polygon "button" at bounding box center [1248, 288] width 15 height 15
click at [1256, 328] on icon "Icon/Star" at bounding box center [1246, 333] width 36 height 36
click at [1254, 382] on icon "Icon/Star" at bounding box center [1246, 379] width 36 height 36
click at [1256, 414] on icon "Icon/Star" at bounding box center [1246, 423] width 36 height 36
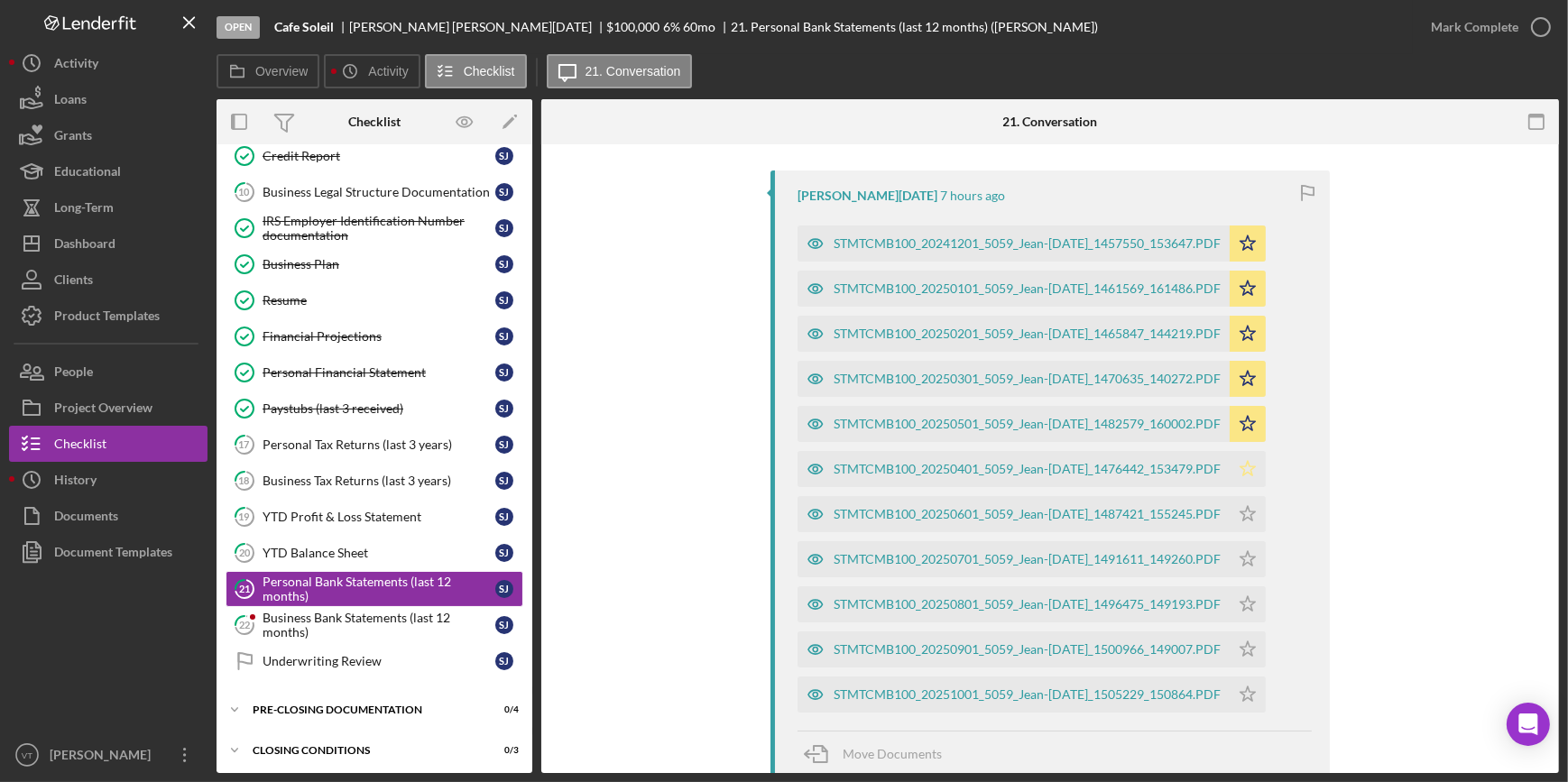
click at [1266, 459] on icon "Icon/Star" at bounding box center [1246, 469] width 36 height 36
click at [1254, 511] on icon "Icon/Star" at bounding box center [1246, 514] width 36 height 36
click at [1254, 558] on icon "Icon/Star" at bounding box center [1246, 559] width 36 height 36
click at [1253, 596] on icon "Icon/Star" at bounding box center [1246, 604] width 36 height 36
click at [1255, 649] on polygon "button" at bounding box center [1248, 648] width 15 height 15
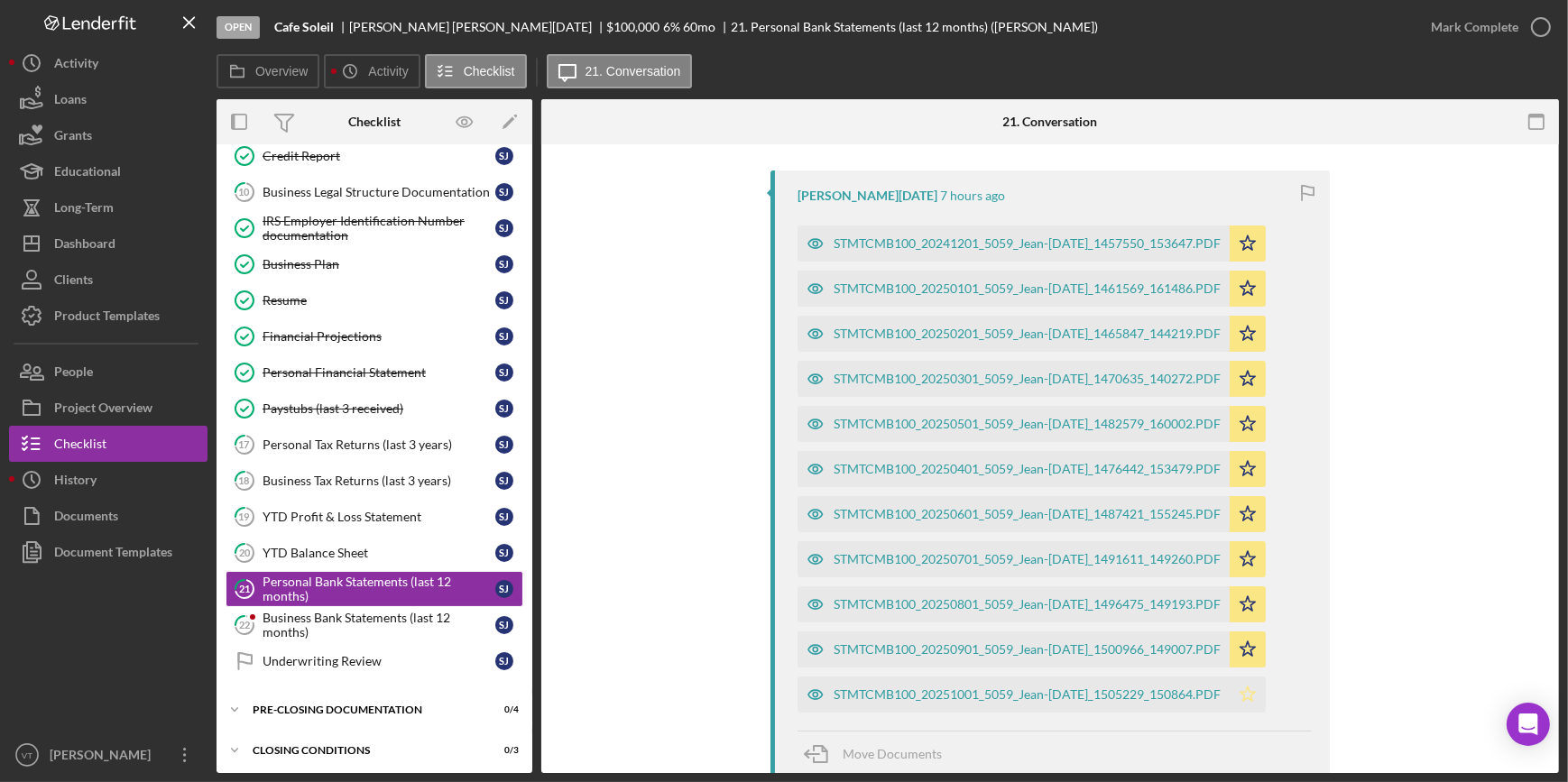
click at [1251, 691] on polygon "button" at bounding box center [1248, 694] width 15 height 15
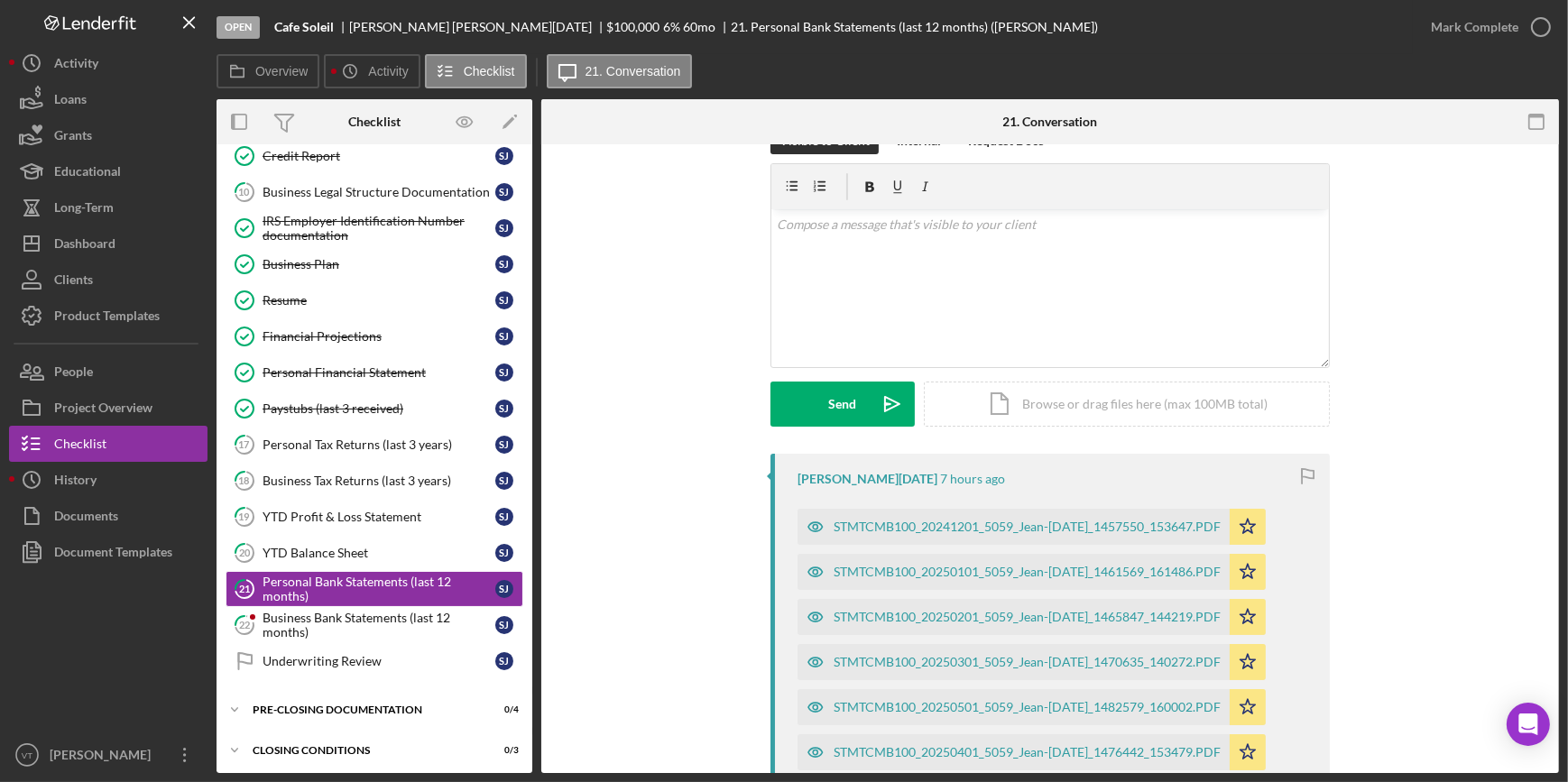
scroll to position [0, 0]
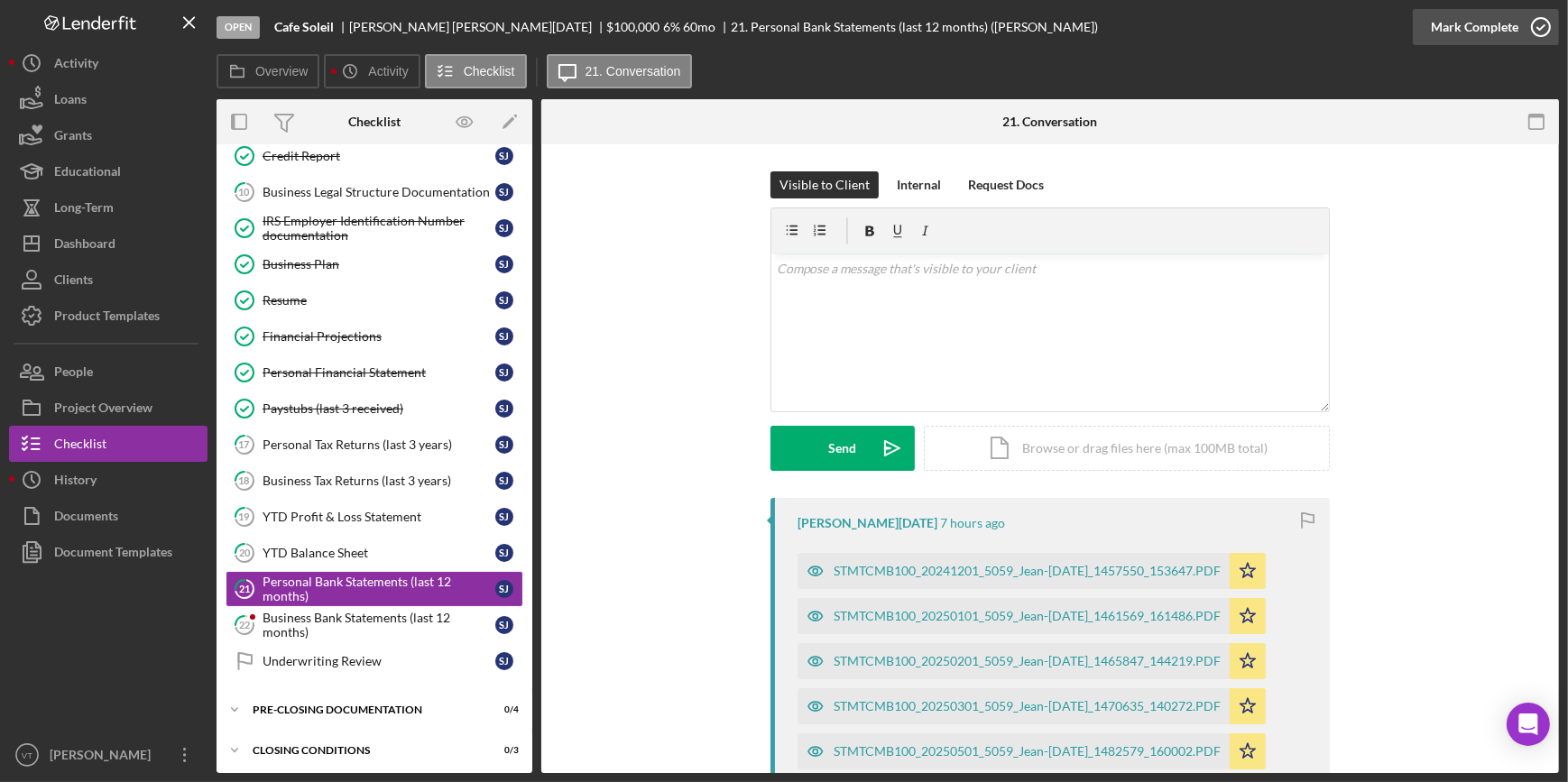
click at [1426, 30] on button "Mark Complete" at bounding box center [1485, 26] width 146 height 36
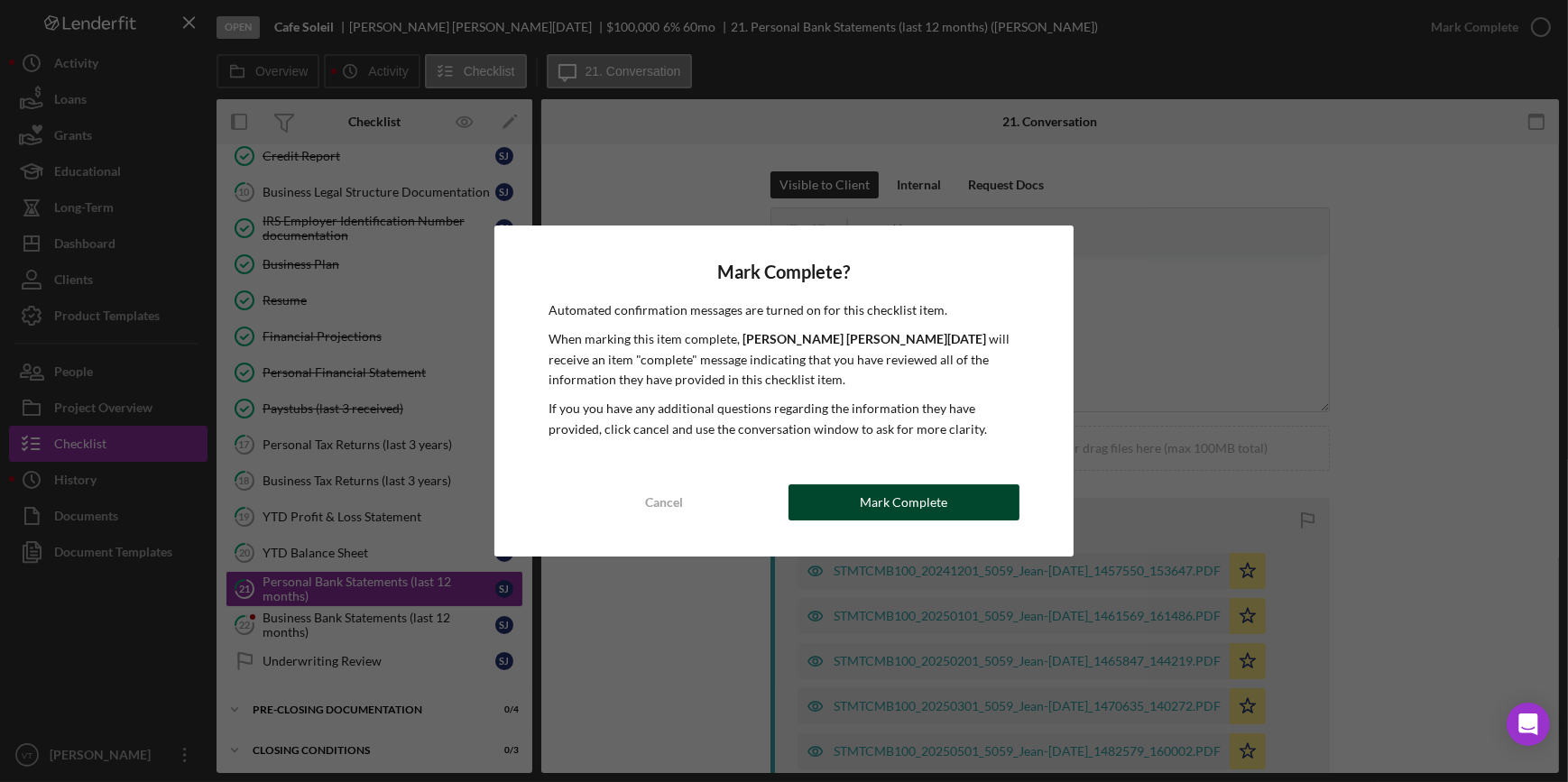
click at [900, 506] on div "Mark Complete" at bounding box center [904, 502] width 87 height 36
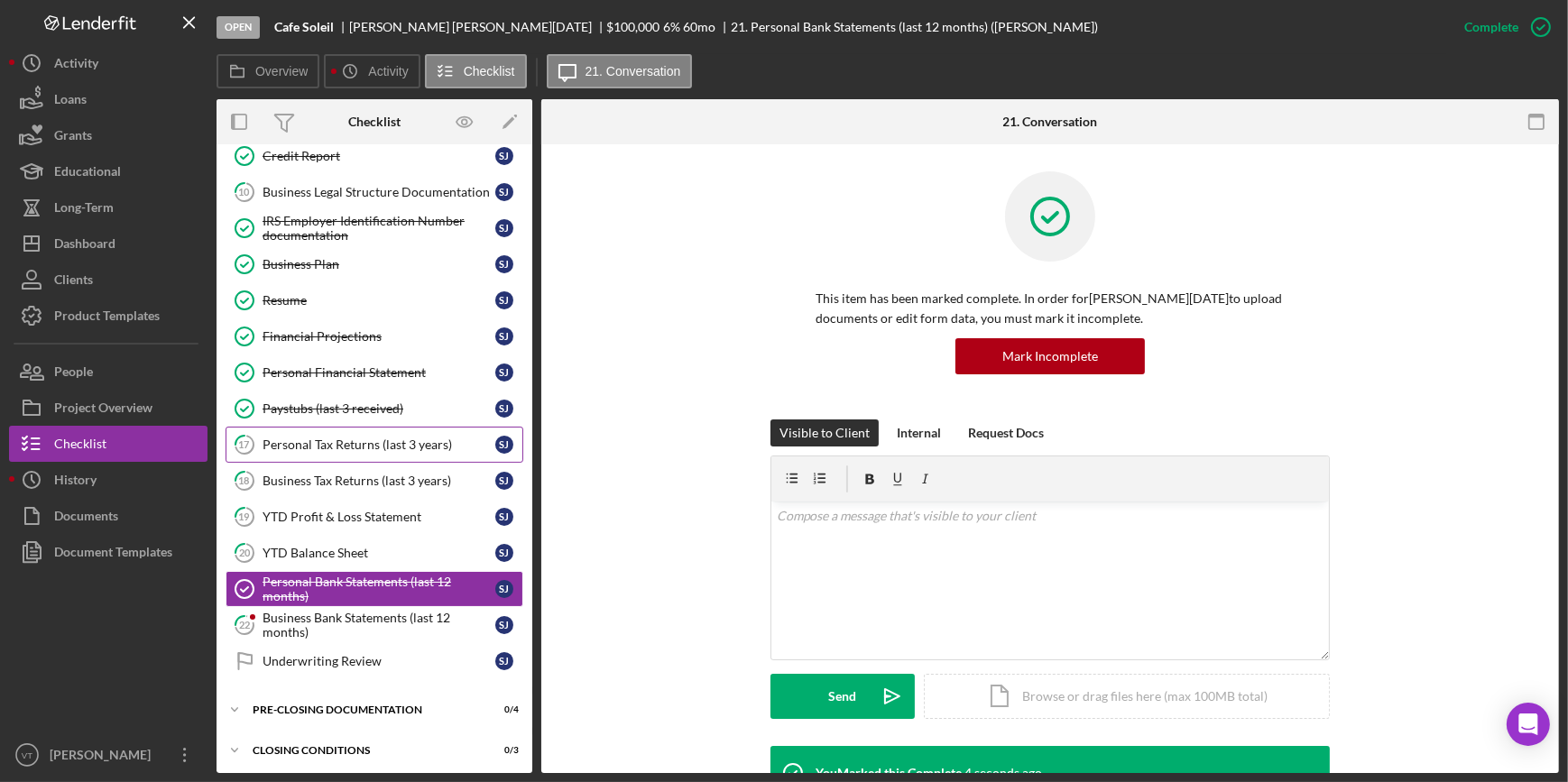
click at [403, 438] on div "Personal Tax Returns (last 3 years)" at bounding box center [379, 445] width 232 height 15
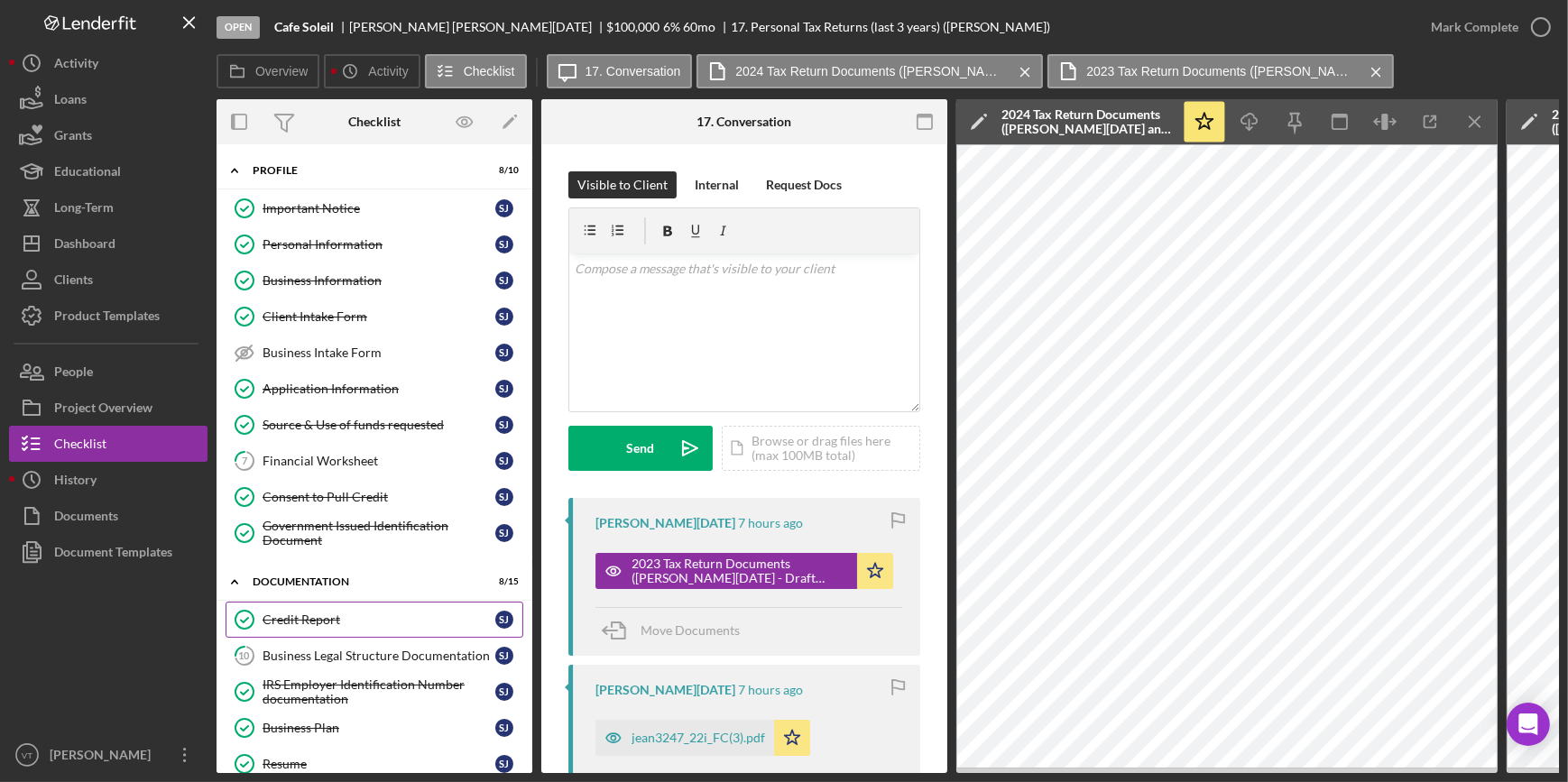
click at [270, 620] on div "Credit Report" at bounding box center [379, 619] width 232 height 15
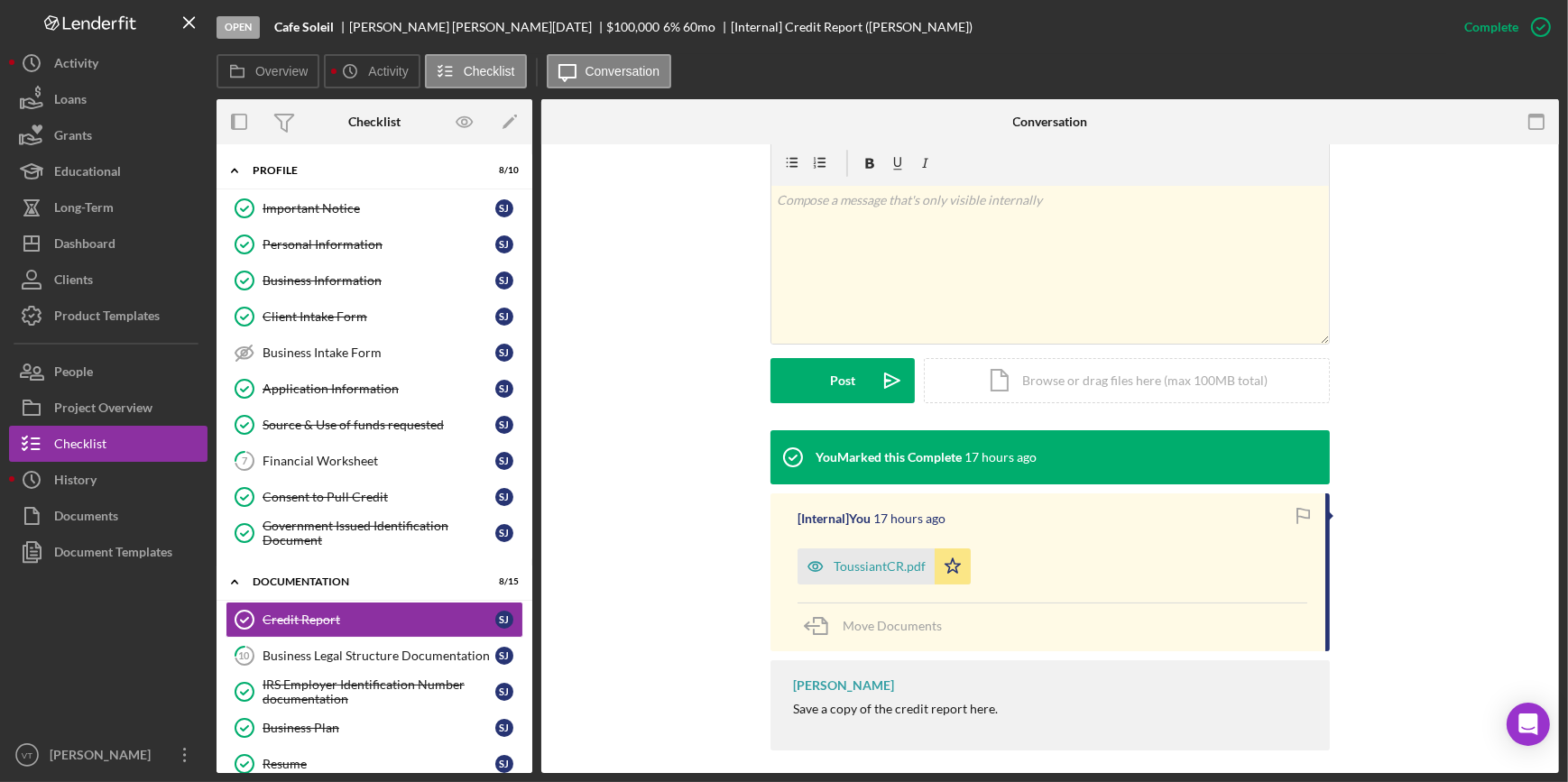
scroll to position [293, 0]
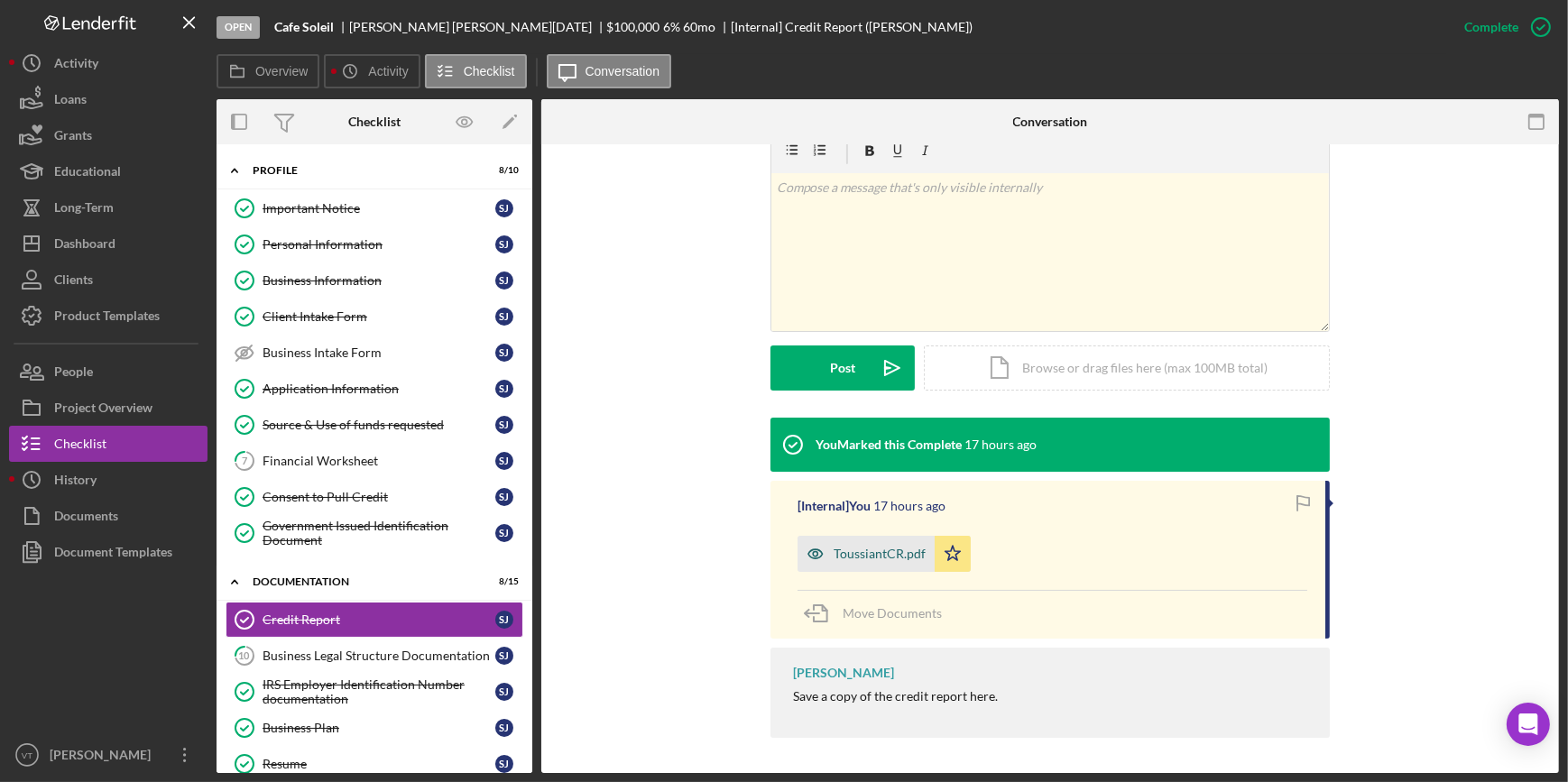
click at [834, 549] on div "ToussiantCR.pdf" at bounding box center [879, 553] width 92 height 15
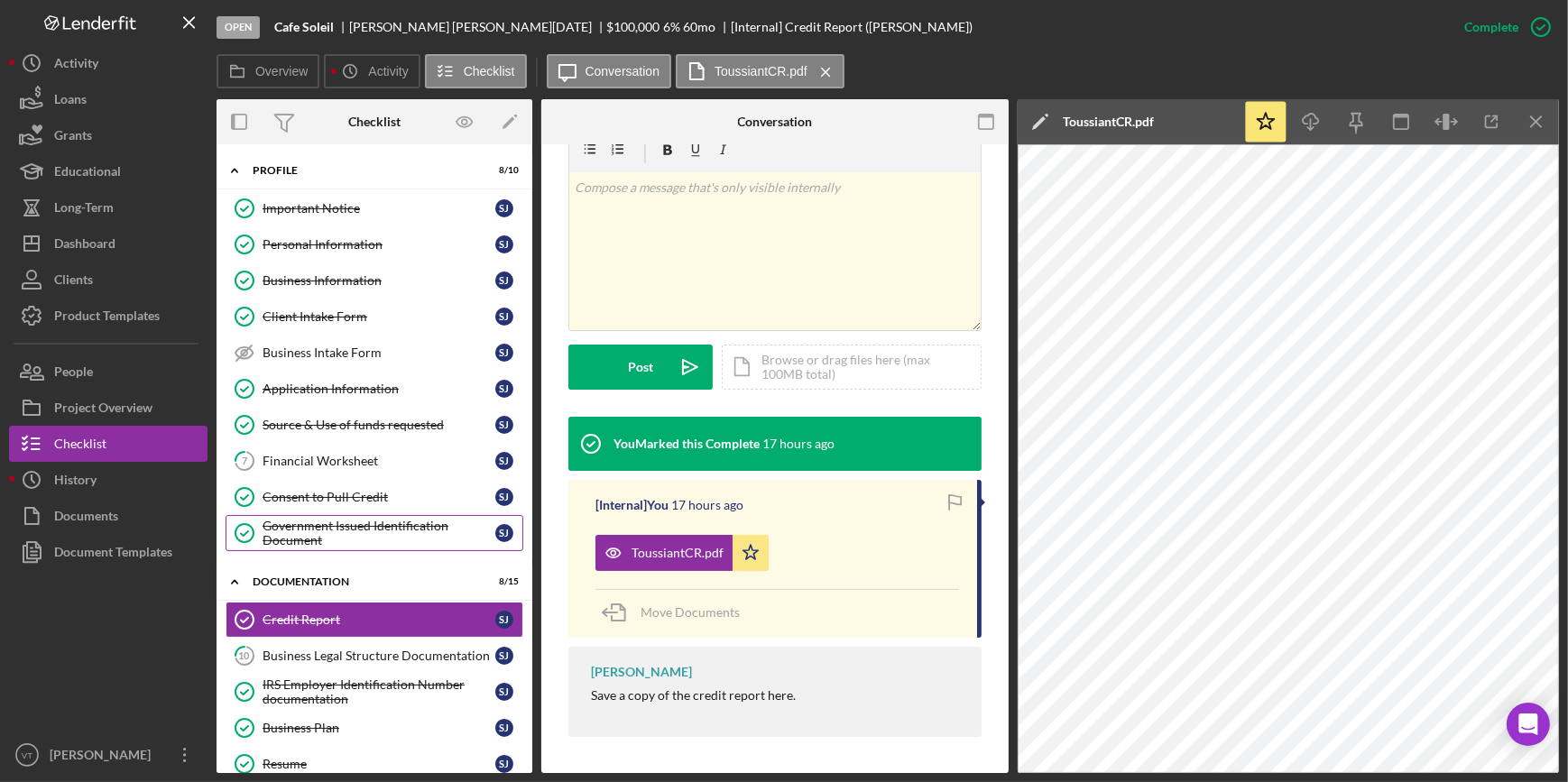
click at [305, 527] on div "Government Issued Identification Document" at bounding box center [379, 534] width 232 height 29
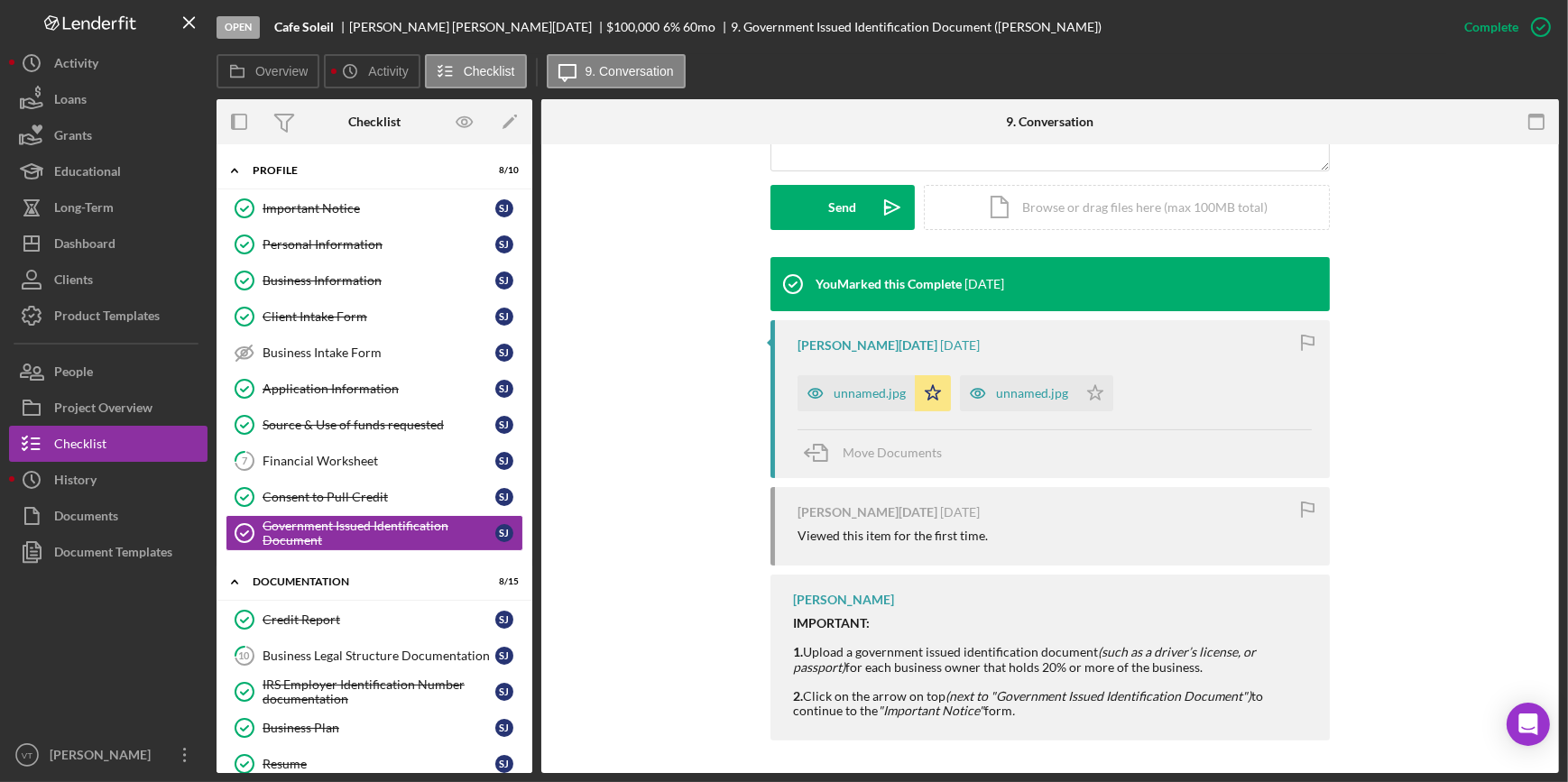
scroll to position [492, 0]
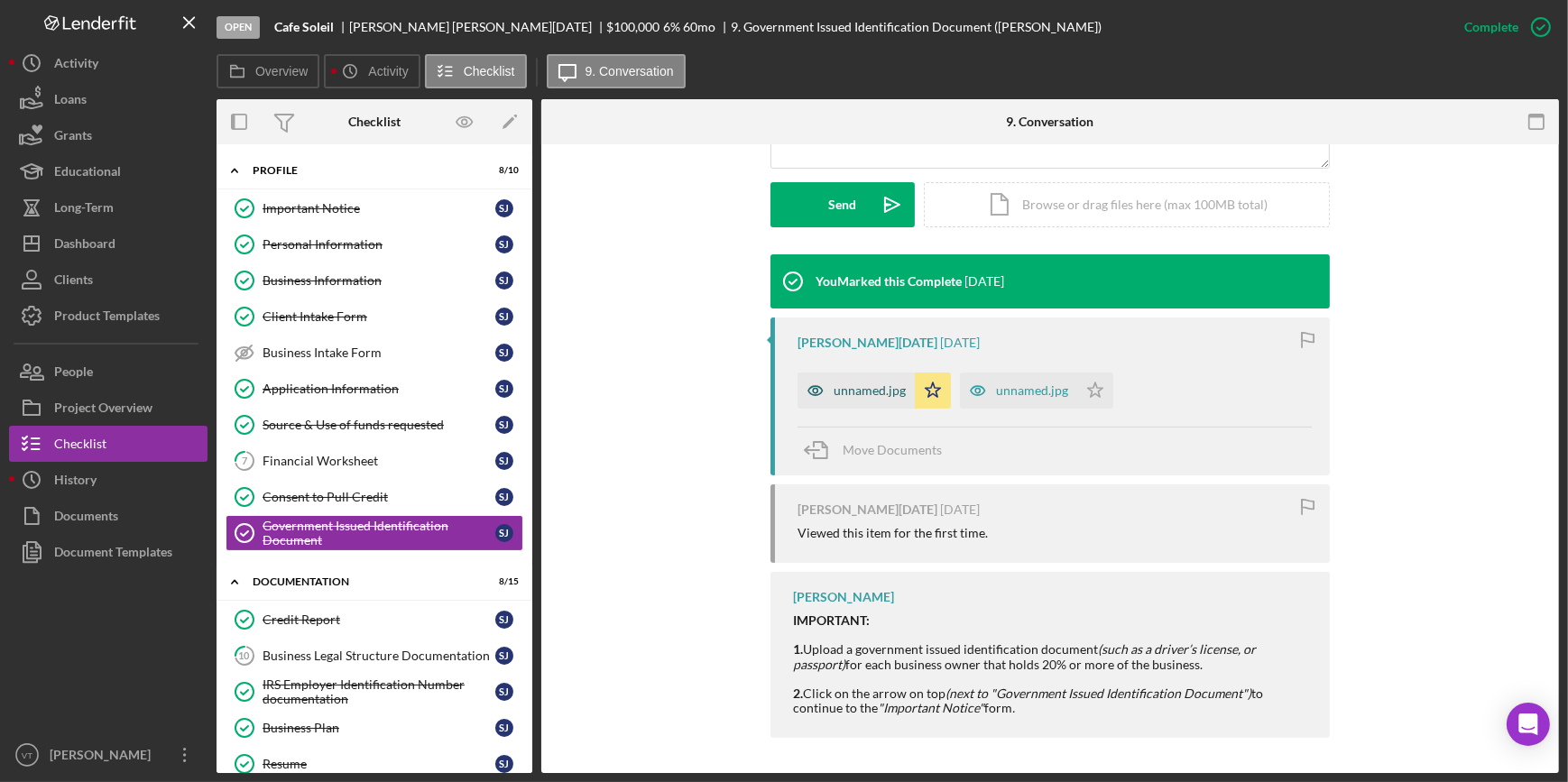
click at [854, 398] on div "unnamed.jpg" at bounding box center [855, 391] width 117 height 36
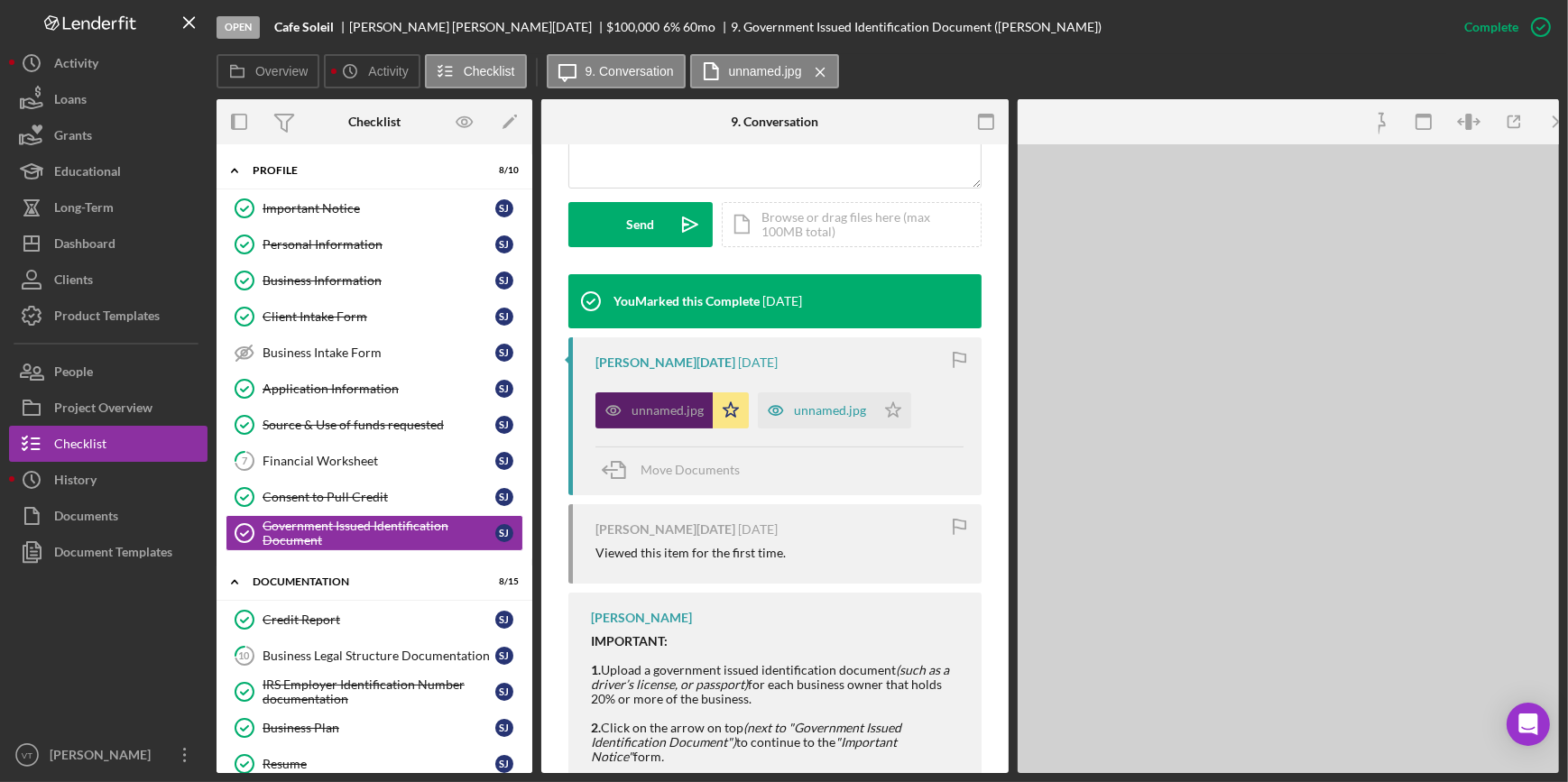
scroll to position [513, 0]
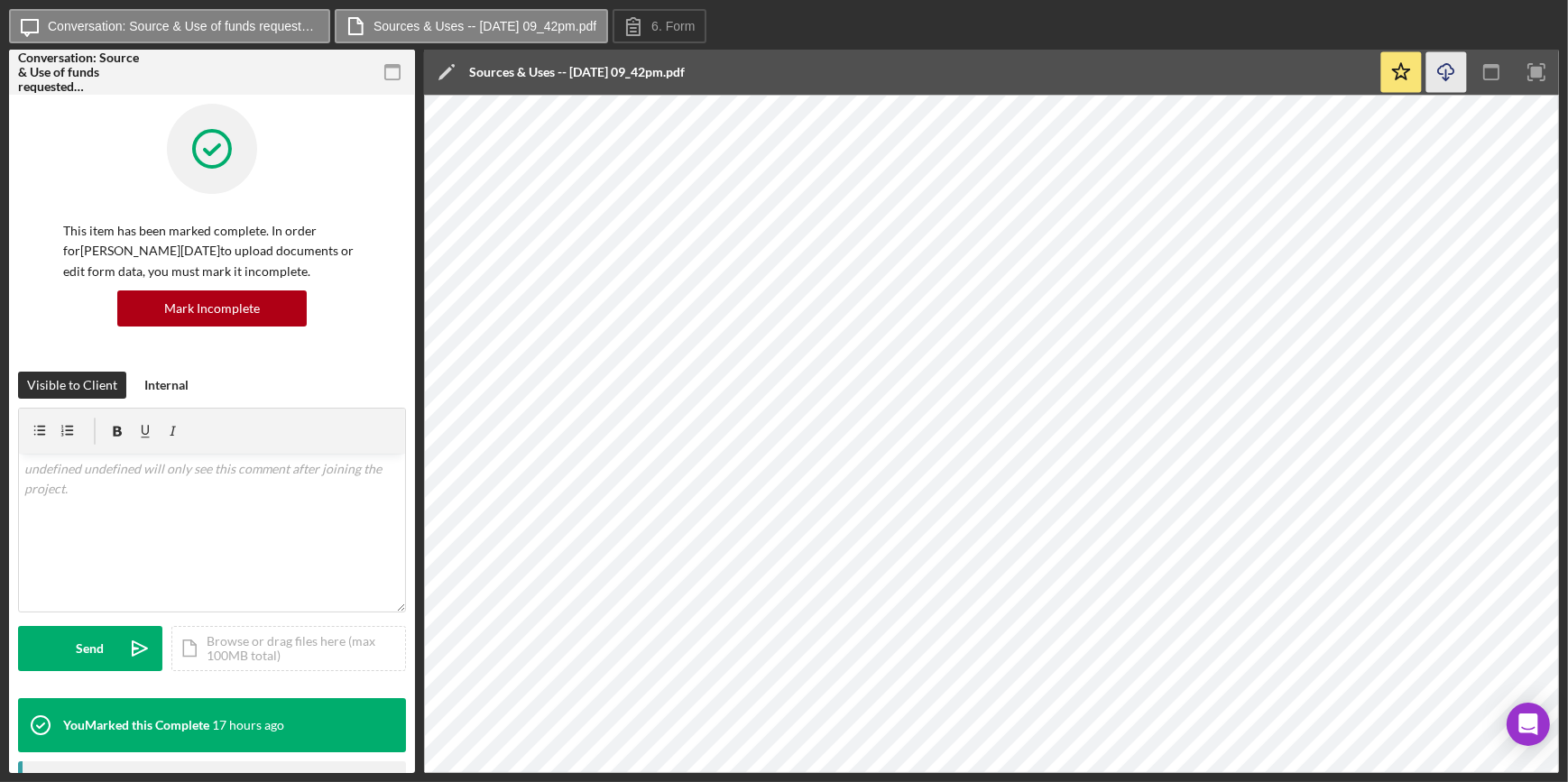
click at [1450, 81] on icon "Icon/Download" at bounding box center [1446, 73] width 41 height 41
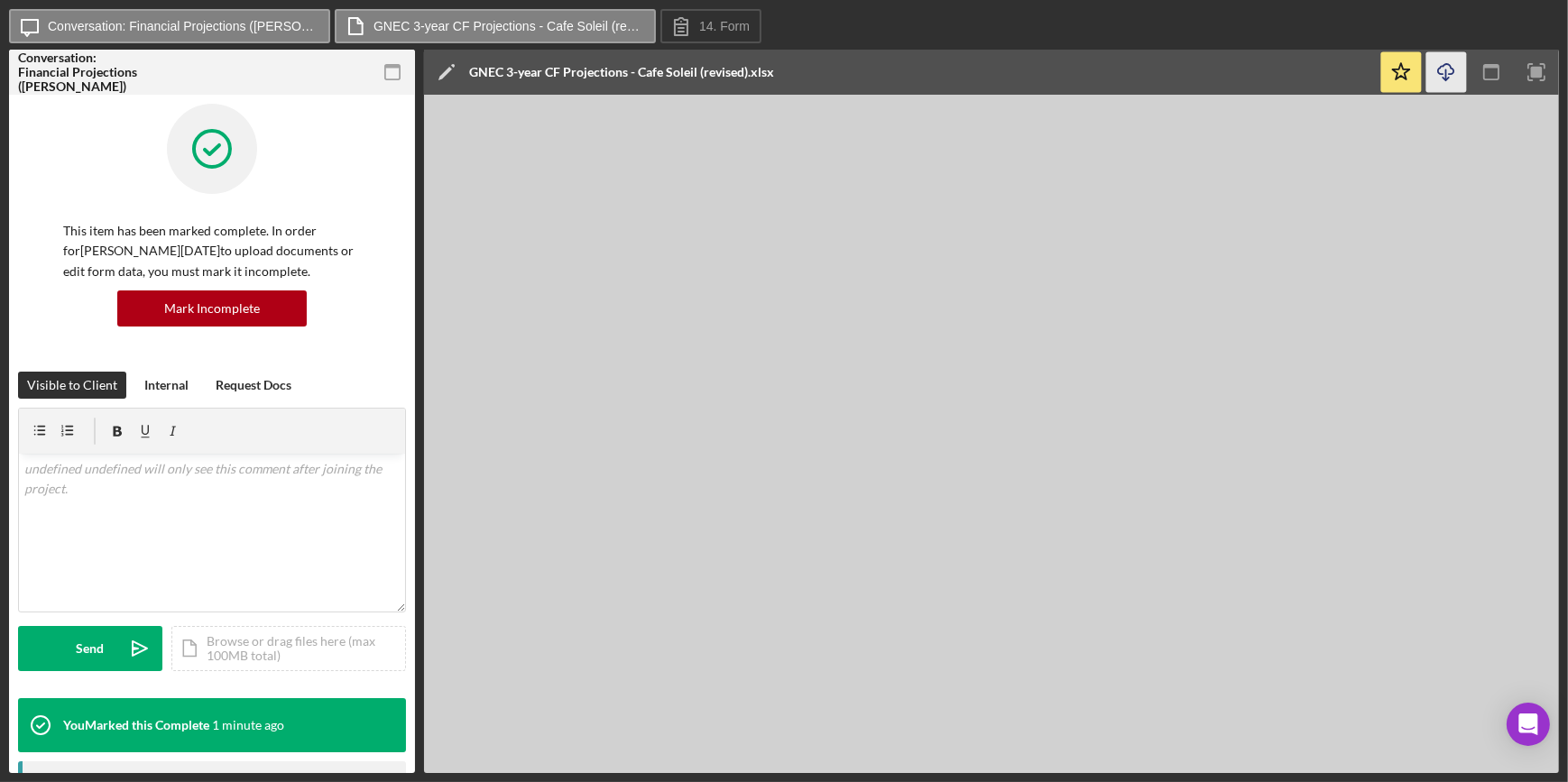
click at [1446, 66] on icon "Icon/Download" at bounding box center [1446, 73] width 41 height 41
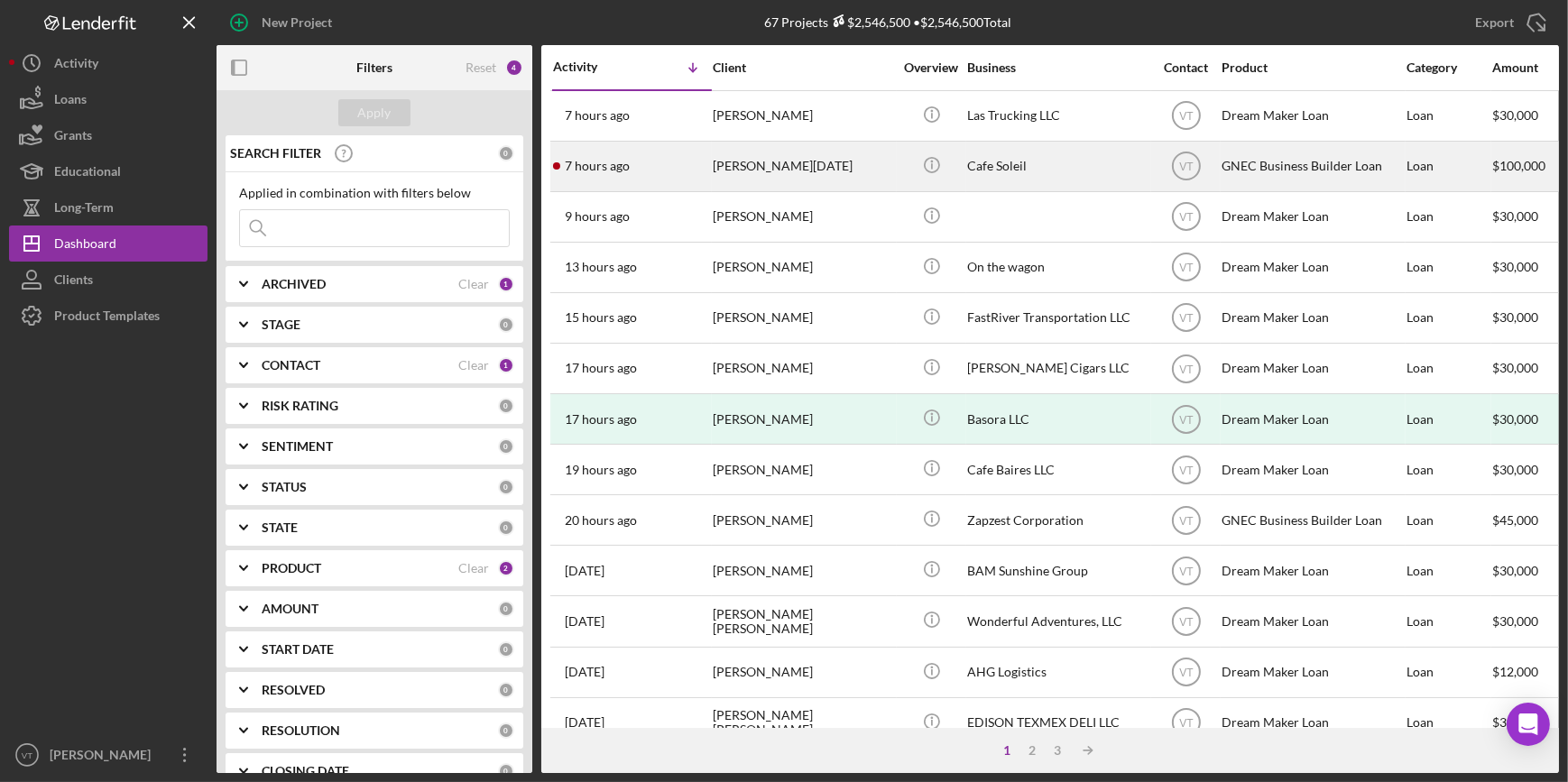
click at [784, 171] on div "[PERSON_NAME][DATE]" at bounding box center [803, 166] width 180 height 47
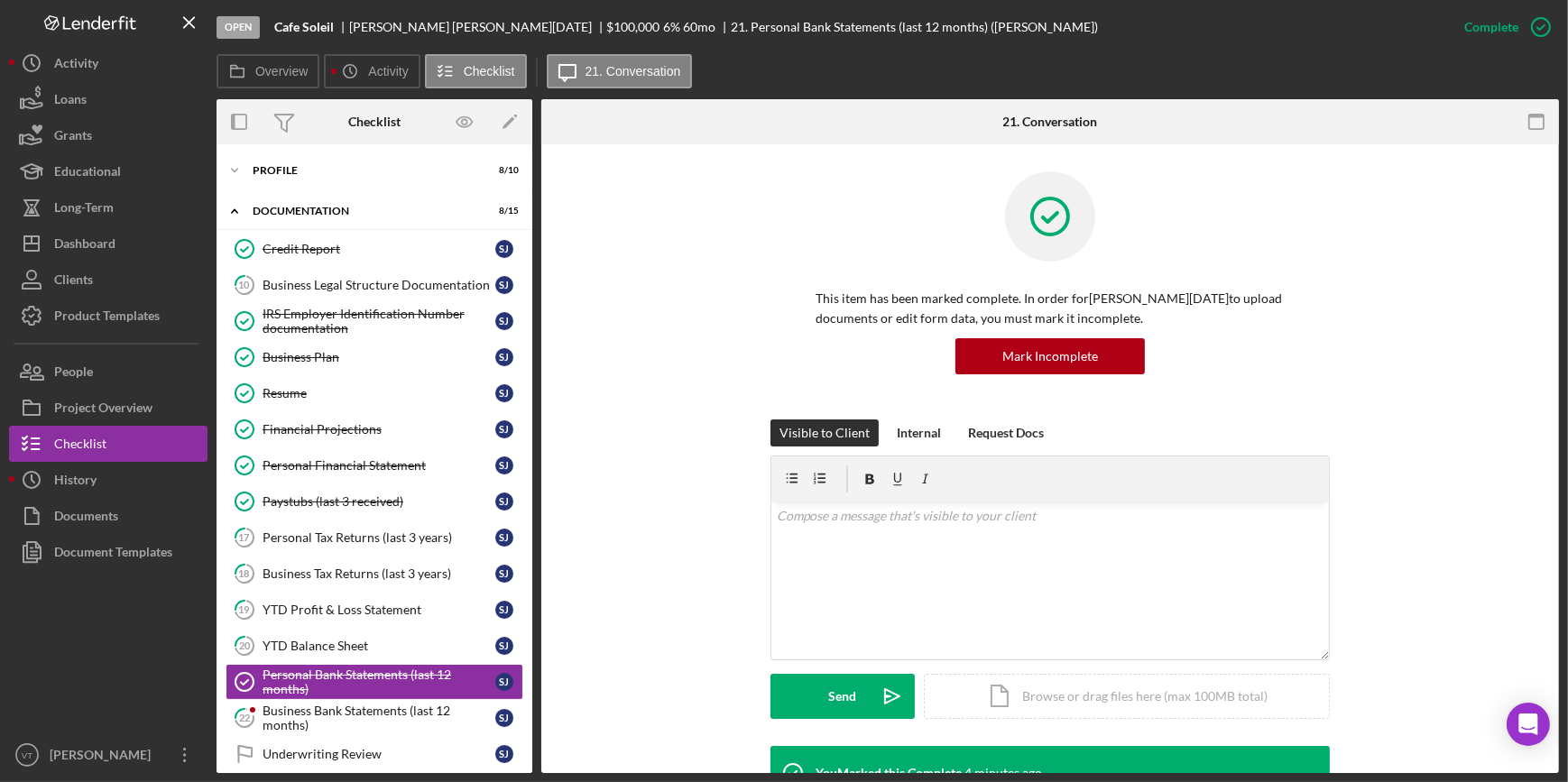
scroll to position [95, 0]
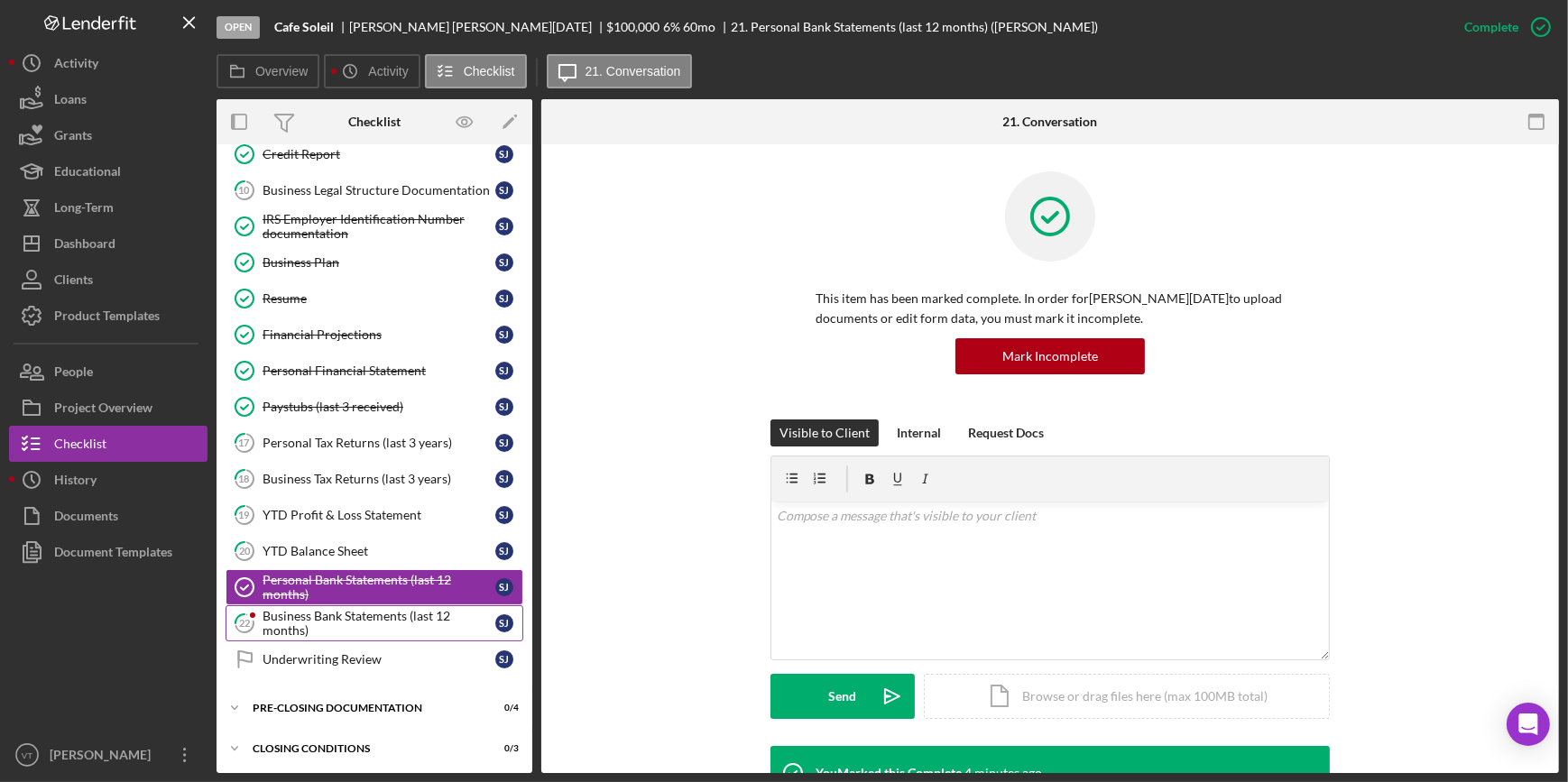
click at [315, 612] on div "Business Bank Statements (last 12 months)" at bounding box center [379, 624] width 232 height 29
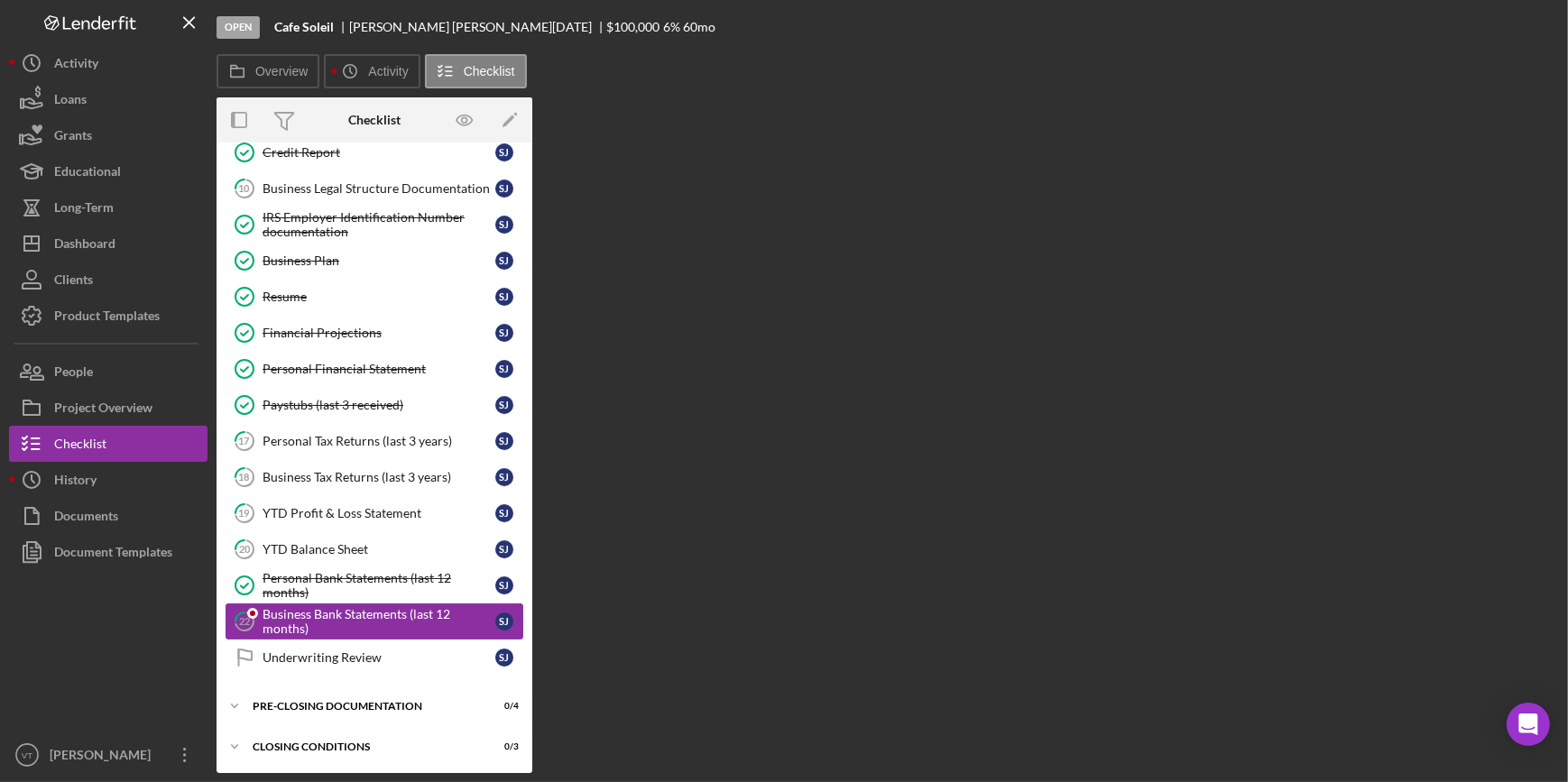
scroll to position [95, 0]
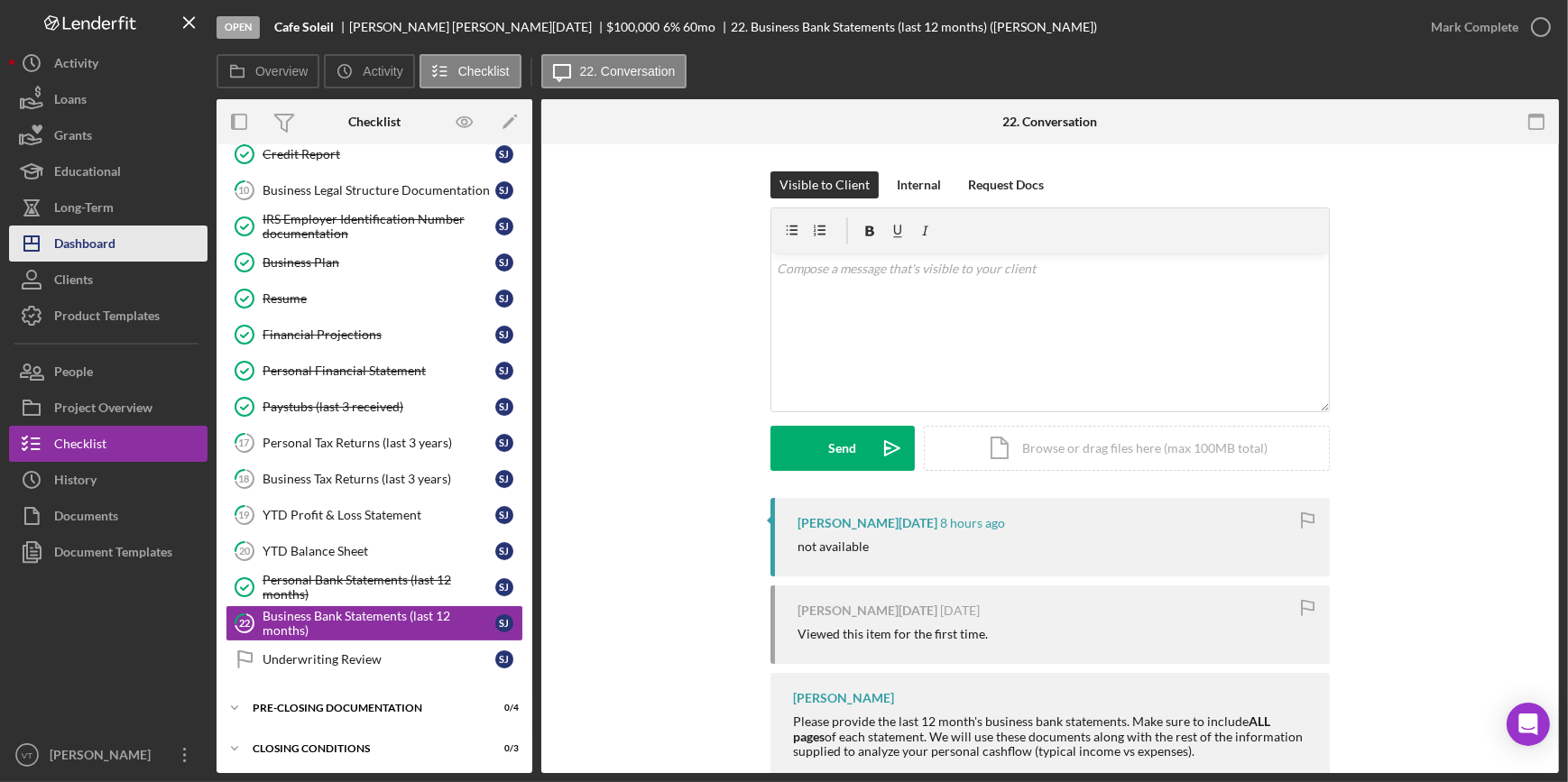
click at [134, 232] on button "Icon/Dashboard Dashboard" at bounding box center [108, 243] width 199 height 36
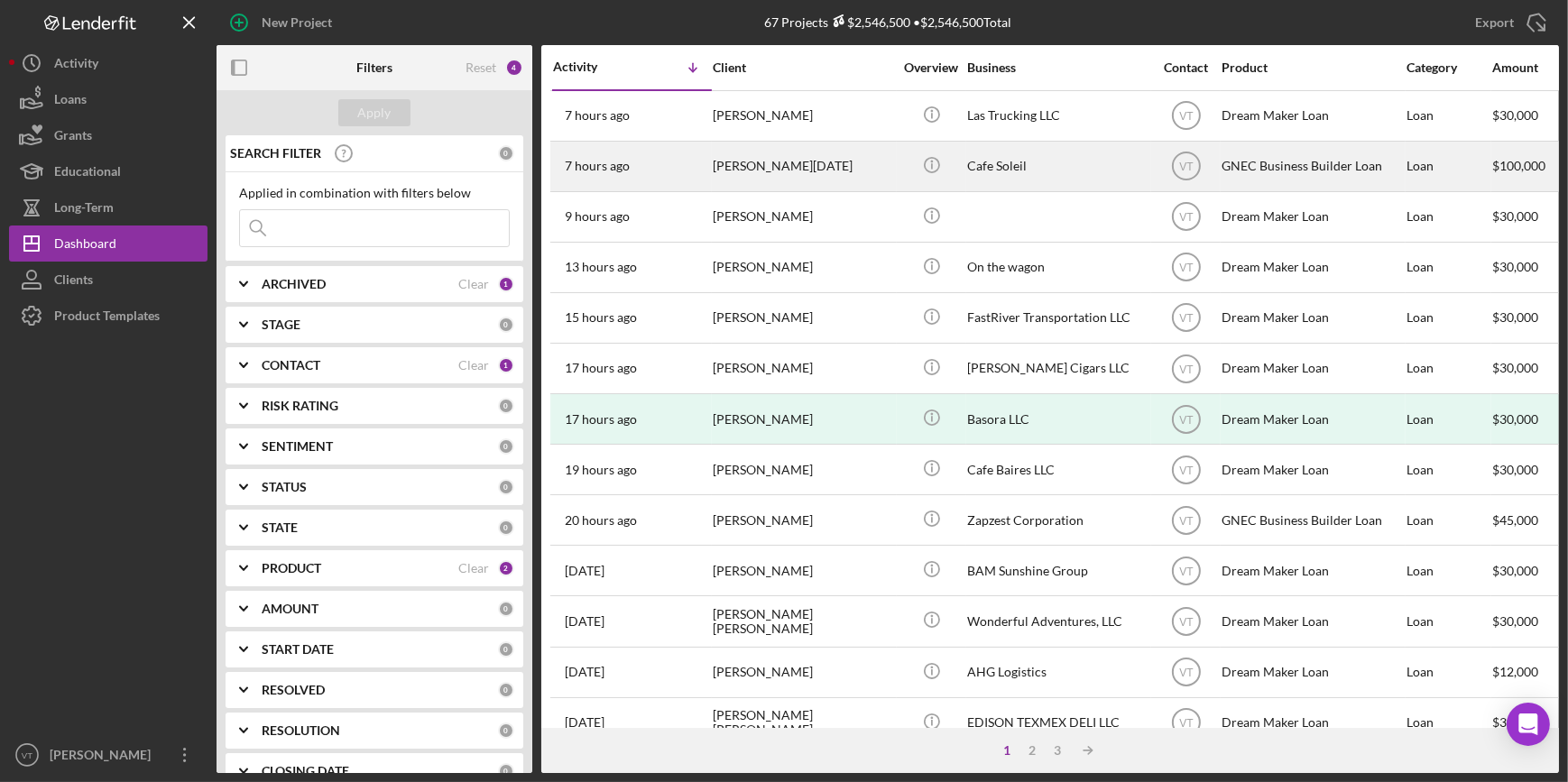
click at [622, 164] on time "7 hours ago" at bounding box center [597, 166] width 65 height 15
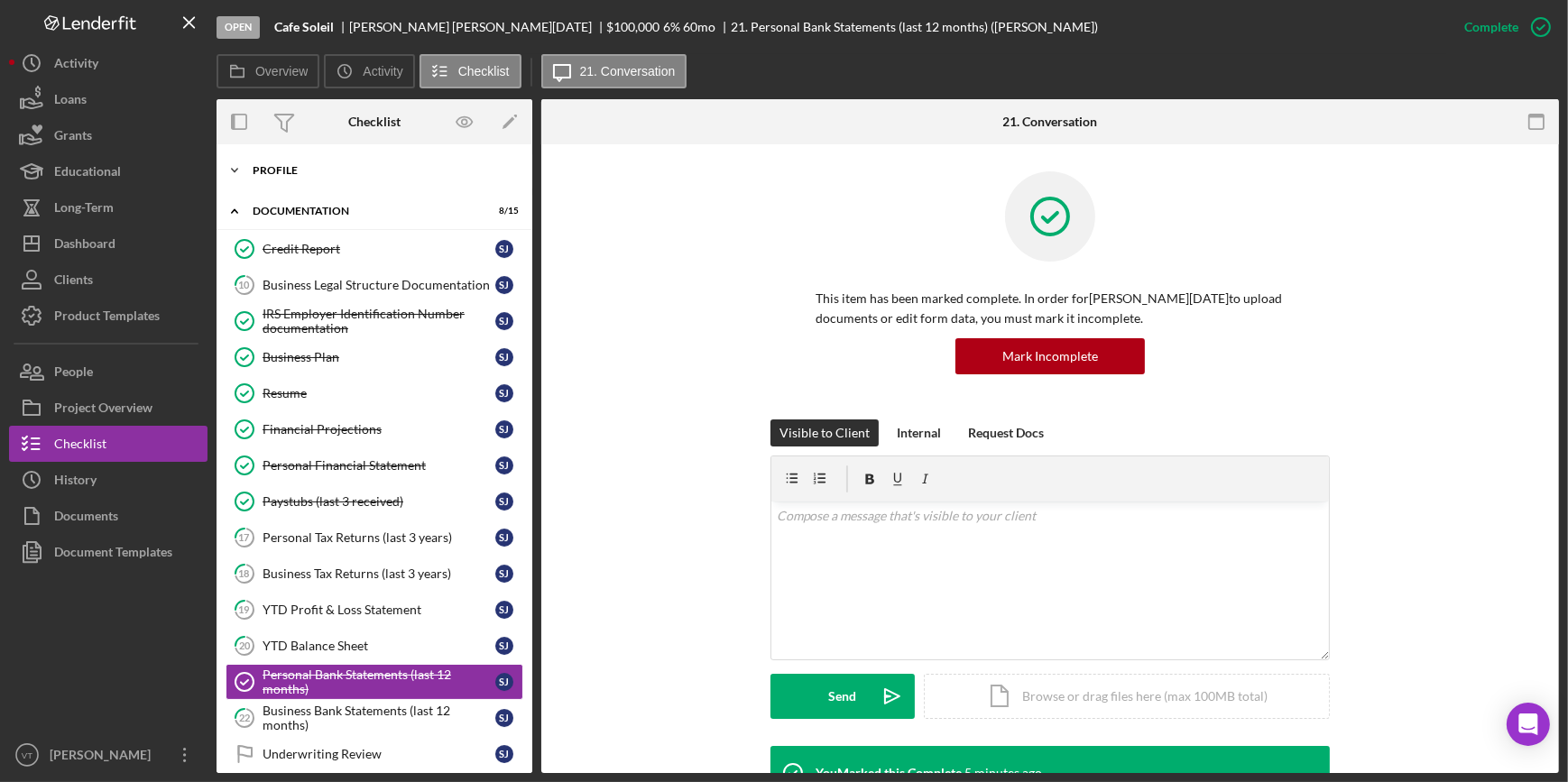
click at [238, 156] on icon "Icon/Expander" at bounding box center [234, 170] width 36 height 36
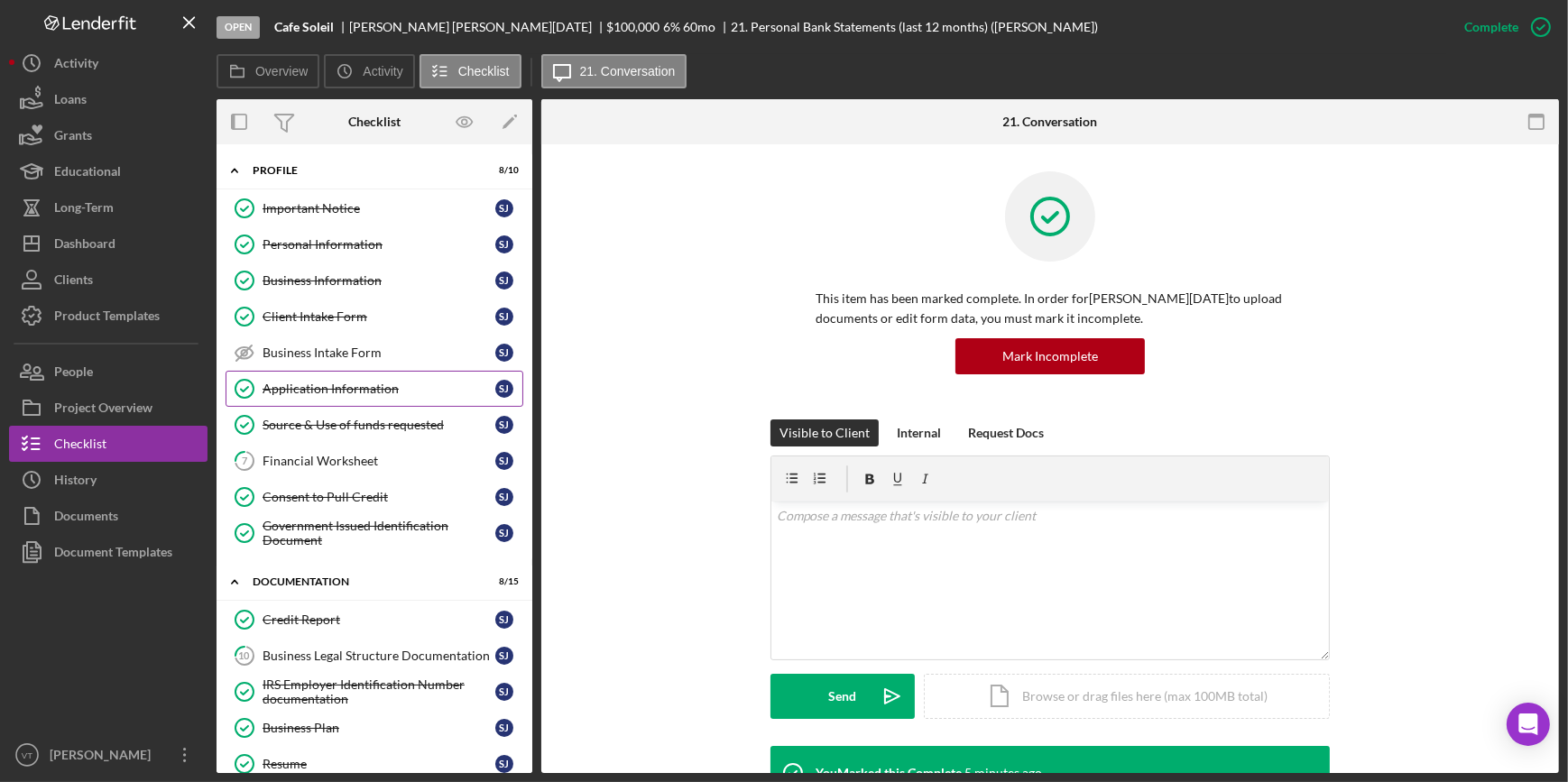
click at [289, 375] on link "Application Information Application Information [PERSON_NAME]" at bounding box center [374, 389] width 297 height 36
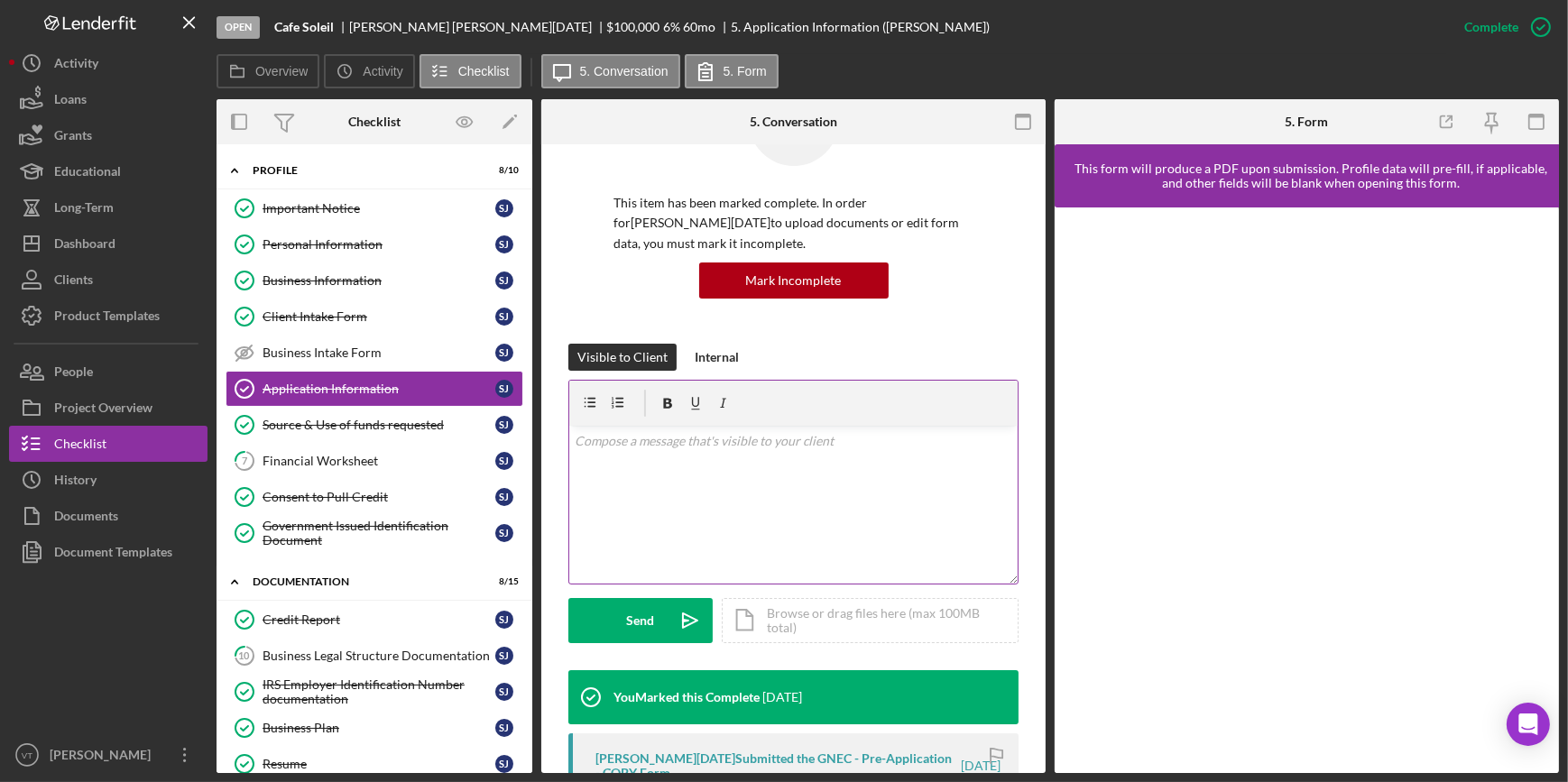
scroll to position [492, 0]
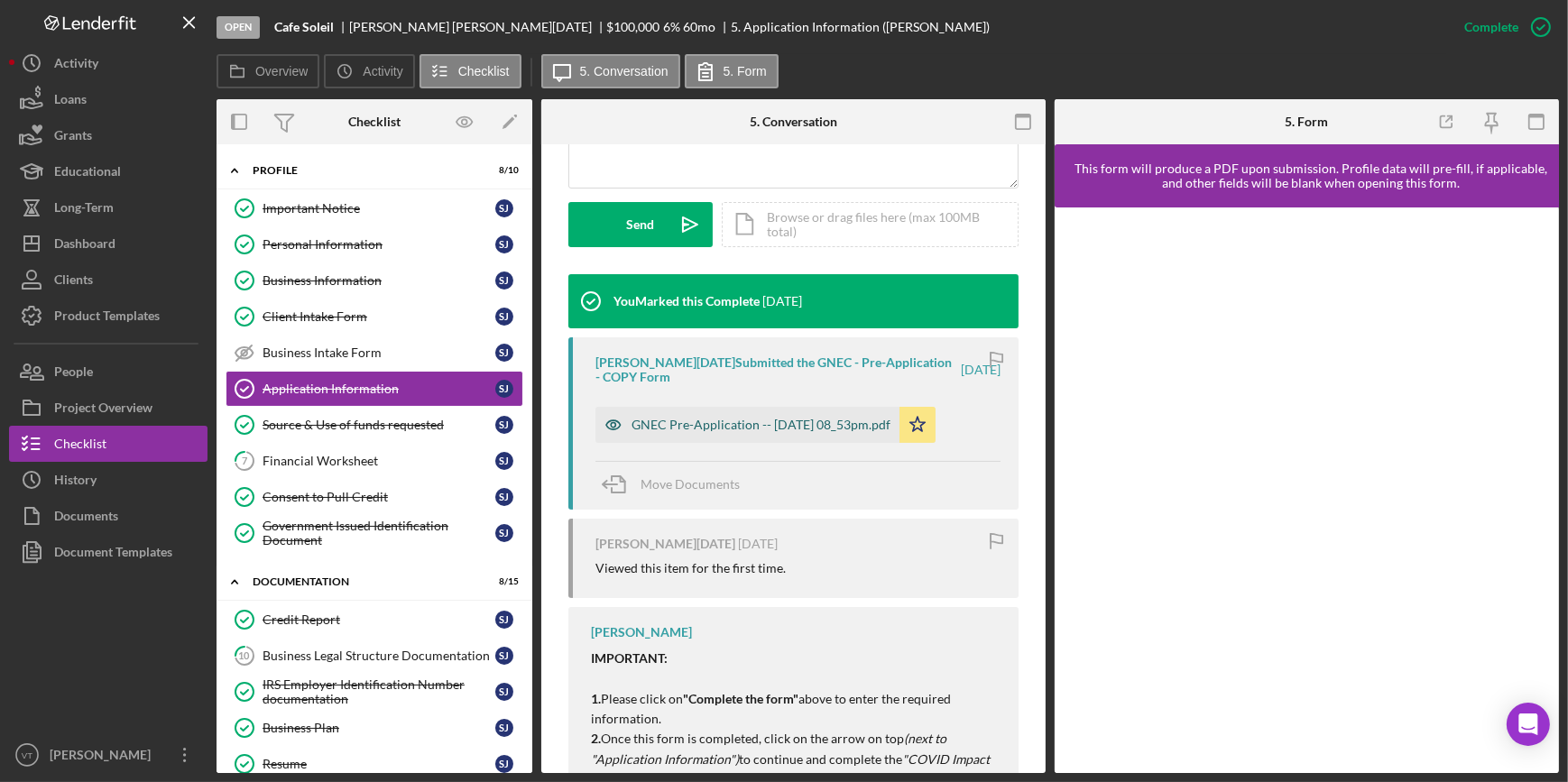
click at [749, 427] on div "GNEC Pre-Application -- [DATE] 08_53pm.pdf" at bounding box center [760, 424] width 259 height 15
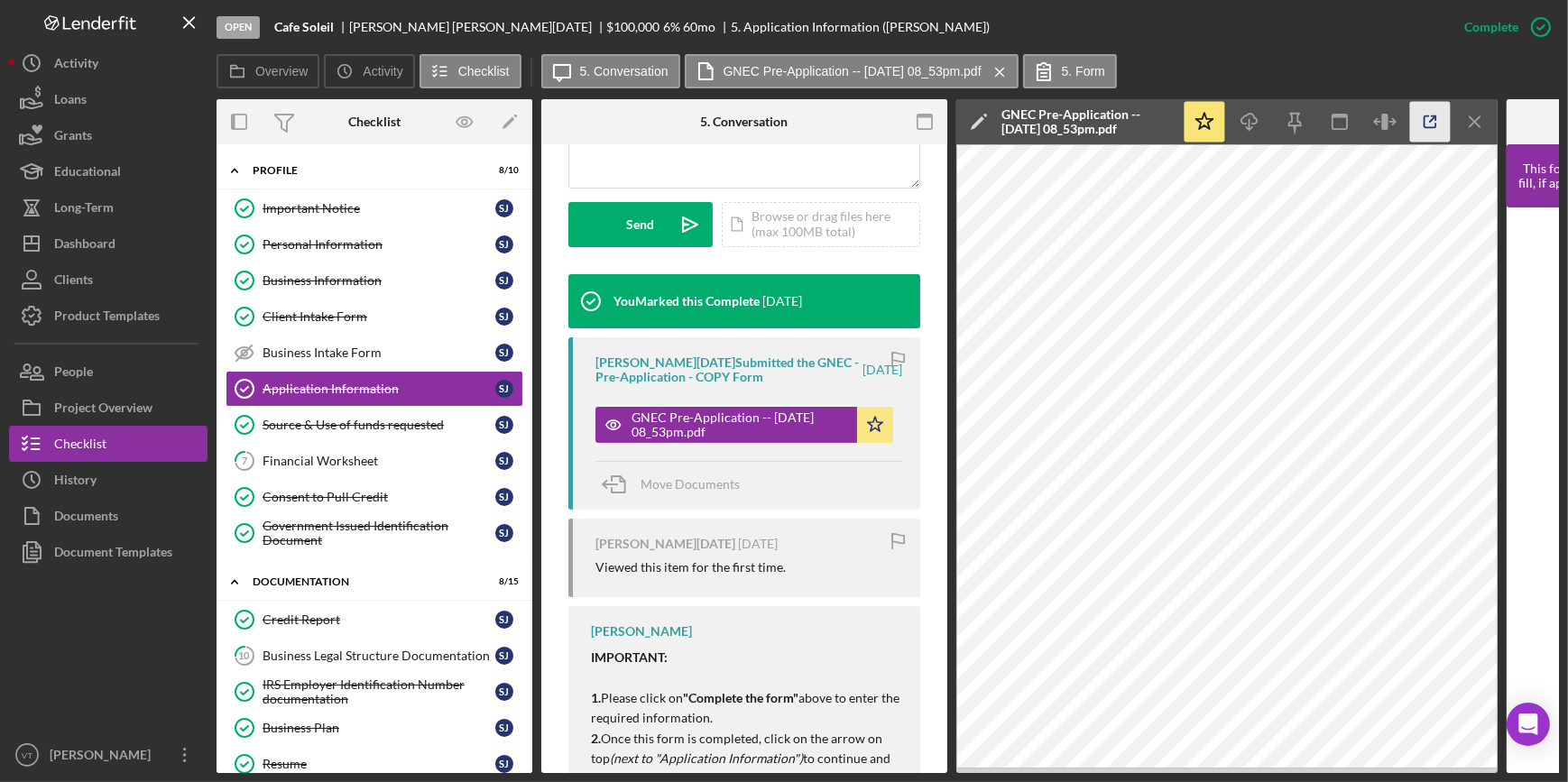
click at [1419, 124] on icon "button" at bounding box center [1430, 122] width 41 height 41
